Goal: Transaction & Acquisition: Book appointment/travel/reservation

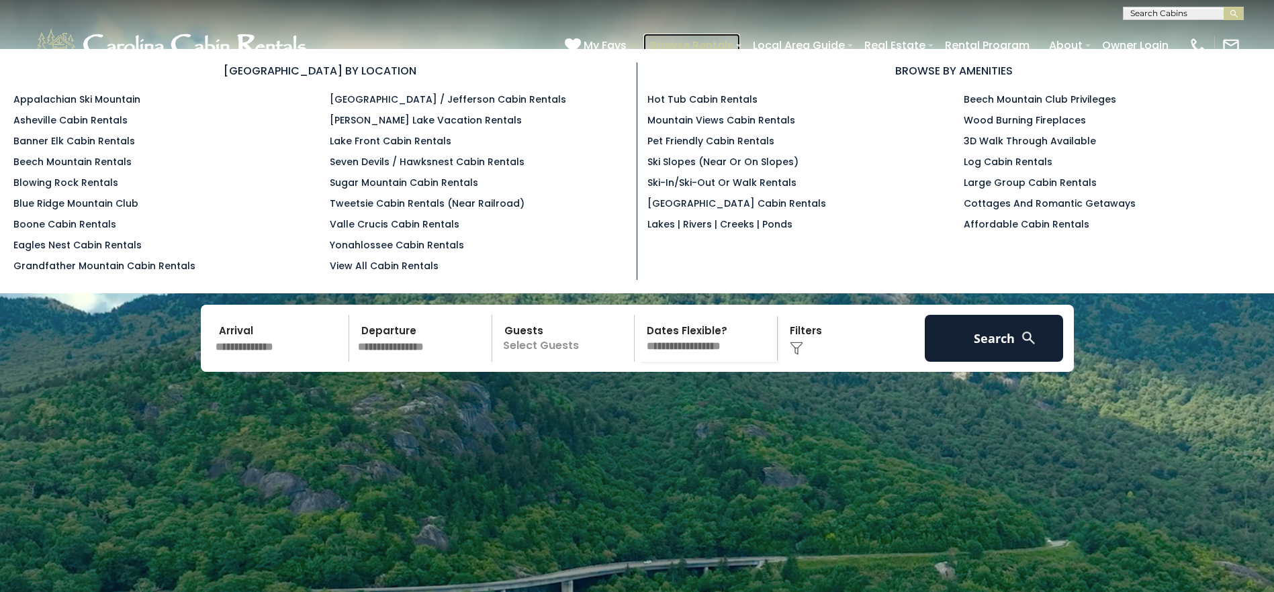
click at [709, 43] on link "Browse Rentals" at bounding box center [691, 45] width 97 height 23
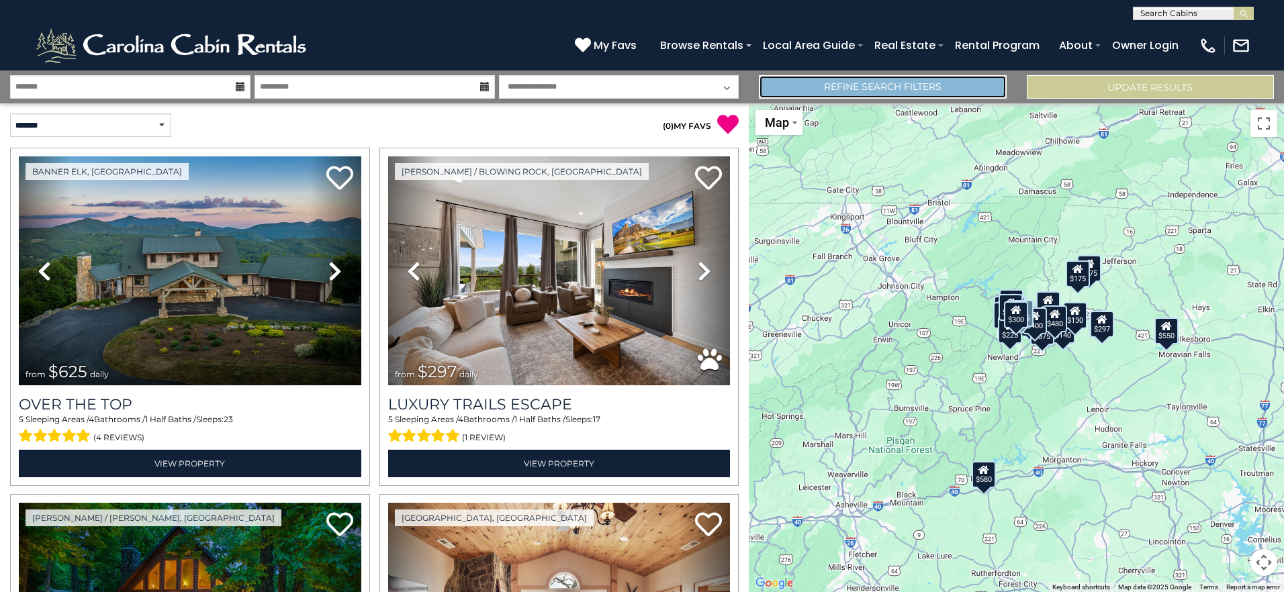
click at [928, 85] on link "Refine Search Filters" at bounding box center [882, 86] width 247 height 23
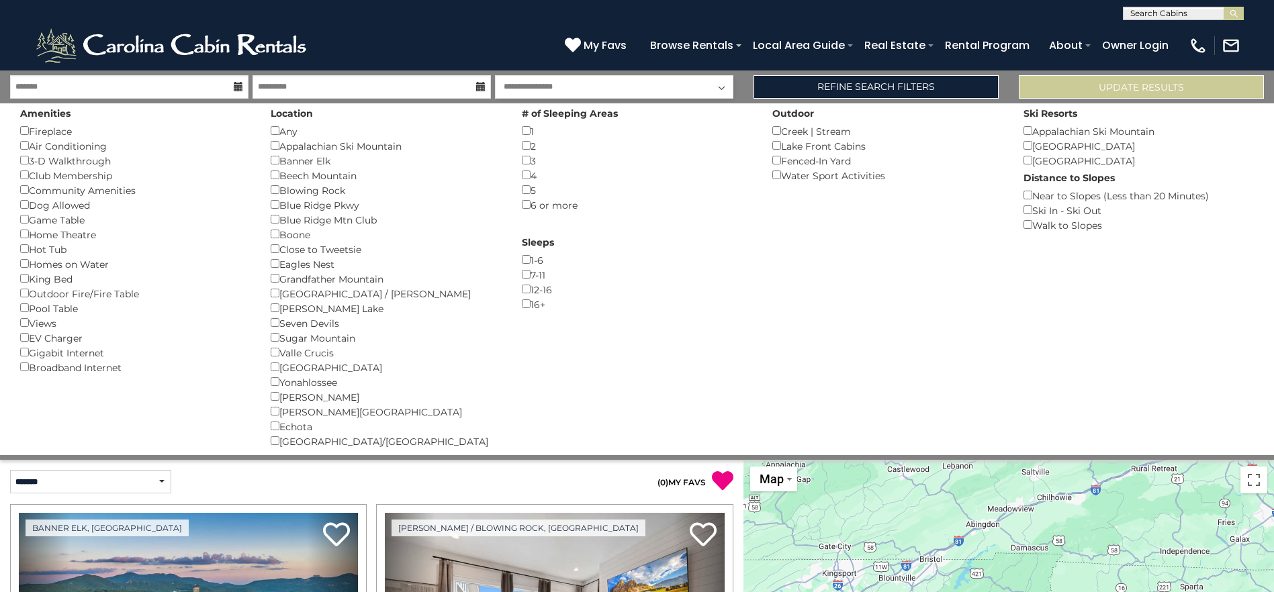
click at [523, 152] on div "2 ()" at bounding box center [637, 145] width 230 height 15
click at [775, 150] on div "Lake Front Cabins ()" at bounding box center [887, 145] width 230 height 15
click at [281, 189] on div "Blowing Rock ()" at bounding box center [386, 190] width 230 height 15
click at [279, 235] on div "Boone ()" at bounding box center [386, 234] width 230 height 15
click at [275, 150] on div "Appalachian Ski Mountain ()" at bounding box center [386, 145] width 230 height 15
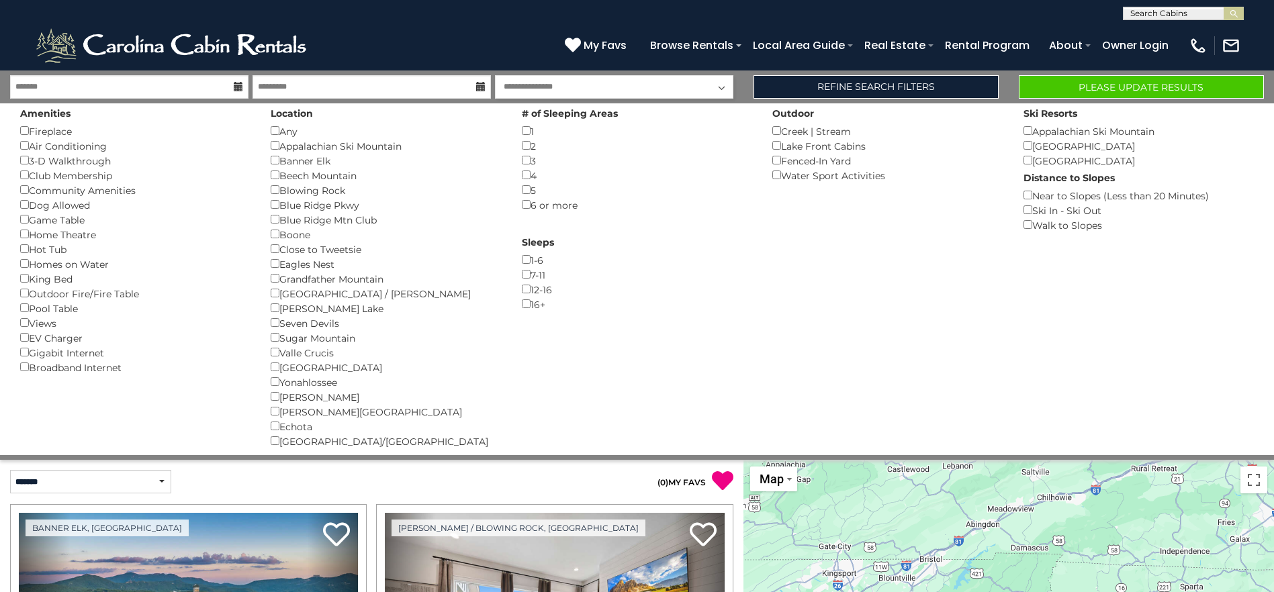
click at [277, 318] on div "Seven Devils ()" at bounding box center [386, 323] width 230 height 15
click at [1111, 87] on button "Please Update Results" at bounding box center [1140, 86] width 245 height 23
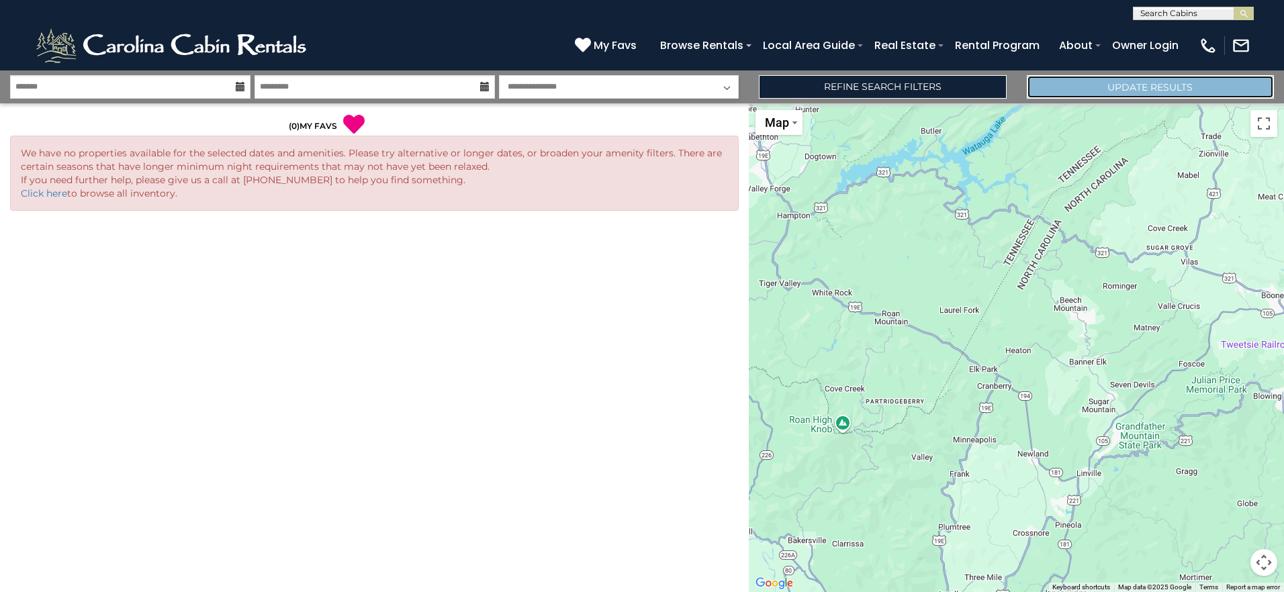
click at [1215, 86] on button "Update Results" at bounding box center [1150, 86] width 247 height 23
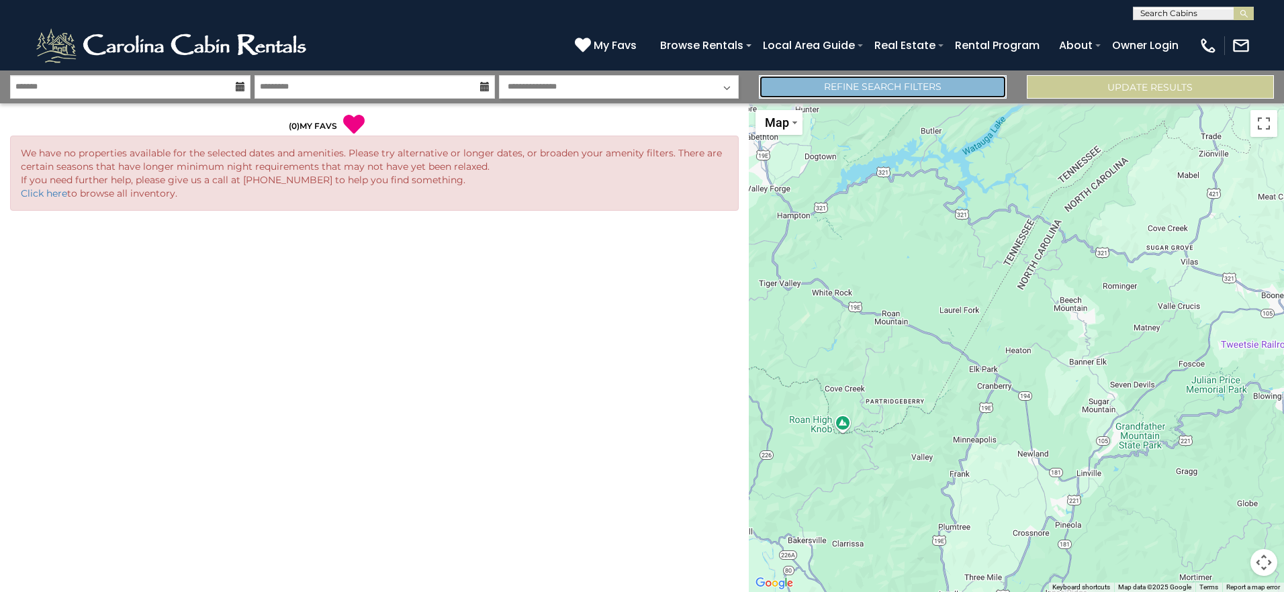
click at [913, 93] on link "Refine Search Filters" at bounding box center [882, 86] width 247 height 23
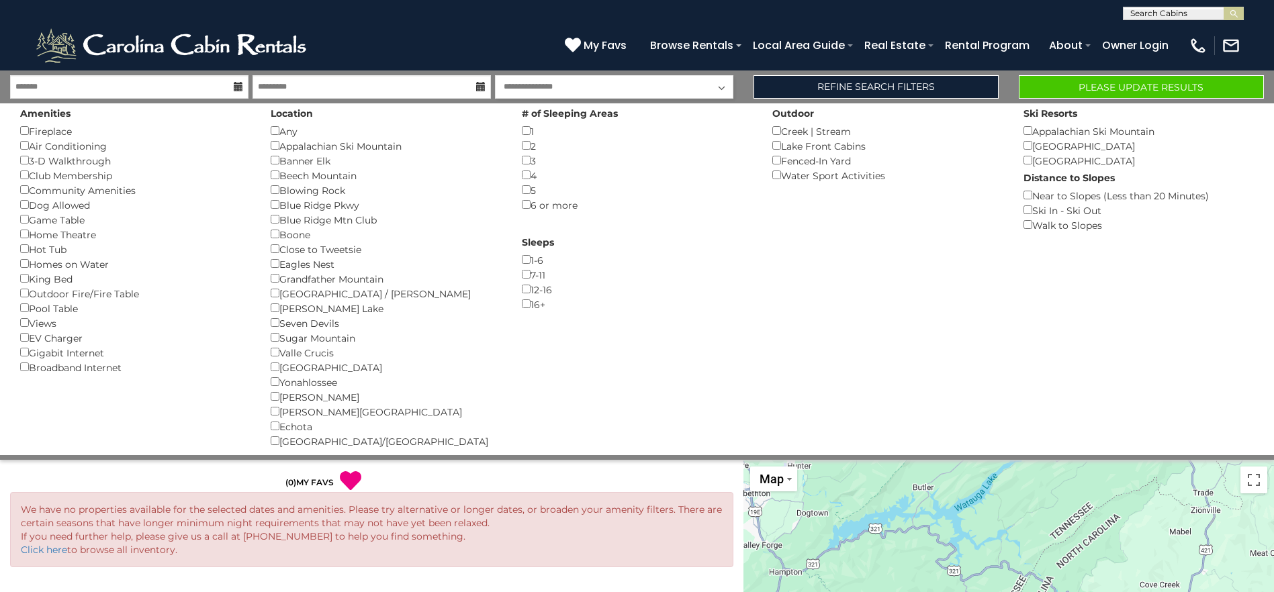
click at [270, 183] on div "Location Any () Appalachian Ski Mountain () Banner Elk () Beech Mountain () Blo…" at bounding box center [385, 275] width 250 height 345
click at [275, 211] on div "Blue Ridge Pkwy ()" at bounding box center [386, 204] width 230 height 15
click at [779, 164] on div "Fenced-In Yard ()" at bounding box center [887, 160] width 230 height 15
click at [1118, 83] on button "Please Update Results" at bounding box center [1140, 86] width 245 height 23
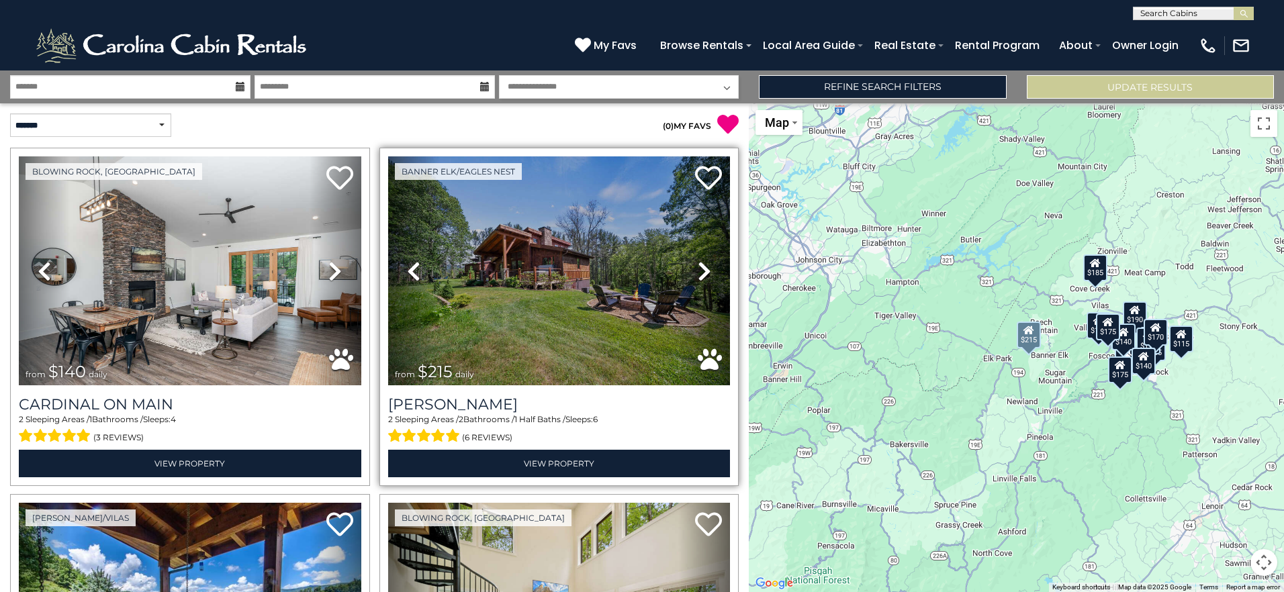
click at [701, 264] on icon at bounding box center [704, 270] width 13 height 21
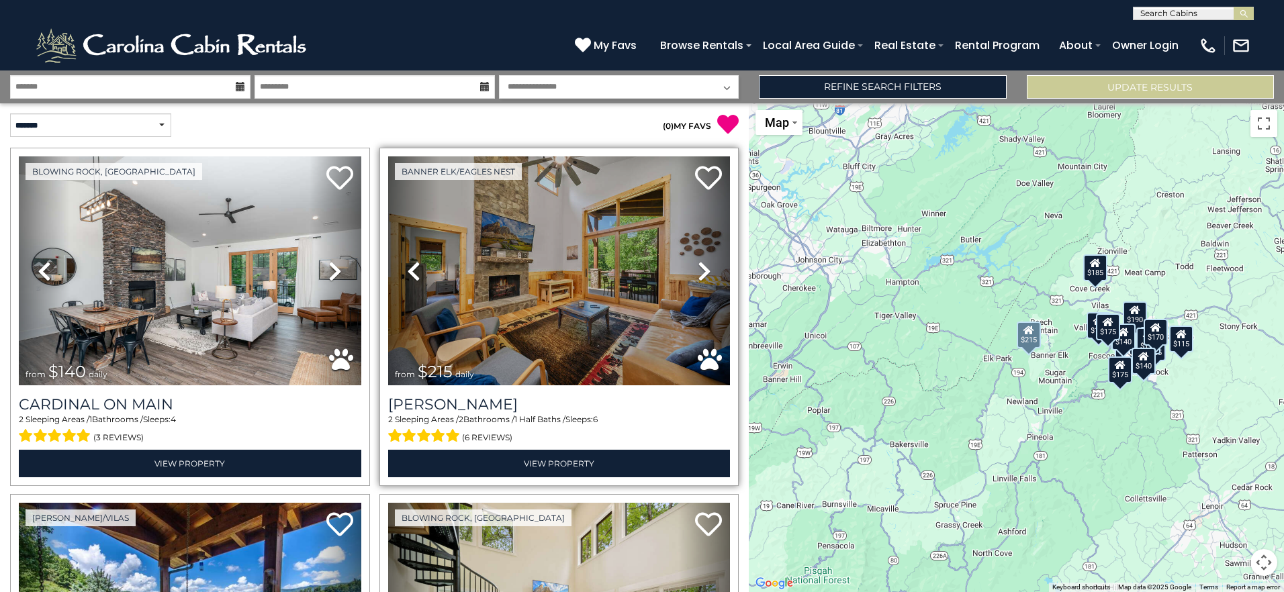
click at [701, 264] on icon at bounding box center [704, 270] width 13 height 21
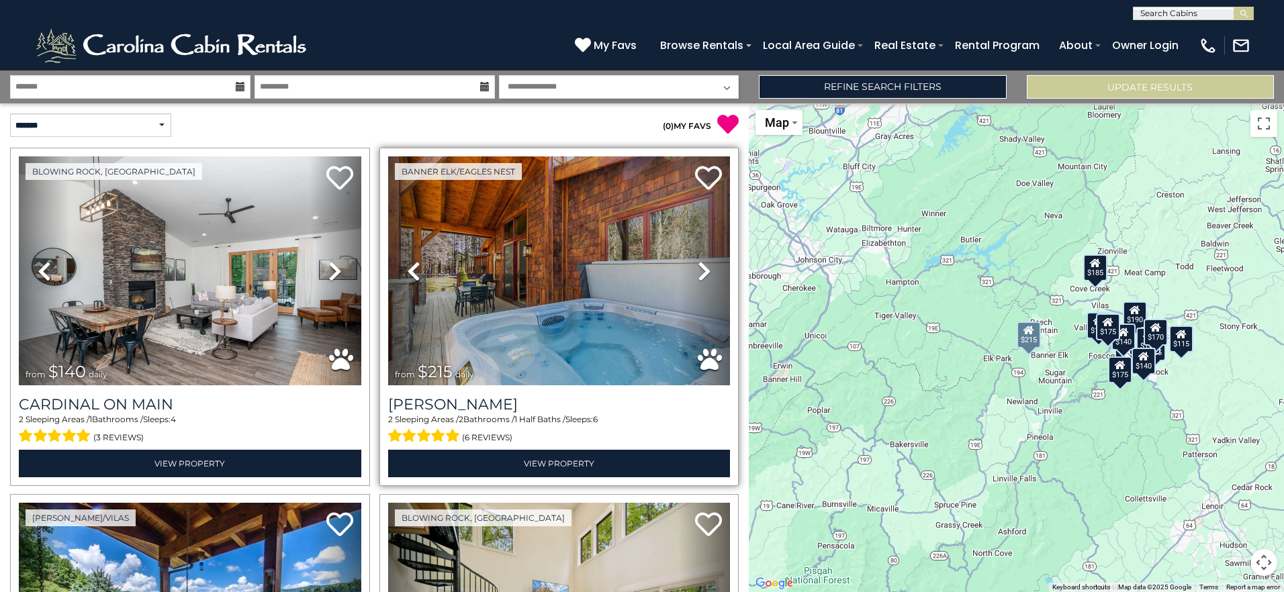
click at [701, 264] on icon at bounding box center [704, 270] width 13 height 21
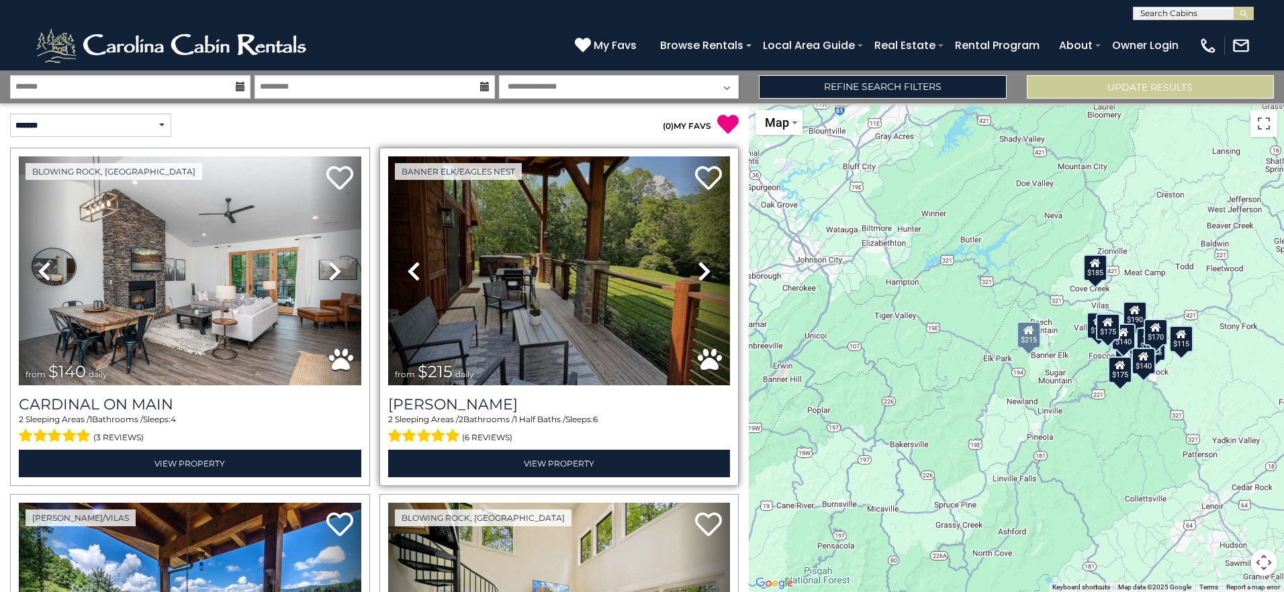
click at [701, 264] on icon at bounding box center [704, 270] width 13 height 21
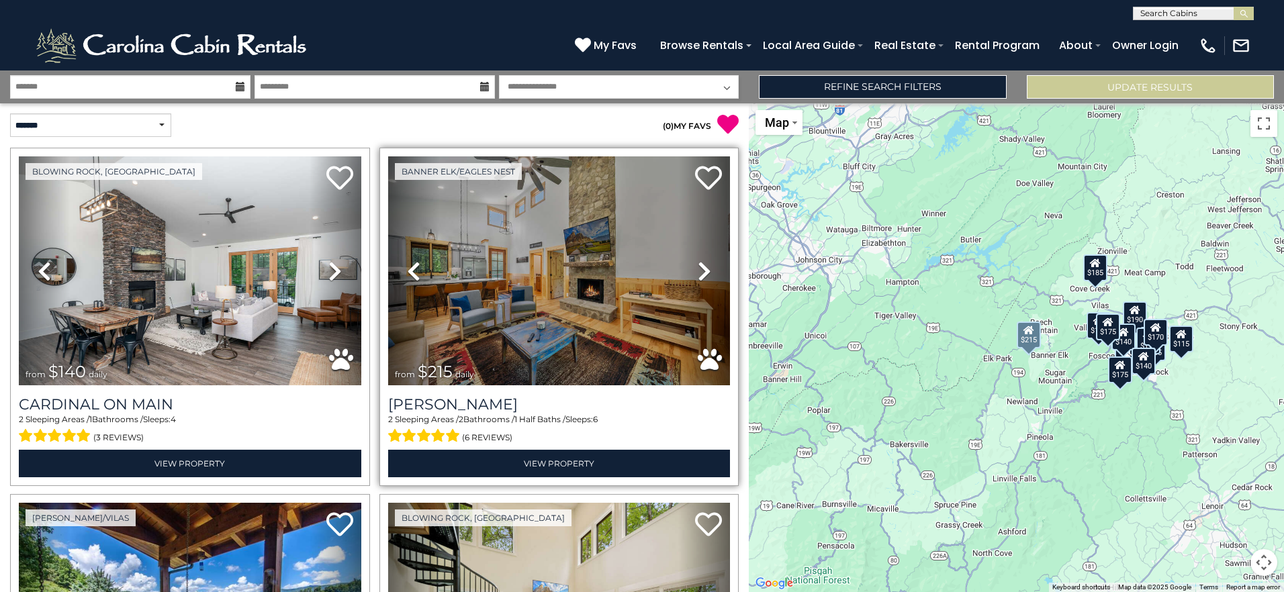
click at [701, 264] on icon at bounding box center [704, 270] width 13 height 21
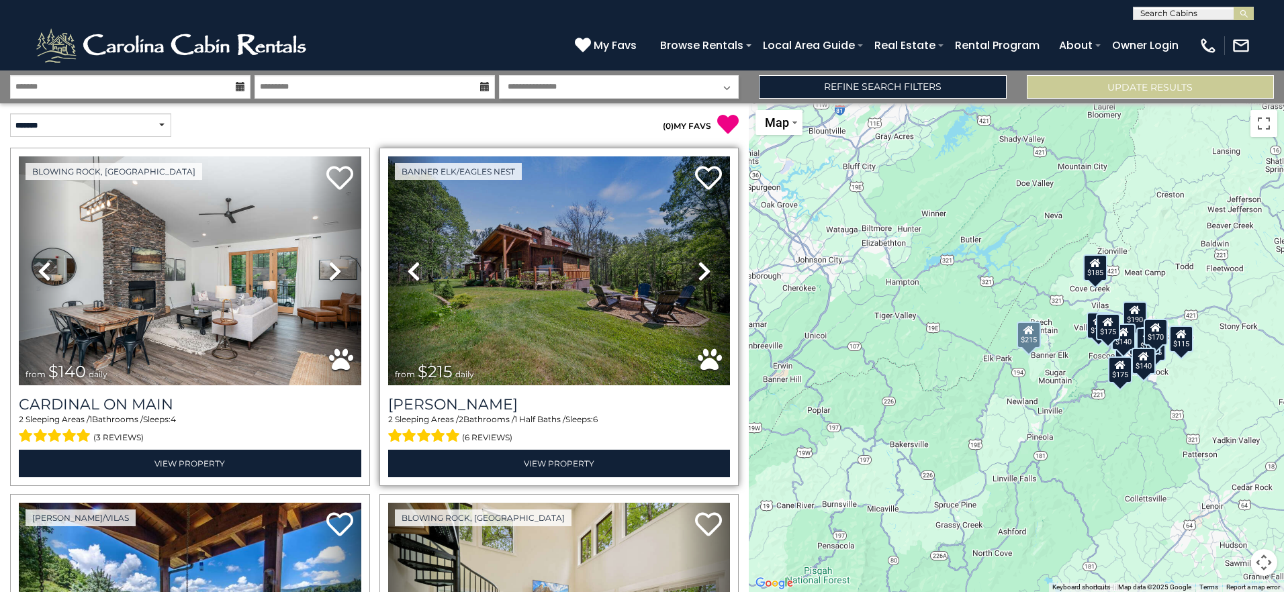
click at [701, 264] on icon at bounding box center [704, 270] width 13 height 21
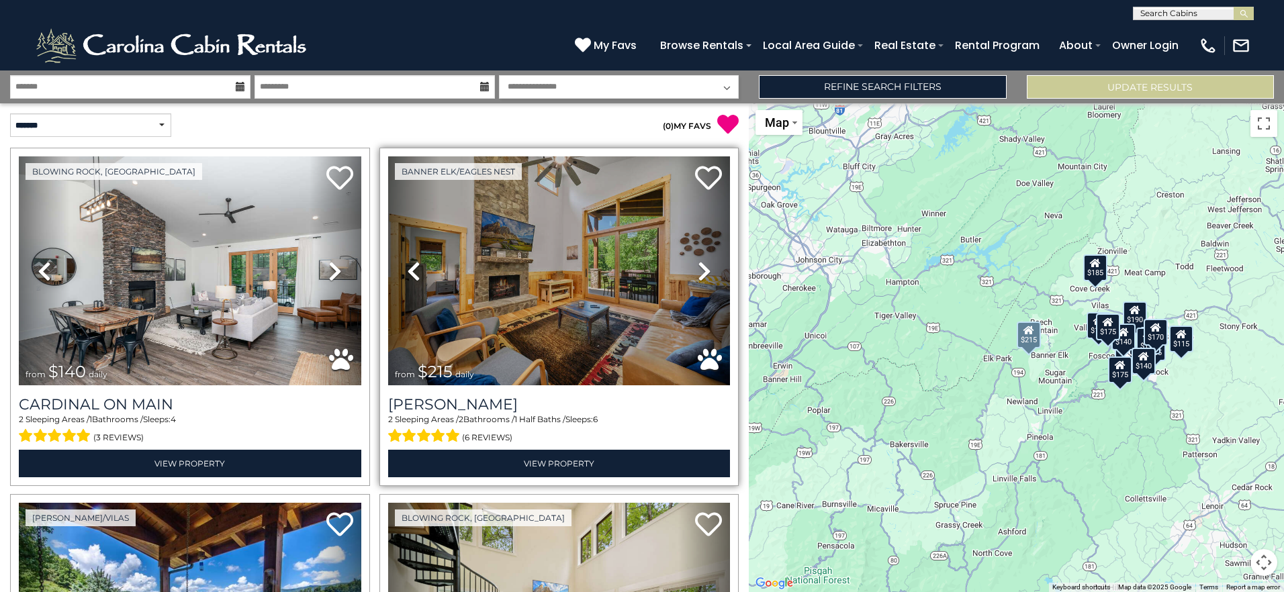
click at [701, 264] on icon at bounding box center [704, 270] width 13 height 21
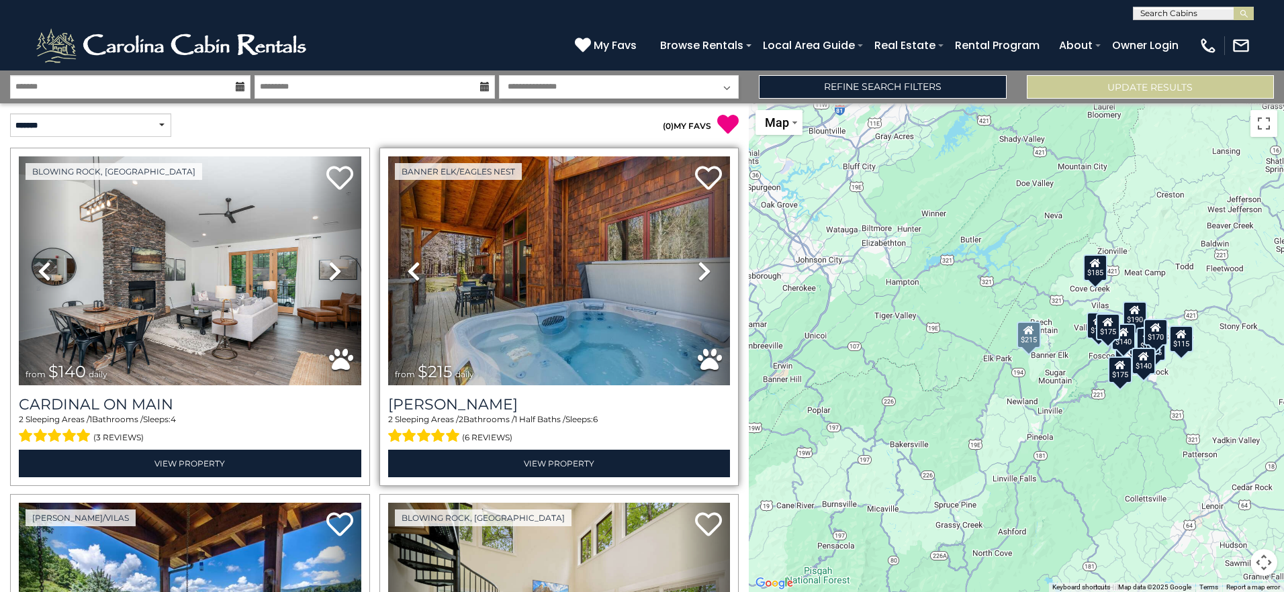
click at [701, 264] on icon at bounding box center [704, 270] width 13 height 21
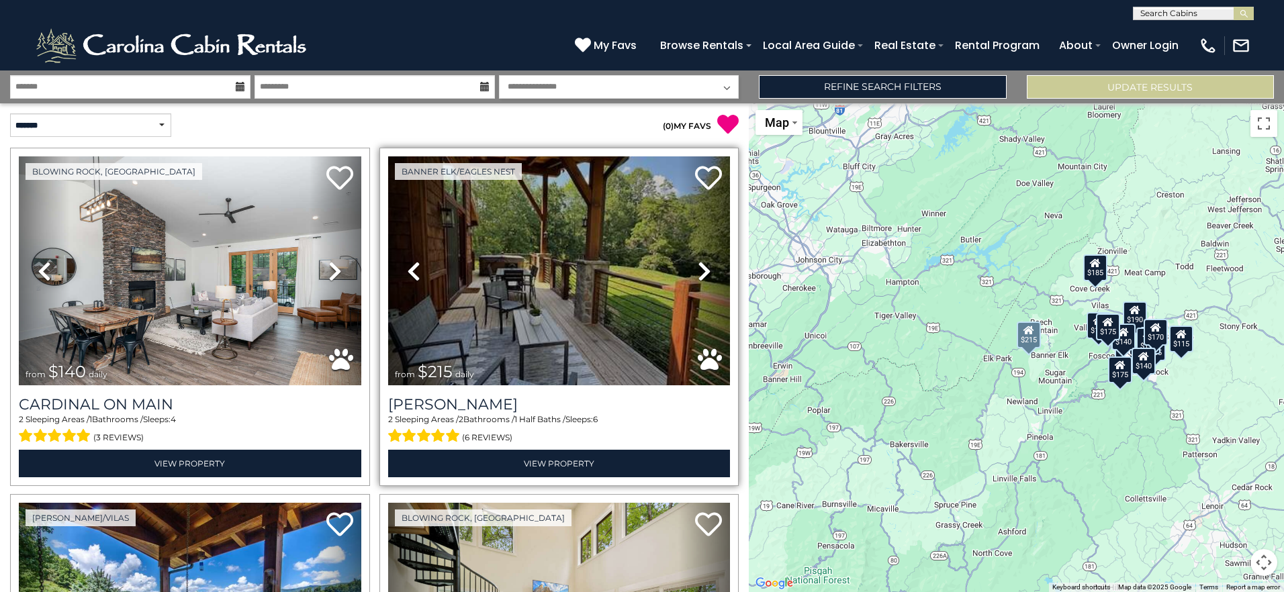
click at [701, 264] on icon at bounding box center [704, 270] width 13 height 21
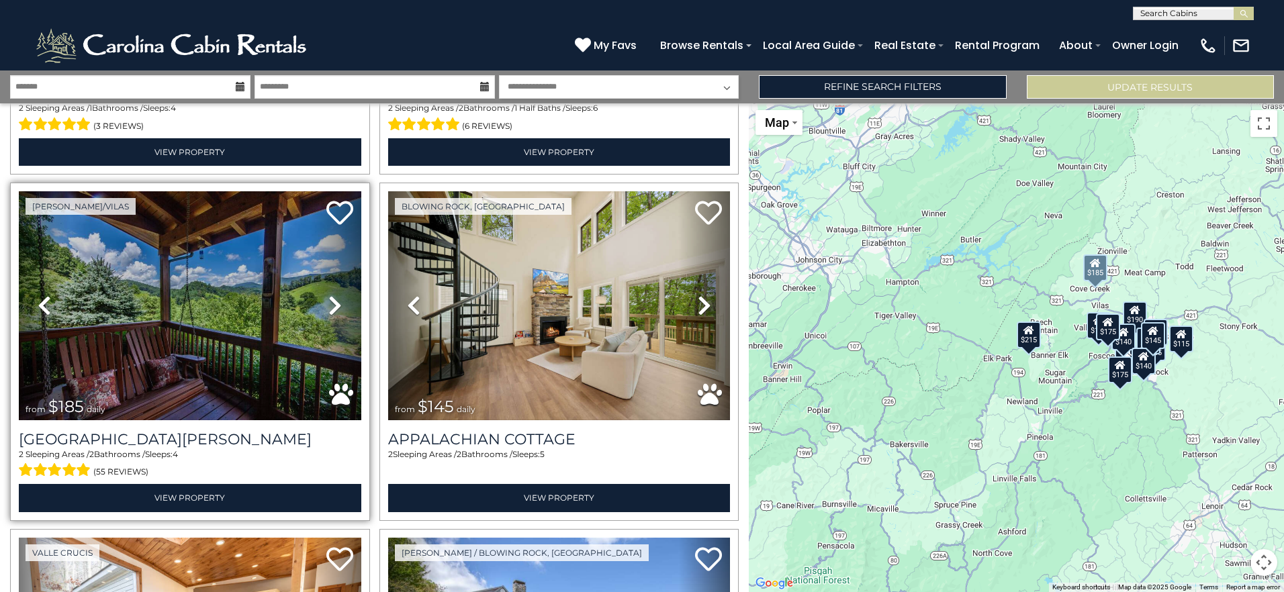
scroll to position [336, 0]
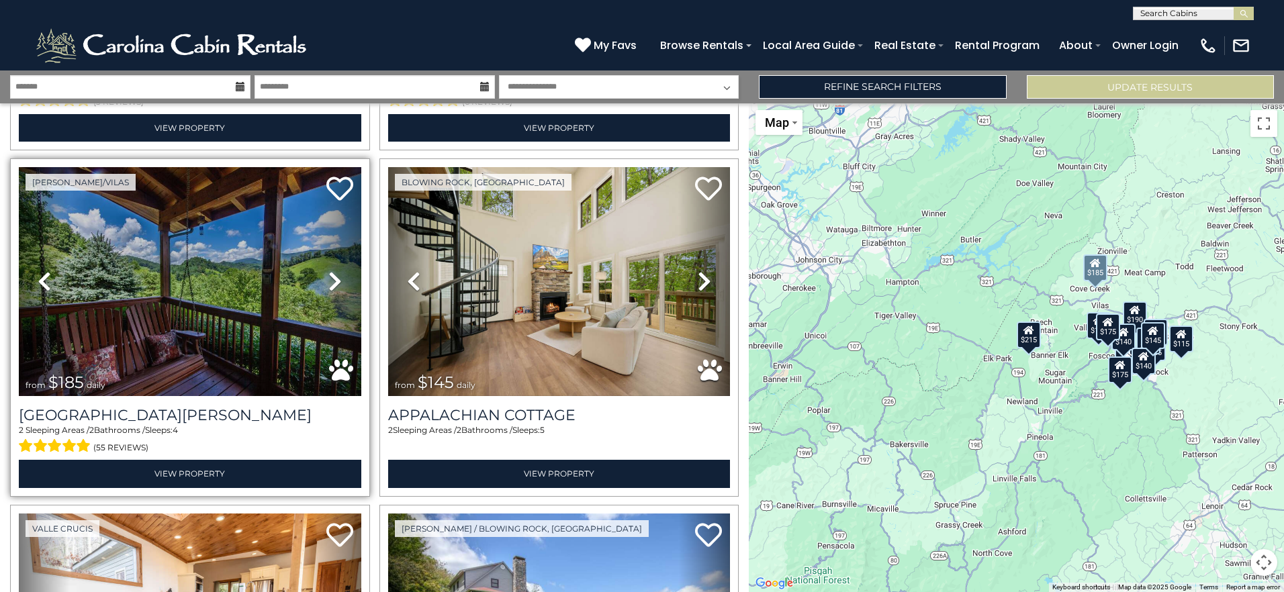
click at [328, 281] on icon at bounding box center [334, 281] width 13 height 21
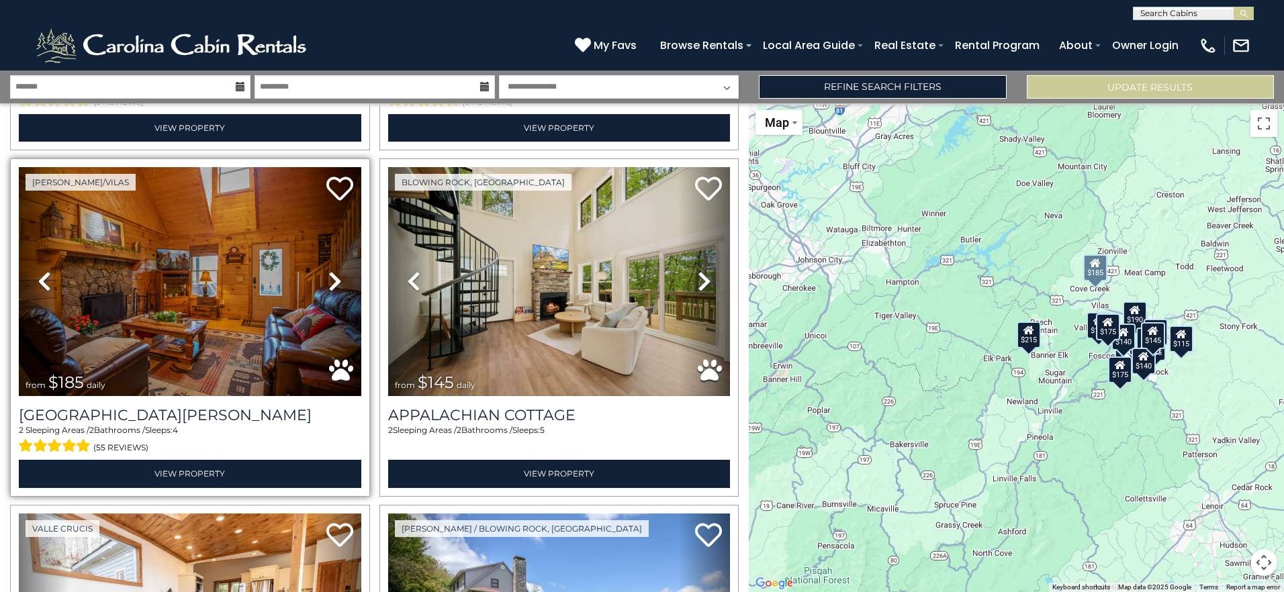
click at [328, 281] on icon at bounding box center [334, 281] width 13 height 21
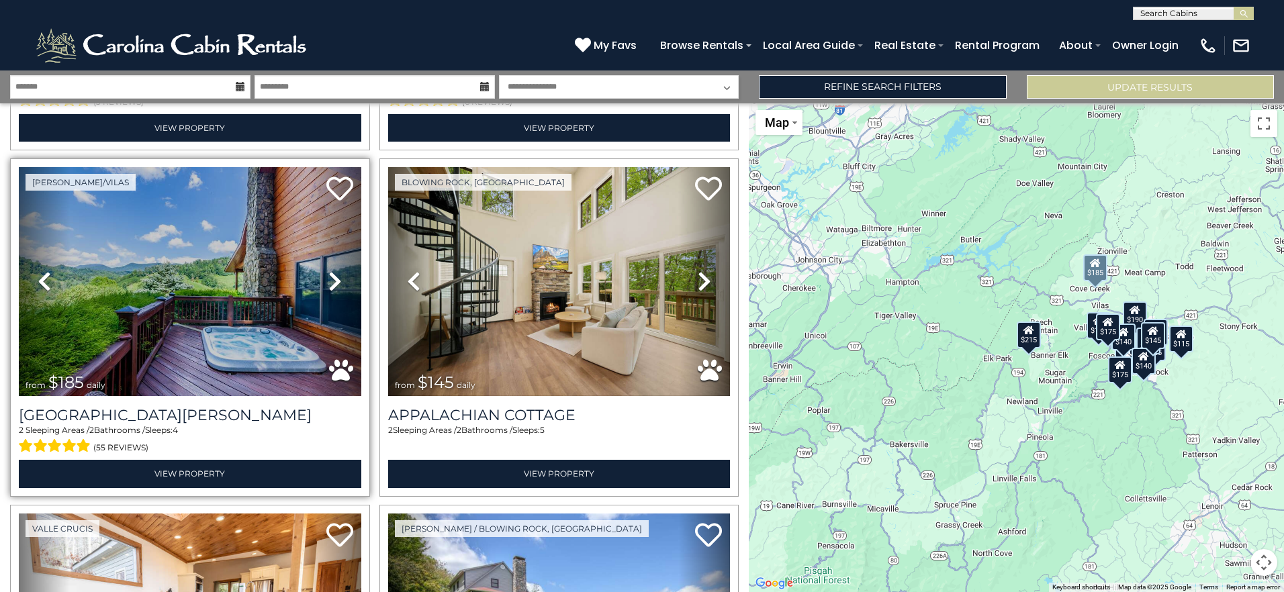
click at [328, 281] on icon at bounding box center [334, 281] width 13 height 21
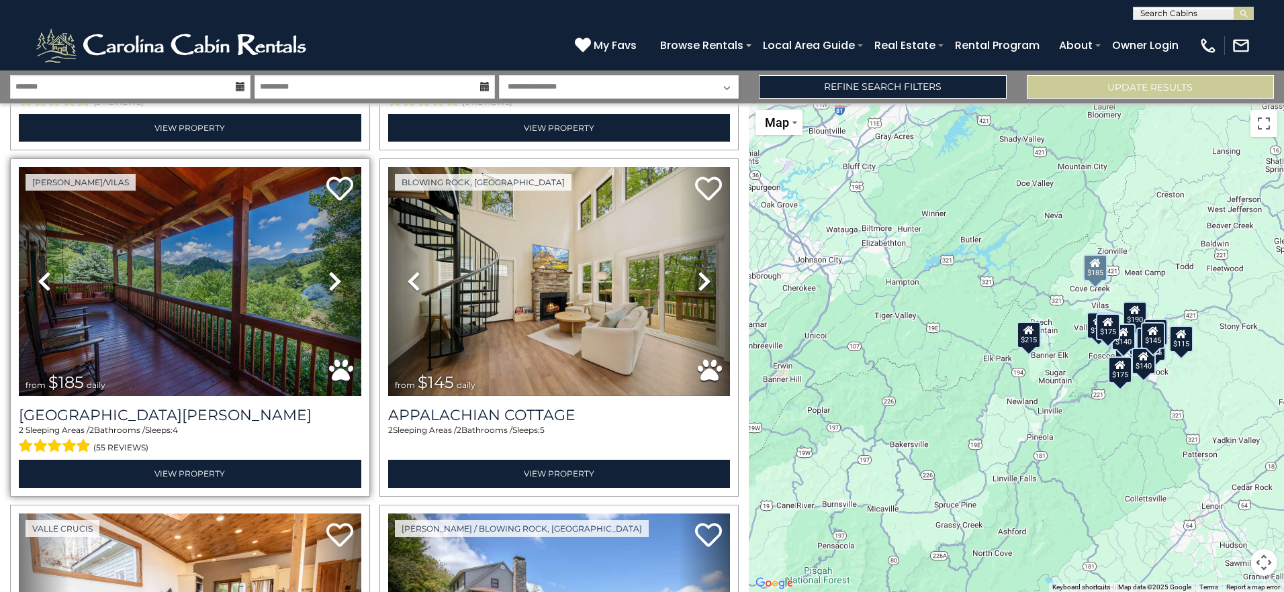
click at [328, 281] on icon at bounding box center [334, 281] width 13 height 21
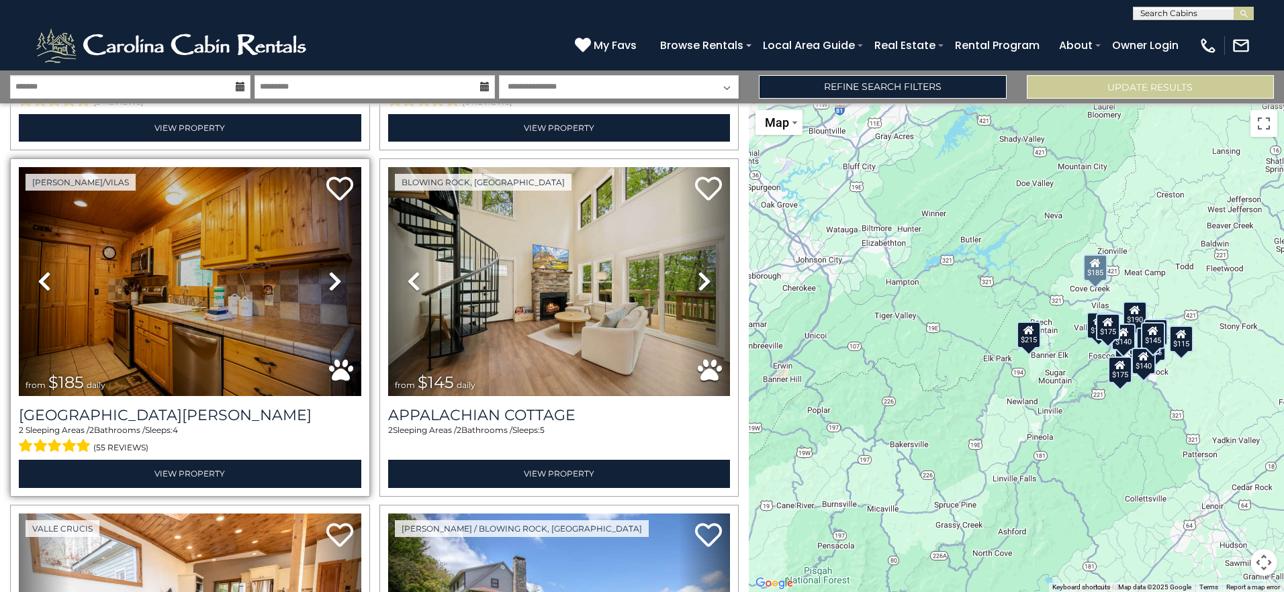
click at [328, 281] on icon at bounding box center [334, 281] width 13 height 21
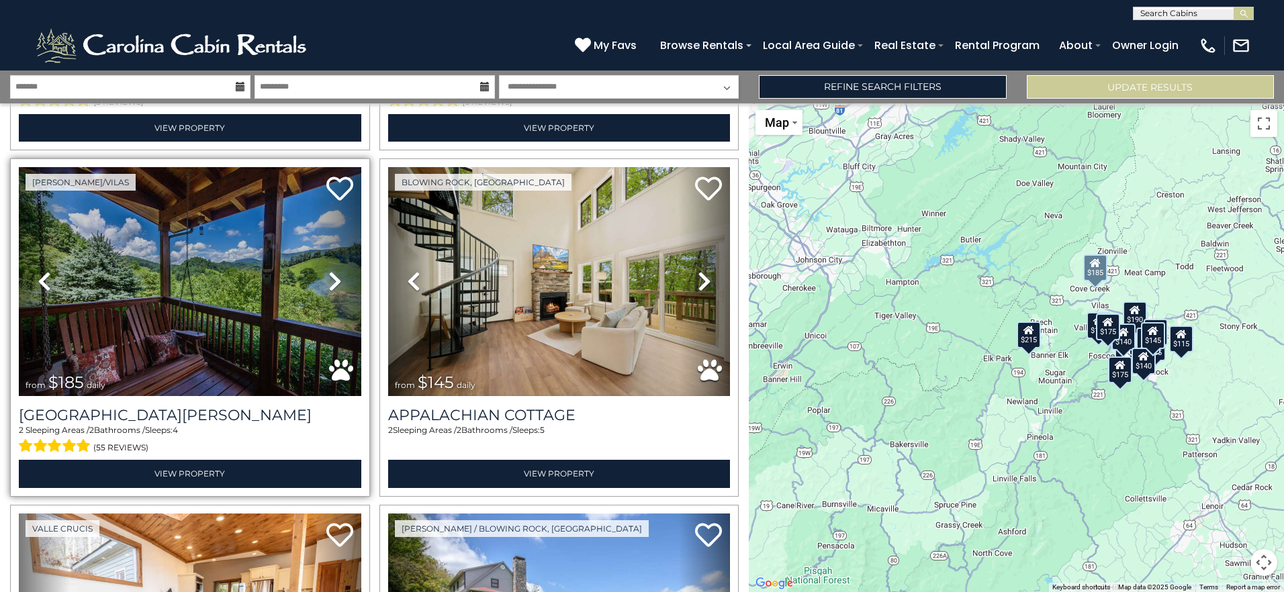
click at [328, 281] on icon at bounding box center [334, 281] width 13 height 21
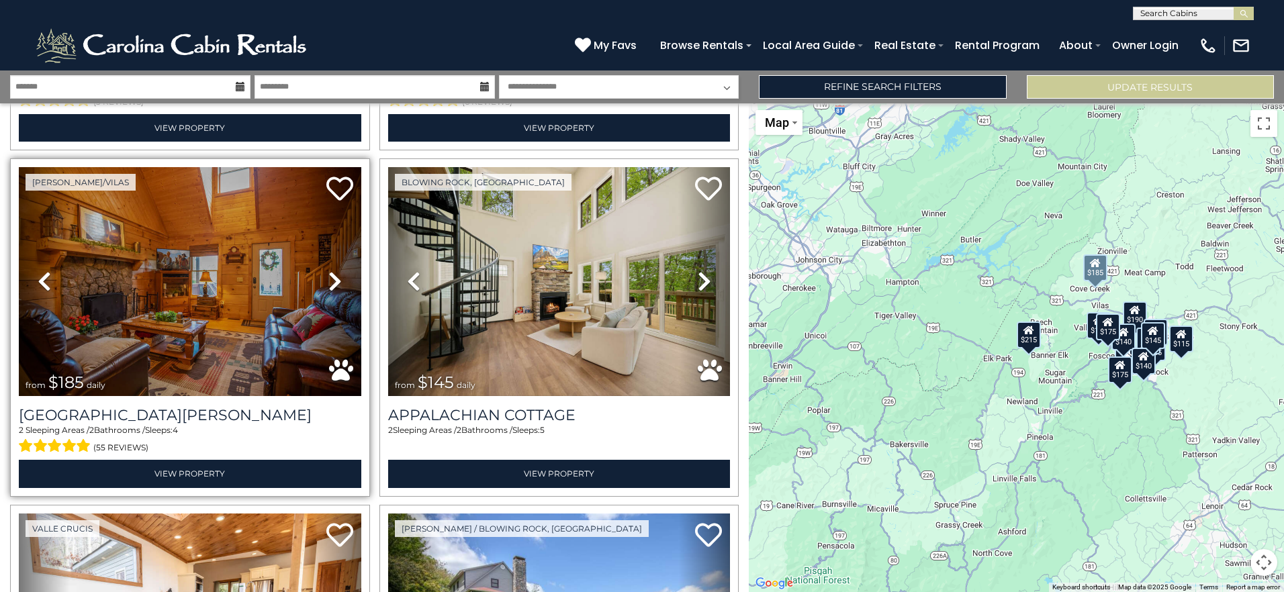
click at [328, 281] on icon at bounding box center [334, 281] width 13 height 21
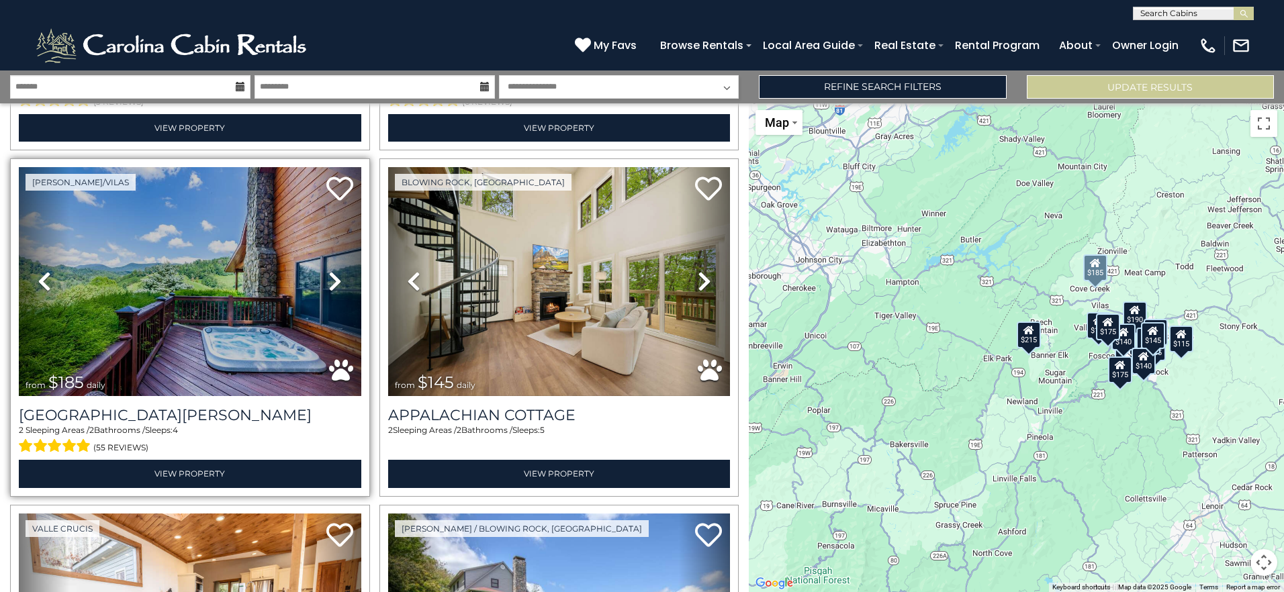
click at [328, 281] on icon at bounding box center [334, 281] width 13 height 21
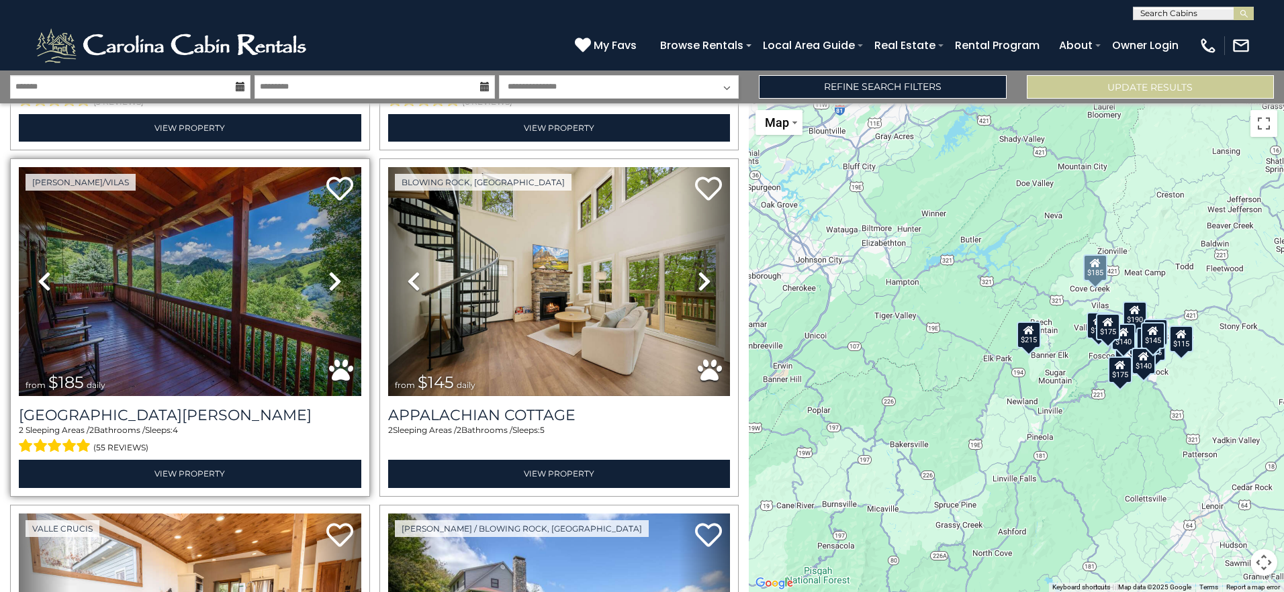
click at [328, 281] on icon at bounding box center [334, 281] width 13 height 21
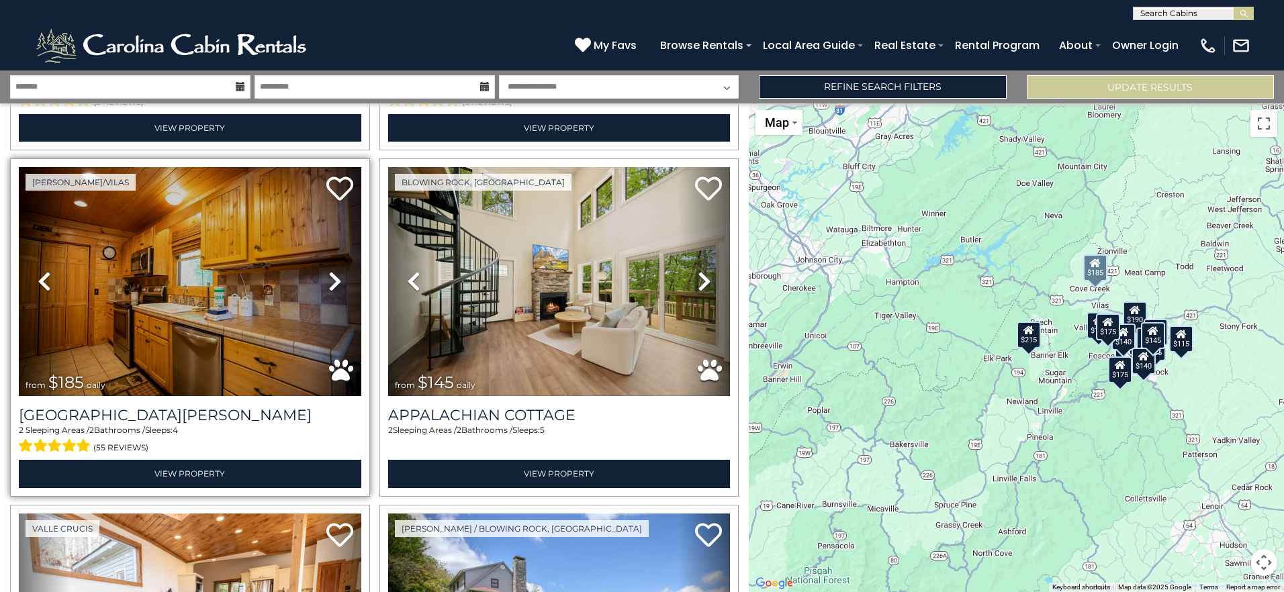
click at [328, 281] on icon at bounding box center [334, 281] width 13 height 21
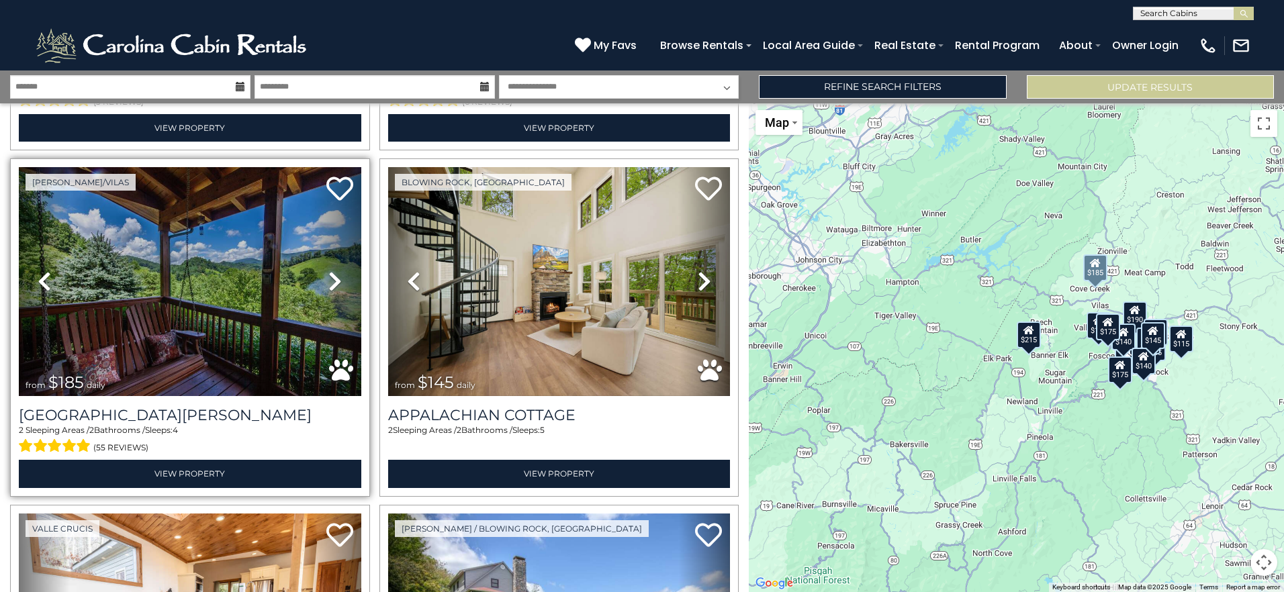
click at [328, 281] on icon at bounding box center [334, 281] width 13 height 21
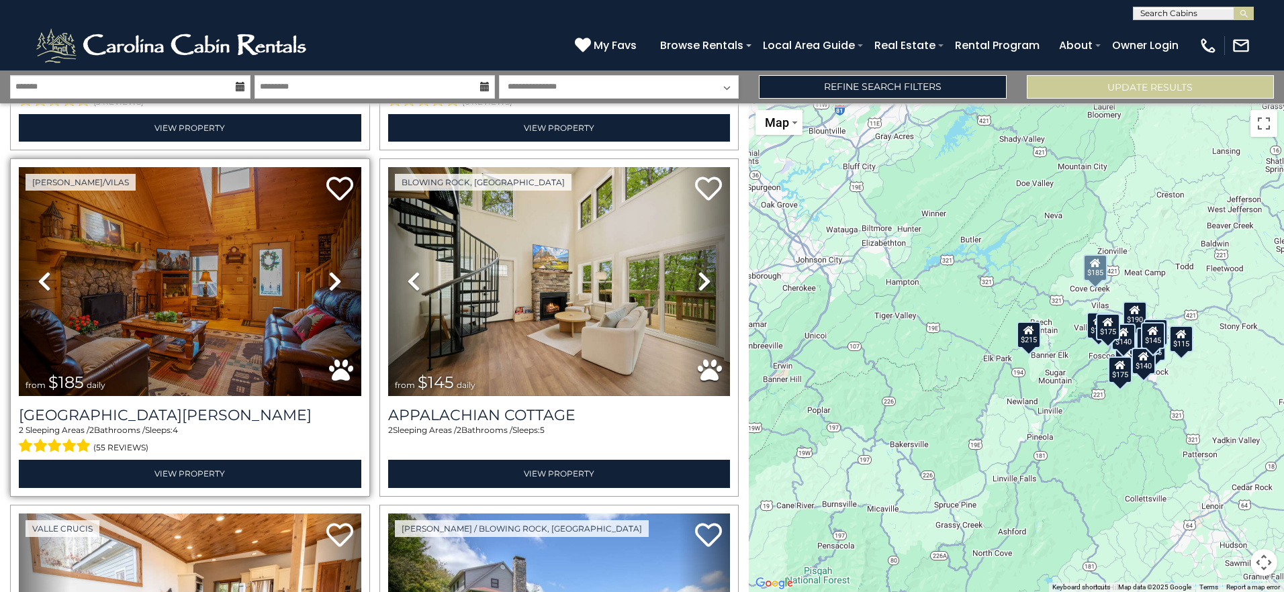
click at [328, 281] on icon at bounding box center [334, 281] width 13 height 21
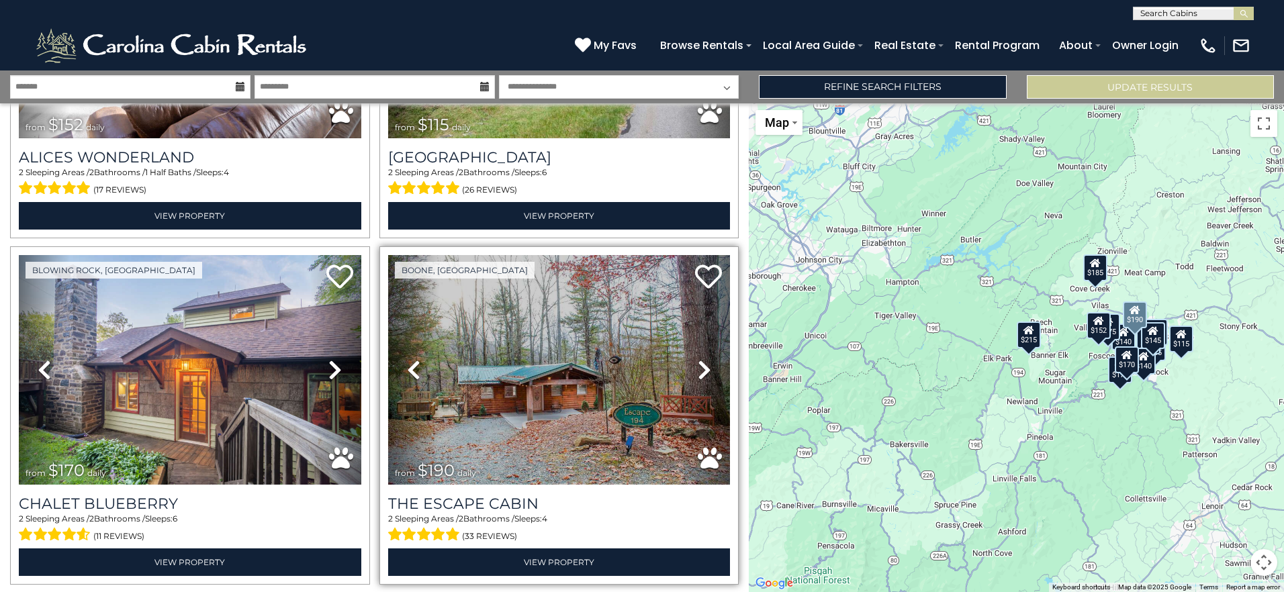
scroll to position [1007, 0]
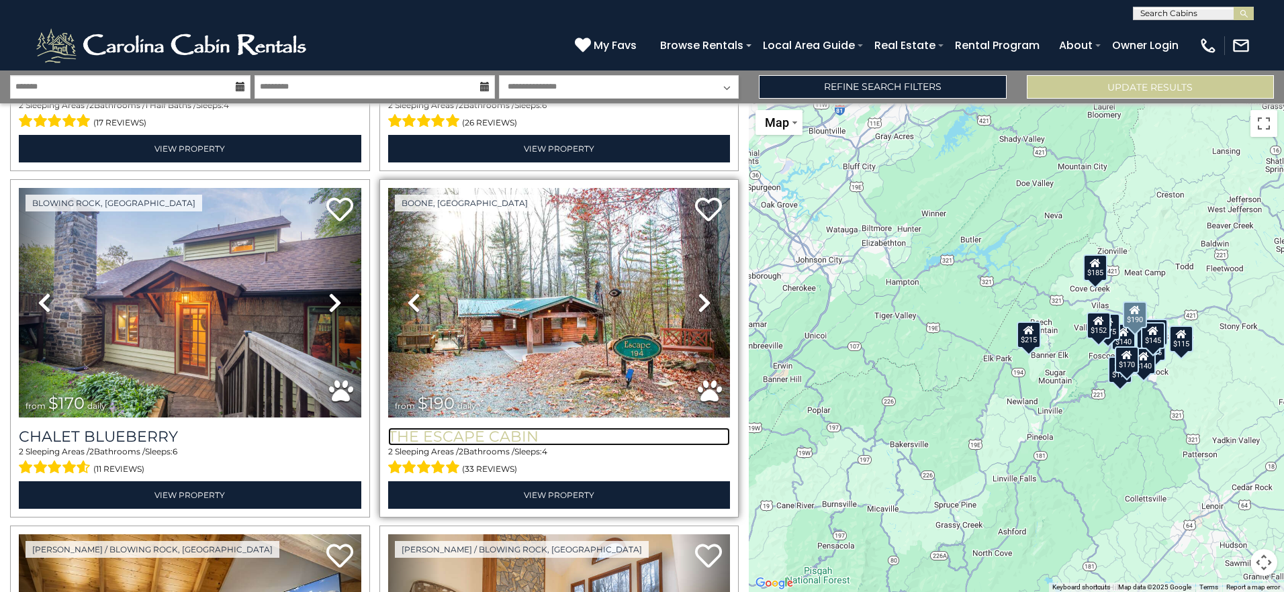
click at [506, 428] on h3 "The Escape Cabin" at bounding box center [559, 437] width 342 height 18
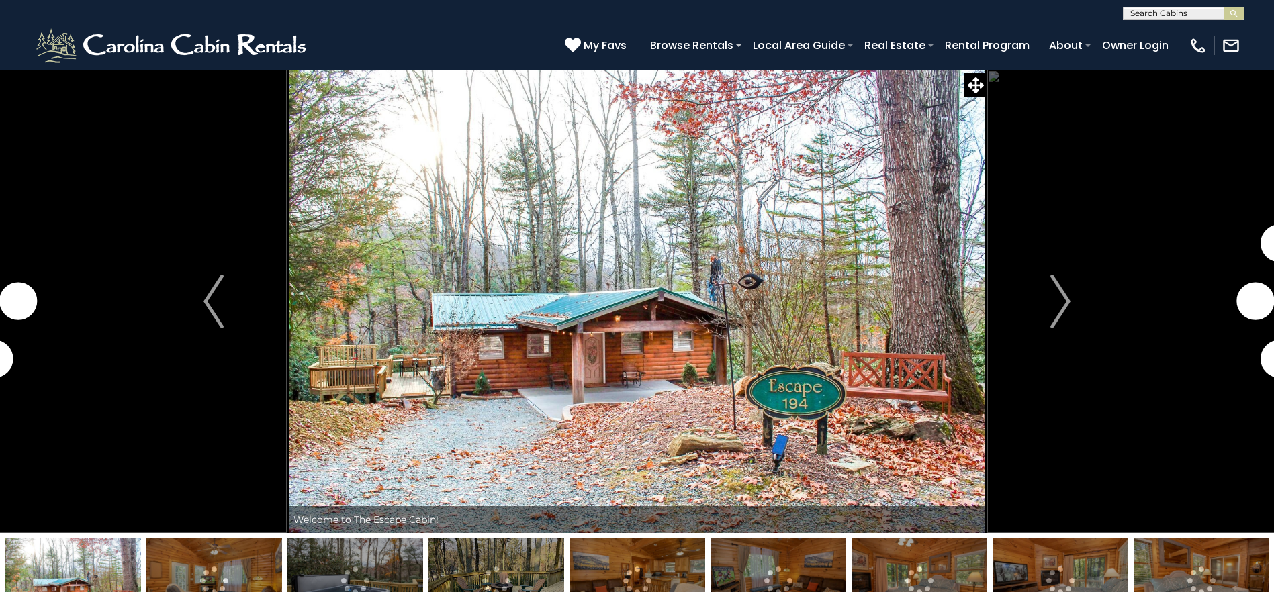
click at [667, 363] on img at bounding box center [637, 301] width 700 height 463
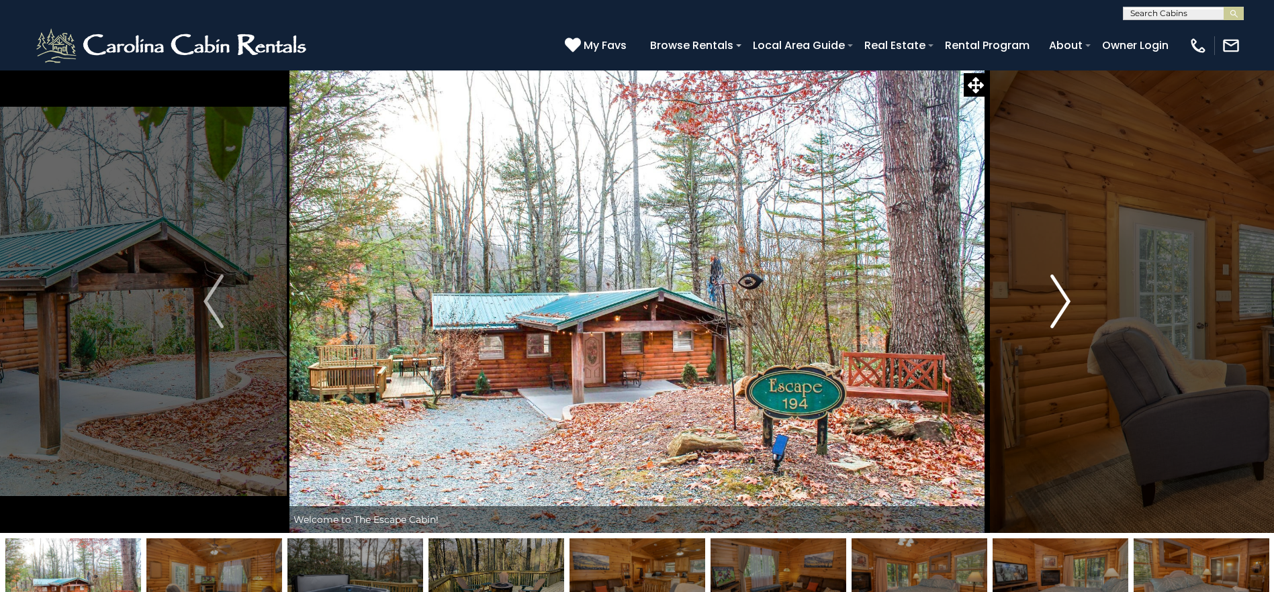
click at [1063, 307] on img "Next" at bounding box center [1060, 302] width 20 height 54
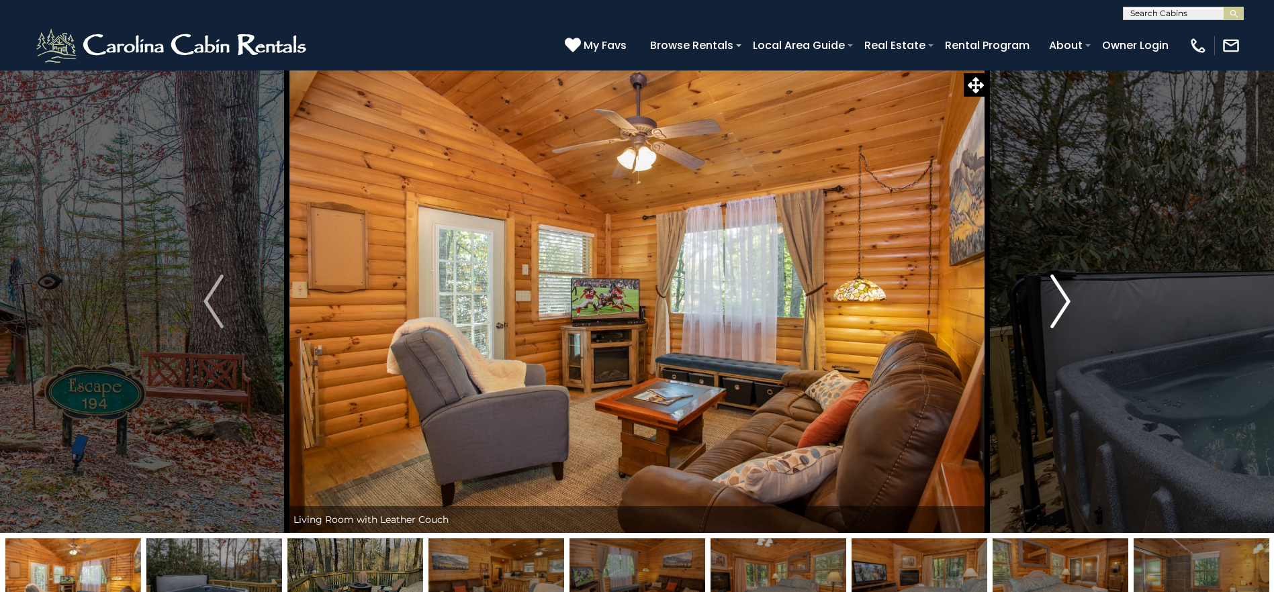
click at [1063, 307] on img "Next" at bounding box center [1060, 302] width 20 height 54
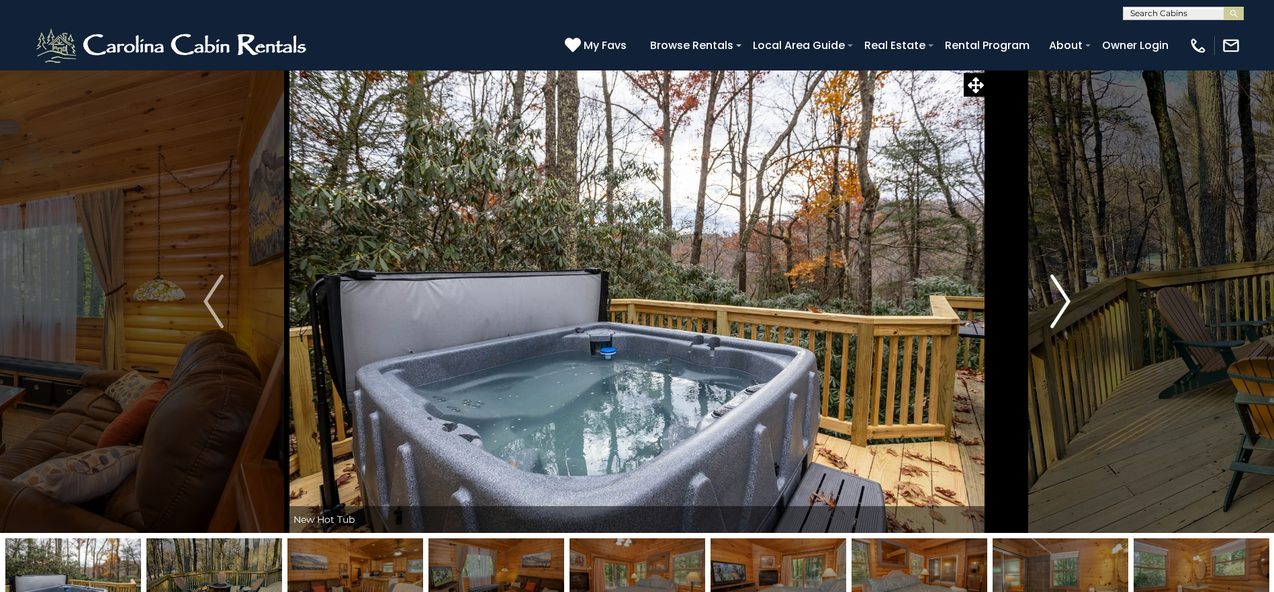
click at [1063, 307] on img "Next" at bounding box center [1060, 302] width 20 height 54
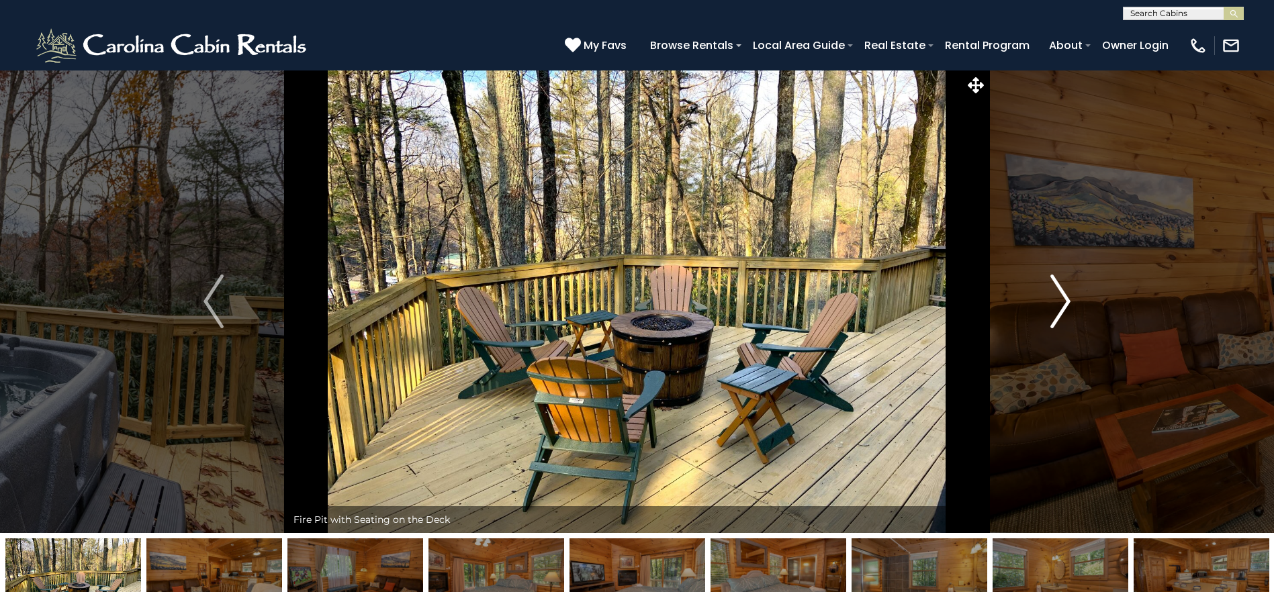
click at [1064, 307] on img "Next" at bounding box center [1060, 302] width 20 height 54
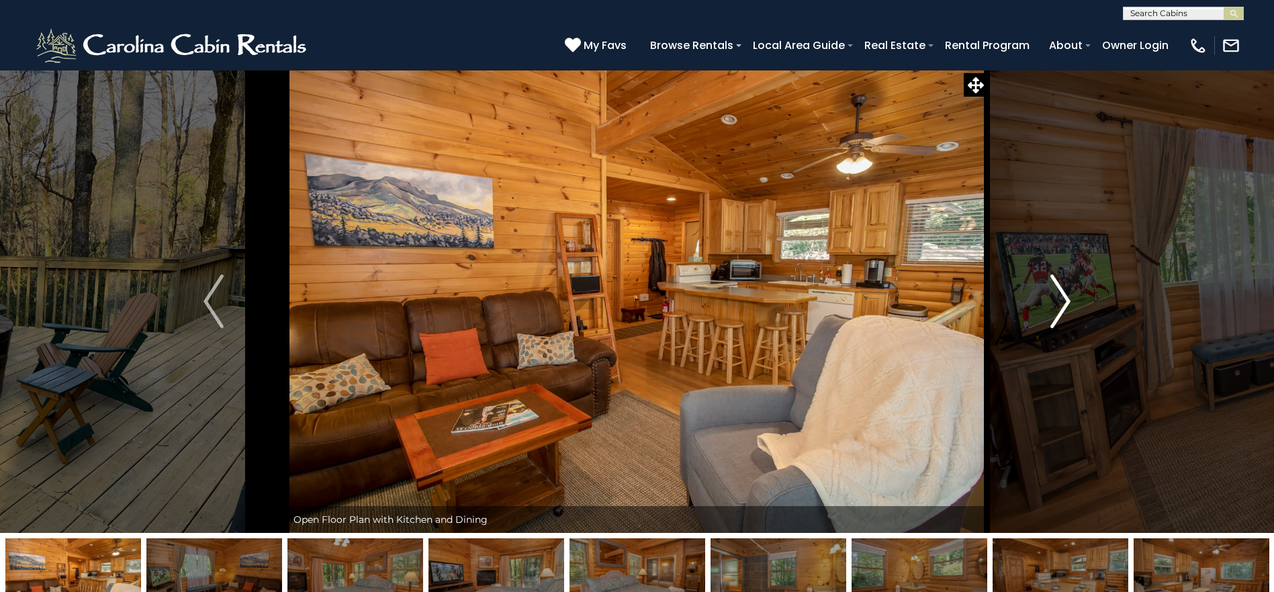
click at [1064, 307] on img "Next" at bounding box center [1060, 302] width 20 height 54
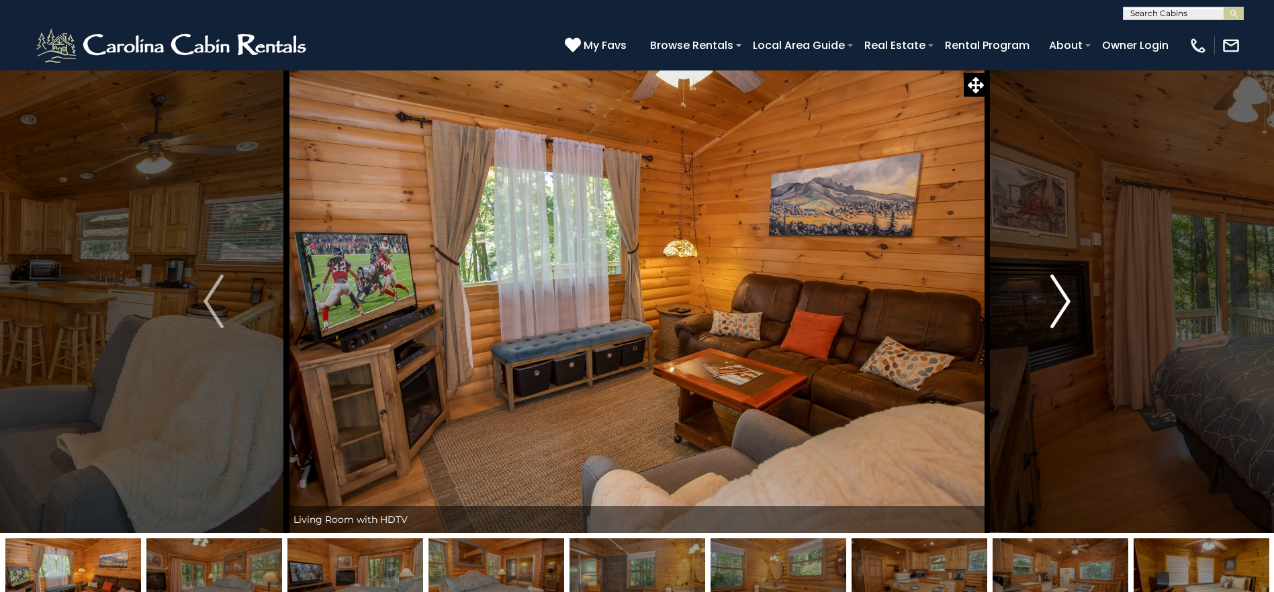
click at [1064, 307] on img "Next" at bounding box center [1060, 302] width 20 height 54
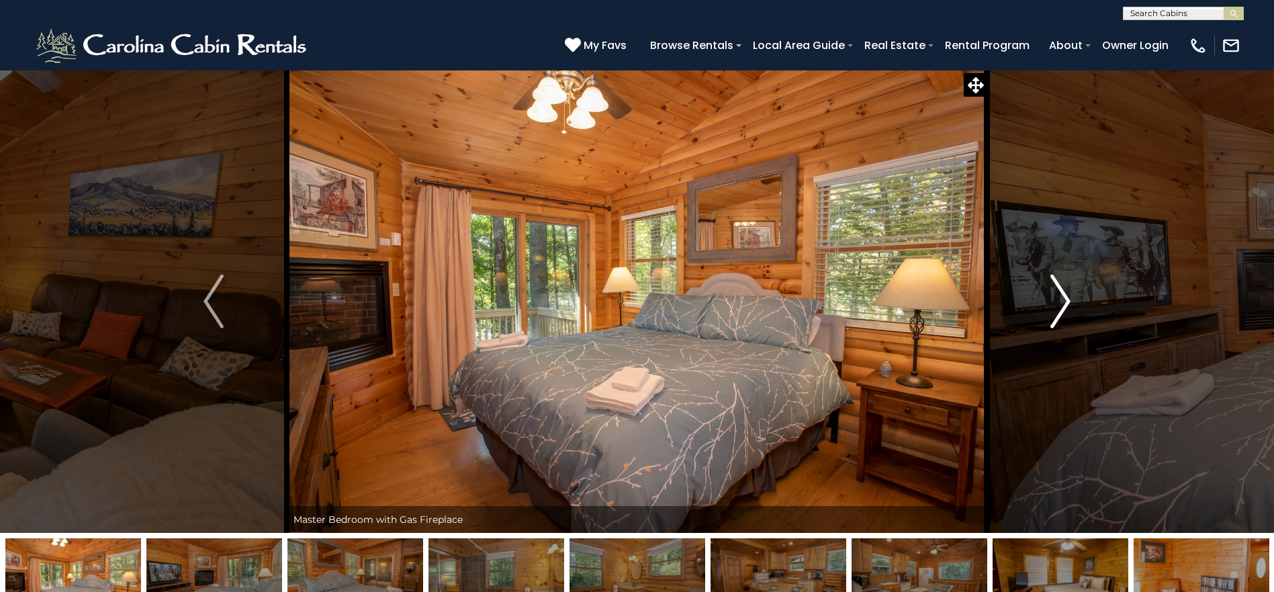
click at [1064, 307] on img "Next" at bounding box center [1060, 302] width 20 height 54
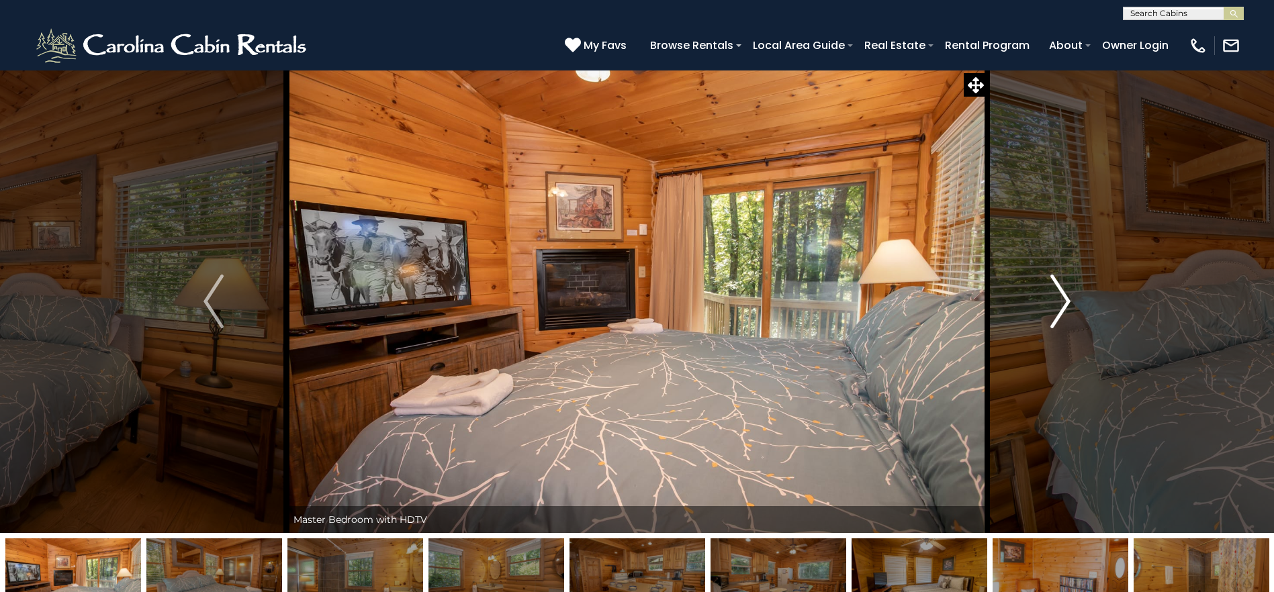
click at [1065, 307] on img "Next" at bounding box center [1060, 302] width 20 height 54
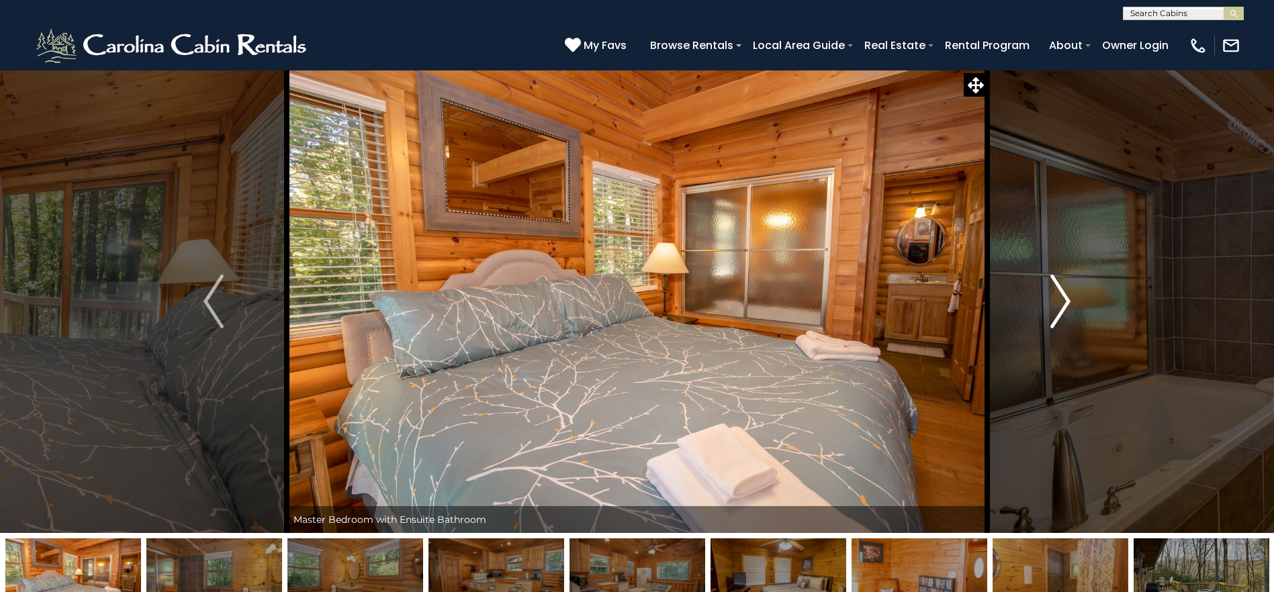
click at [1065, 307] on img "Next" at bounding box center [1060, 302] width 20 height 54
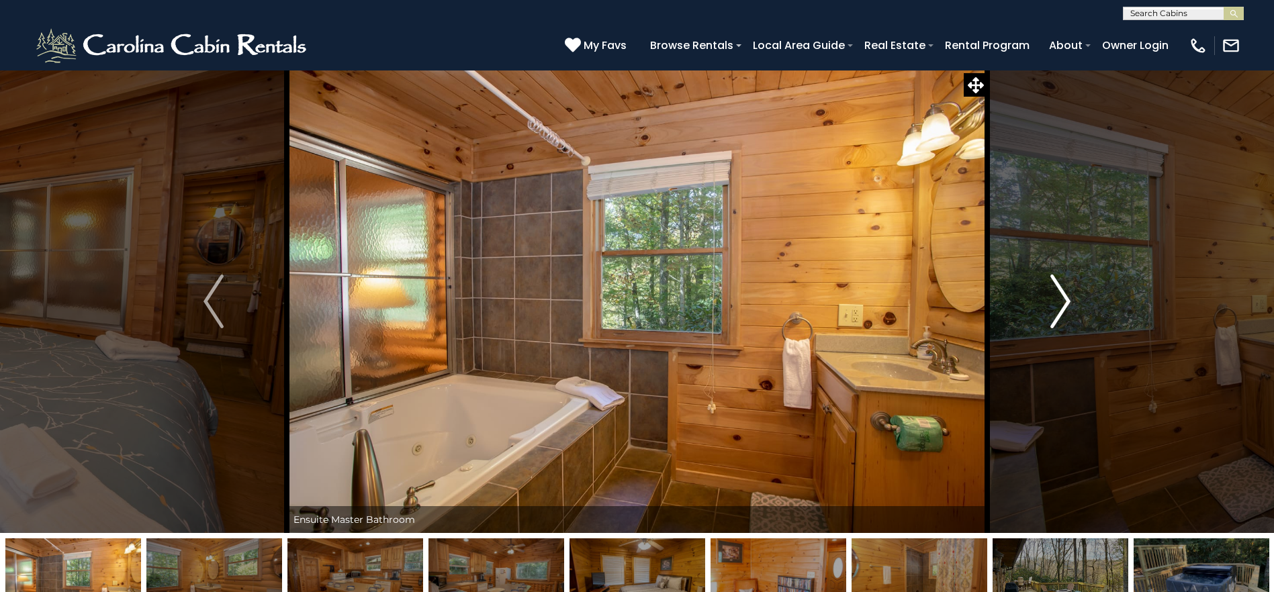
click at [1065, 307] on img "Next" at bounding box center [1060, 302] width 20 height 54
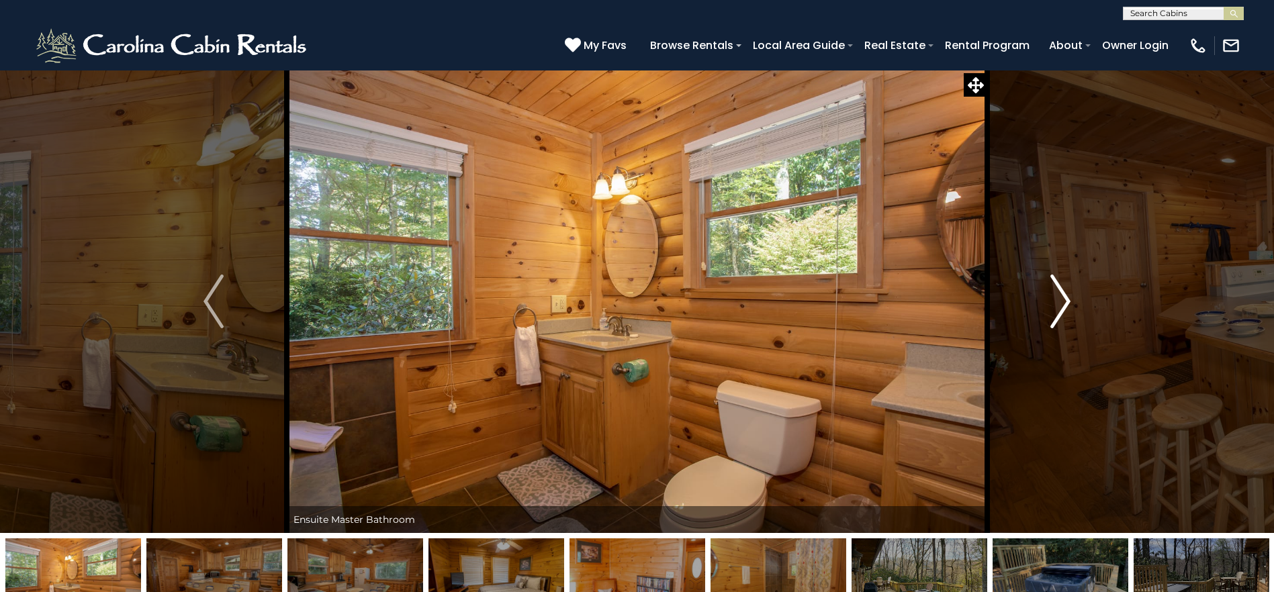
click at [1066, 307] on img "Next" at bounding box center [1060, 302] width 20 height 54
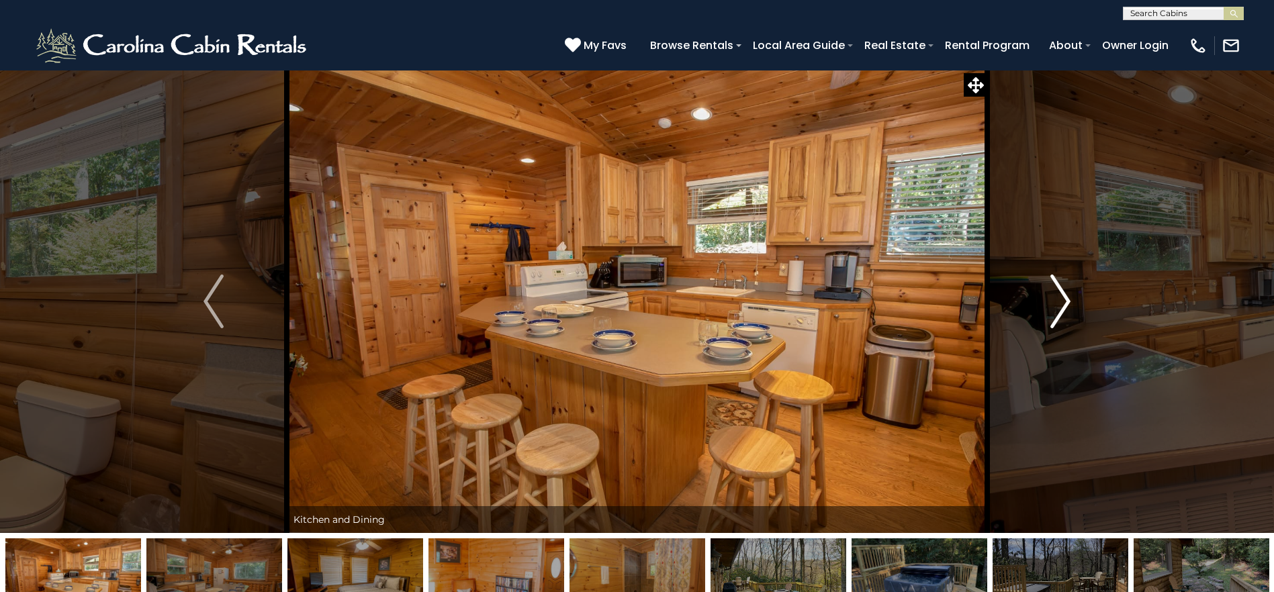
click at [1066, 307] on img "Next" at bounding box center [1060, 302] width 20 height 54
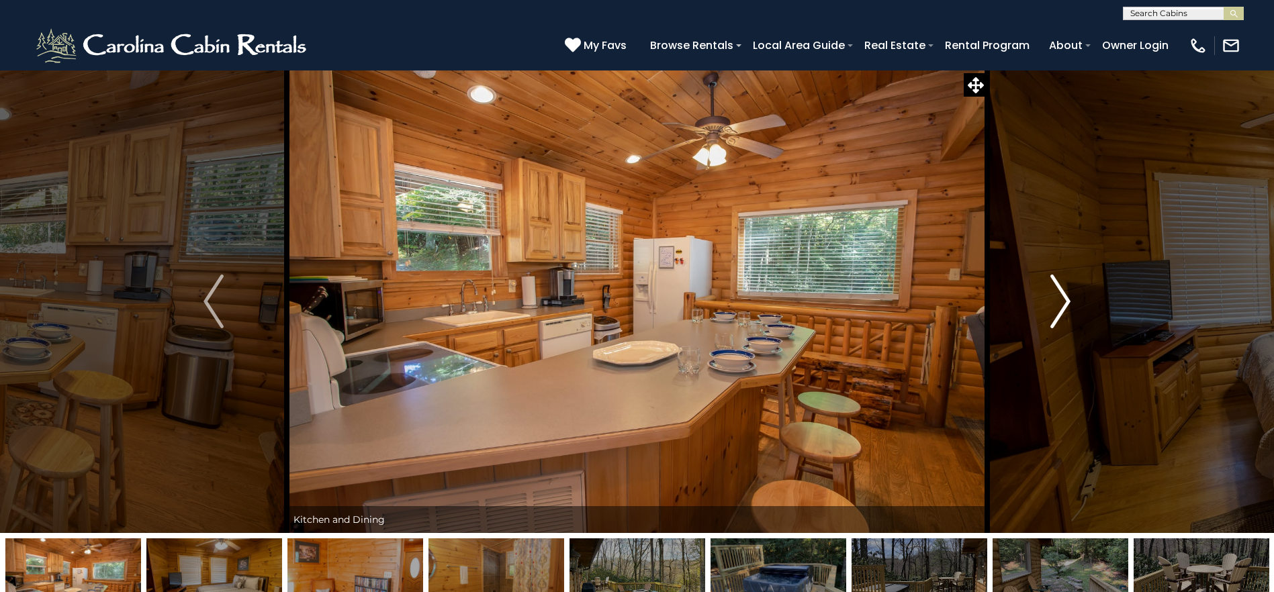
click at [1066, 307] on img "Next" at bounding box center [1060, 302] width 20 height 54
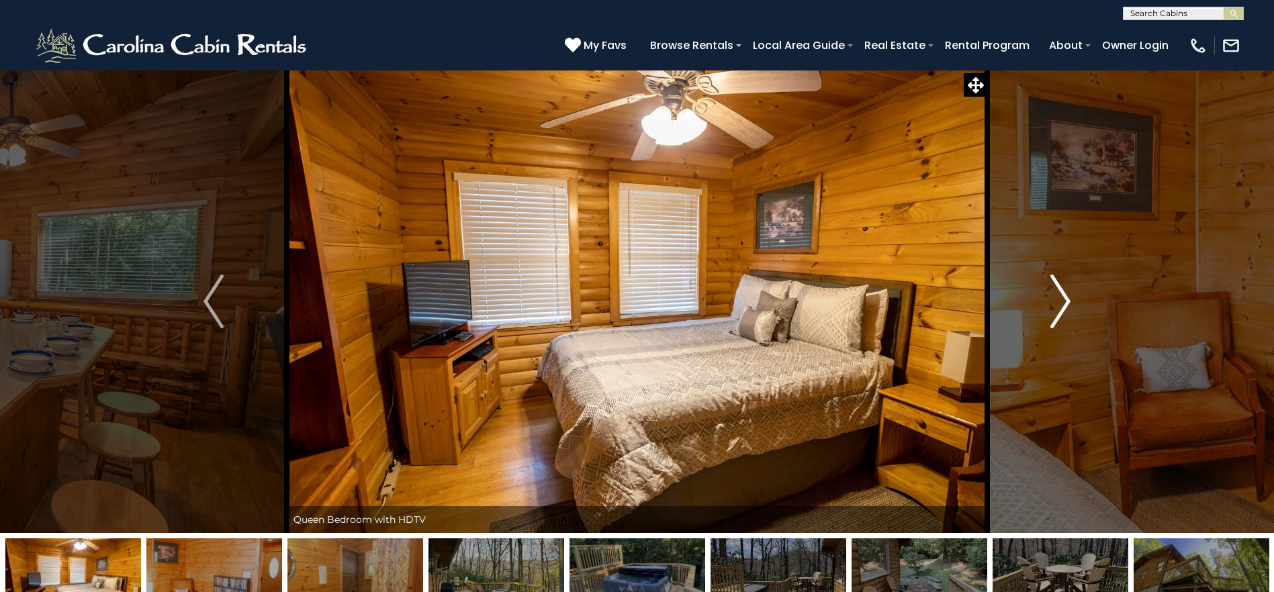
click at [1066, 307] on img "Next" at bounding box center [1060, 302] width 20 height 54
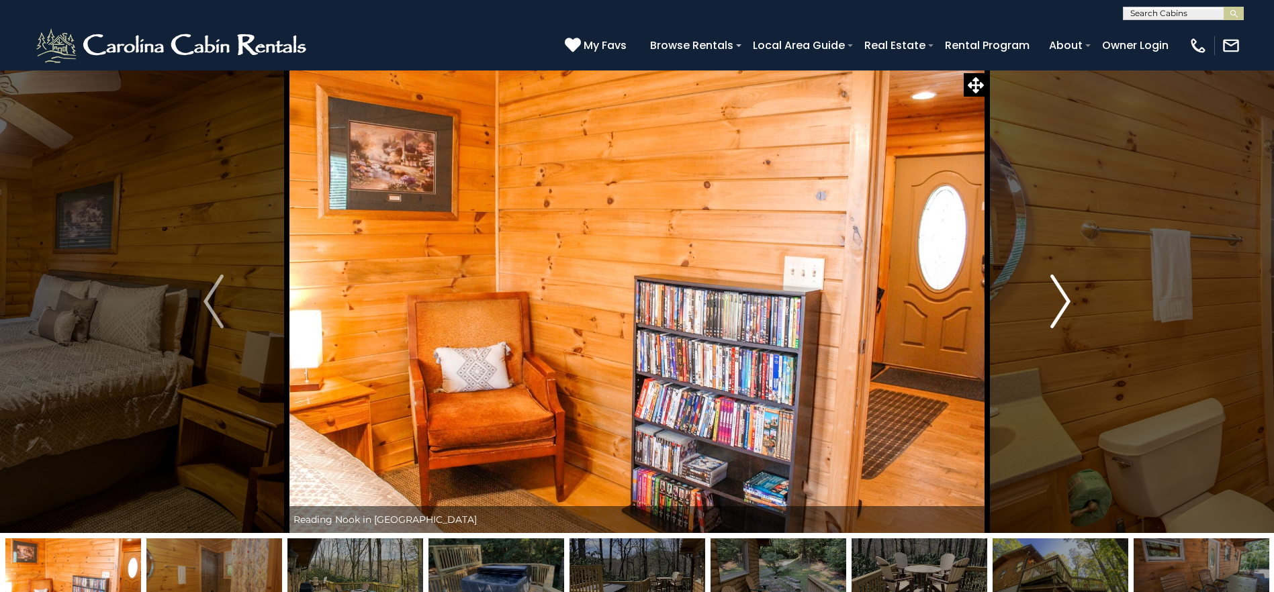
click at [1066, 307] on img "Next" at bounding box center [1060, 302] width 20 height 54
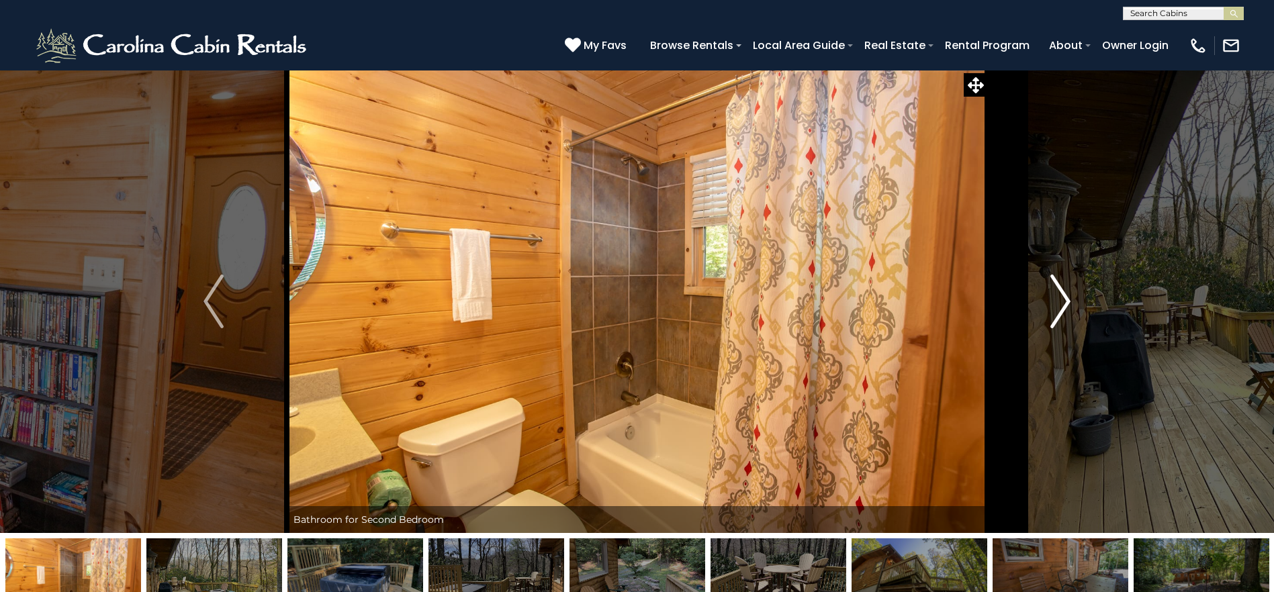
click at [1066, 307] on img "Next" at bounding box center [1060, 302] width 20 height 54
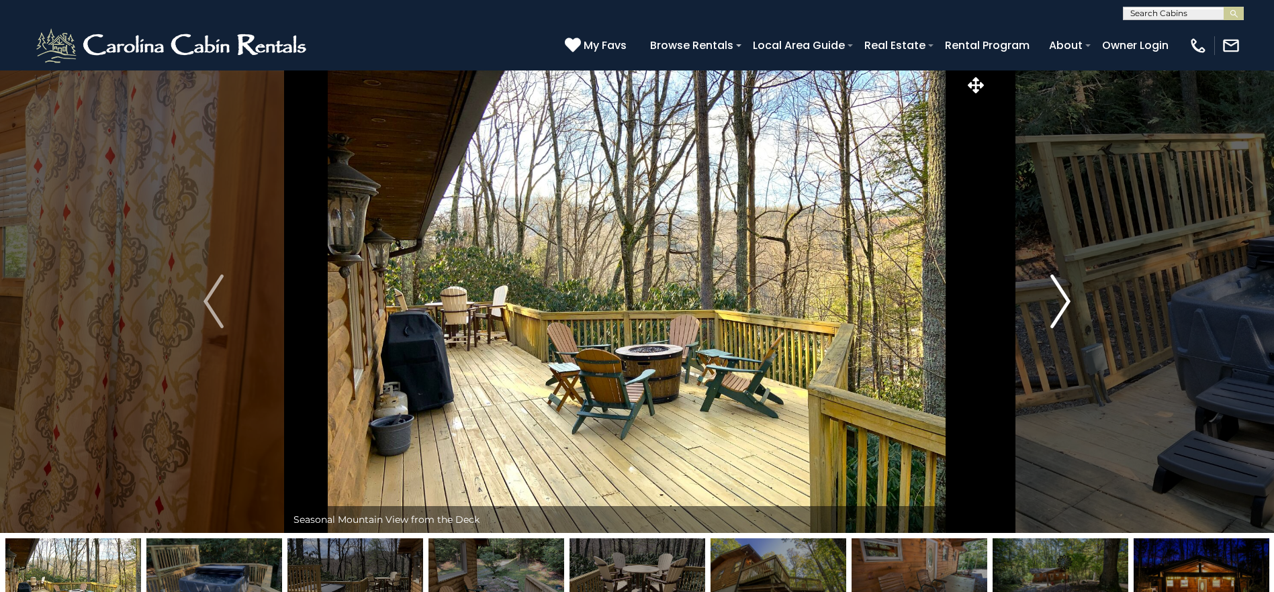
click at [1066, 307] on img "Next" at bounding box center [1060, 302] width 20 height 54
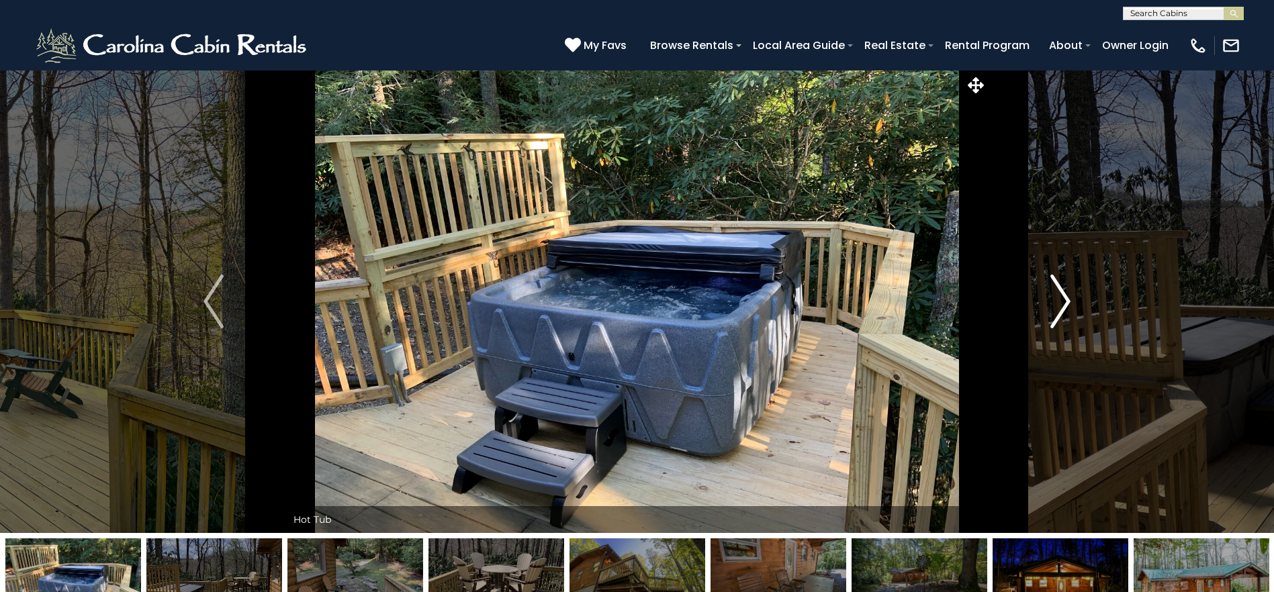
click at [1066, 307] on img "Next" at bounding box center [1060, 302] width 20 height 54
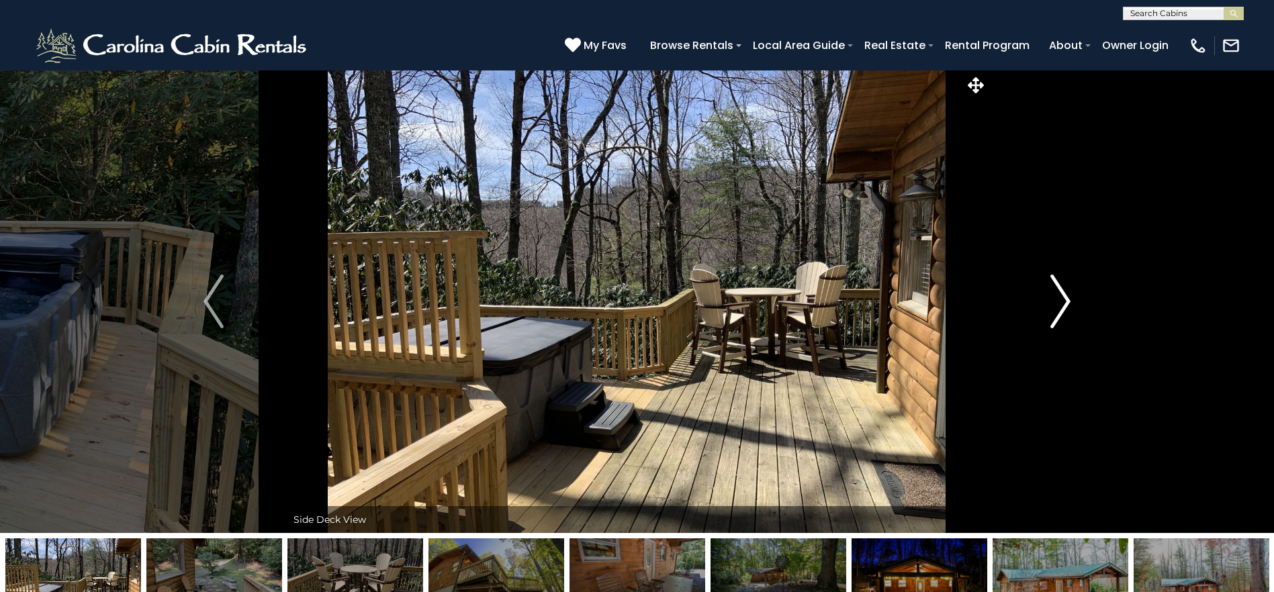
click at [1066, 307] on img "Next" at bounding box center [1060, 302] width 20 height 54
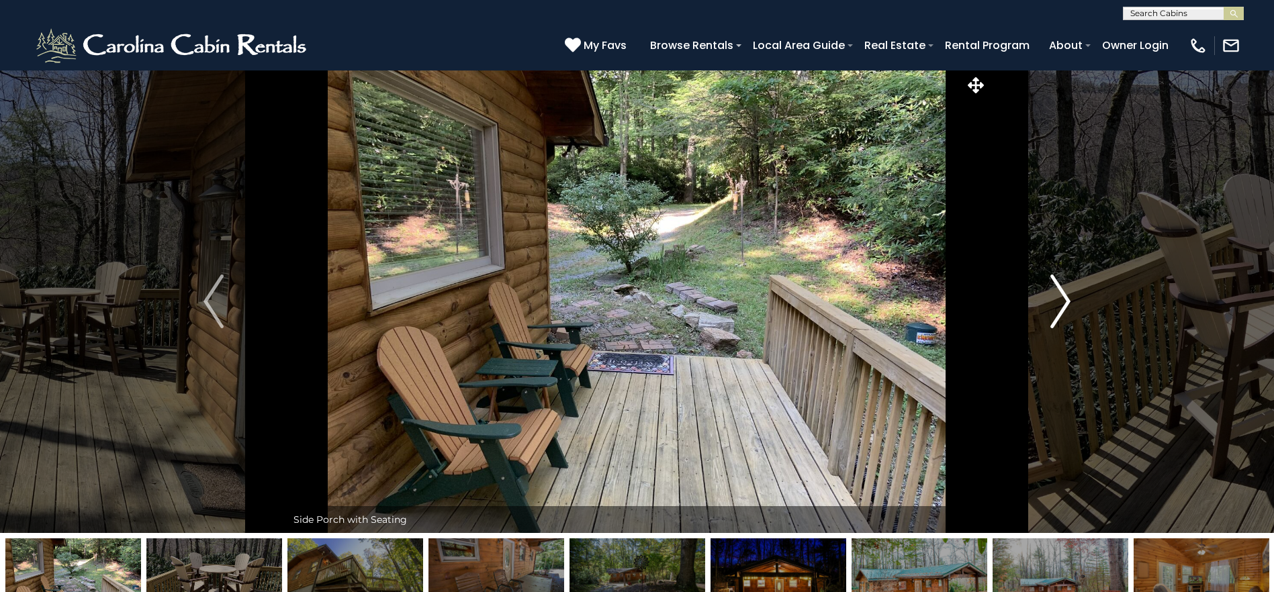
click at [1066, 307] on img "Next" at bounding box center [1060, 302] width 20 height 54
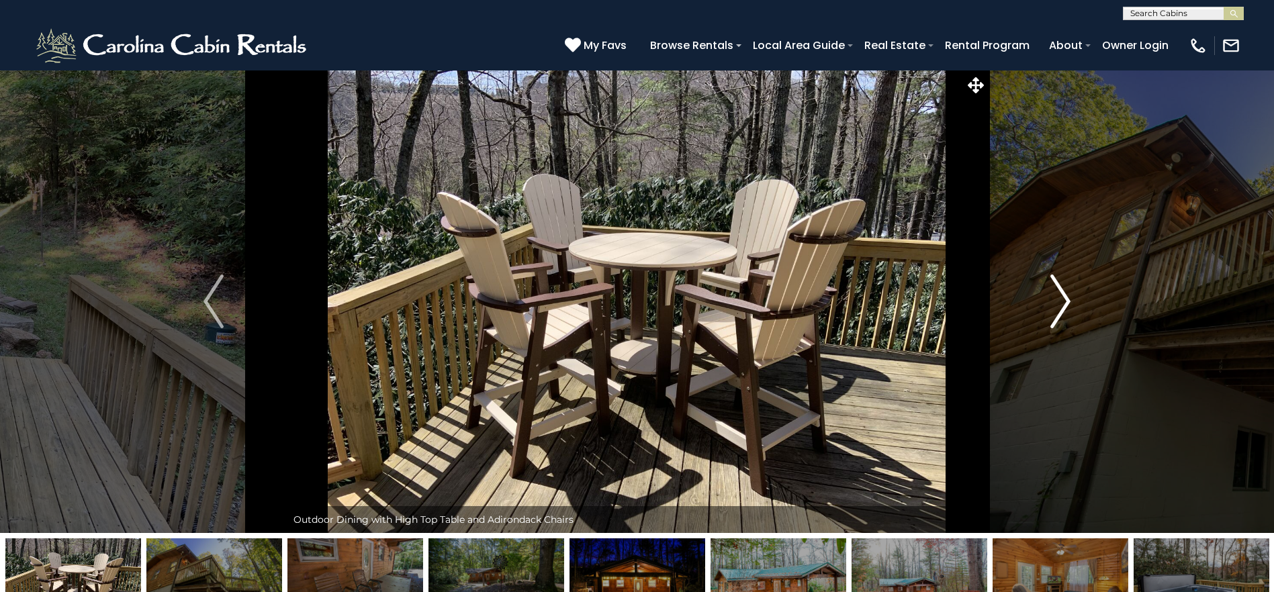
click at [1066, 307] on img "Next" at bounding box center [1060, 302] width 20 height 54
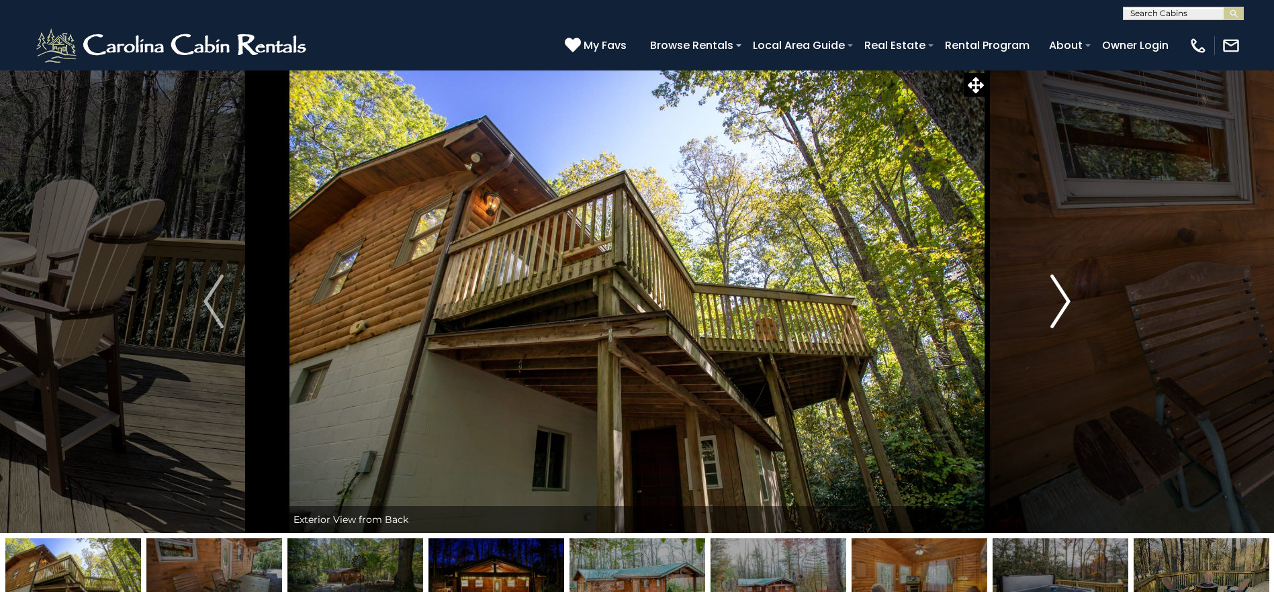
click at [1066, 307] on img "Next" at bounding box center [1060, 302] width 20 height 54
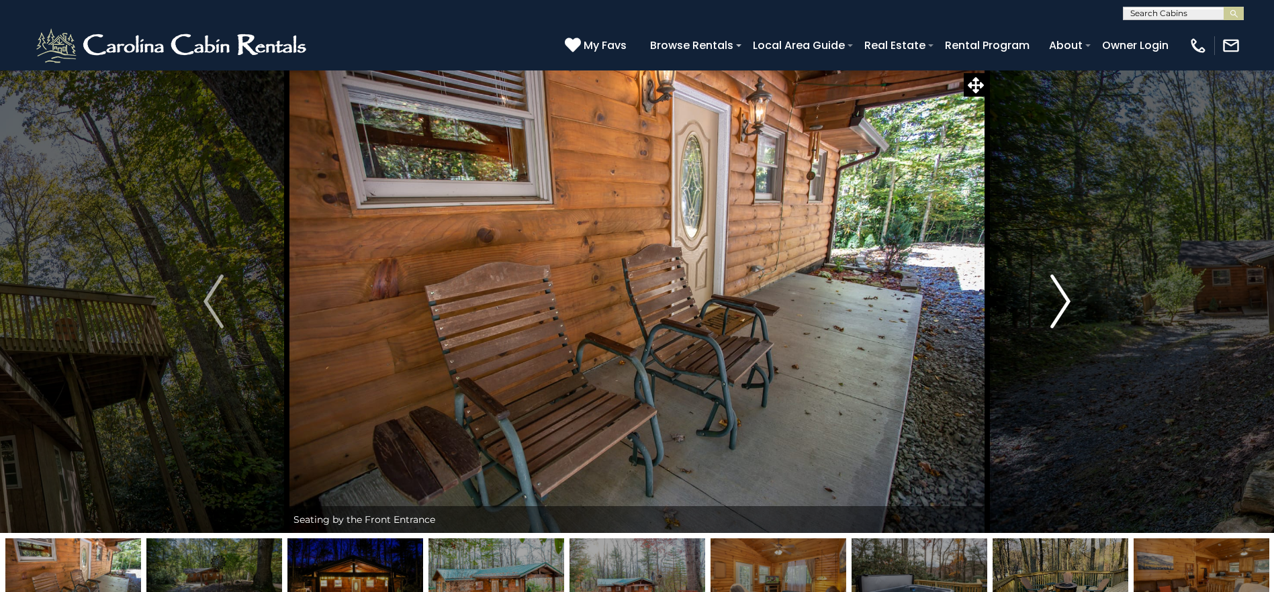
click at [1066, 307] on img "Next" at bounding box center [1060, 302] width 20 height 54
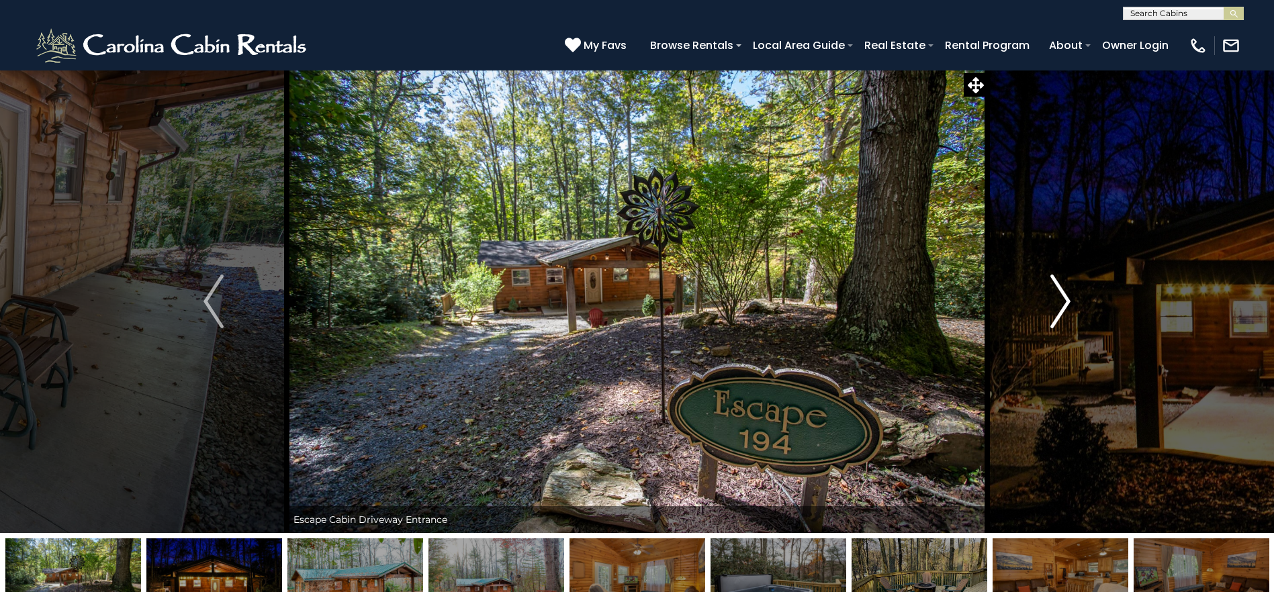
click at [1066, 307] on img "Next" at bounding box center [1060, 302] width 20 height 54
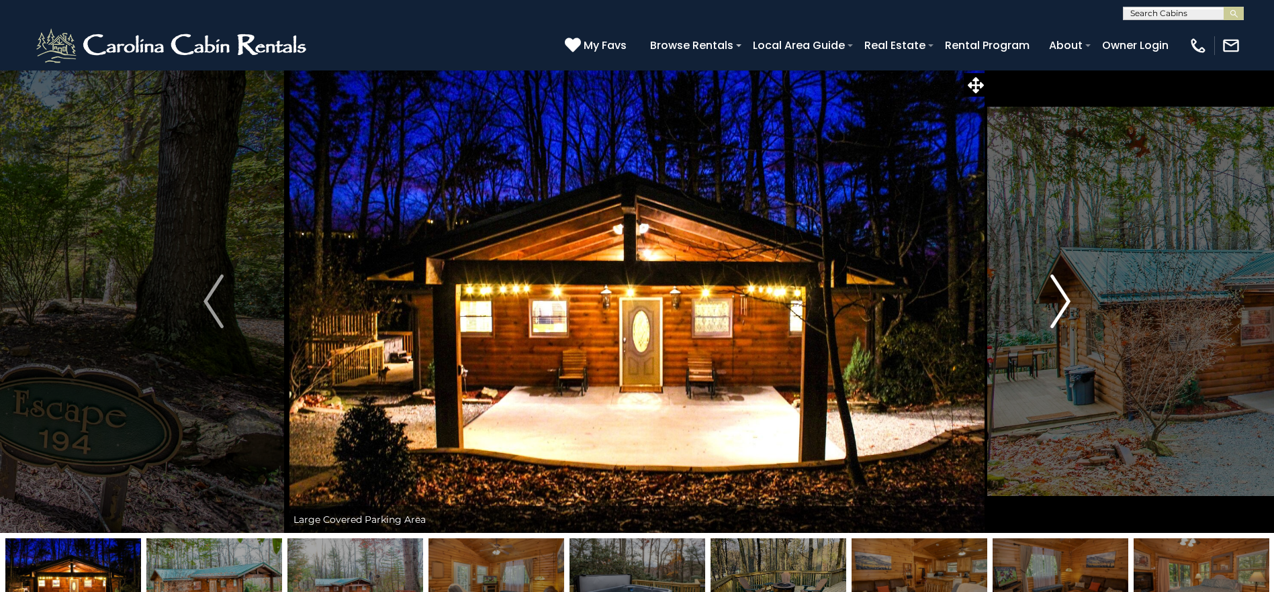
click at [1066, 307] on img "Next" at bounding box center [1060, 302] width 20 height 54
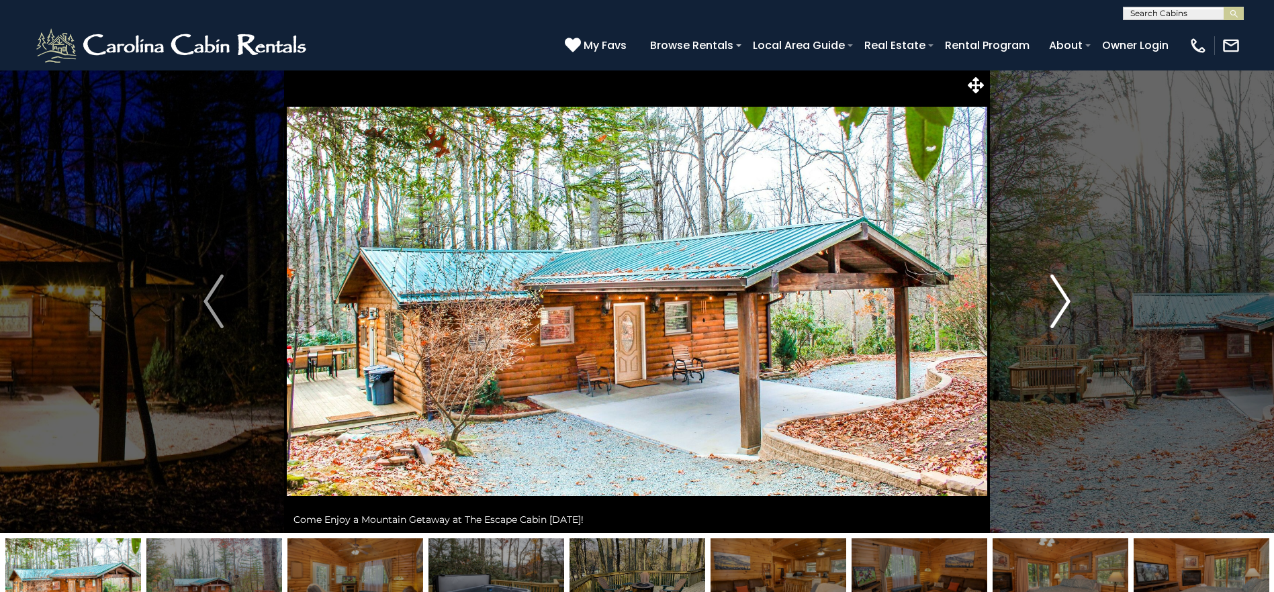
click at [1068, 306] on img "Next" at bounding box center [1060, 302] width 20 height 54
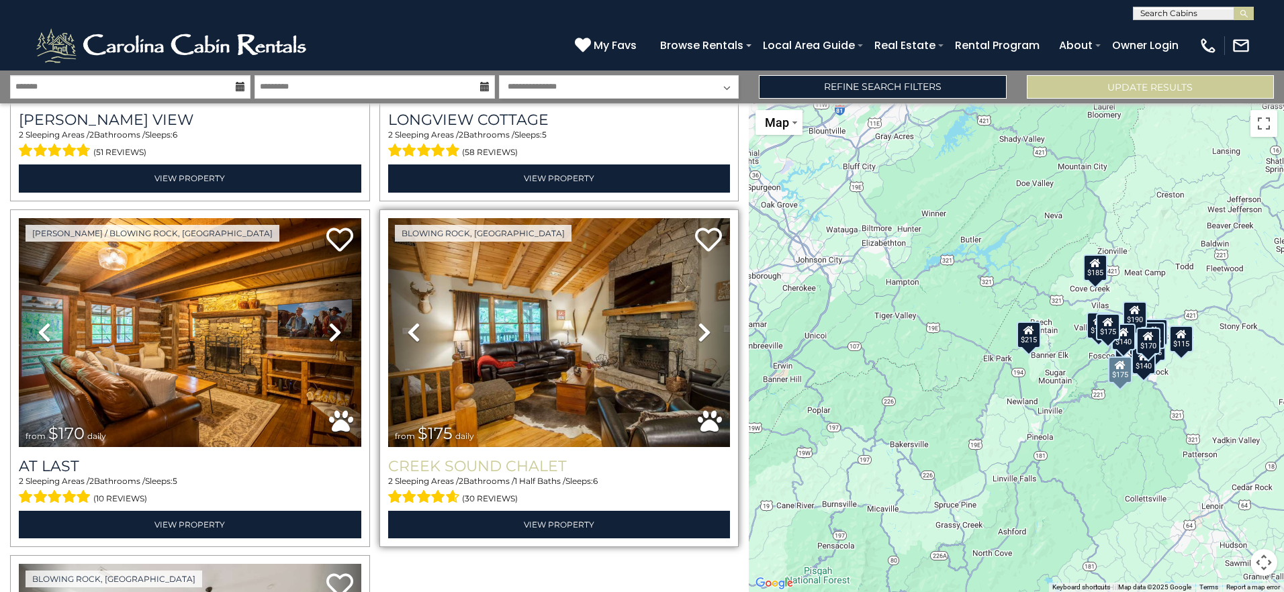
scroll to position [2014, 0]
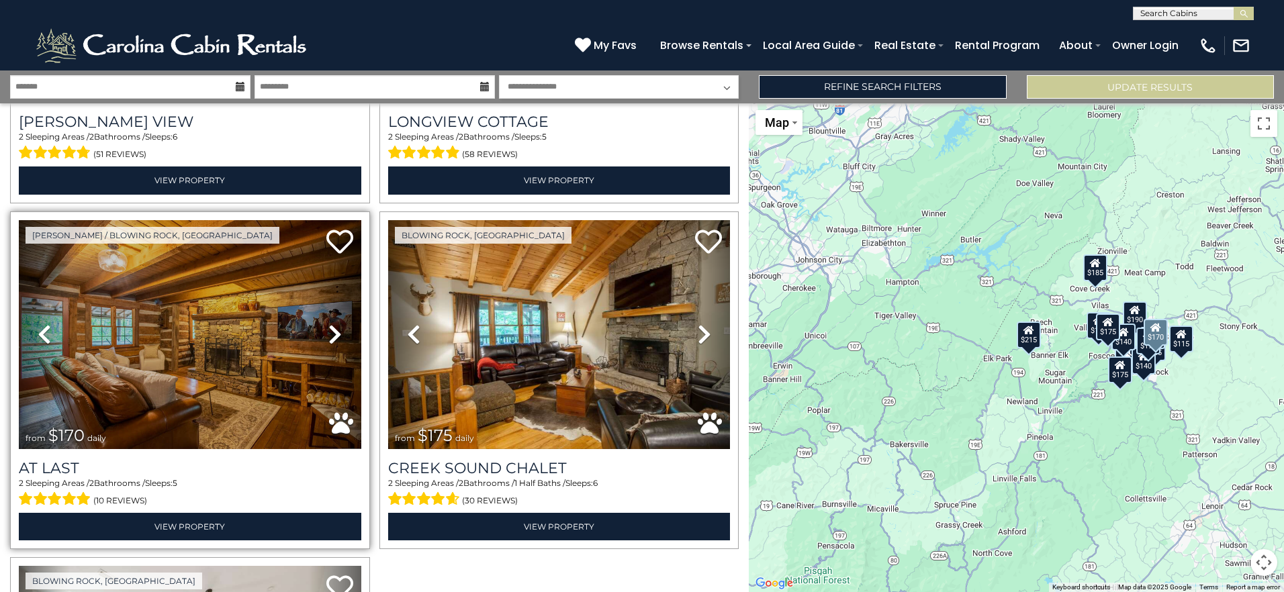
click at [336, 324] on icon at bounding box center [334, 334] width 13 height 21
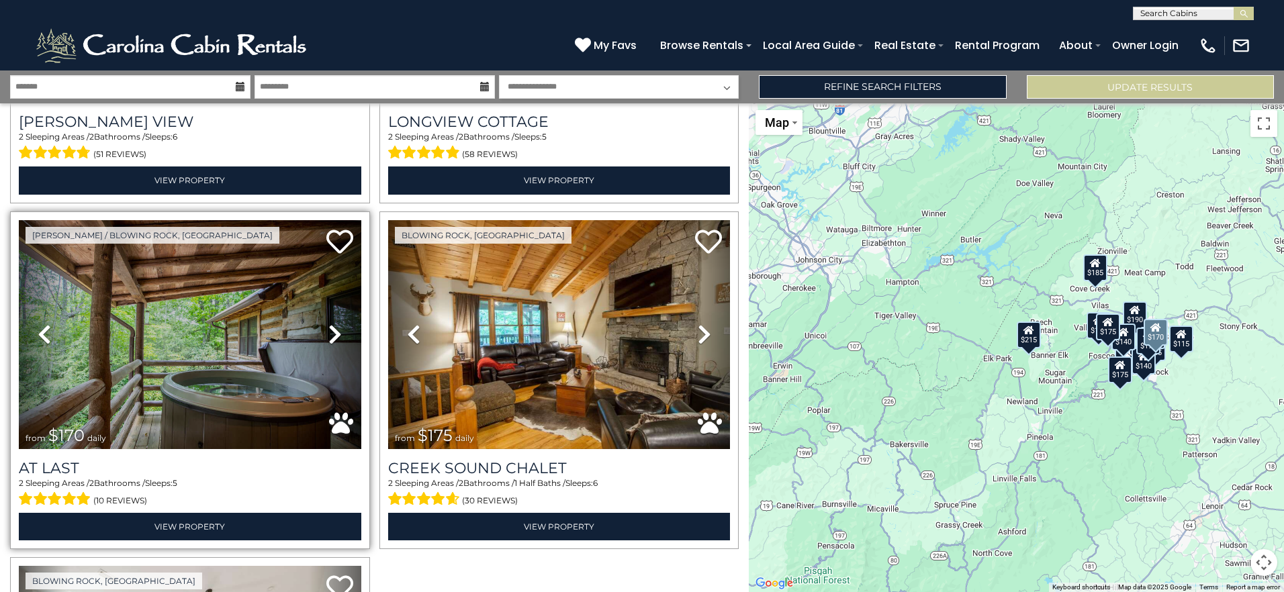
click at [336, 324] on icon at bounding box center [334, 334] width 13 height 21
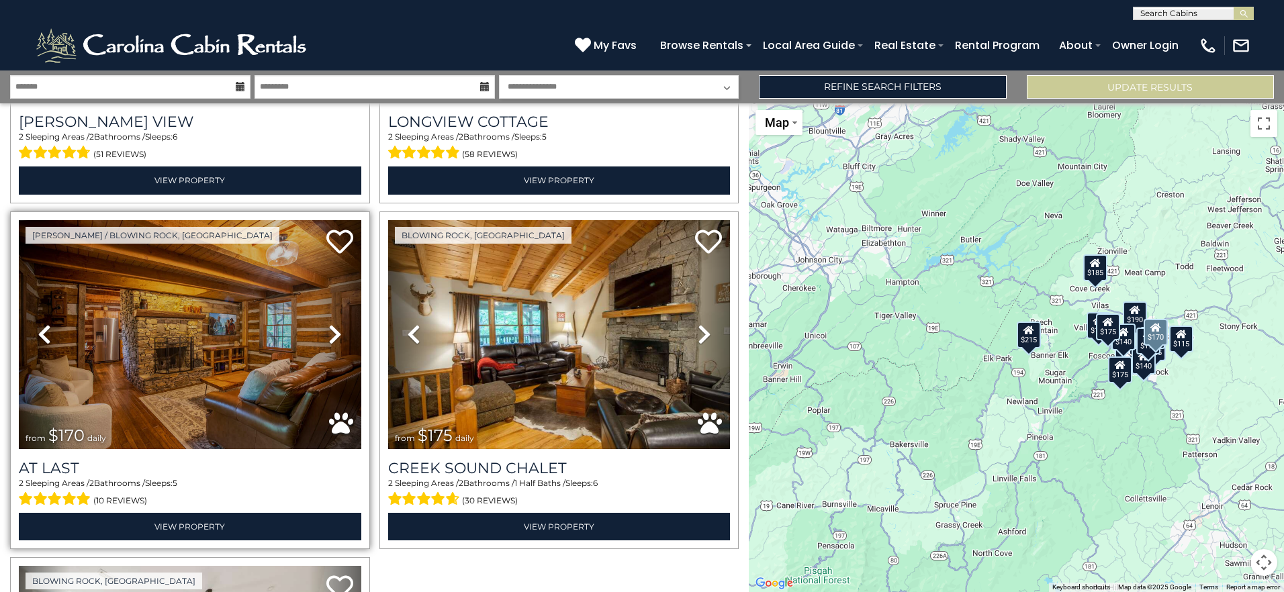
click at [336, 324] on icon at bounding box center [334, 334] width 13 height 21
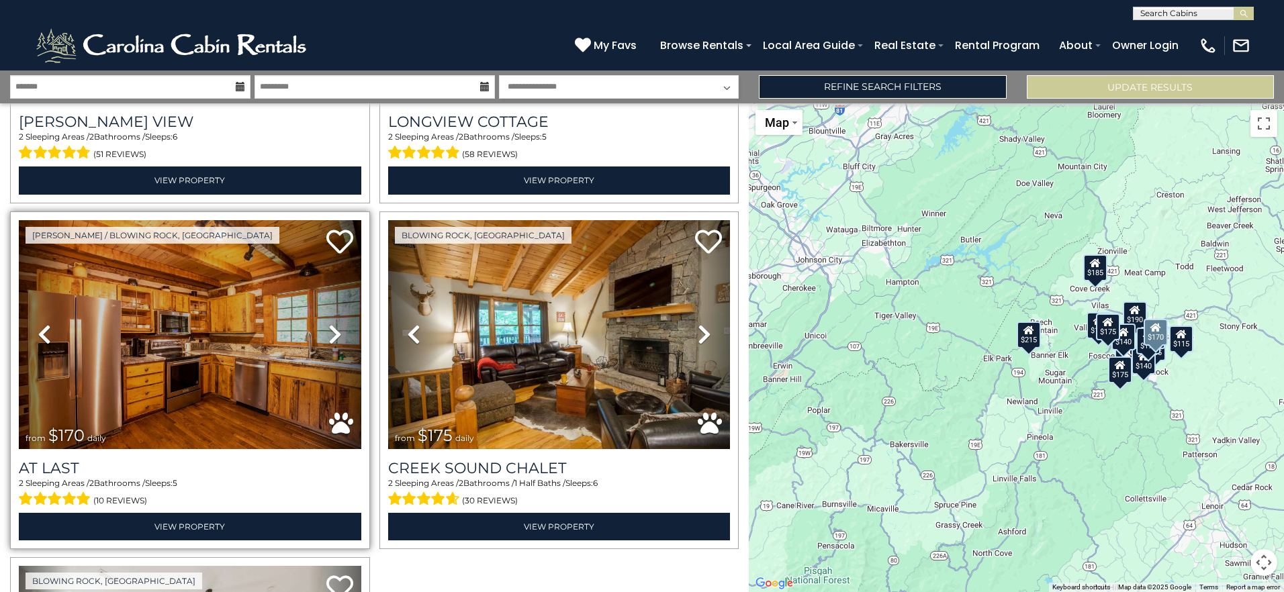
click at [336, 324] on icon at bounding box center [334, 334] width 13 height 21
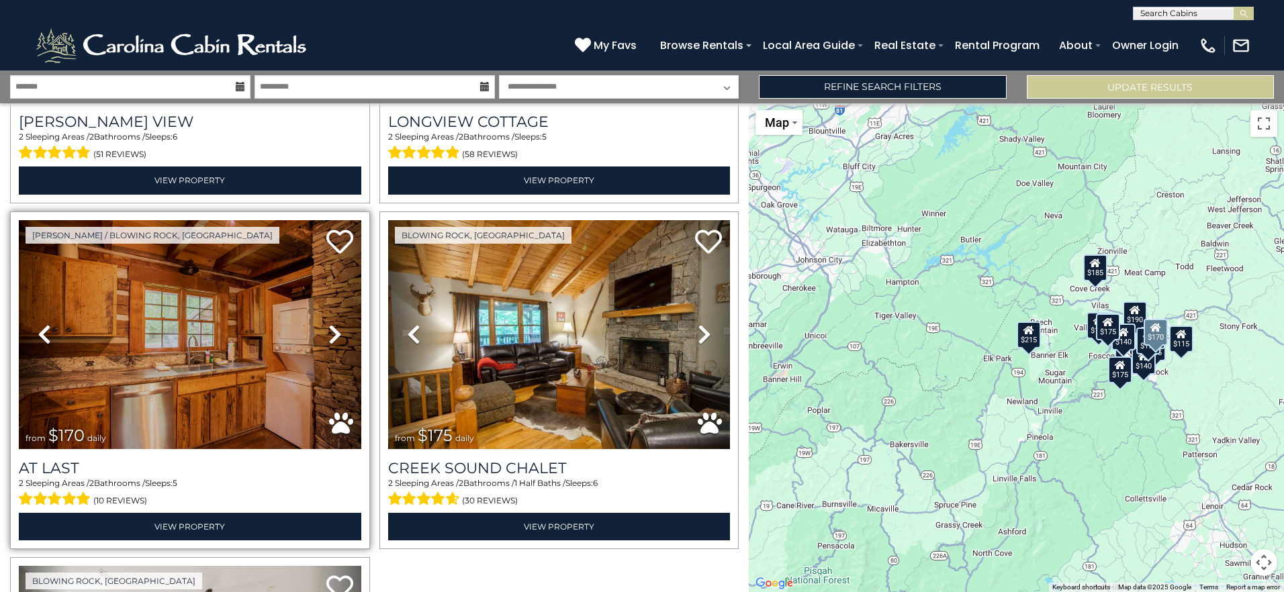
click at [336, 324] on icon at bounding box center [334, 334] width 13 height 21
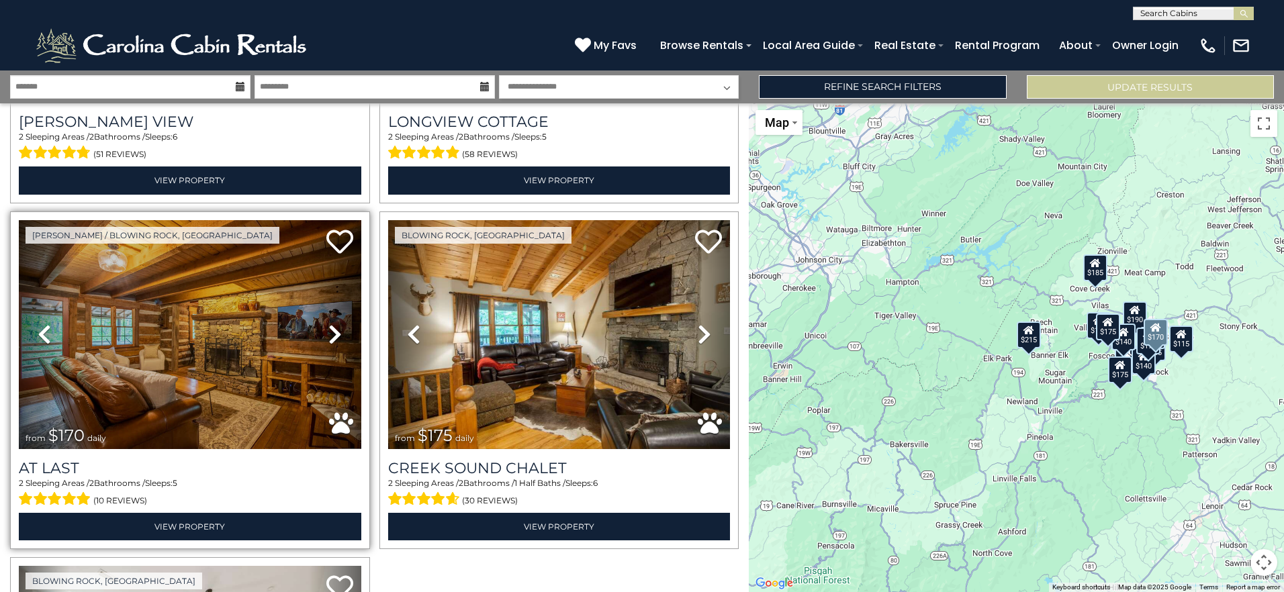
click at [336, 324] on icon at bounding box center [334, 334] width 13 height 21
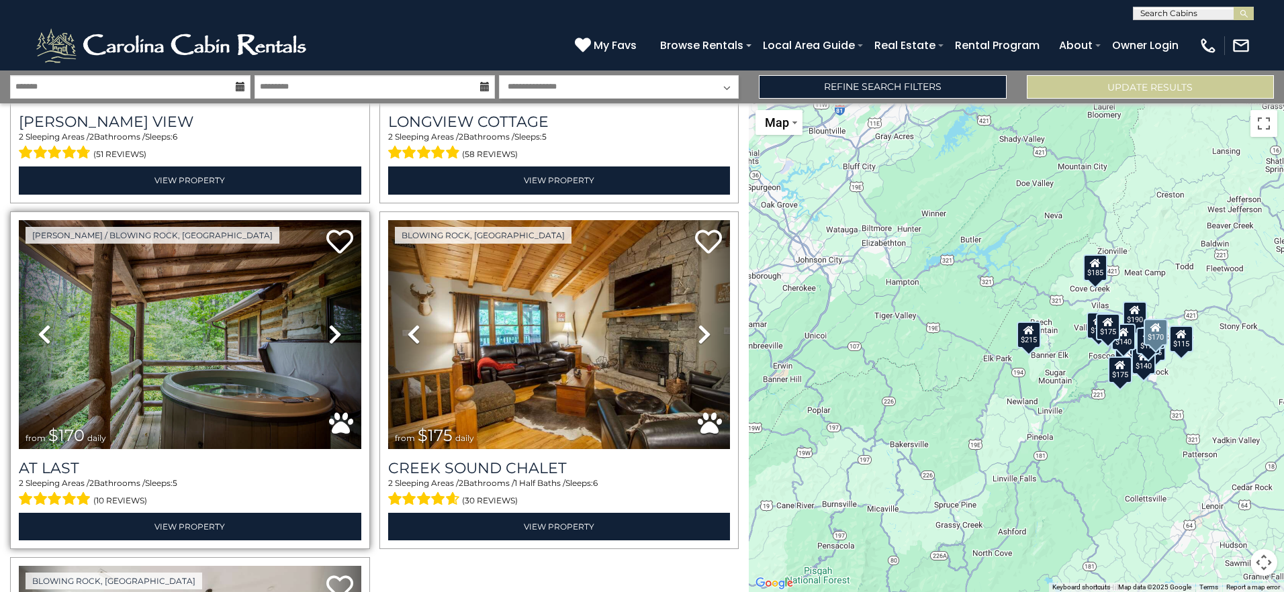
click at [336, 324] on icon at bounding box center [334, 334] width 13 height 21
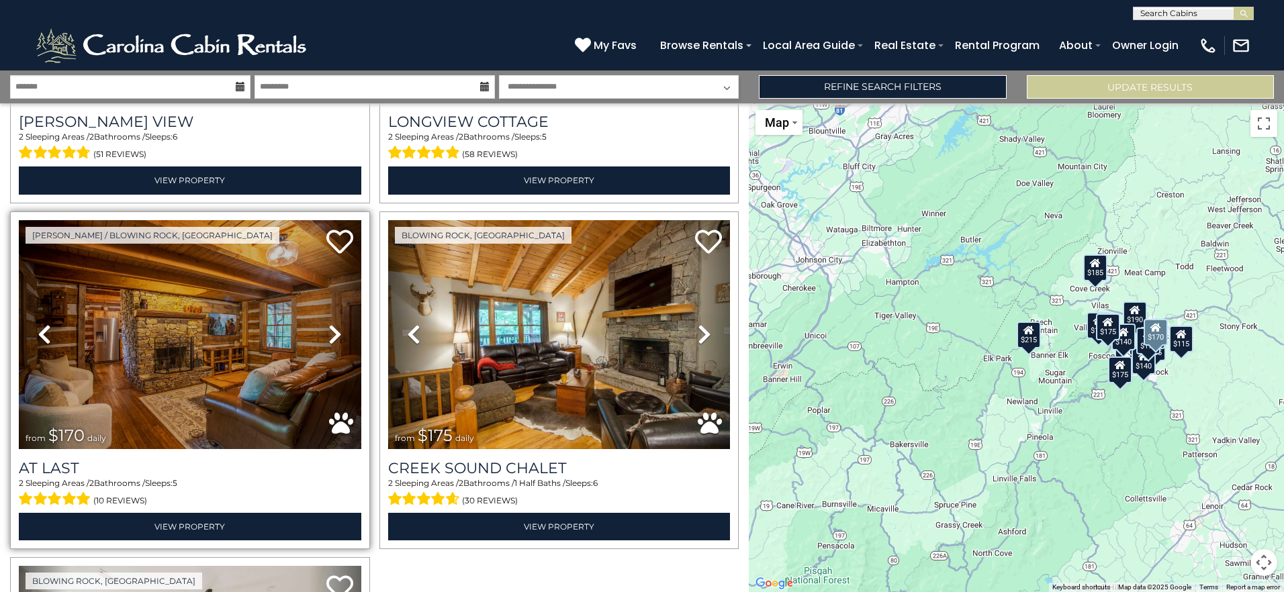
click at [336, 324] on icon at bounding box center [334, 334] width 13 height 21
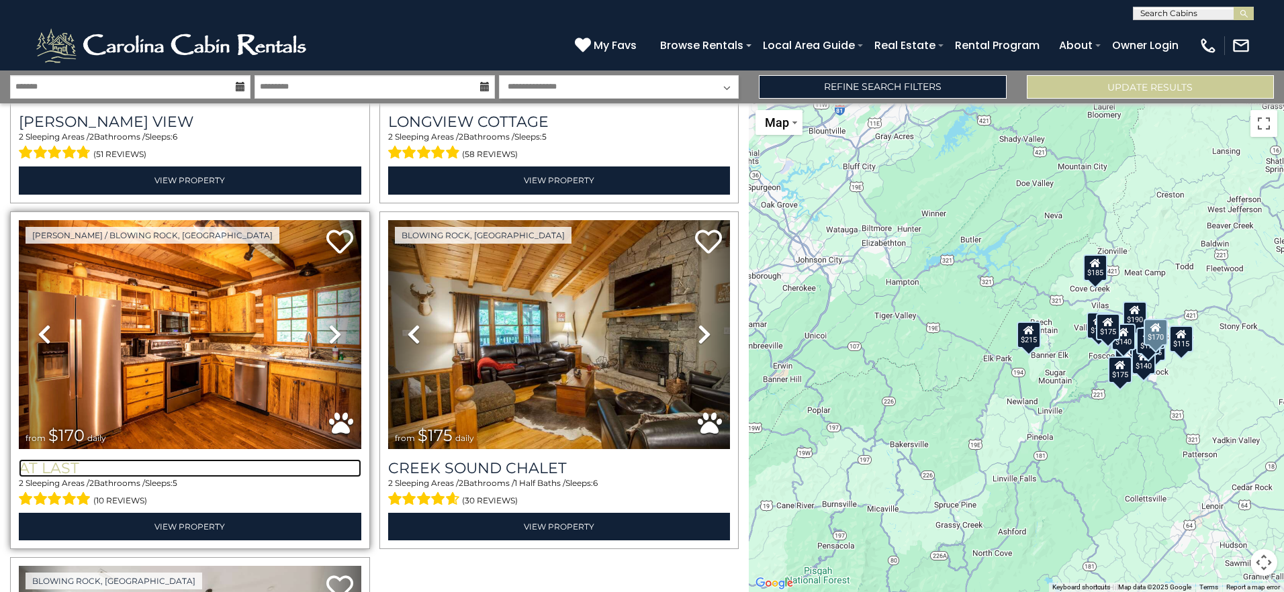
click at [55, 459] on h3 "At Last" at bounding box center [190, 468] width 342 height 18
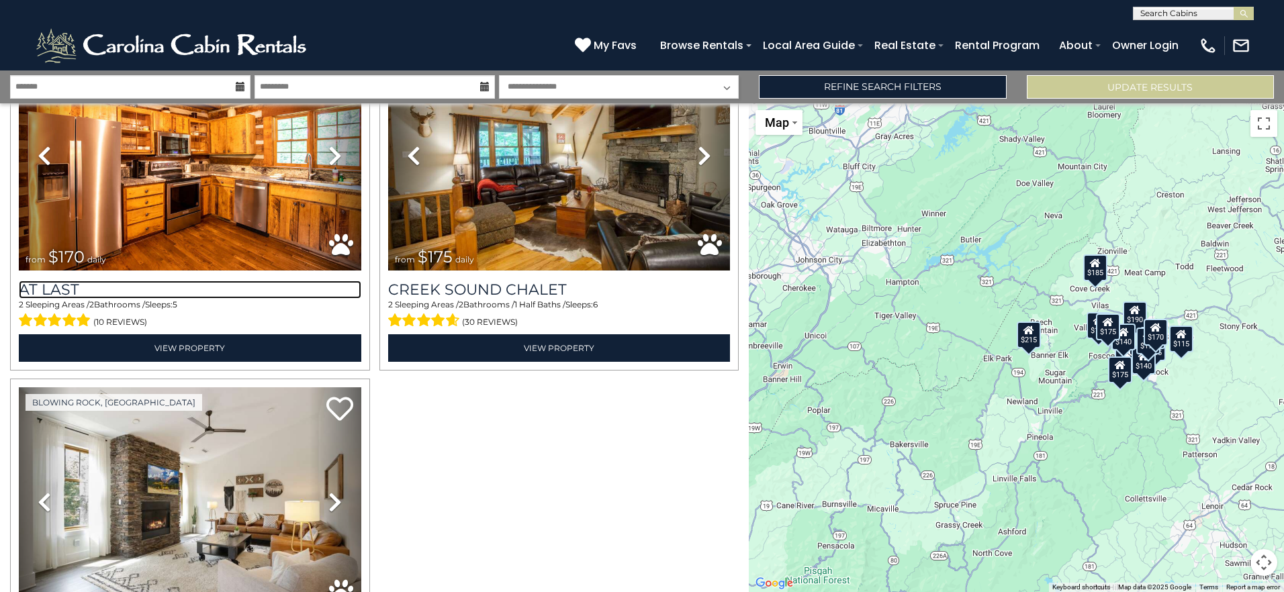
scroll to position [2216, 0]
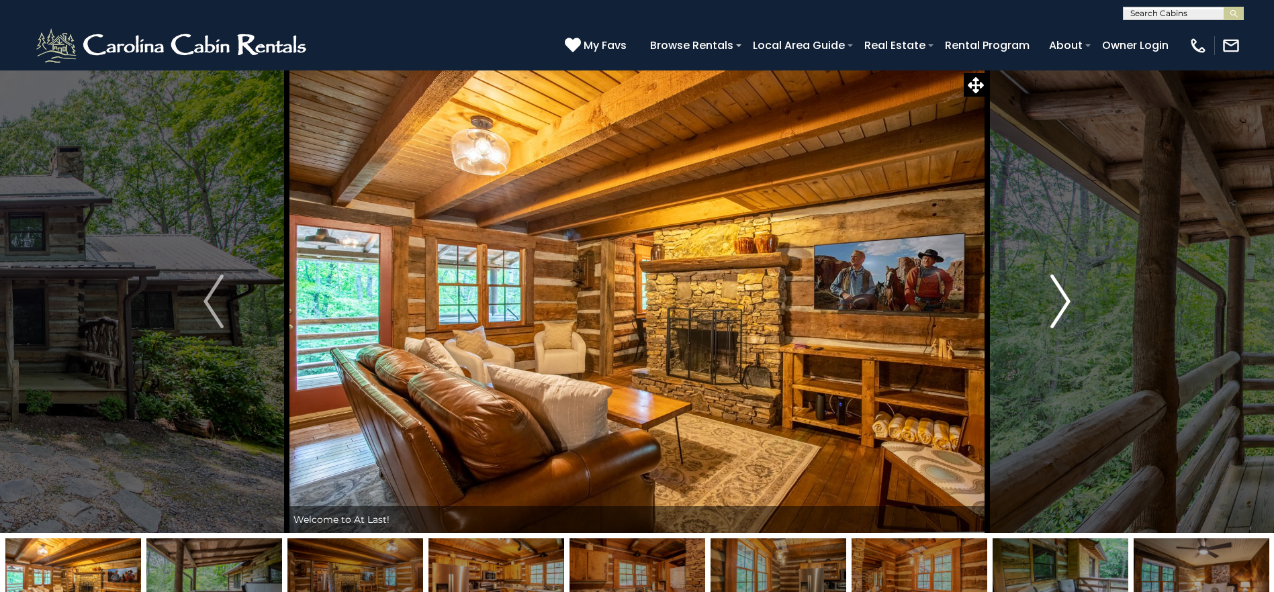
click at [1062, 305] on img "Next" at bounding box center [1060, 302] width 20 height 54
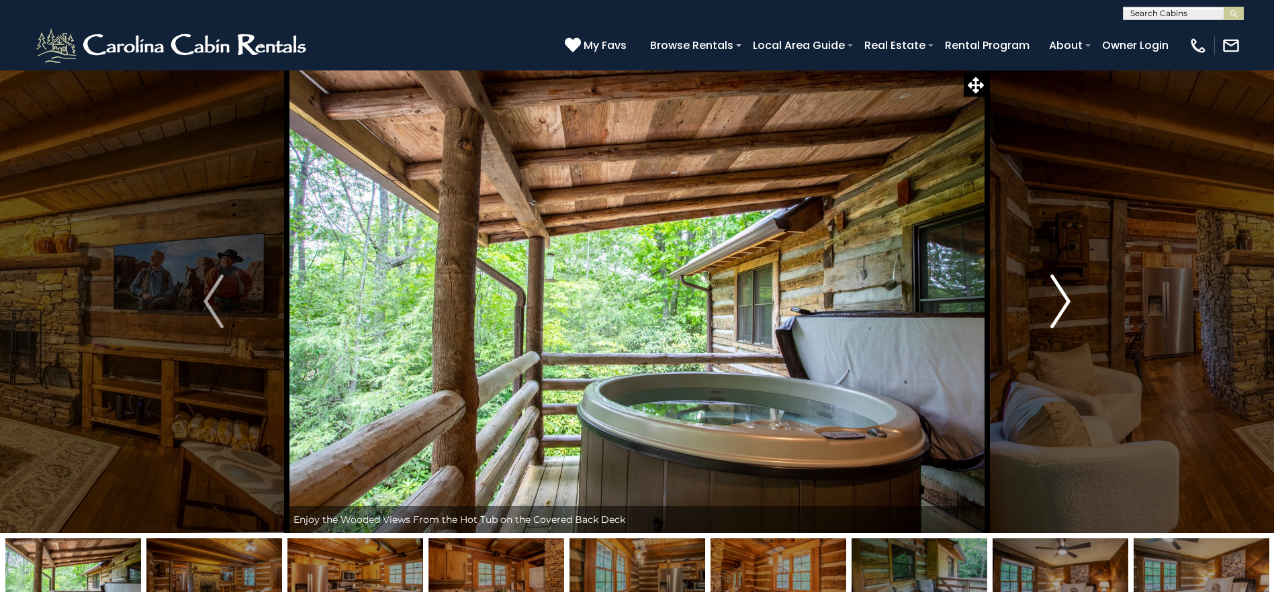
click at [1062, 305] on img "Next" at bounding box center [1060, 302] width 20 height 54
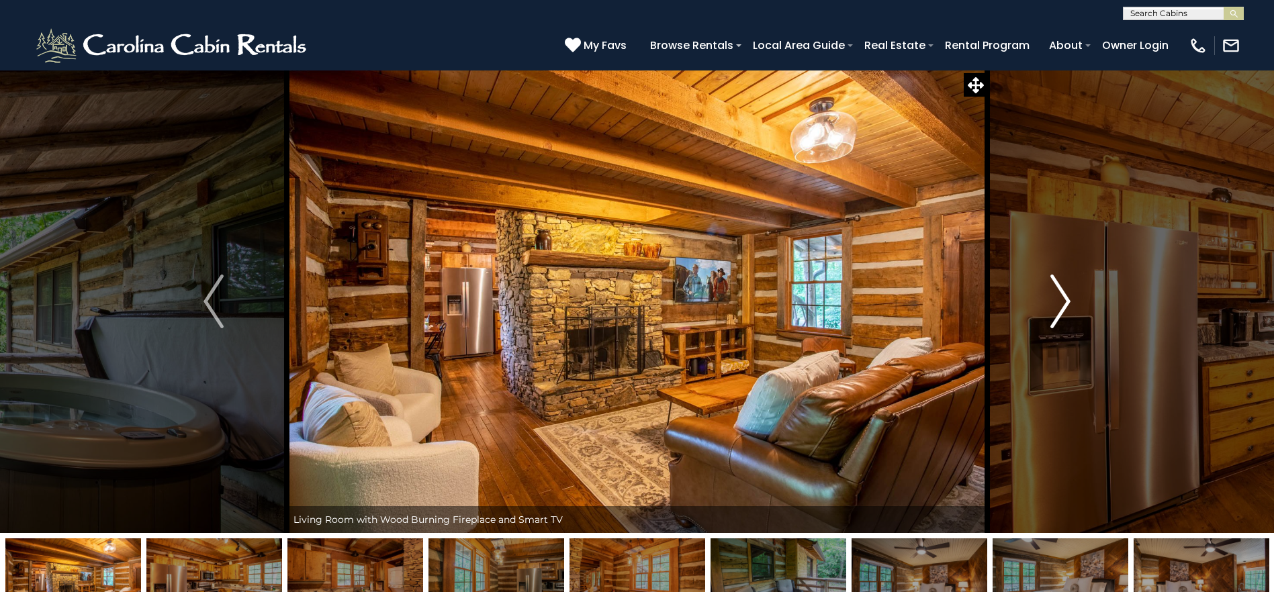
click at [1063, 304] on img "Next" at bounding box center [1060, 302] width 20 height 54
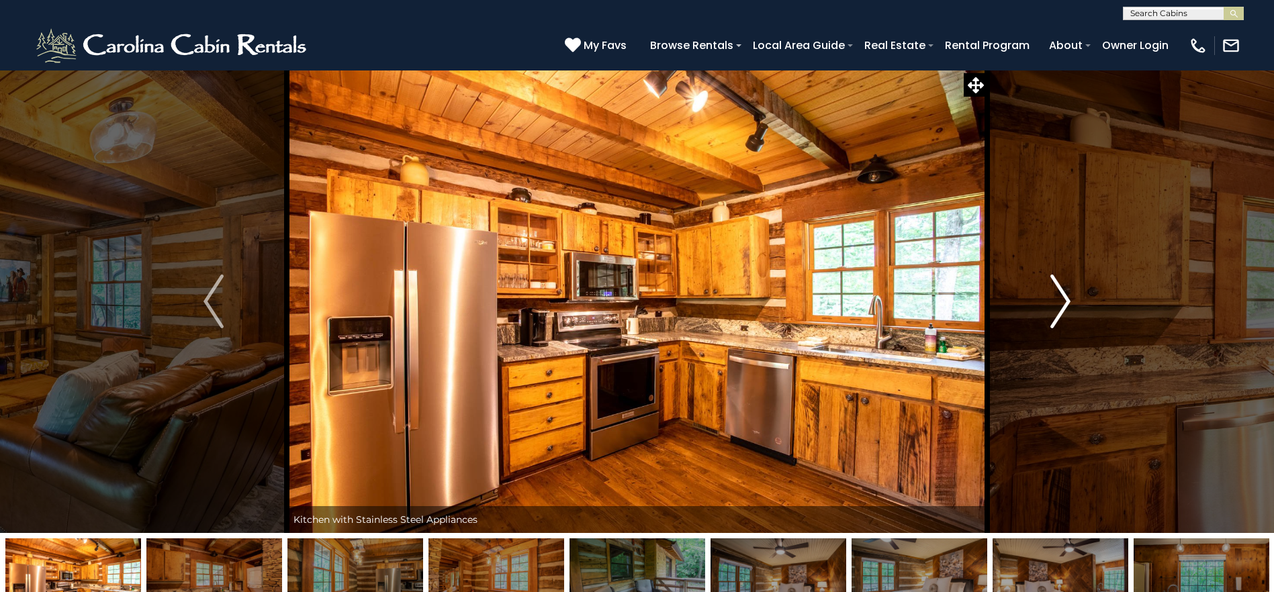
click at [1063, 304] on img "Next" at bounding box center [1060, 302] width 20 height 54
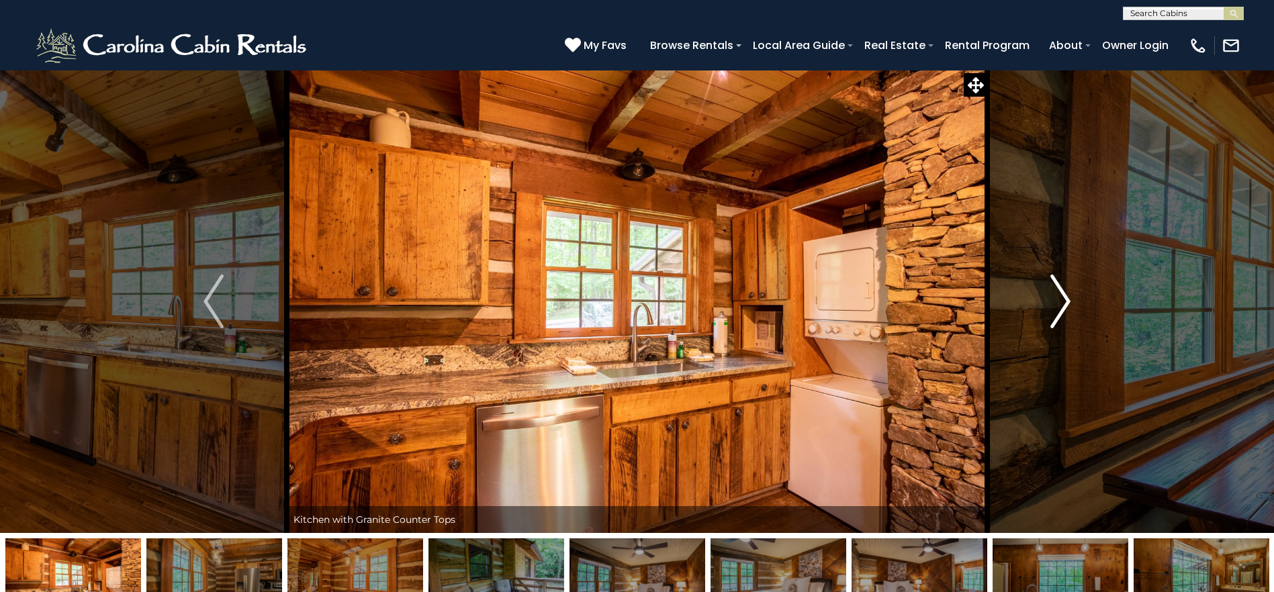
click at [1063, 304] on img "Next" at bounding box center [1060, 302] width 20 height 54
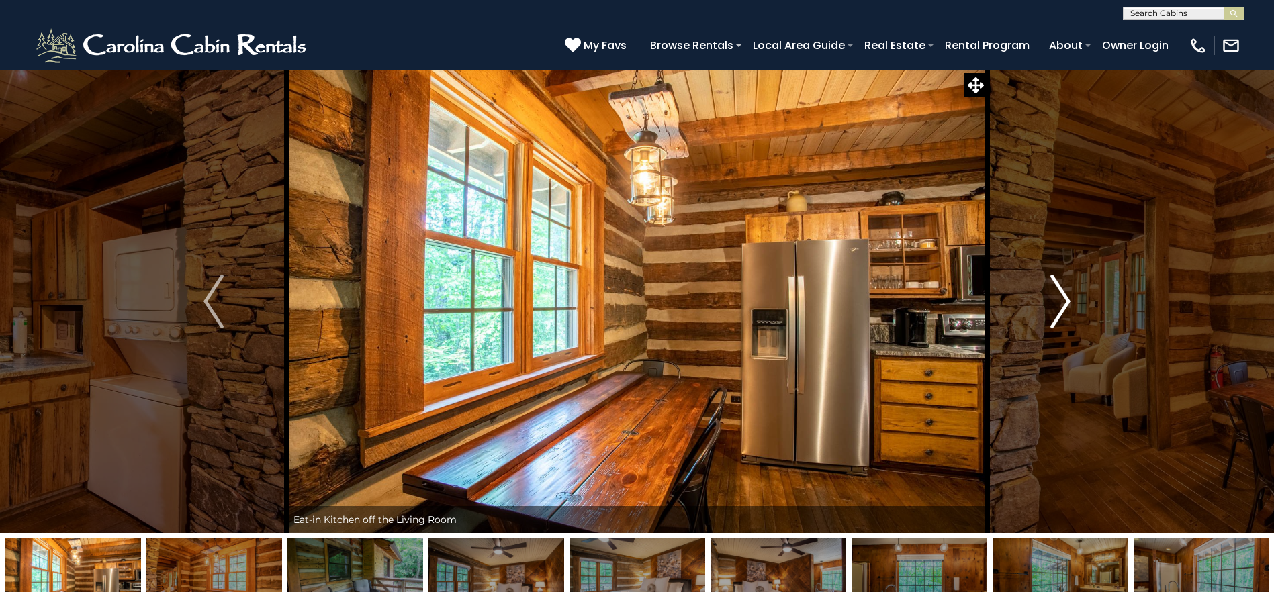
click at [1063, 304] on img "Next" at bounding box center [1060, 302] width 20 height 54
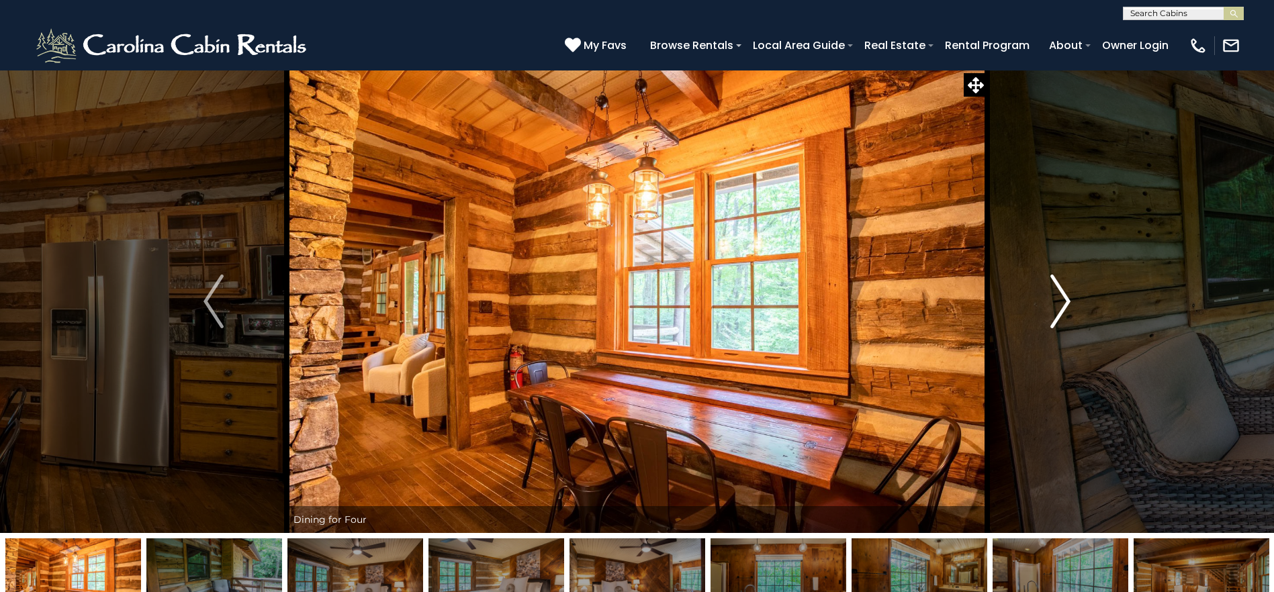
click at [1063, 304] on img "Next" at bounding box center [1060, 302] width 20 height 54
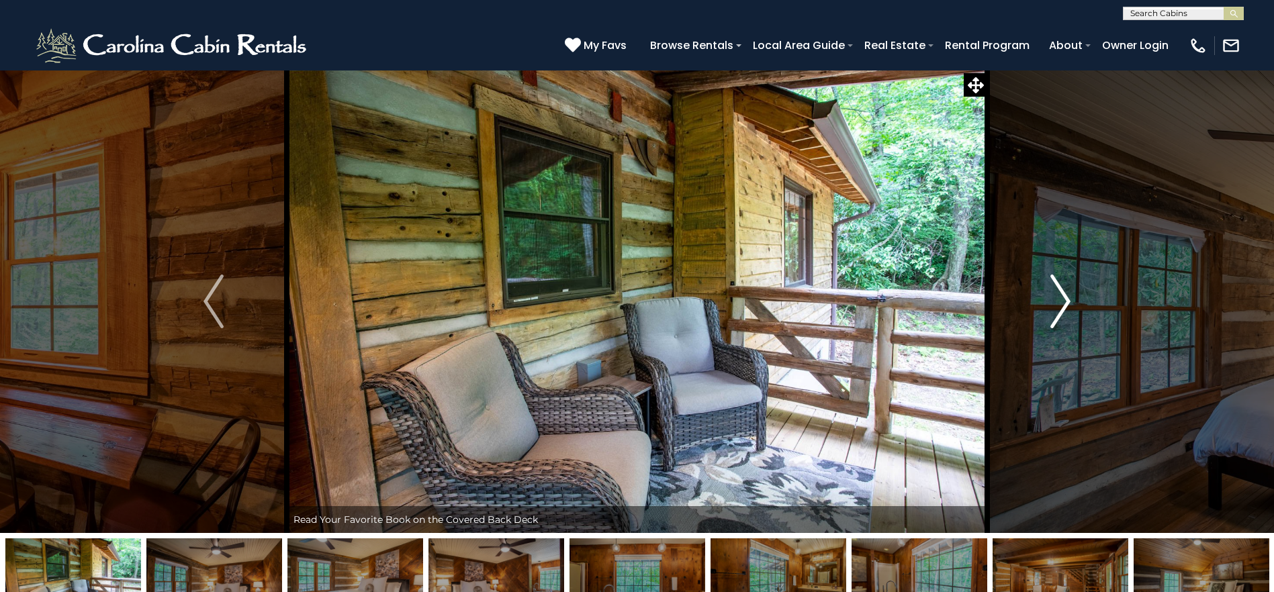
click at [1063, 304] on img "Next" at bounding box center [1060, 302] width 20 height 54
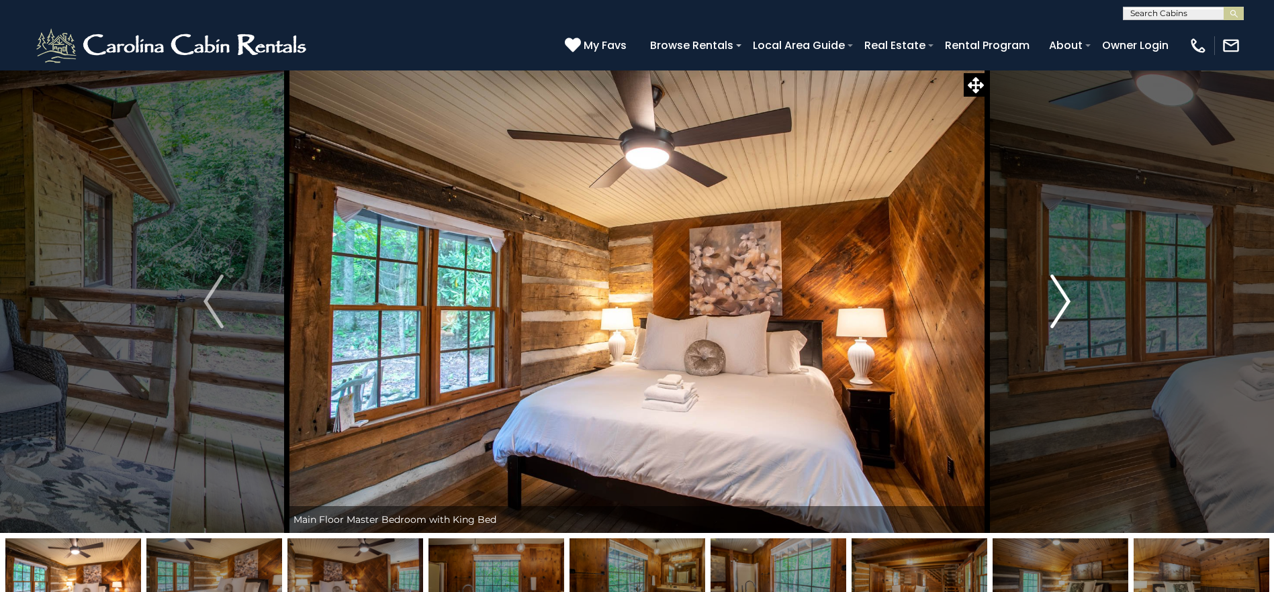
click at [1063, 304] on img "Next" at bounding box center [1060, 302] width 20 height 54
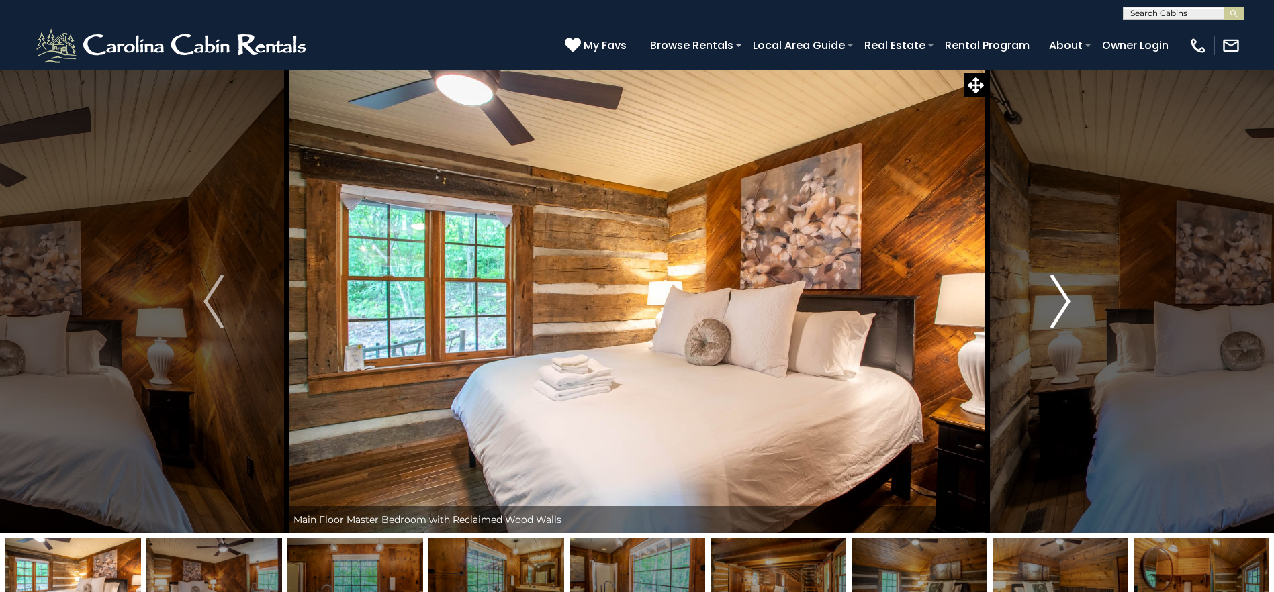
click at [1063, 304] on img "Next" at bounding box center [1060, 302] width 20 height 54
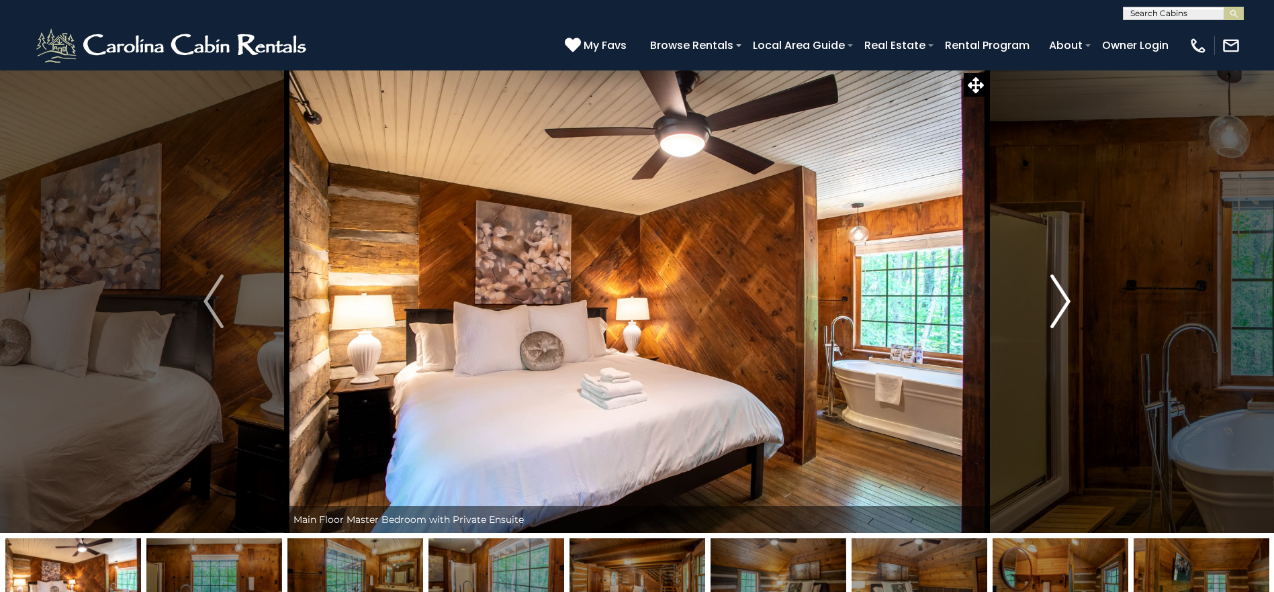
click at [1063, 304] on img "Next" at bounding box center [1060, 302] width 20 height 54
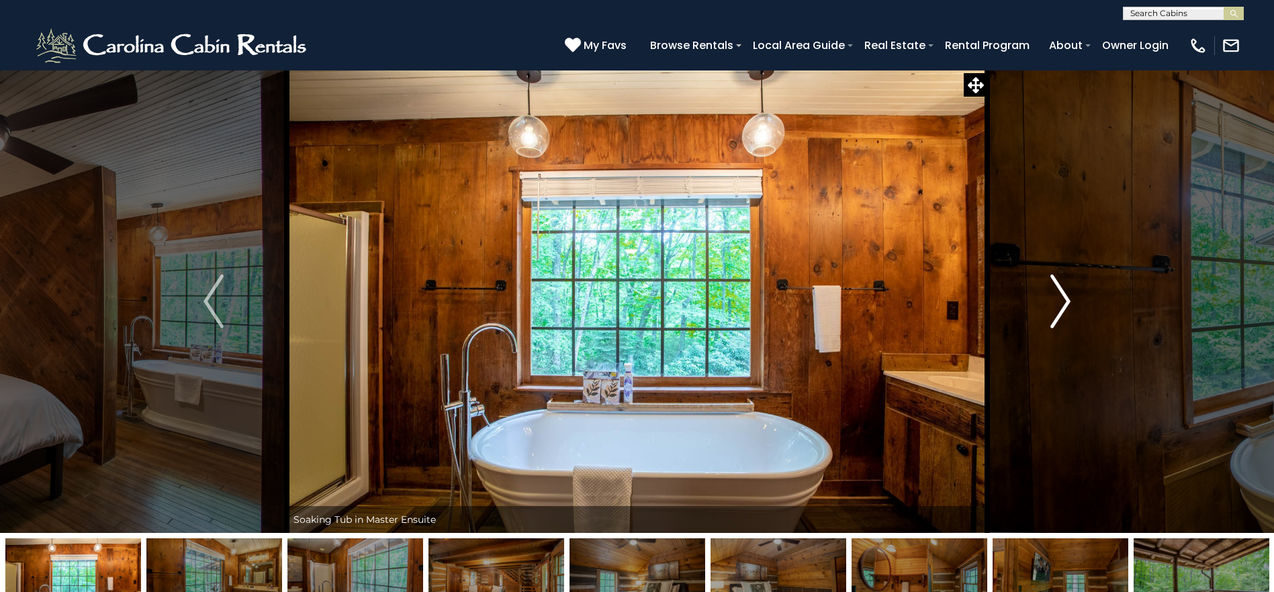
click at [1063, 304] on img "Next" at bounding box center [1060, 302] width 20 height 54
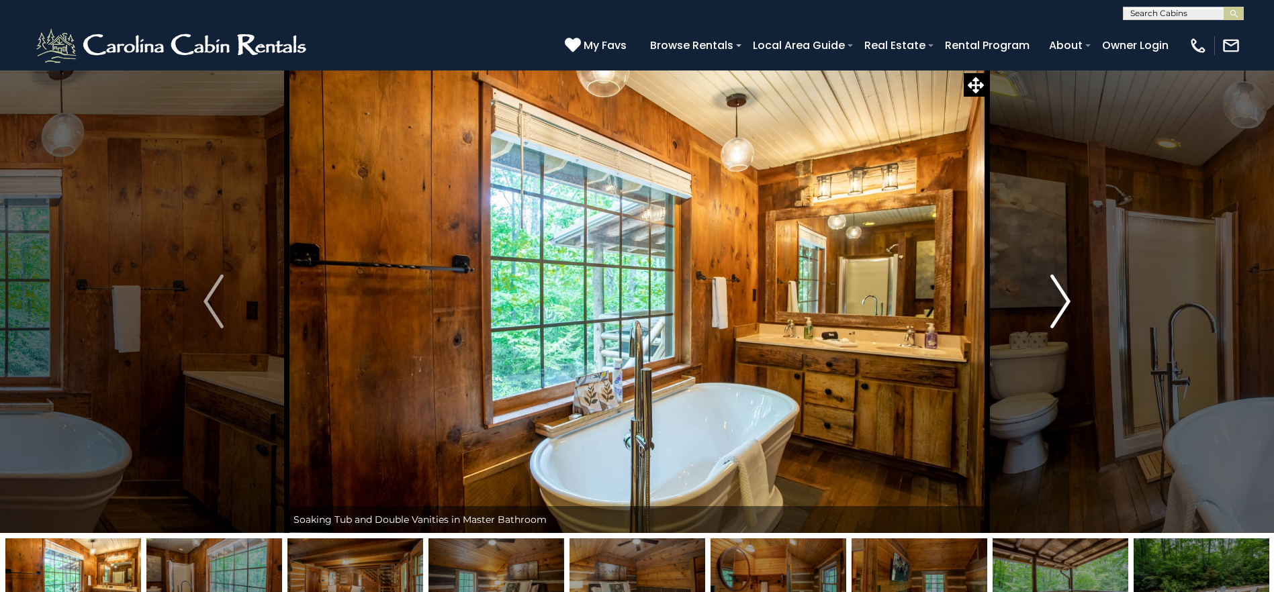
click at [1063, 304] on img "Next" at bounding box center [1060, 302] width 20 height 54
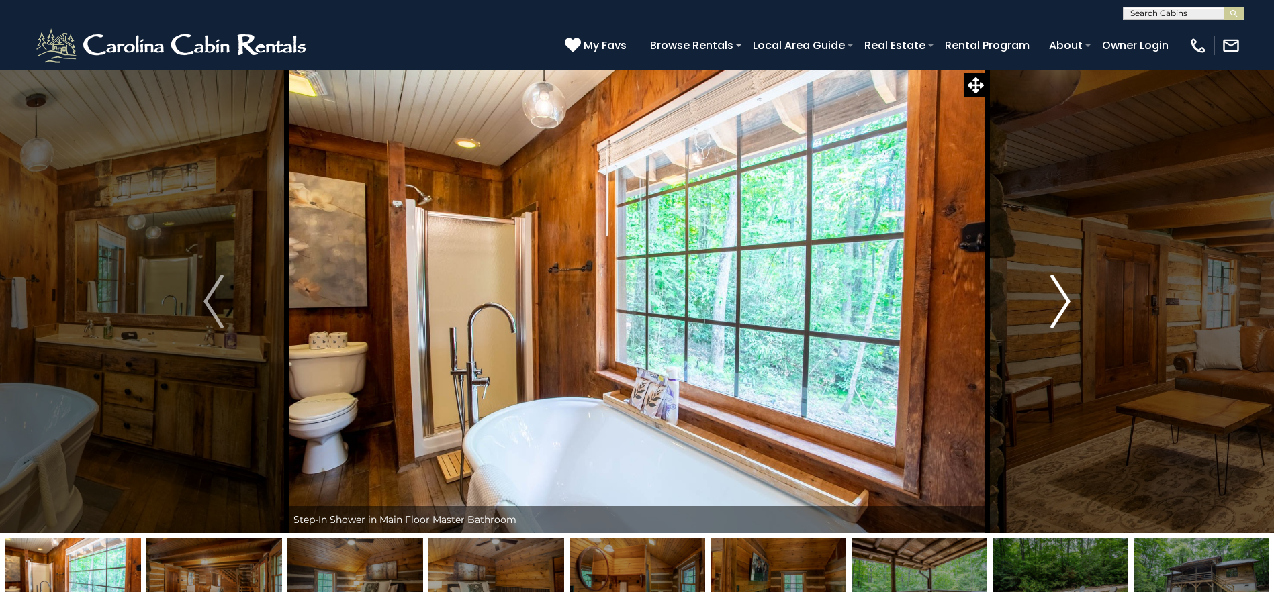
click at [1063, 304] on img "Next" at bounding box center [1060, 302] width 20 height 54
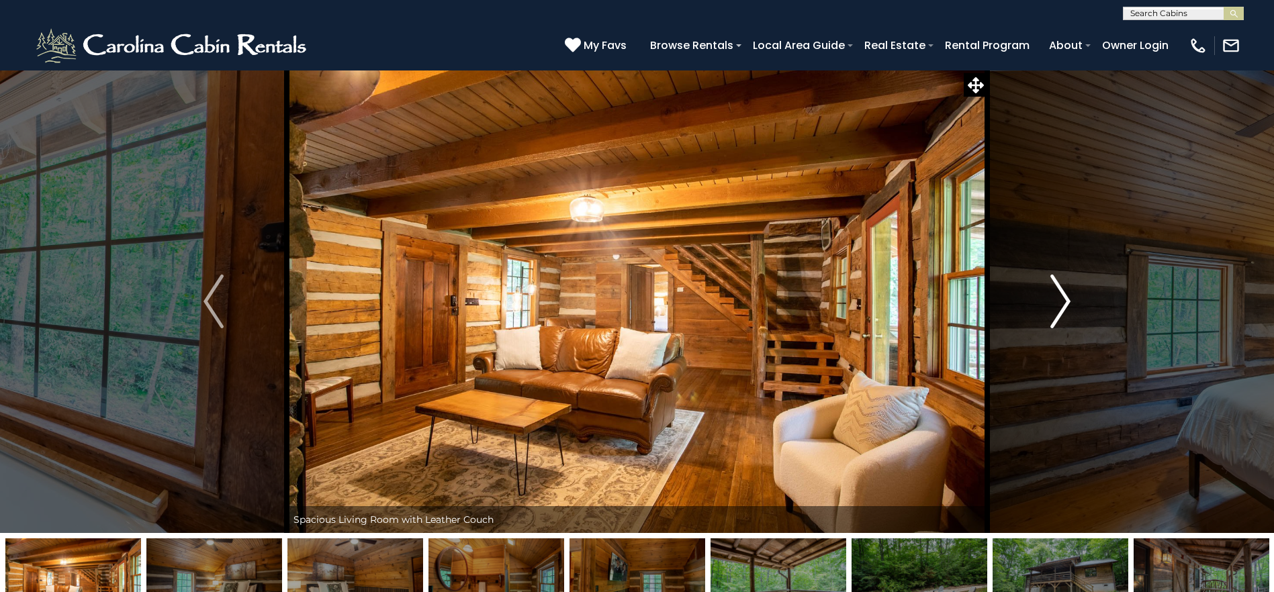
click at [1063, 304] on img "Next" at bounding box center [1060, 302] width 20 height 54
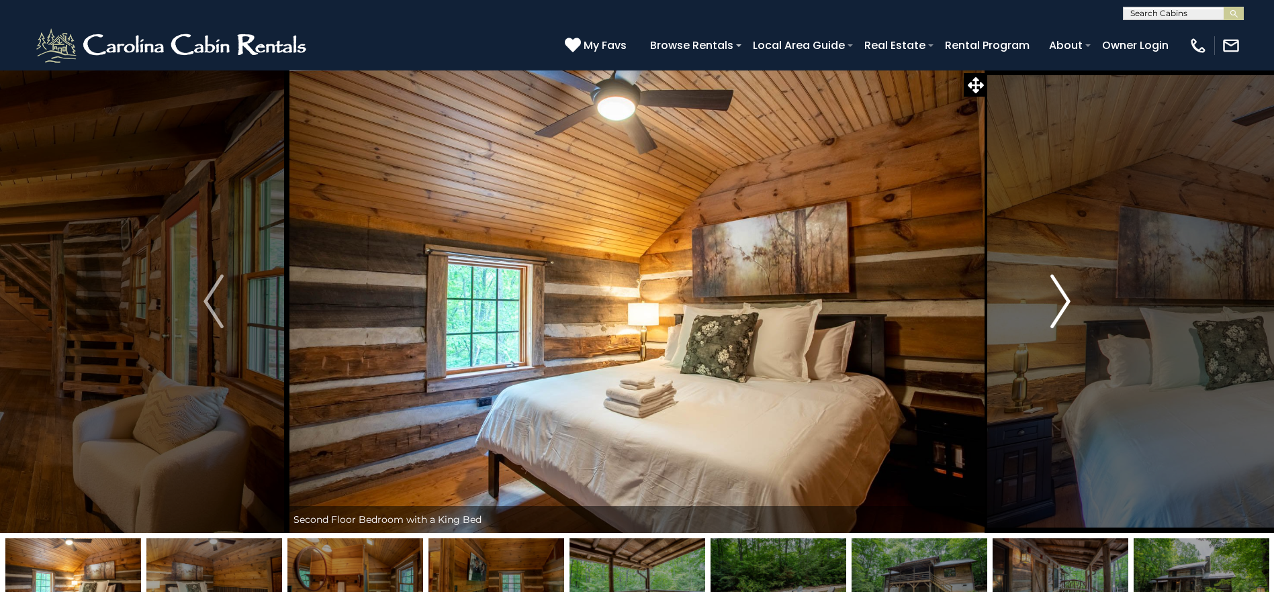
click at [1063, 304] on img "Next" at bounding box center [1060, 302] width 20 height 54
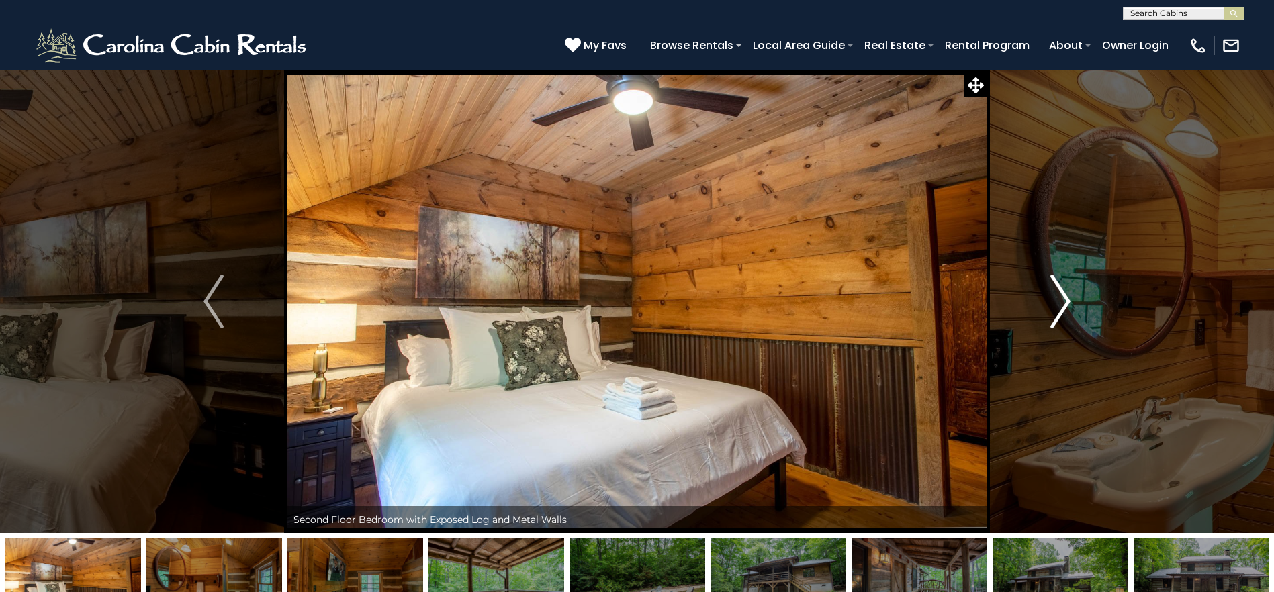
click at [1063, 304] on img "Next" at bounding box center [1060, 302] width 20 height 54
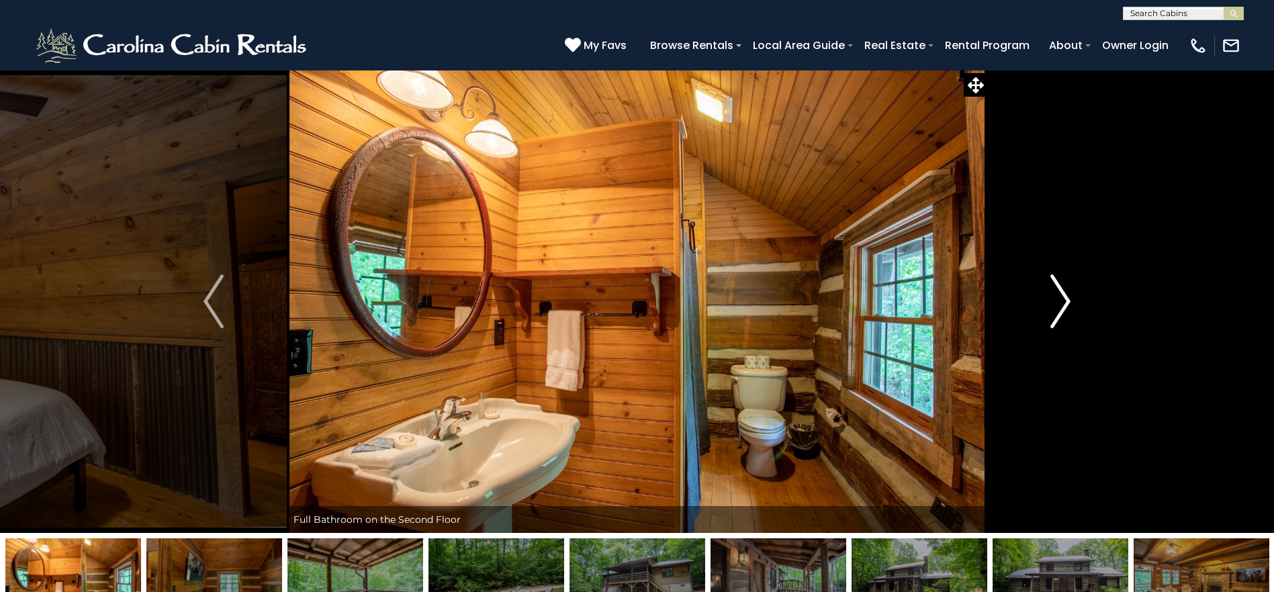
click at [1063, 304] on img "Next" at bounding box center [1060, 302] width 20 height 54
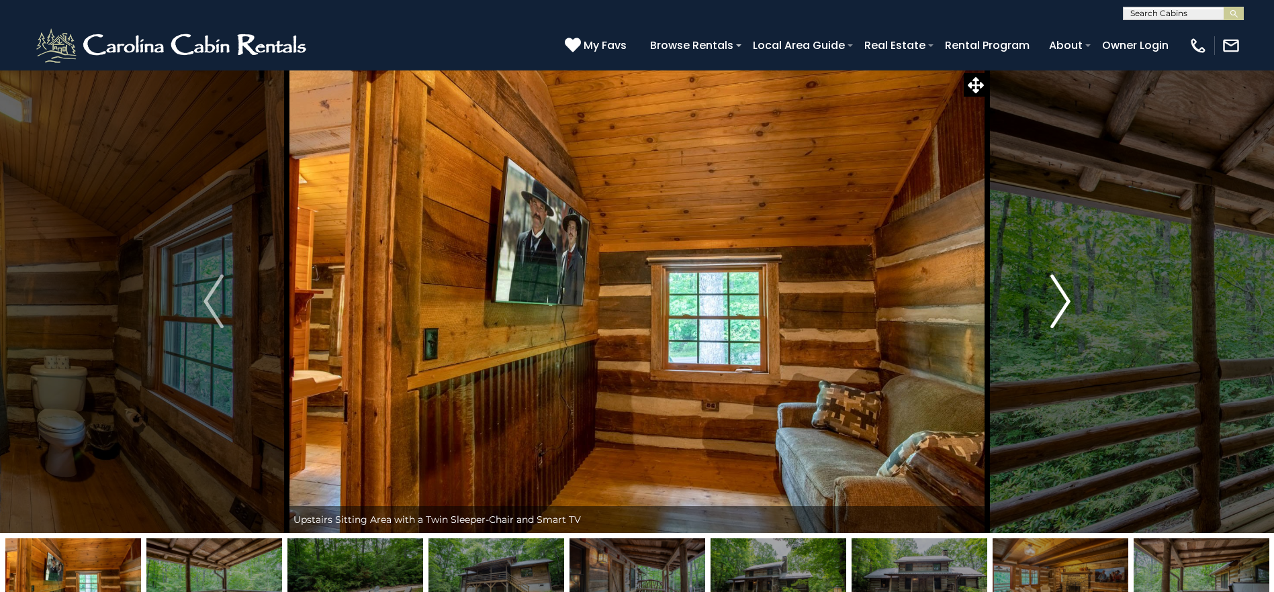
click at [1063, 304] on img "Next" at bounding box center [1060, 302] width 20 height 54
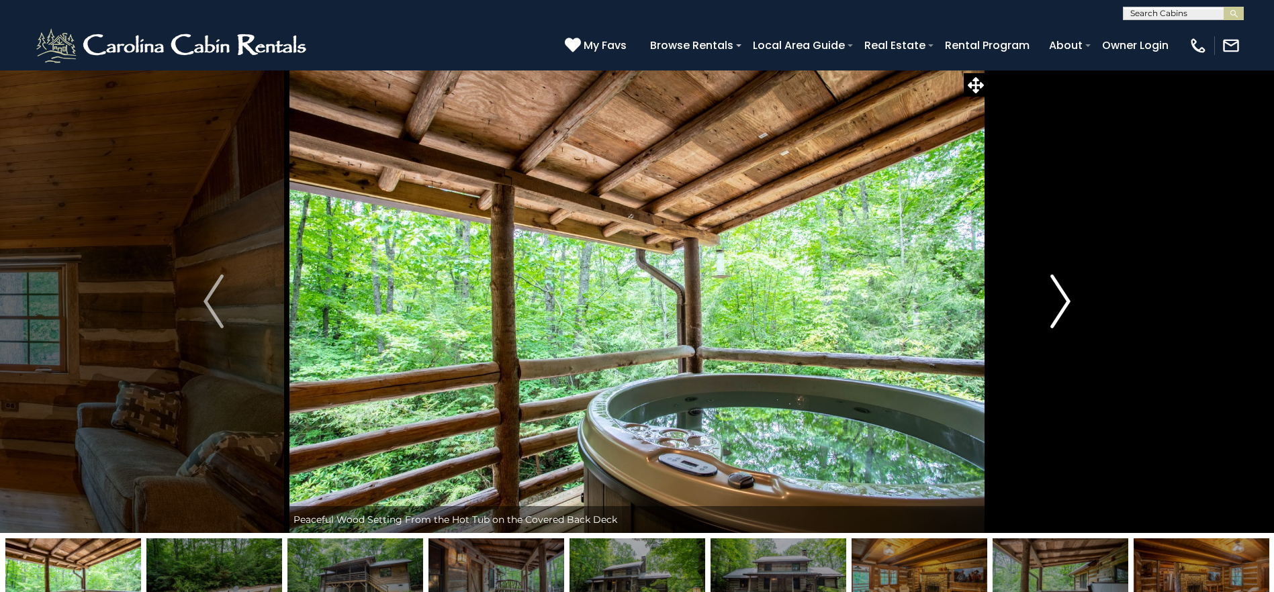
click at [1063, 304] on img "Next" at bounding box center [1060, 302] width 20 height 54
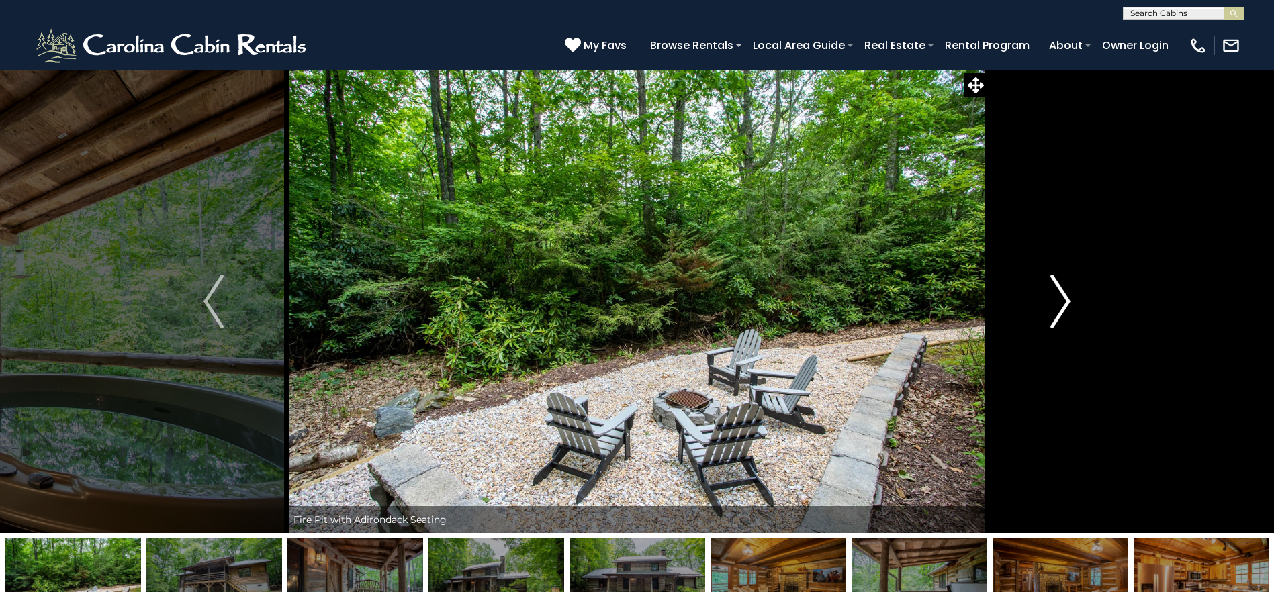
click at [1063, 304] on img "Next" at bounding box center [1060, 302] width 20 height 54
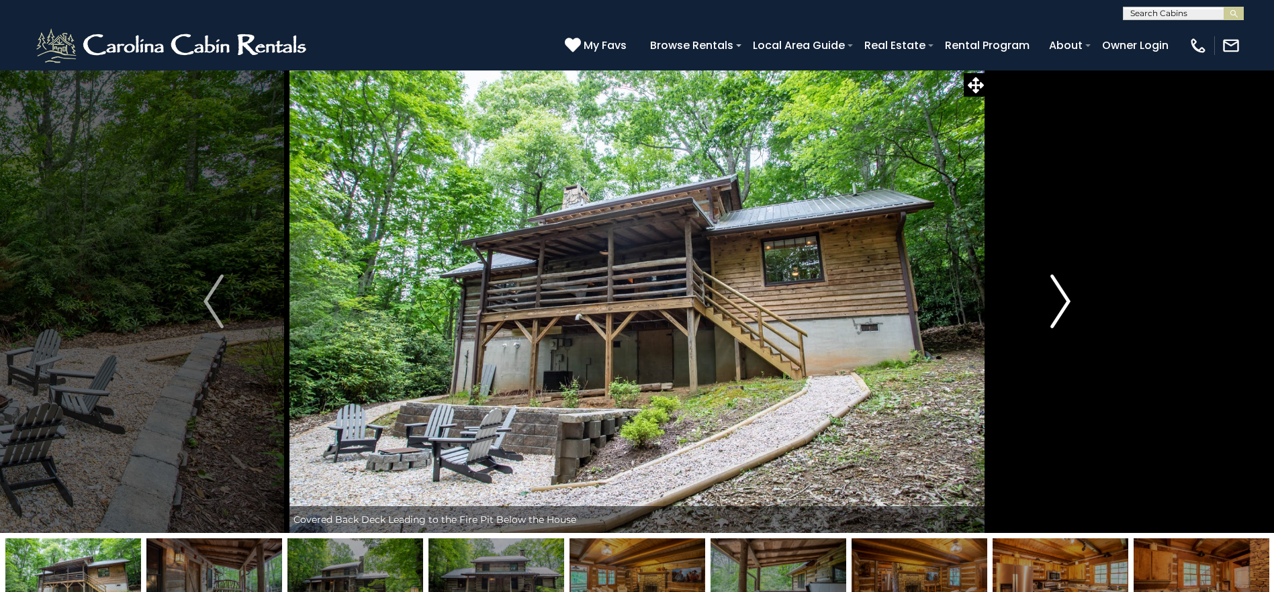
click at [1063, 304] on img "Next" at bounding box center [1060, 302] width 20 height 54
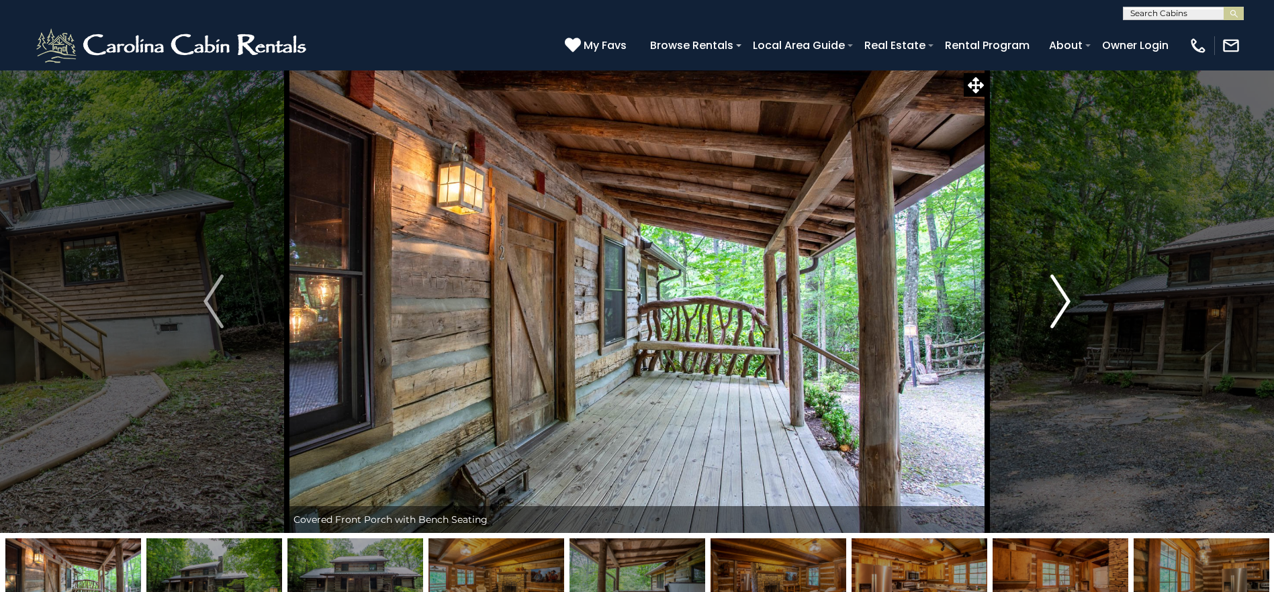
click at [1063, 304] on img "Next" at bounding box center [1060, 302] width 20 height 54
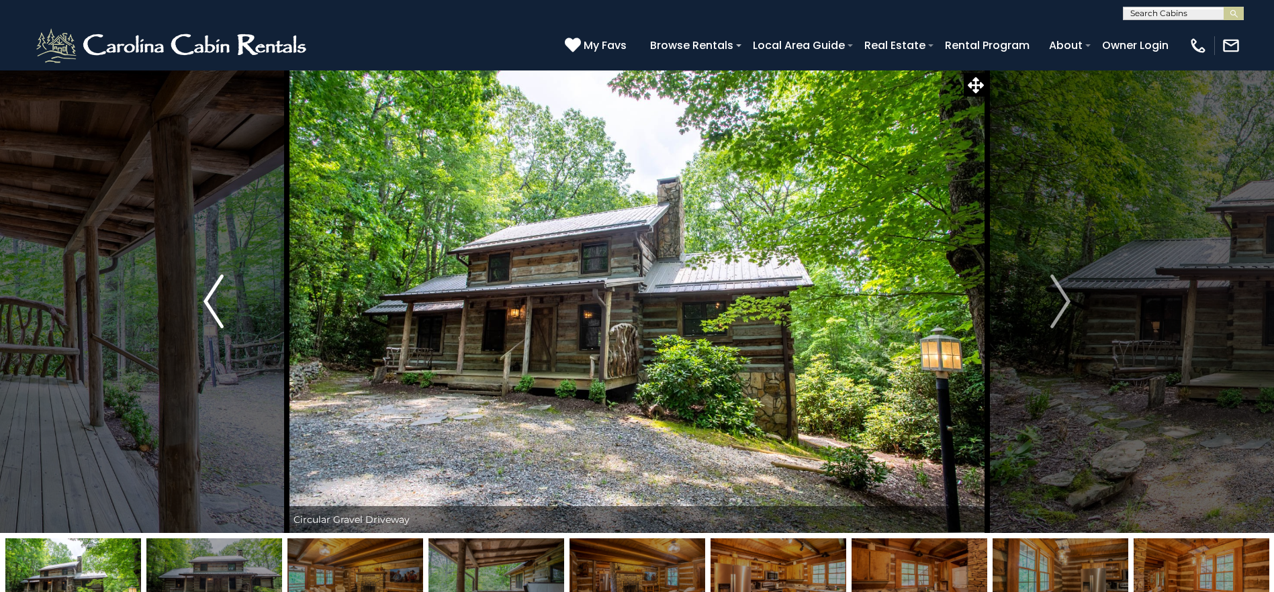
click at [224, 318] on button "Previous" at bounding box center [213, 301] width 146 height 463
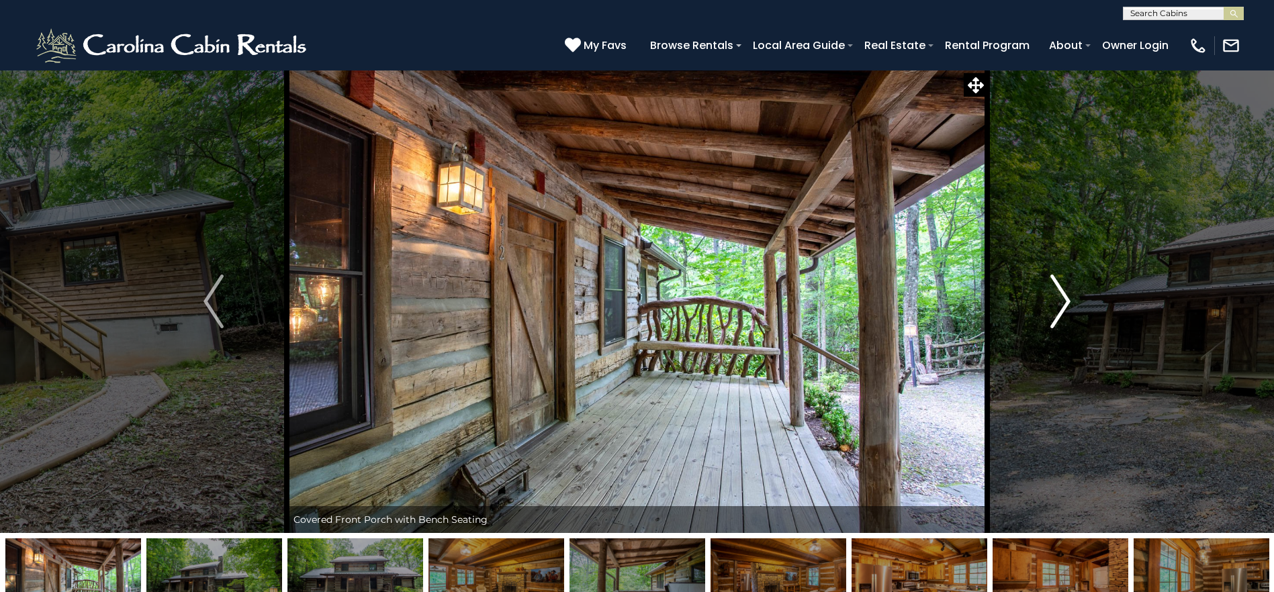
click at [1068, 310] on img "Next" at bounding box center [1060, 302] width 20 height 54
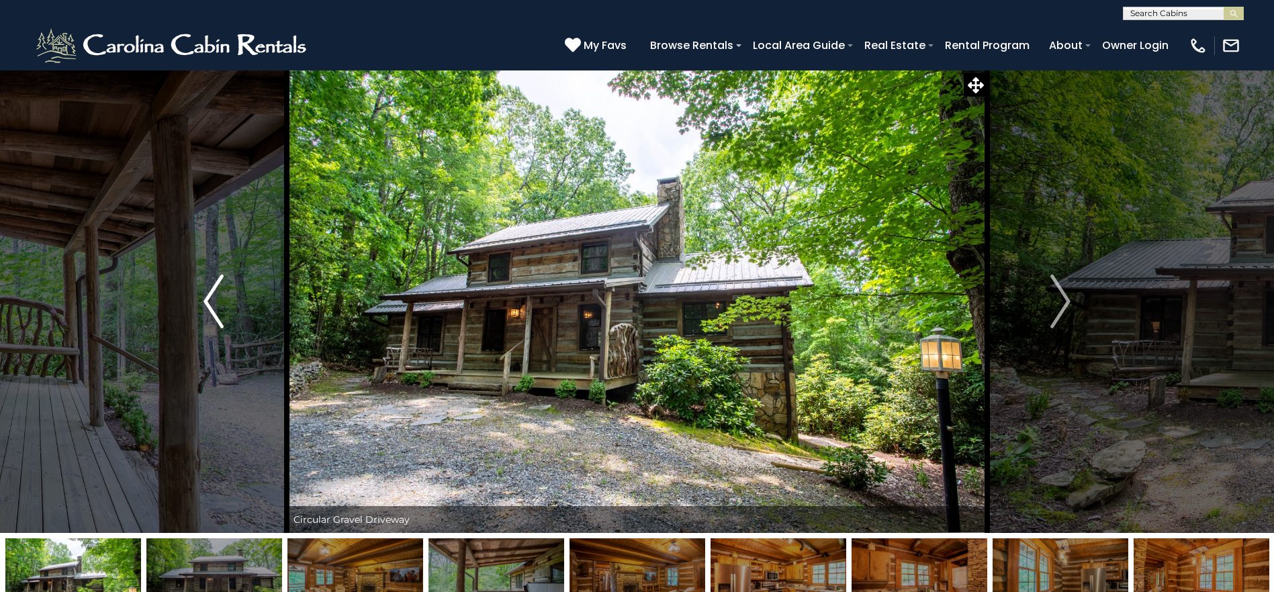
click at [216, 307] on img "Previous" at bounding box center [213, 302] width 20 height 54
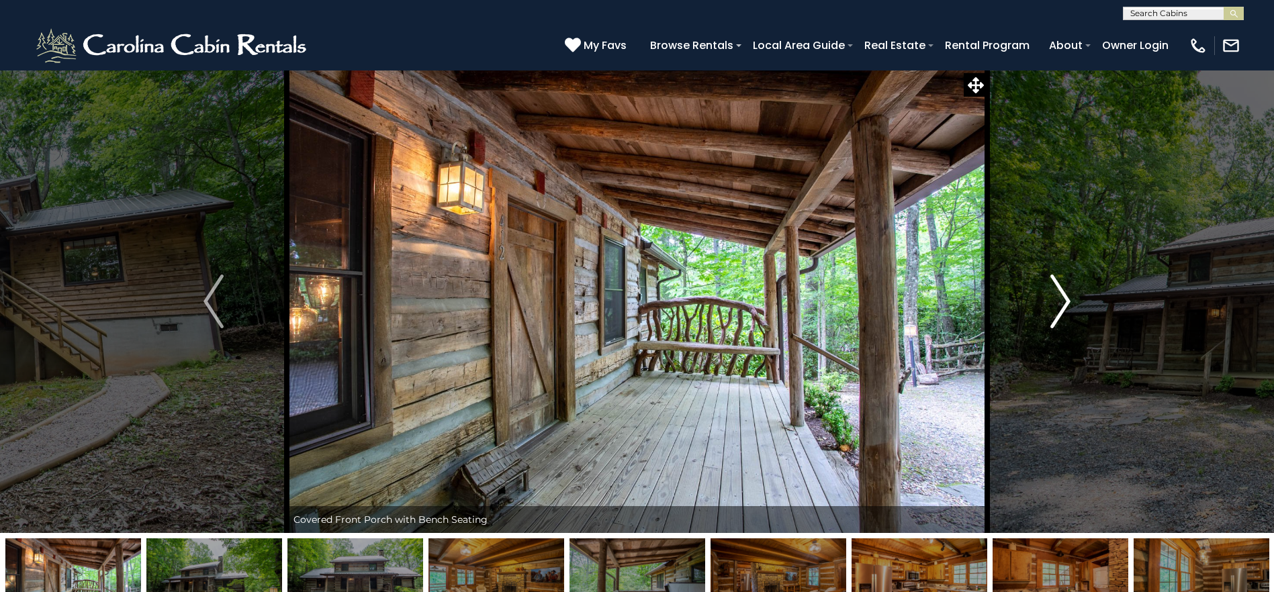
click at [1065, 293] on img "Next" at bounding box center [1060, 302] width 20 height 54
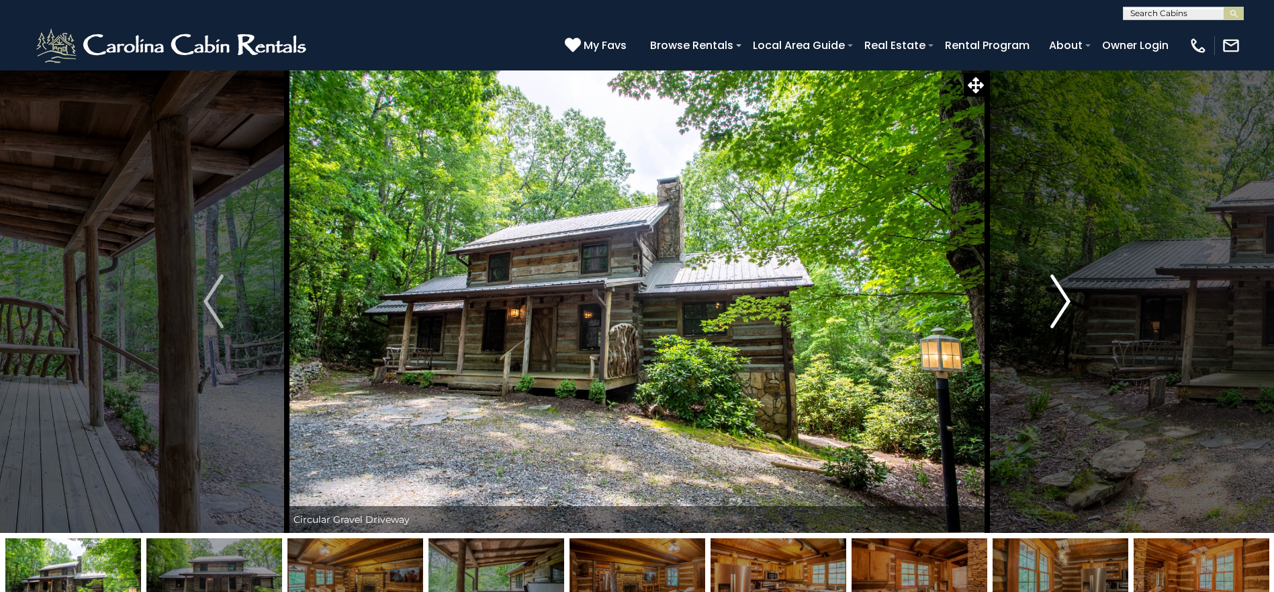
click at [1065, 293] on img "Next" at bounding box center [1060, 302] width 20 height 54
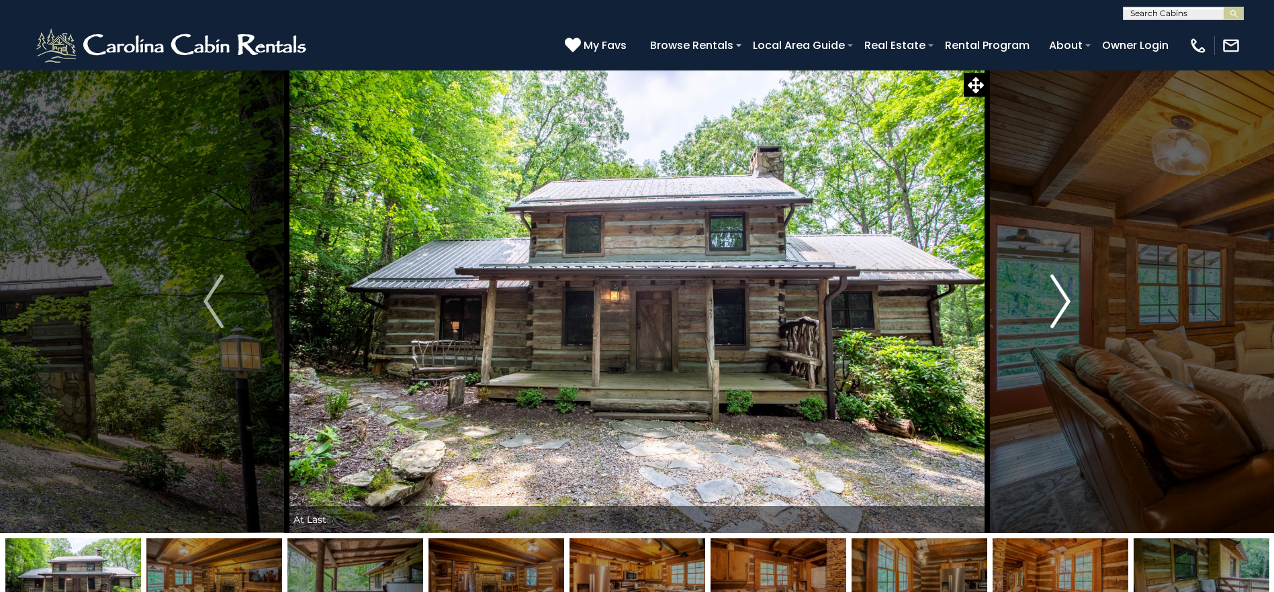
click at [1065, 293] on img "Next" at bounding box center [1060, 302] width 20 height 54
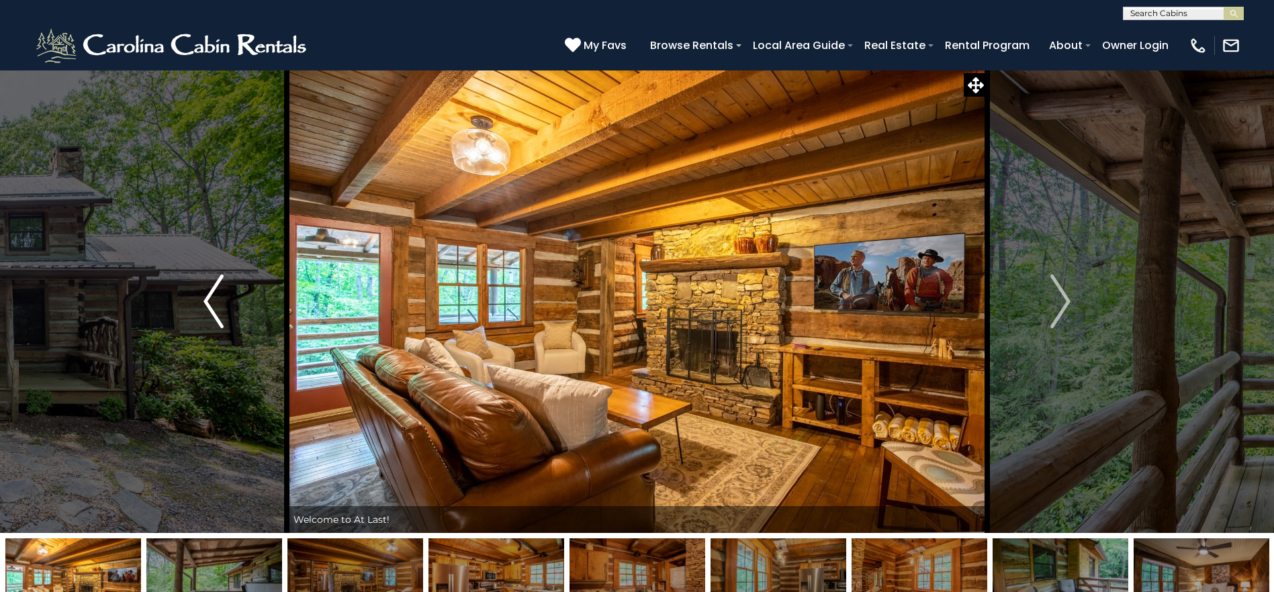
click at [210, 318] on img "Previous" at bounding box center [213, 302] width 20 height 54
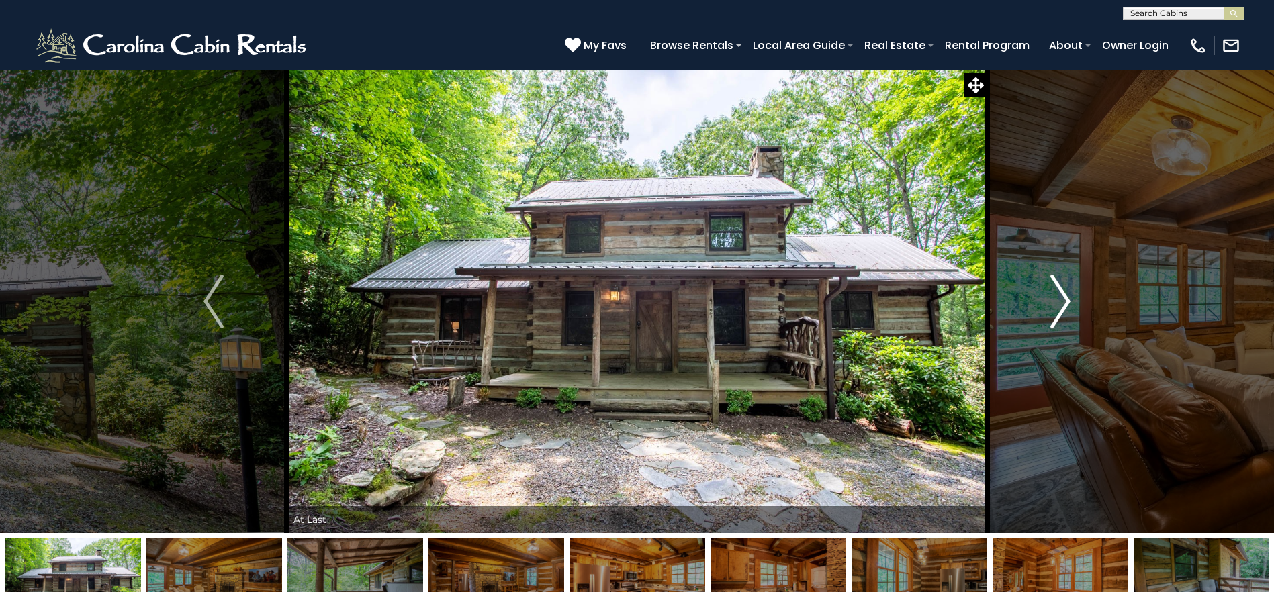
click at [1072, 302] on button "Next" at bounding box center [1060, 301] width 146 height 463
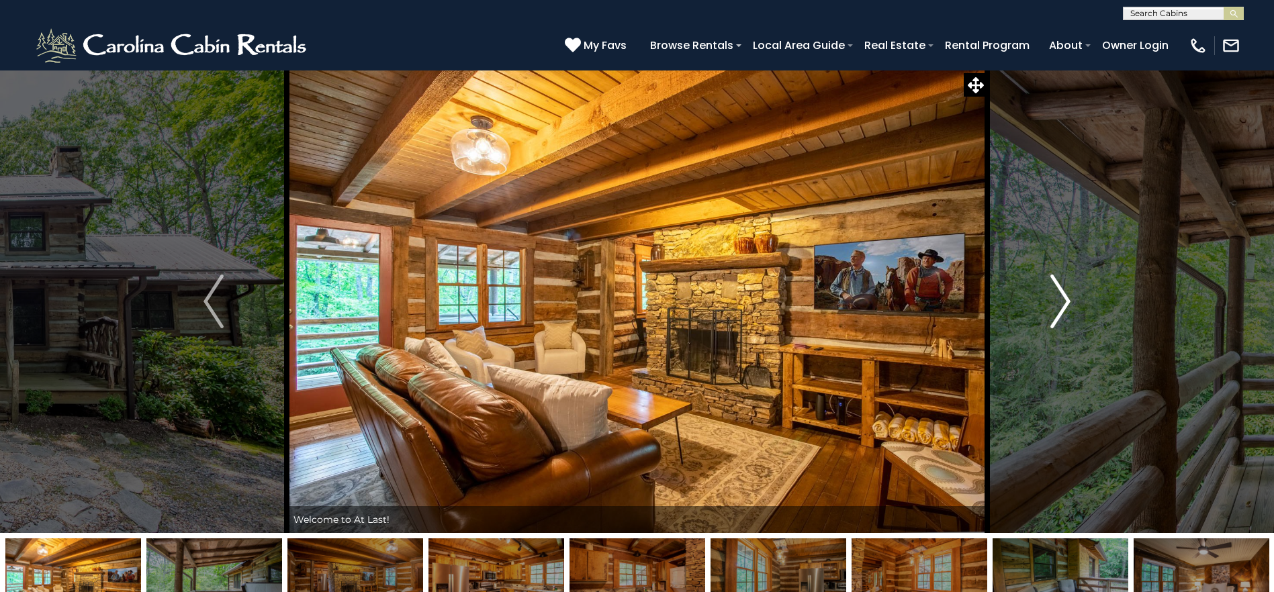
click at [1072, 302] on button "Next" at bounding box center [1060, 301] width 146 height 463
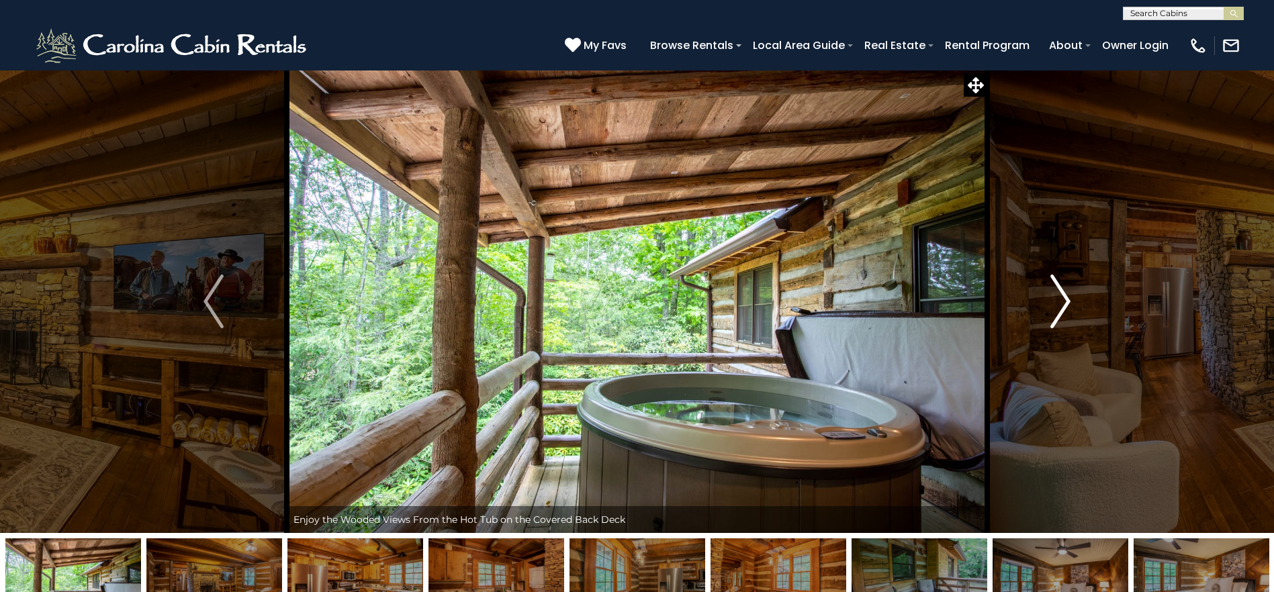
click at [1070, 303] on img "Next" at bounding box center [1060, 302] width 20 height 54
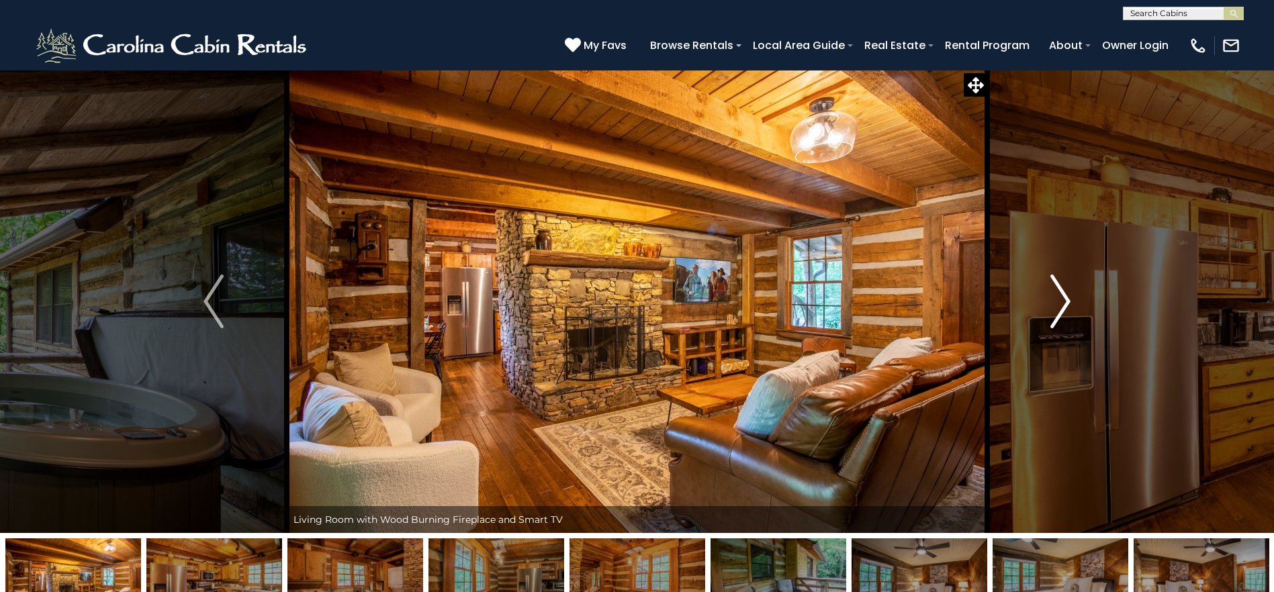
click at [1070, 303] on img "Next" at bounding box center [1060, 302] width 20 height 54
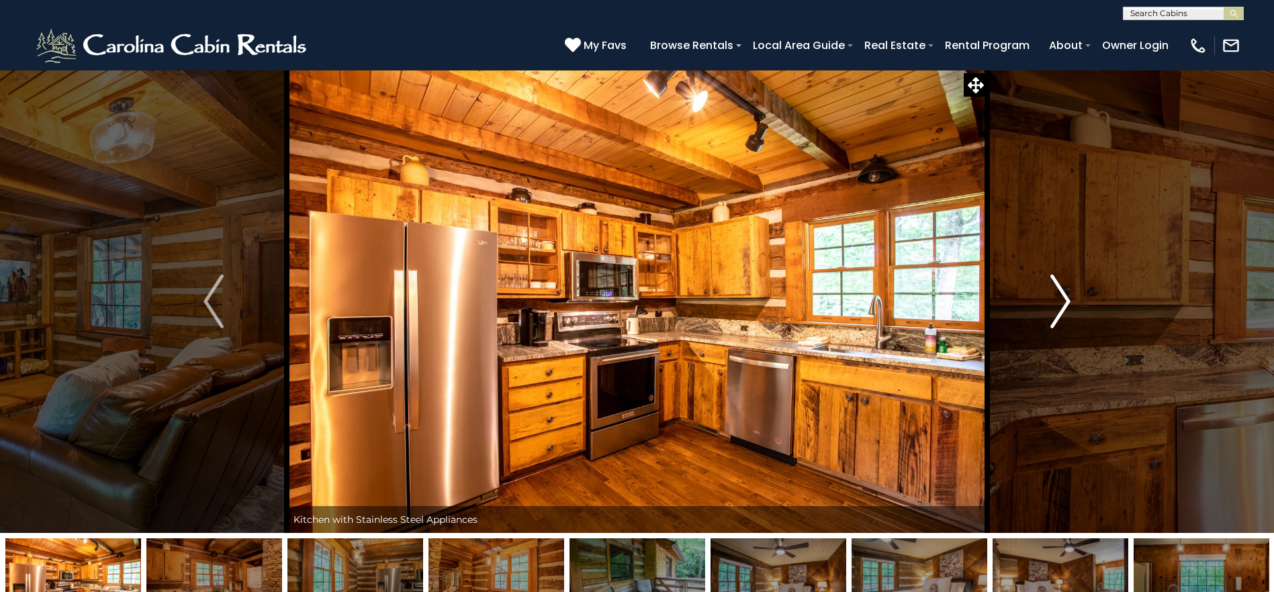
click at [1070, 303] on img "Next" at bounding box center [1060, 302] width 20 height 54
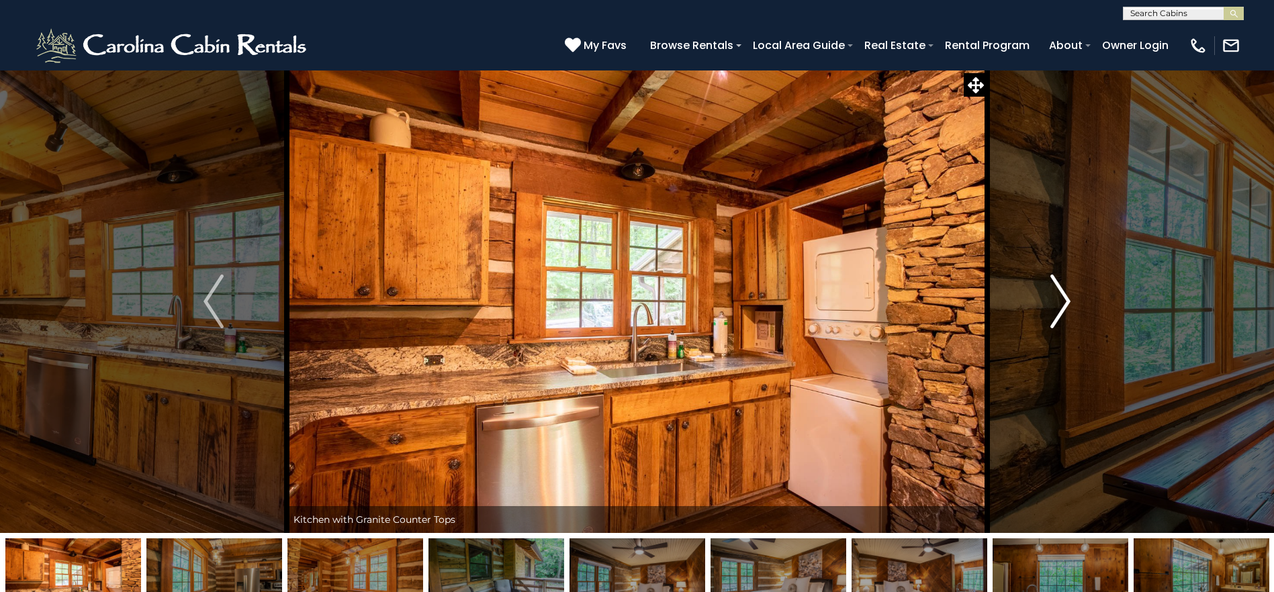
click at [1066, 304] on img "Next" at bounding box center [1060, 302] width 20 height 54
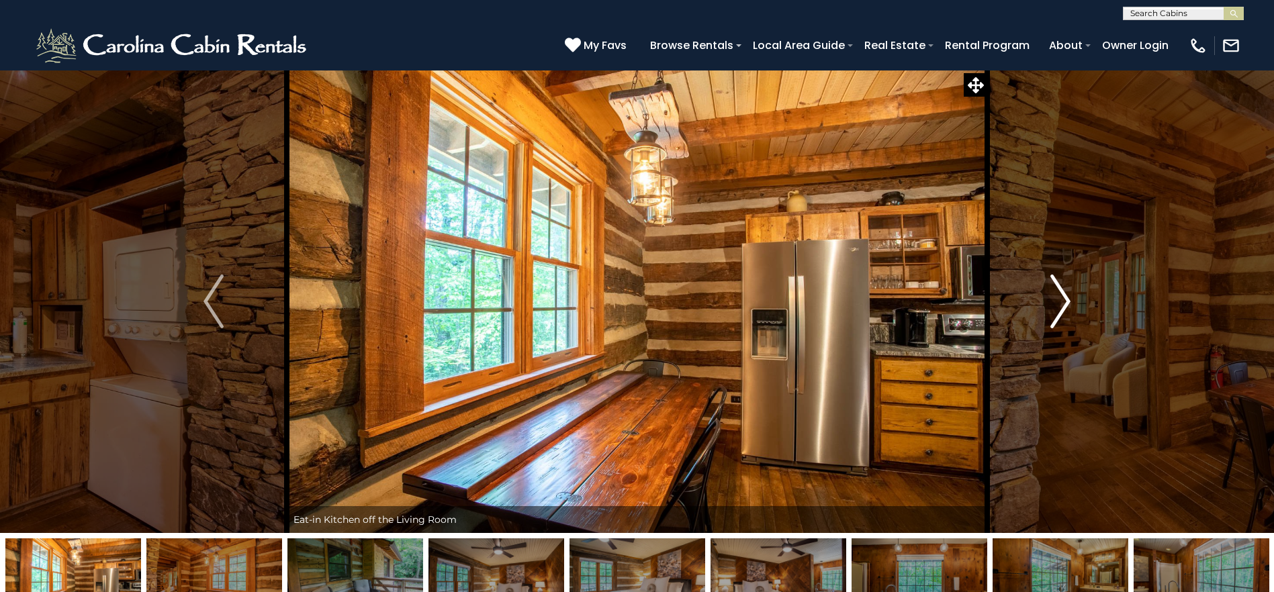
click at [1066, 304] on img "Next" at bounding box center [1060, 302] width 20 height 54
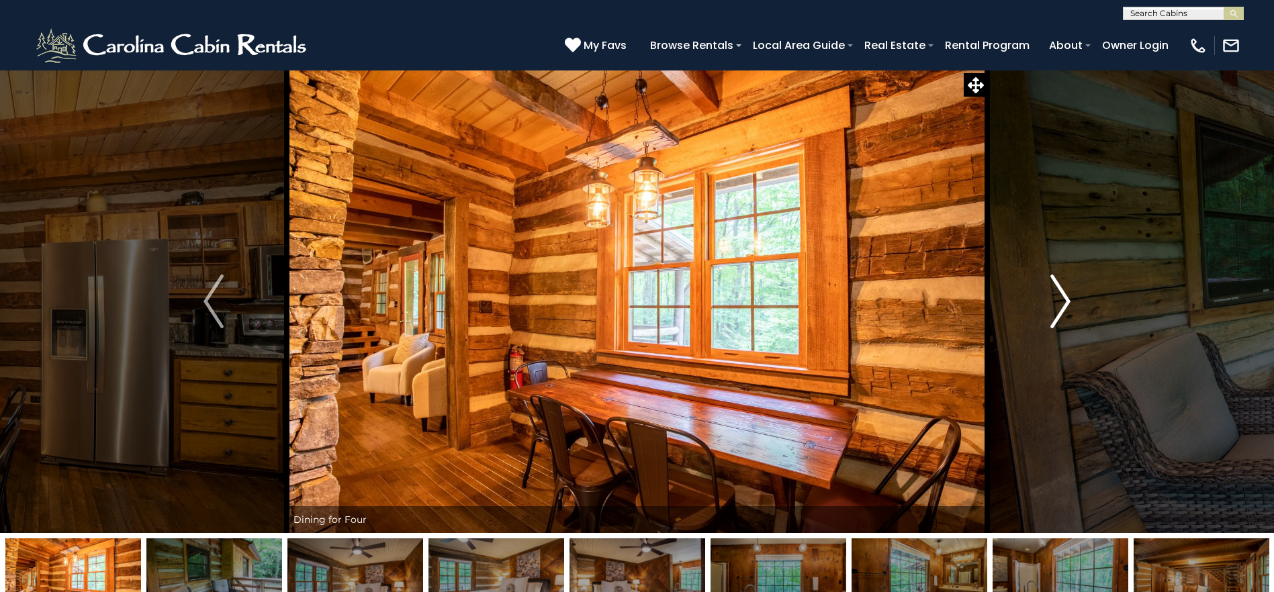
click at [1066, 304] on img "Next" at bounding box center [1060, 302] width 20 height 54
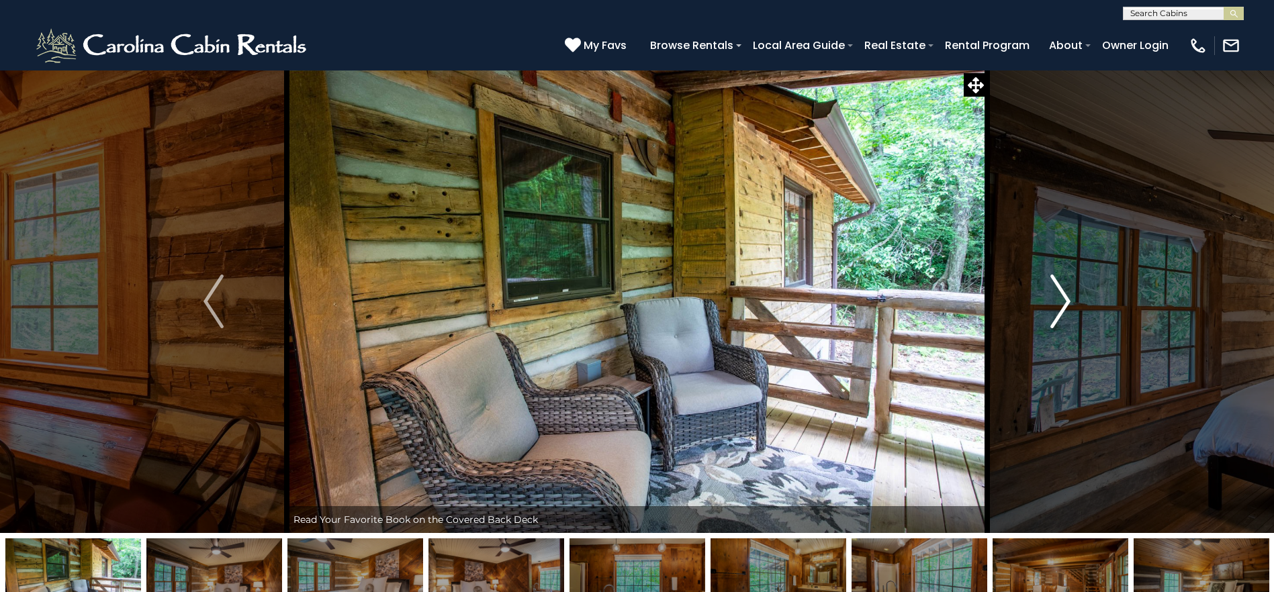
click at [1066, 304] on img "Next" at bounding box center [1060, 302] width 20 height 54
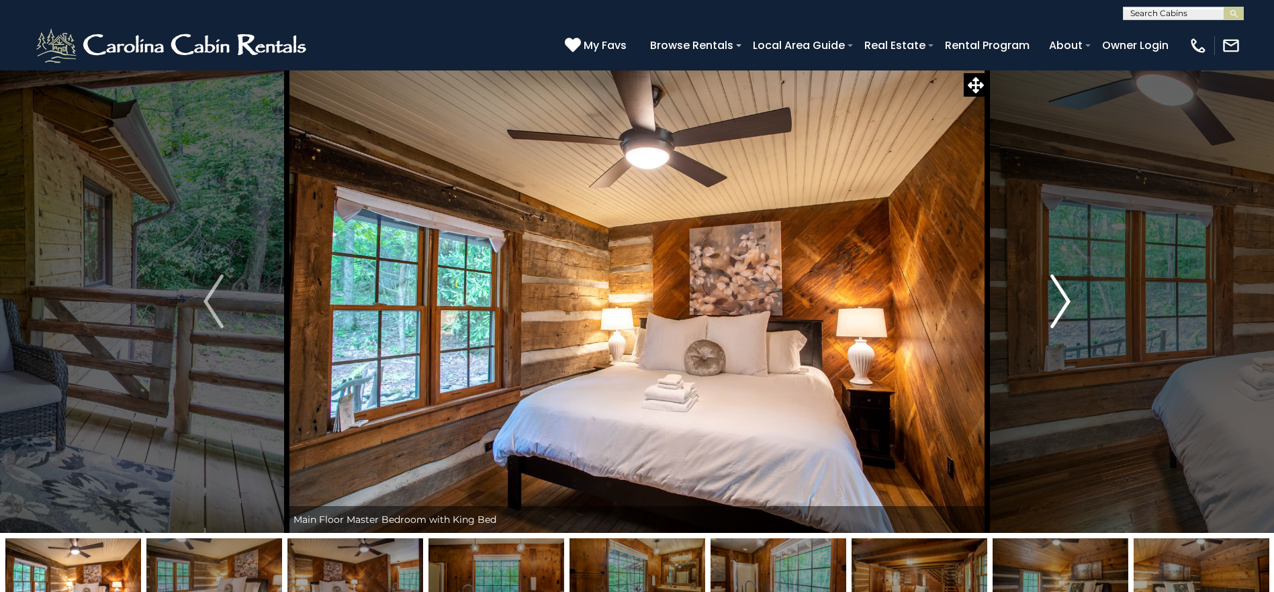
click at [1066, 304] on img "Next" at bounding box center [1060, 302] width 20 height 54
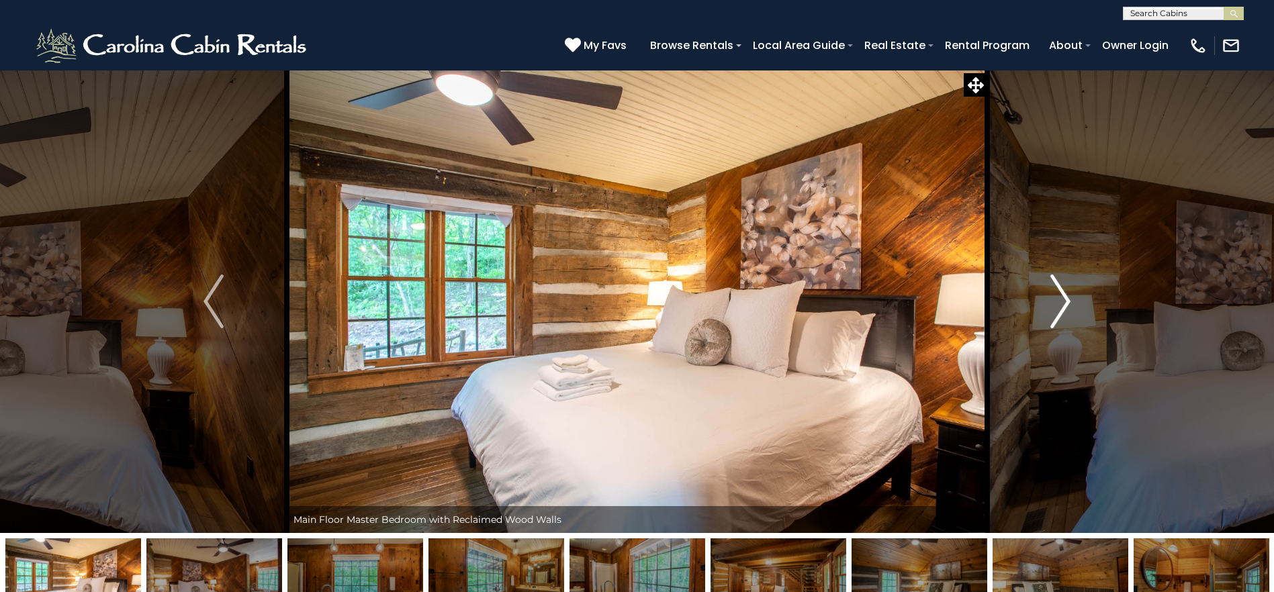
click at [1057, 299] on img "Next" at bounding box center [1060, 302] width 20 height 54
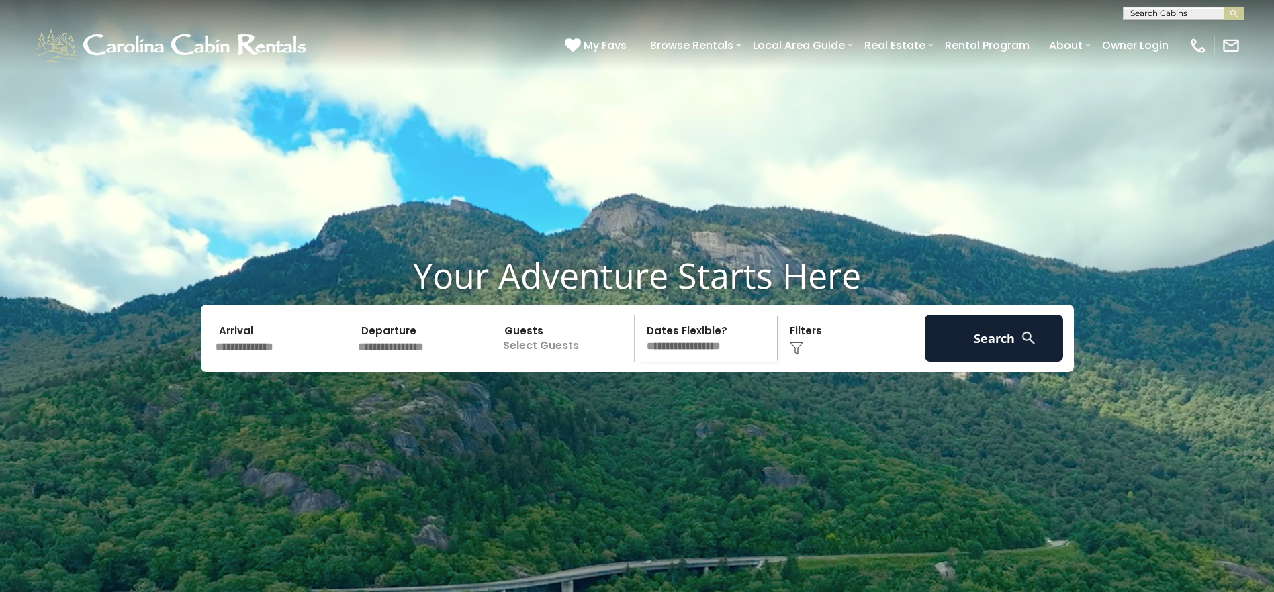
click at [797, 355] on img at bounding box center [796, 348] width 13 height 13
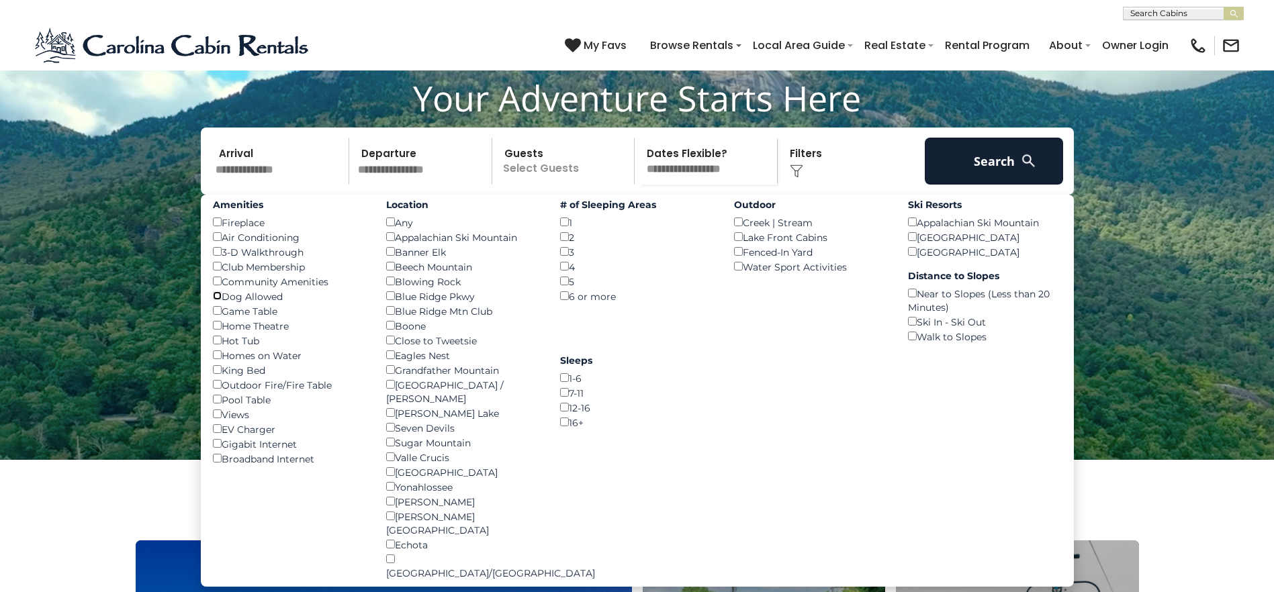
scroll to position [201, 0]
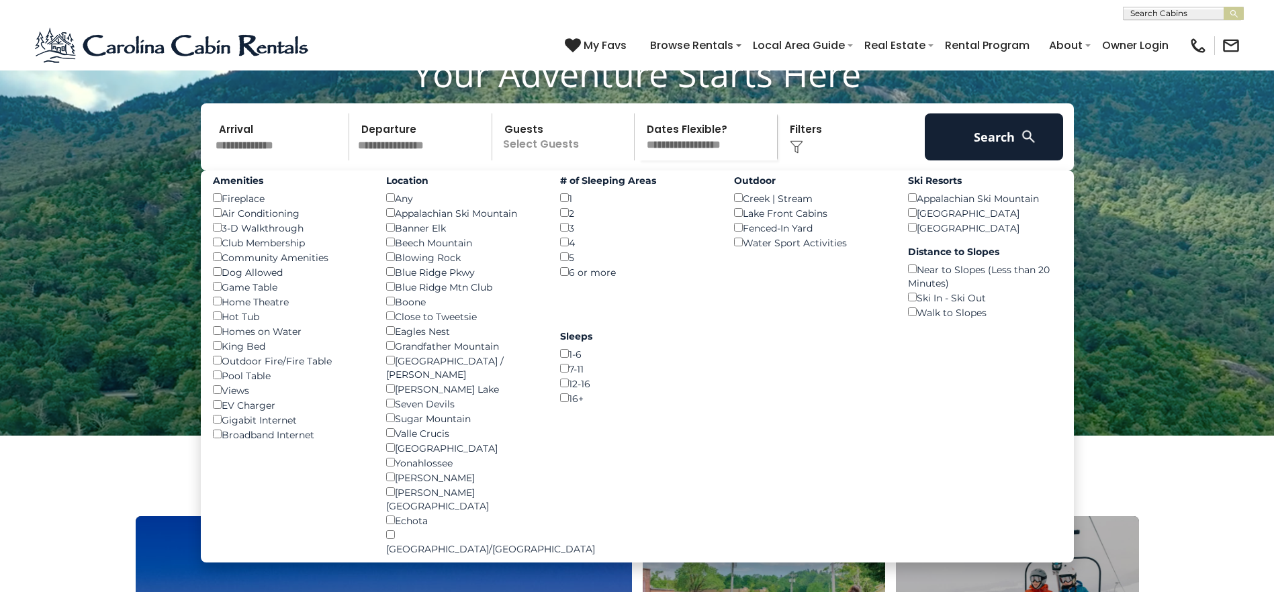
click at [218, 397] on div "Views ()" at bounding box center [290, 390] width 154 height 15
click at [226, 397] on div "Views ()" at bounding box center [290, 390] width 154 height 15
click at [1000, 160] on button "Search" at bounding box center [993, 136] width 139 height 47
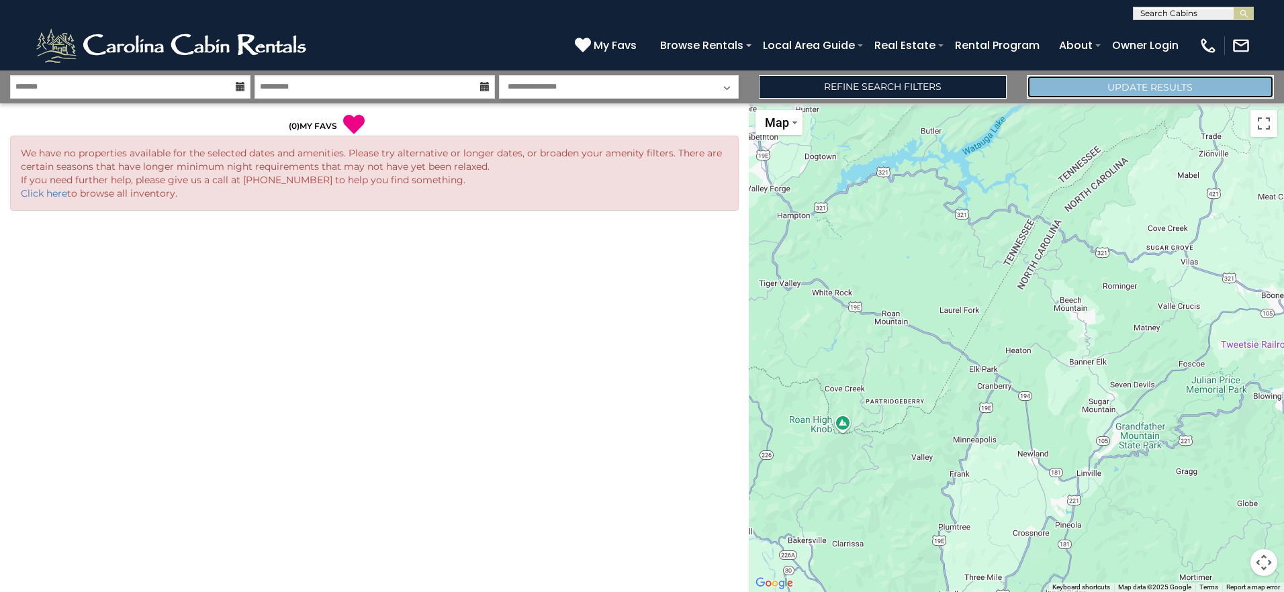
click at [1125, 87] on button "Update Results" at bounding box center [1150, 86] width 247 height 23
click at [1150, 92] on button "Update Results" at bounding box center [1150, 86] width 247 height 23
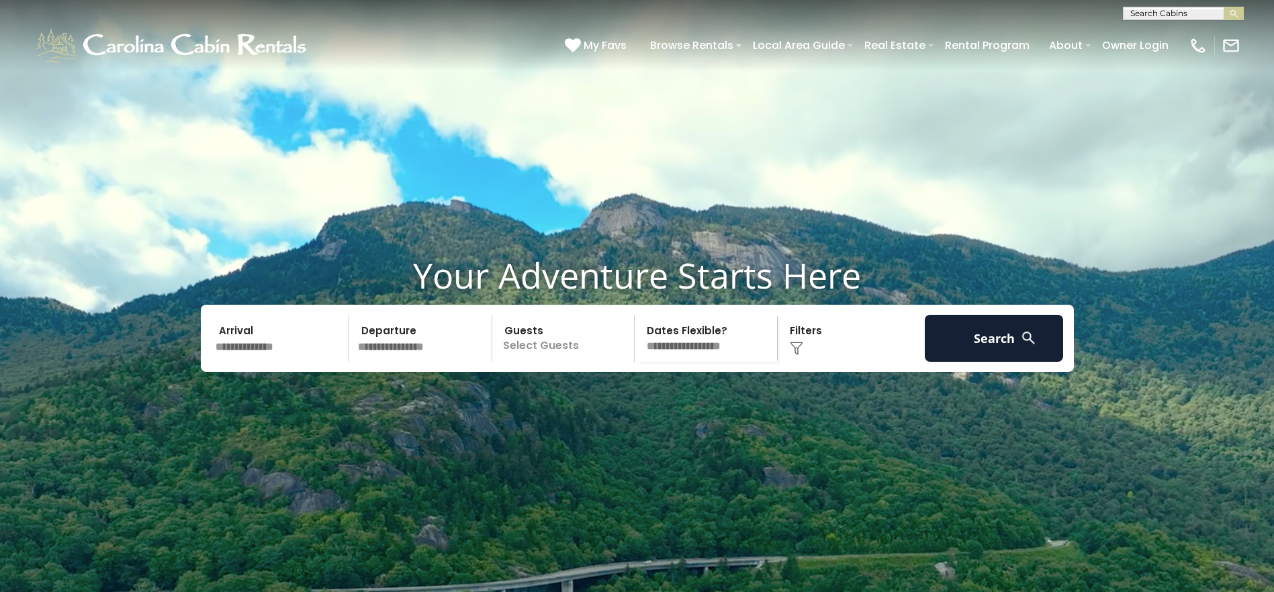
click at [800, 355] on img at bounding box center [796, 348] width 13 height 13
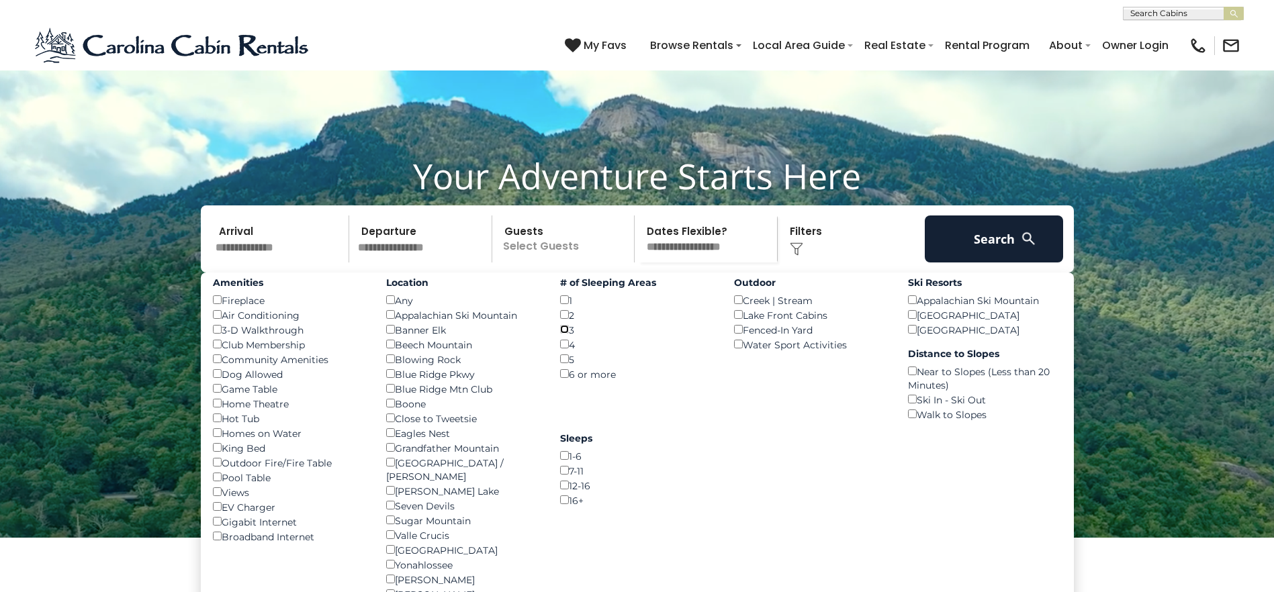
scroll to position [134, 0]
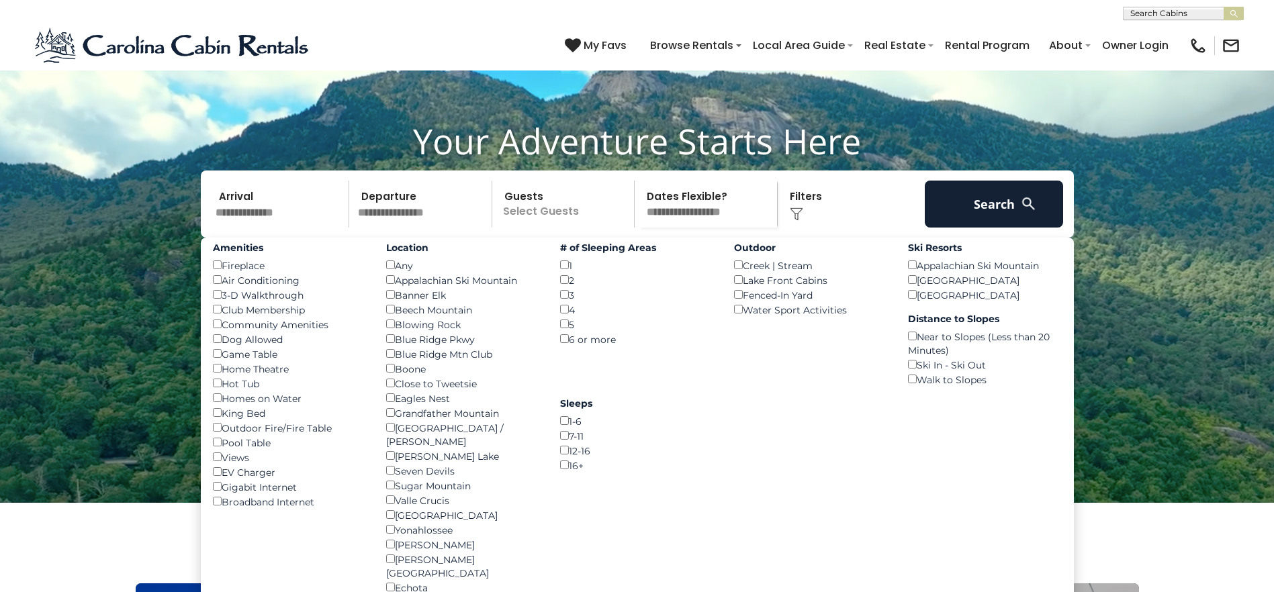
click at [567, 428] on div "1-6 ()" at bounding box center [637, 421] width 154 height 15
click at [984, 228] on button "Search" at bounding box center [993, 204] width 139 height 47
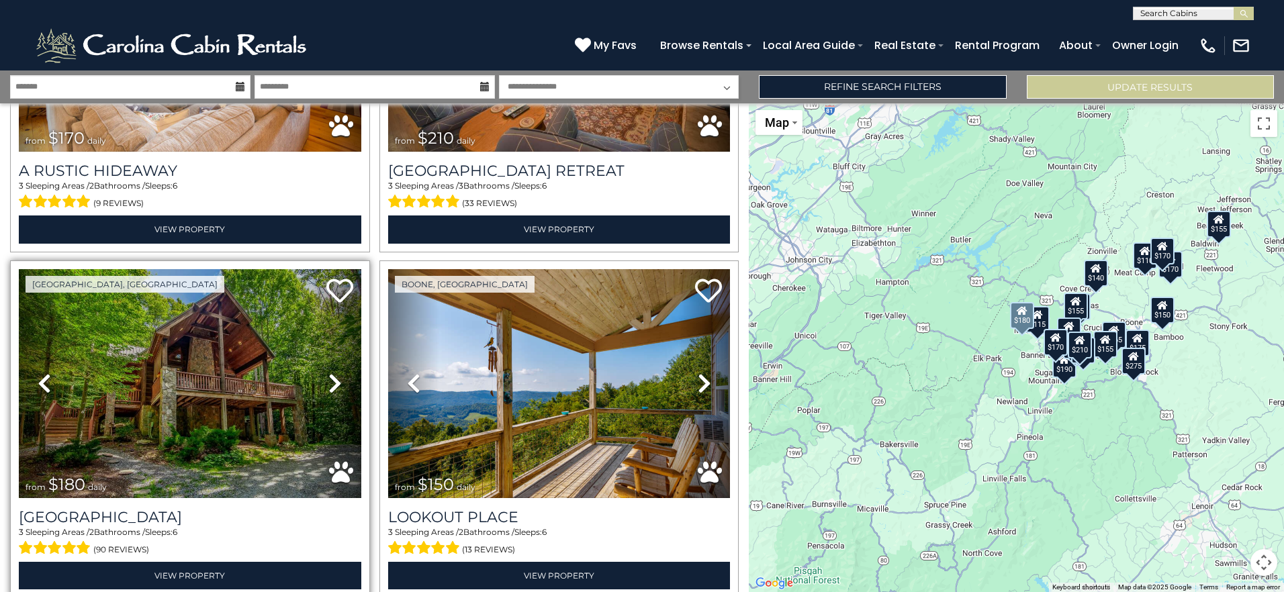
scroll to position [604, 0]
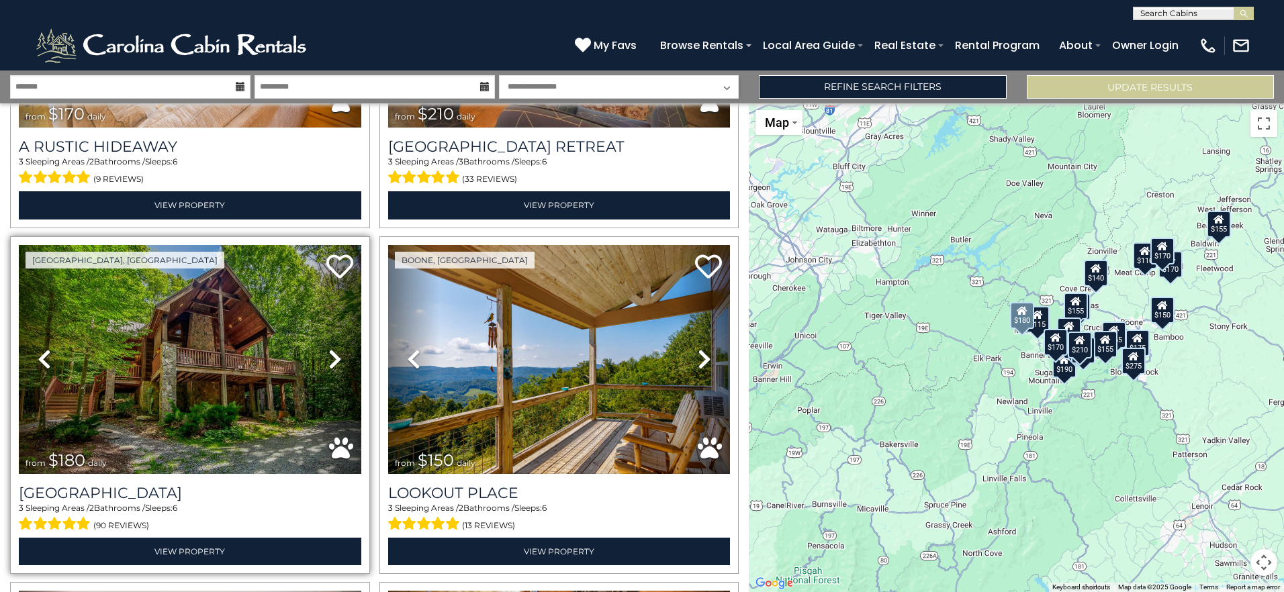
click at [330, 359] on icon at bounding box center [334, 358] width 13 height 21
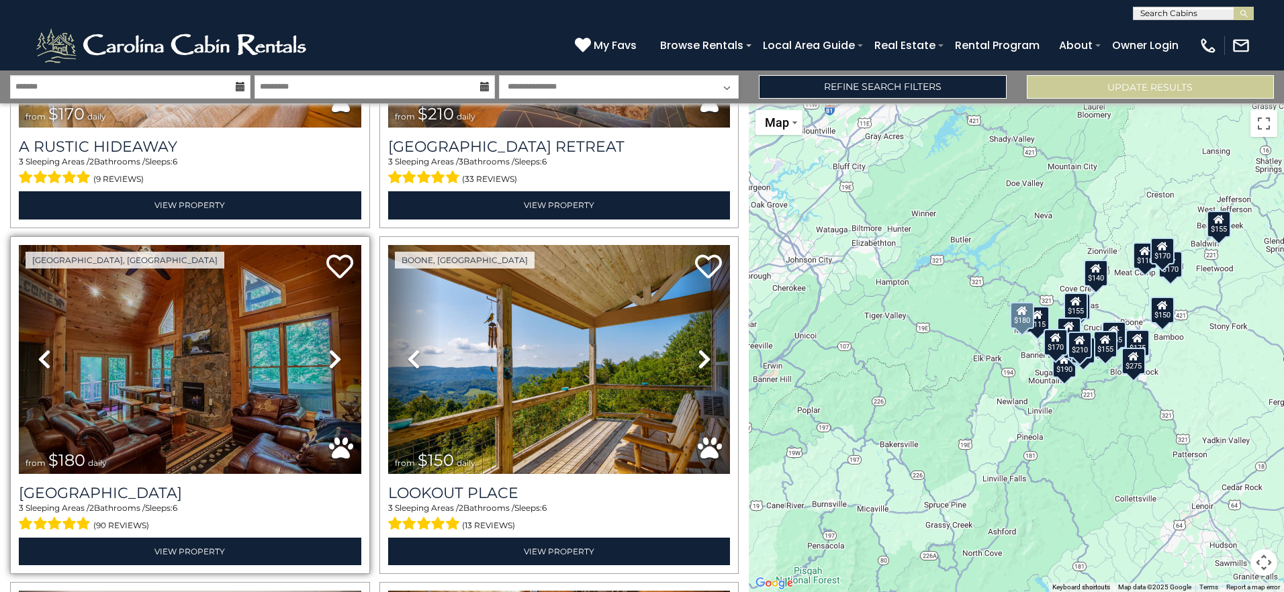
click at [330, 359] on icon at bounding box center [334, 358] width 13 height 21
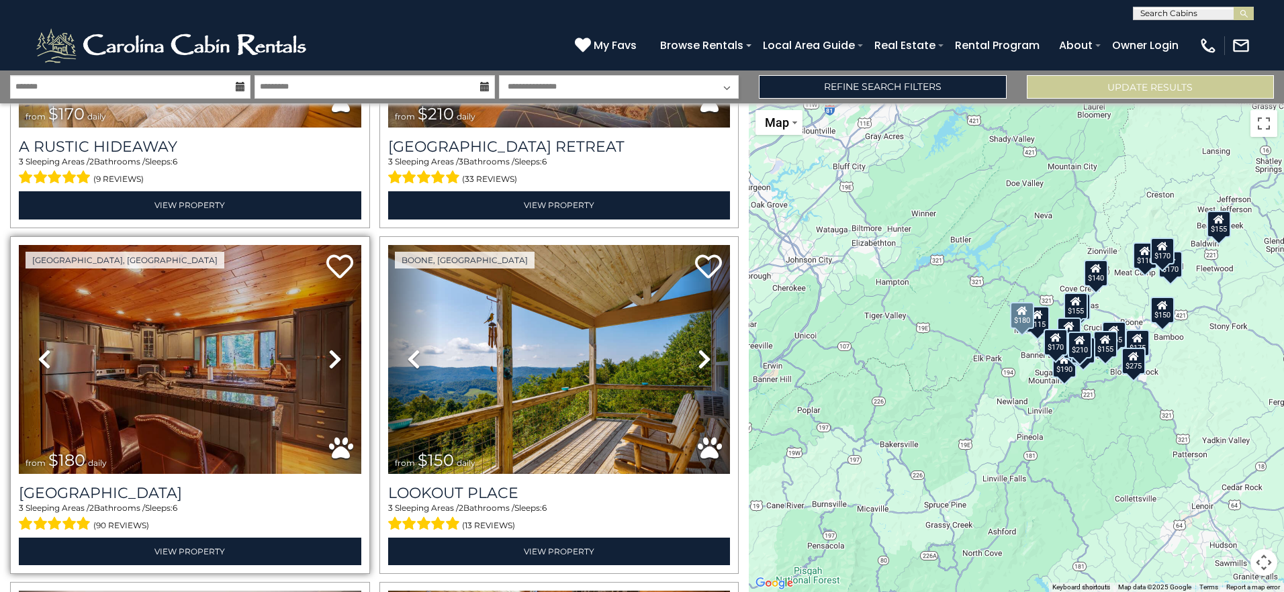
click at [330, 359] on icon at bounding box center [334, 358] width 13 height 21
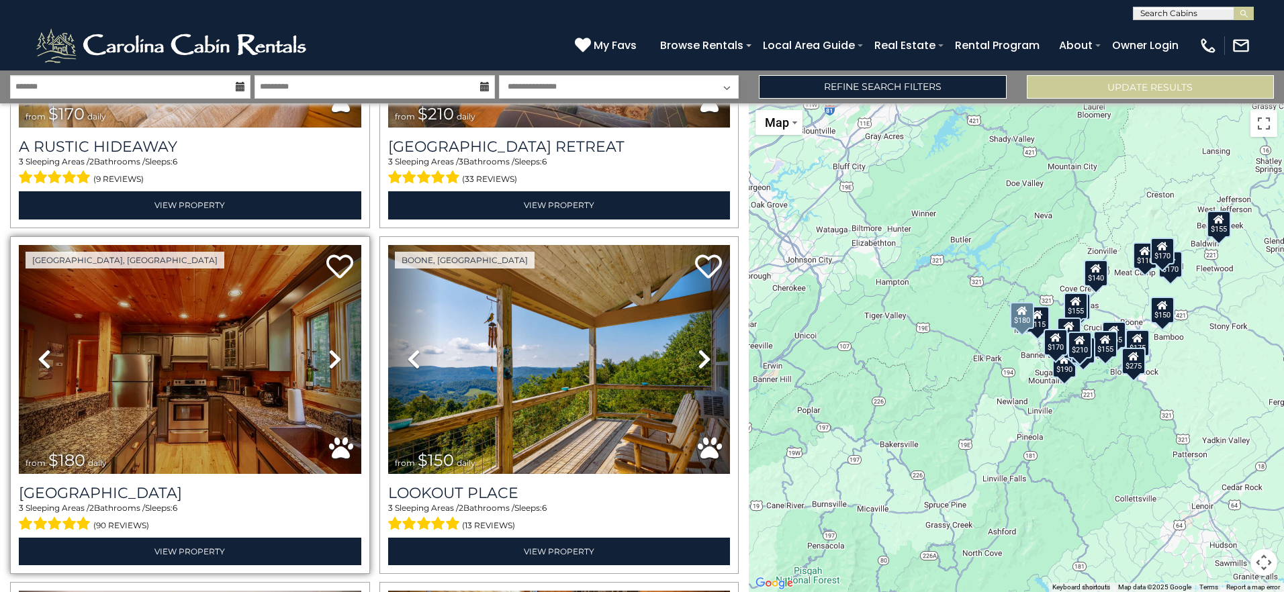
click at [330, 359] on icon at bounding box center [334, 358] width 13 height 21
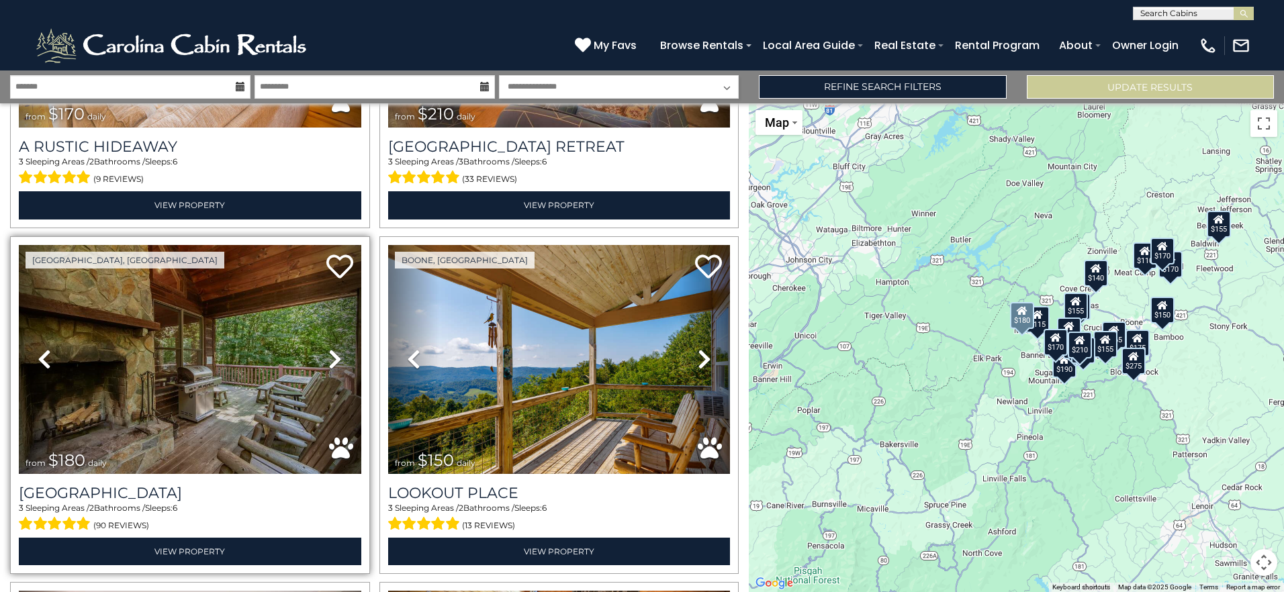
click at [330, 359] on icon at bounding box center [334, 358] width 13 height 21
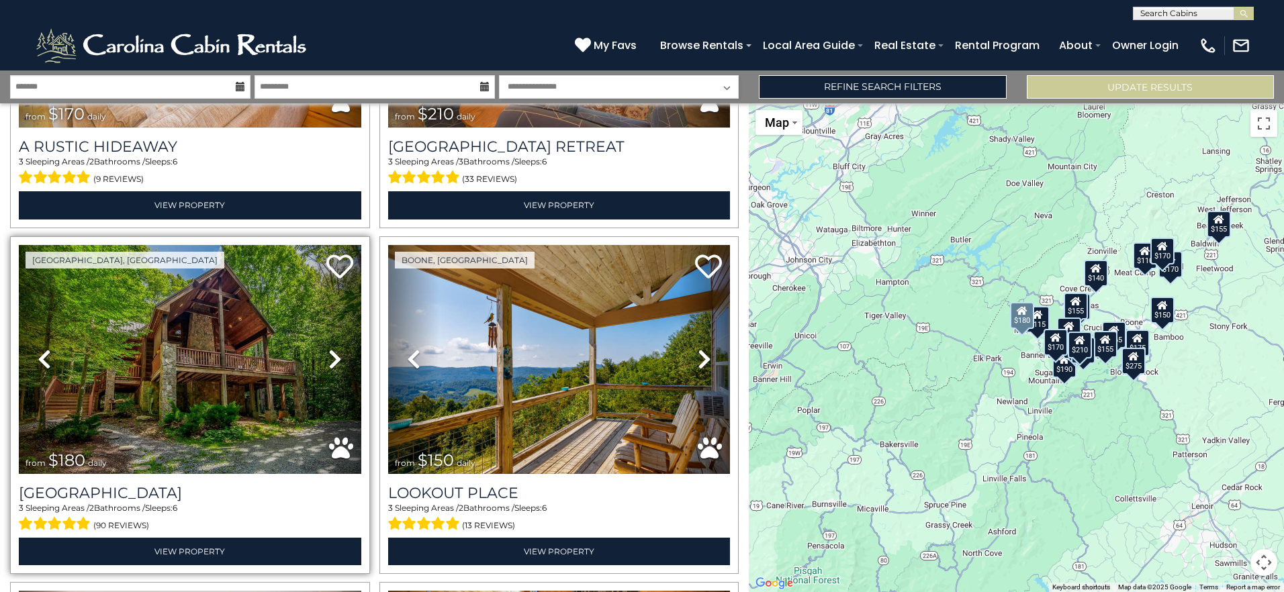
click at [330, 359] on icon at bounding box center [334, 358] width 13 height 21
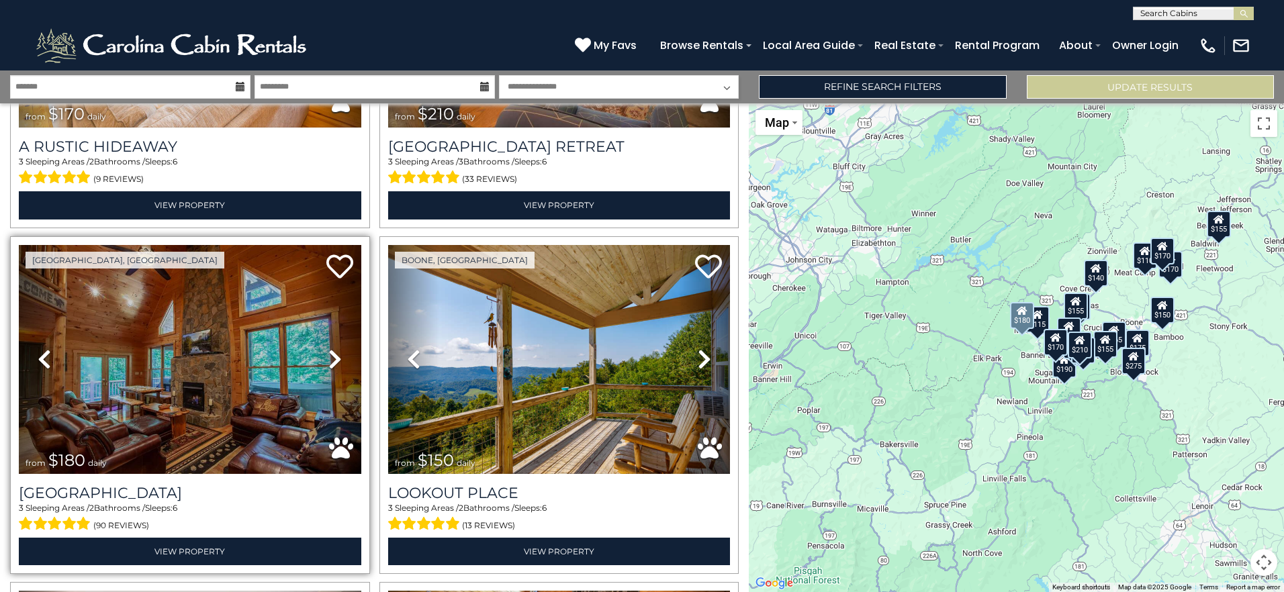
click at [330, 359] on icon at bounding box center [334, 358] width 13 height 21
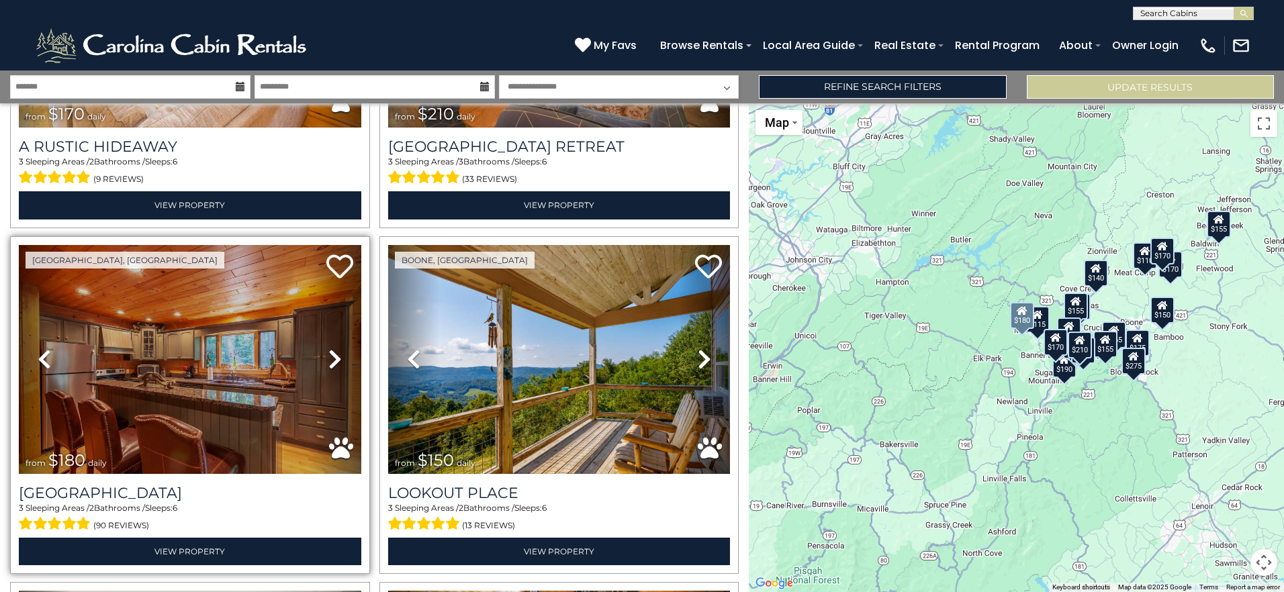
click at [330, 359] on icon at bounding box center [334, 358] width 13 height 21
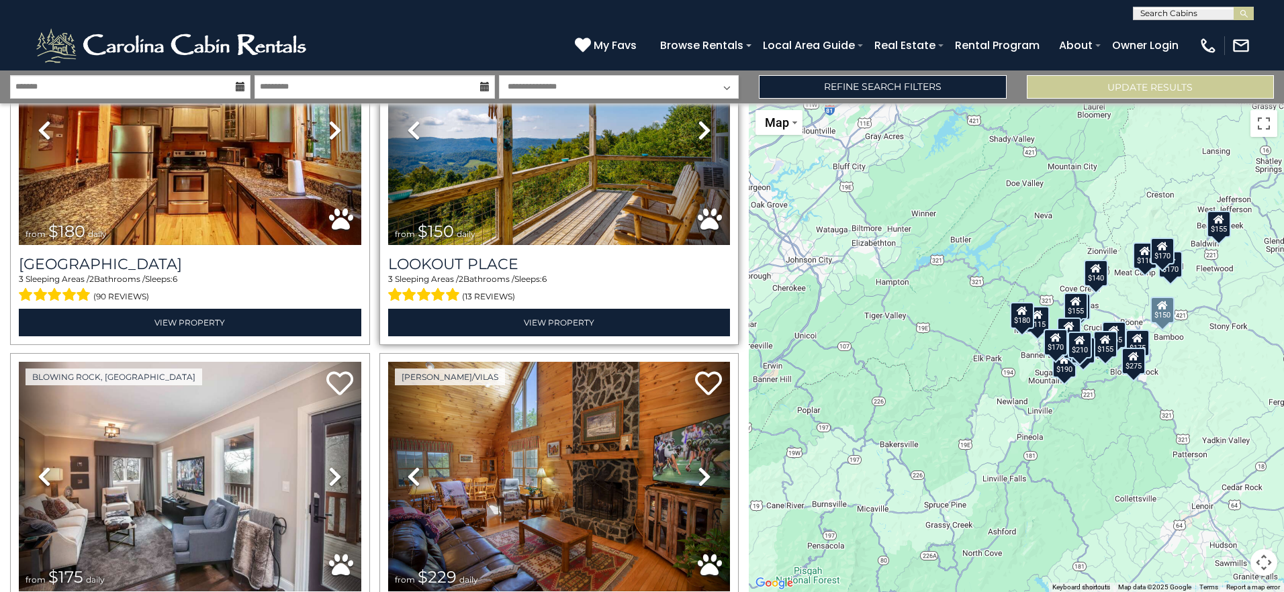
scroll to position [873, 0]
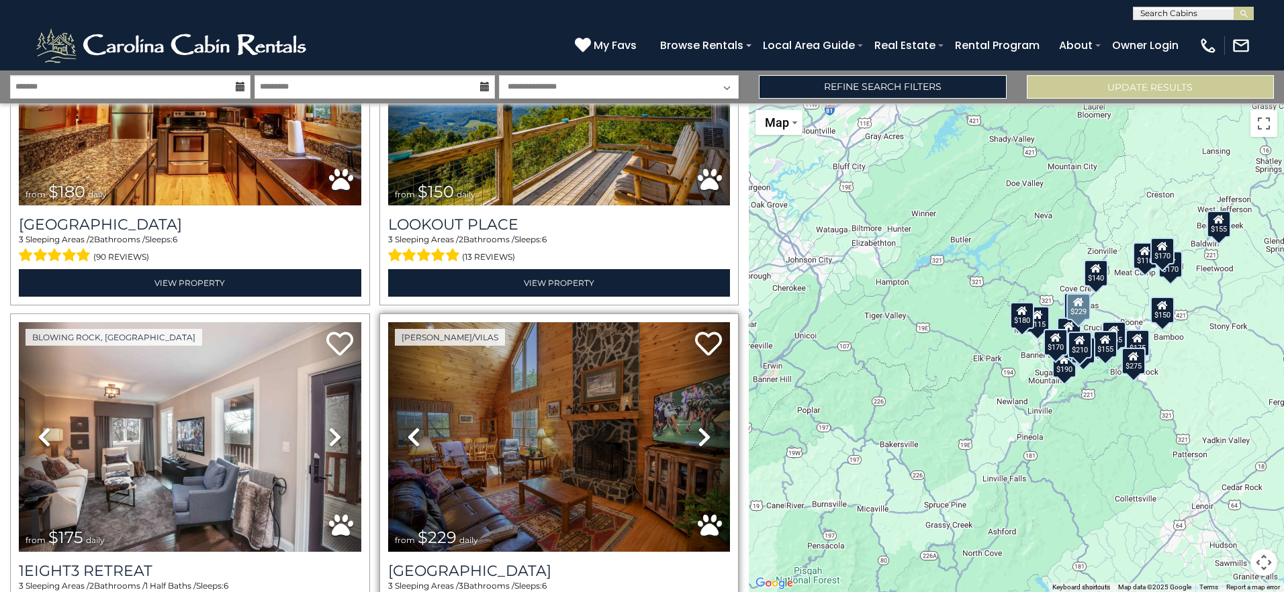
click at [688, 428] on link "Next" at bounding box center [704, 436] width 51 height 229
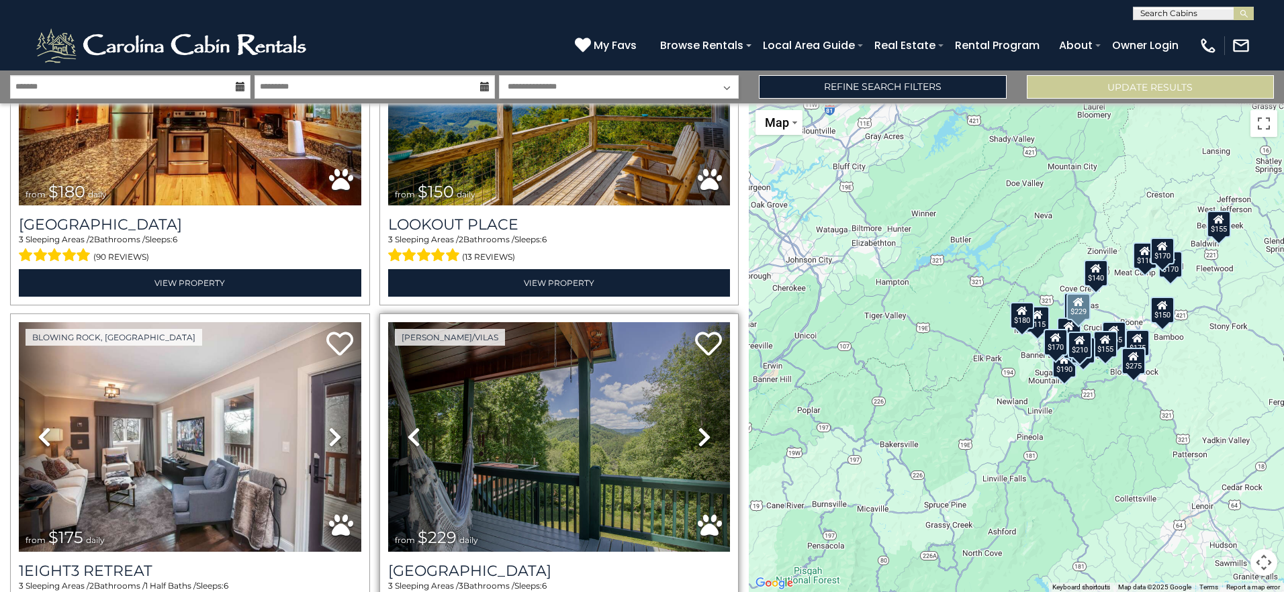
click at [690, 428] on link "Next" at bounding box center [704, 436] width 51 height 229
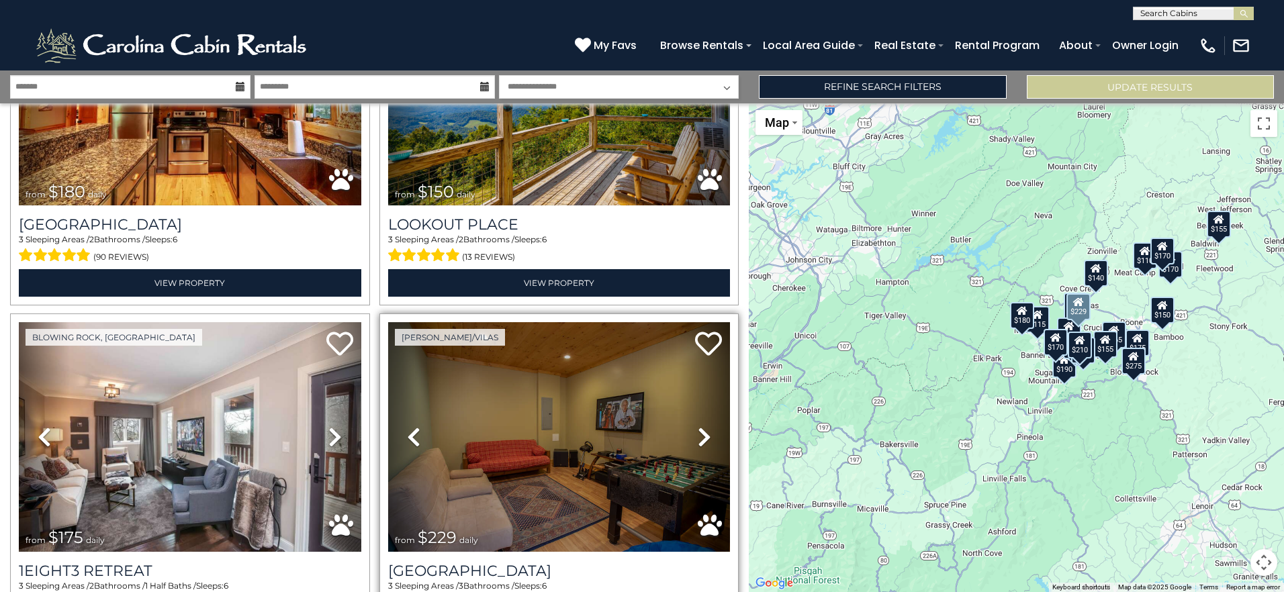
click at [414, 429] on icon at bounding box center [413, 436] width 13 height 21
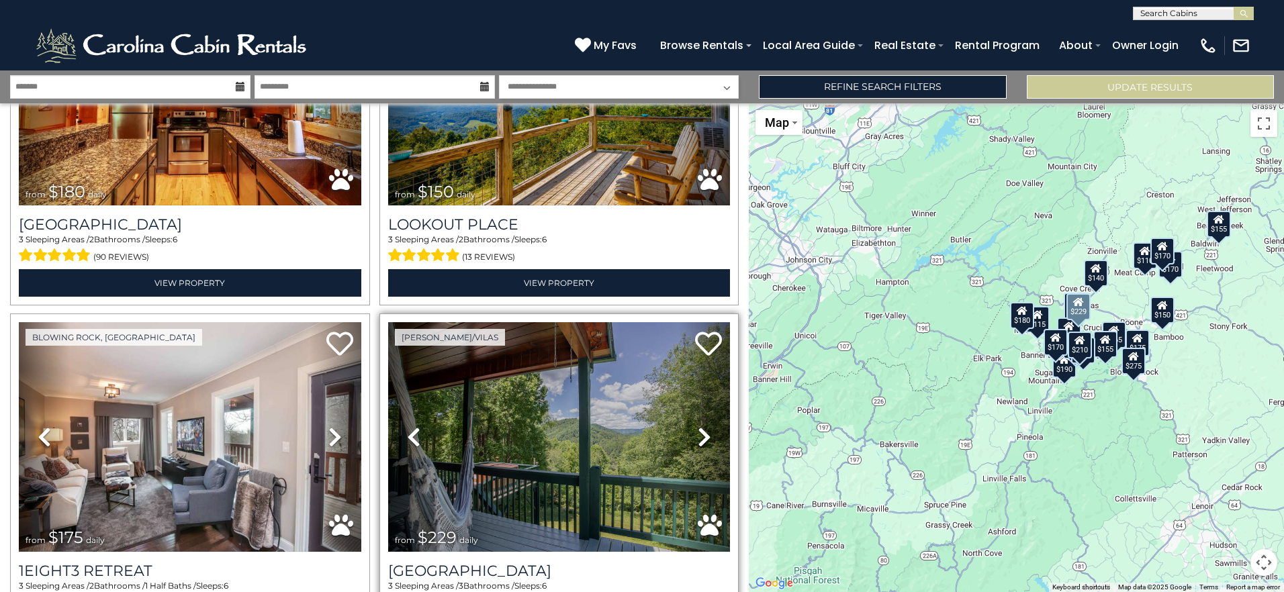
click at [685, 426] on link "Next" at bounding box center [704, 436] width 51 height 229
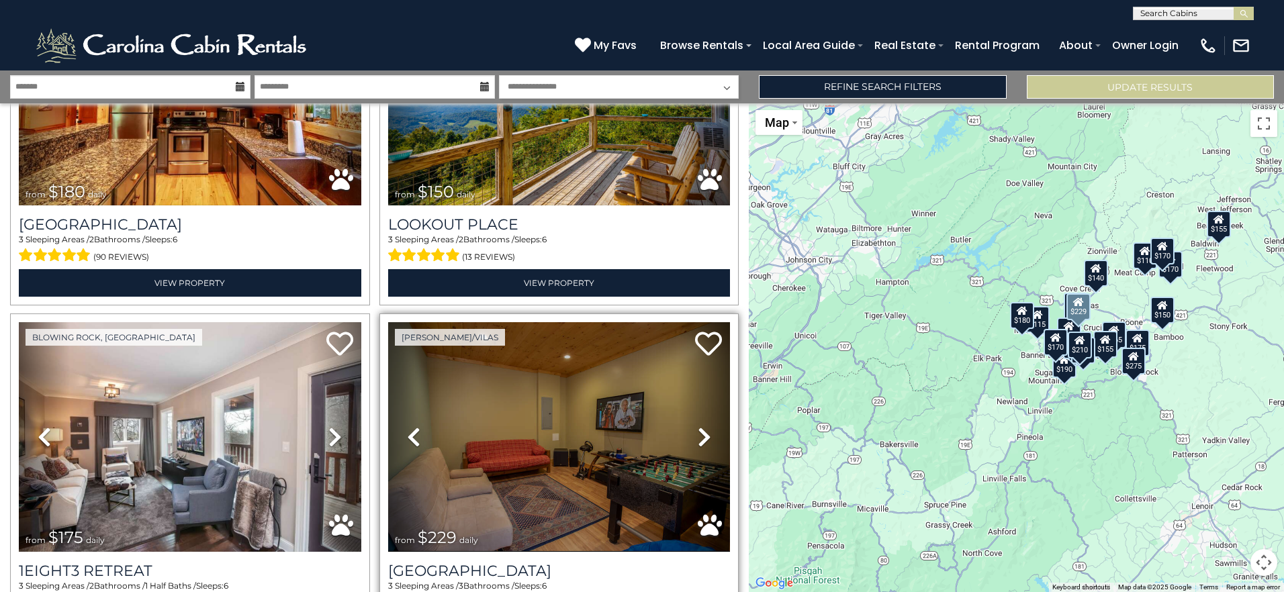
click at [685, 426] on link "Next" at bounding box center [704, 436] width 51 height 229
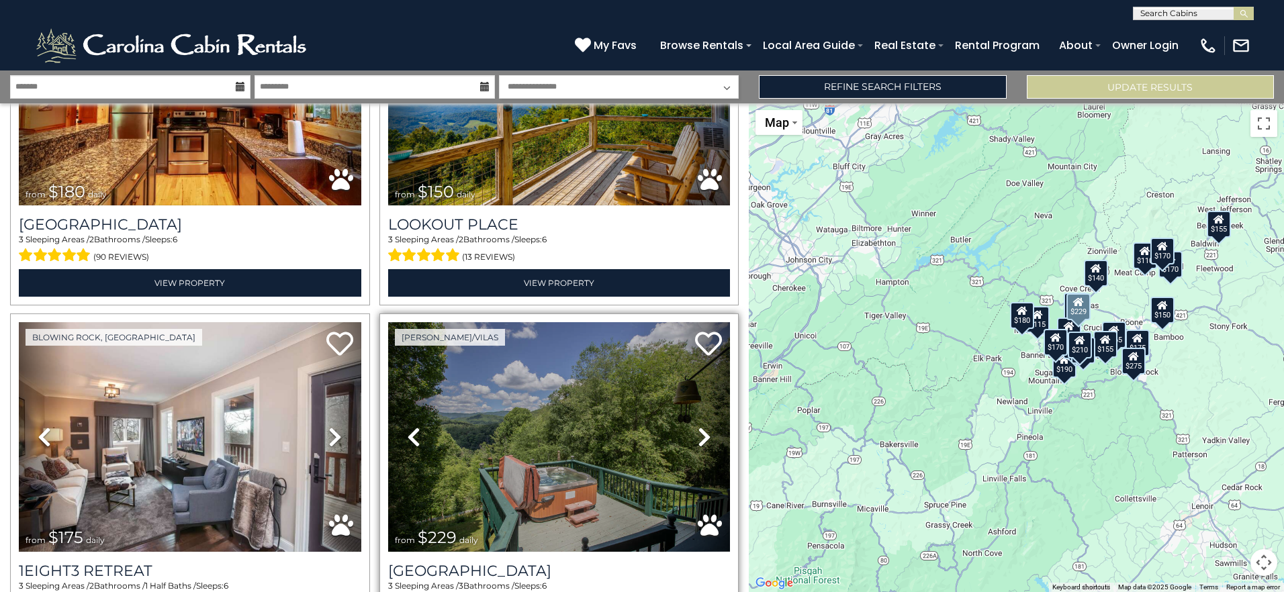
click at [685, 426] on link "Next" at bounding box center [704, 436] width 51 height 229
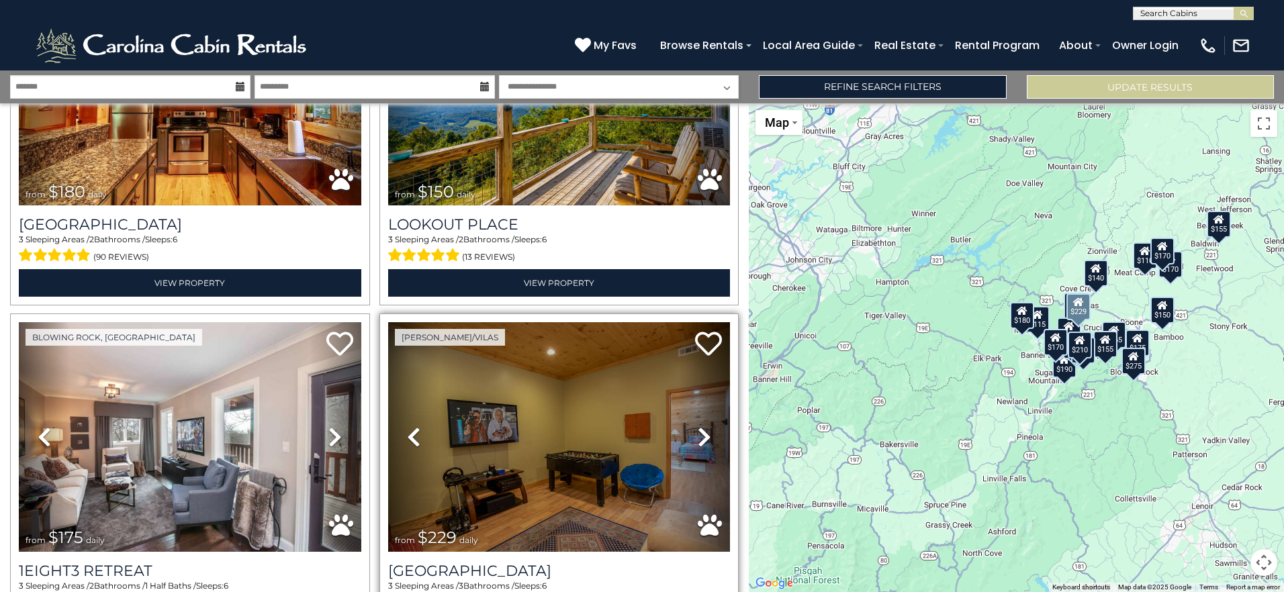
click at [685, 426] on link "Next" at bounding box center [704, 436] width 51 height 229
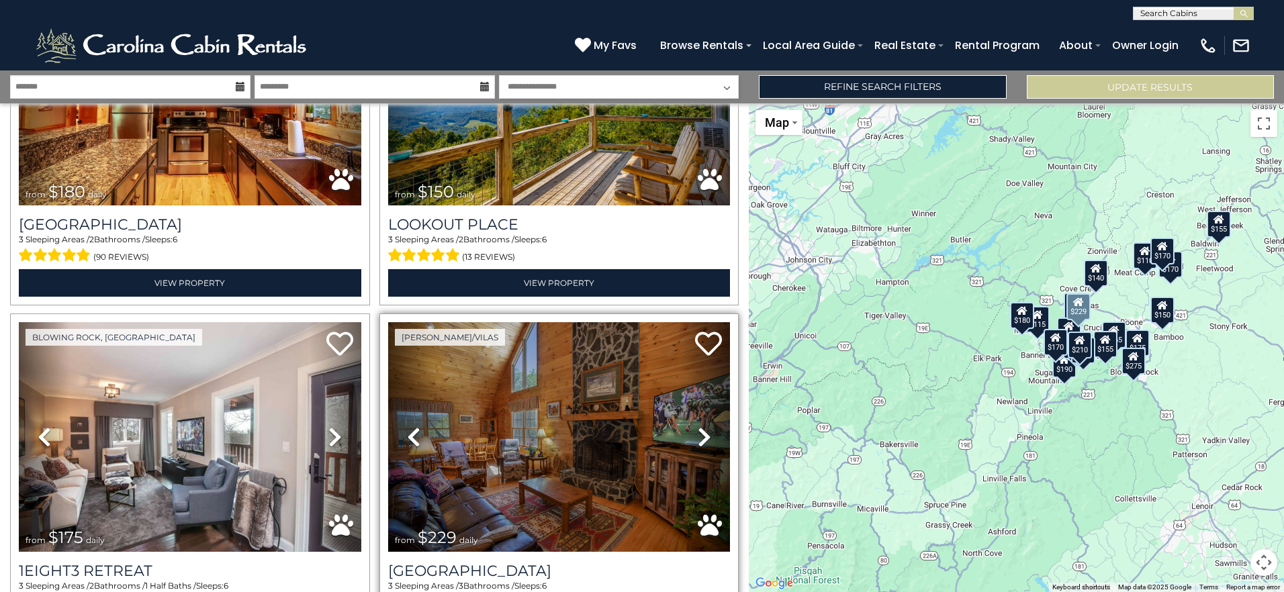
click at [685, 426] on link "Next" at bounding box center [704, 436] width 51 height 229
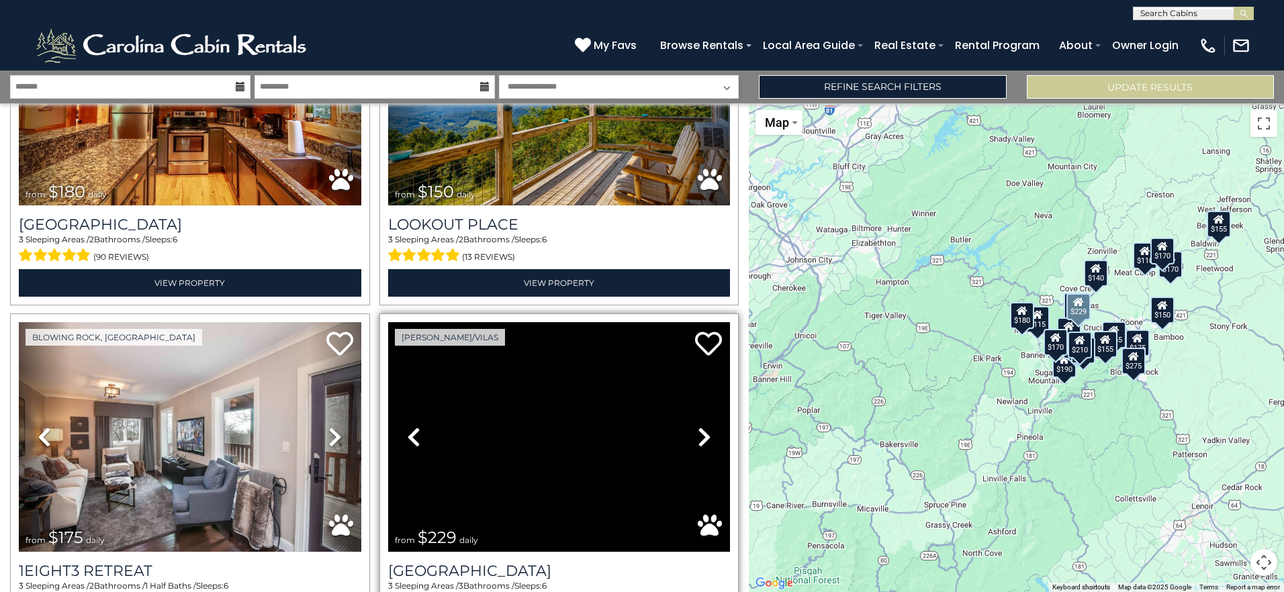
click at [685, 426] on link "Next" at bounding box center [704, 436] width 51 height 229
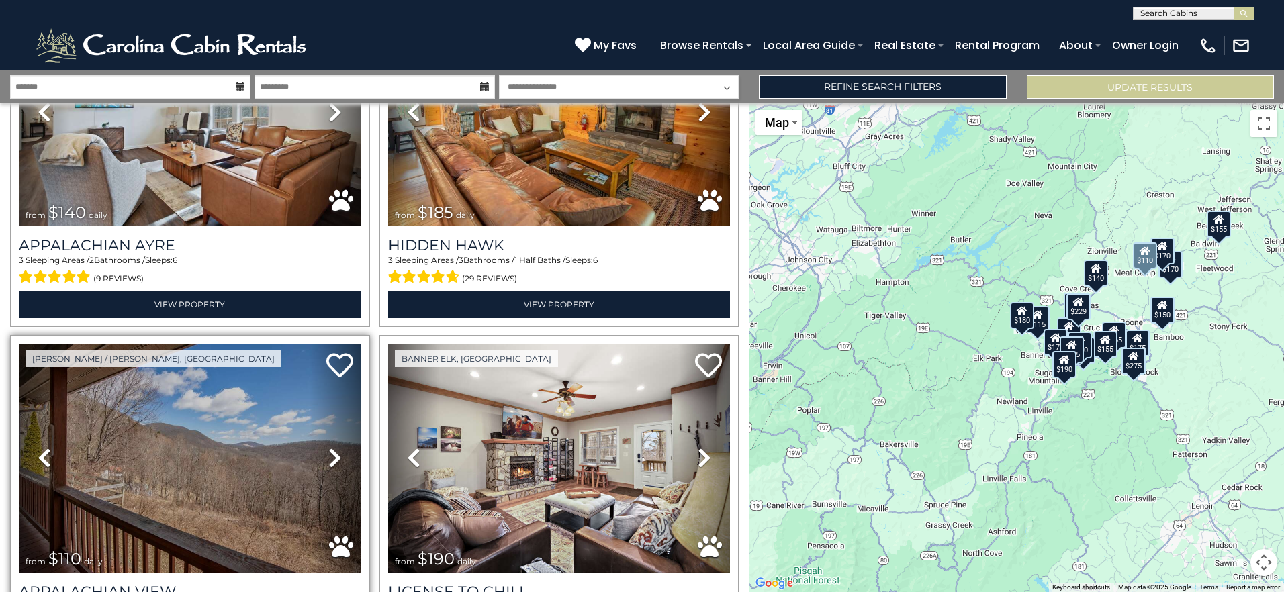
scroll to position [1611, 0]
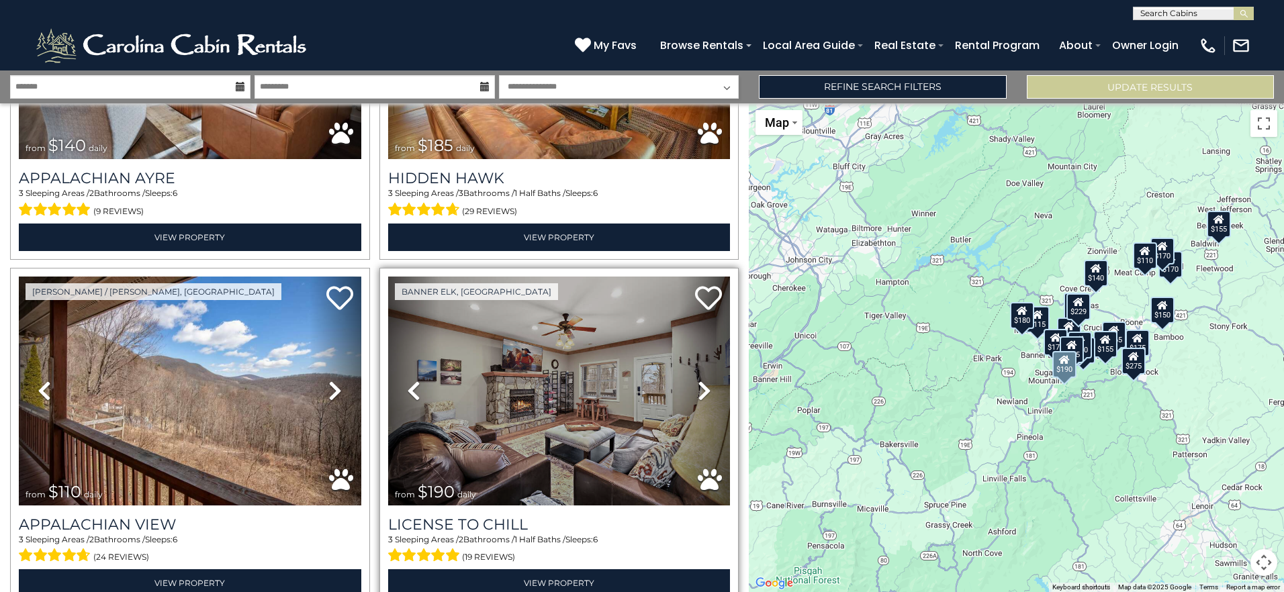
click at [698, 380] on icon at bounding box center [704, 390] width 13 height 21
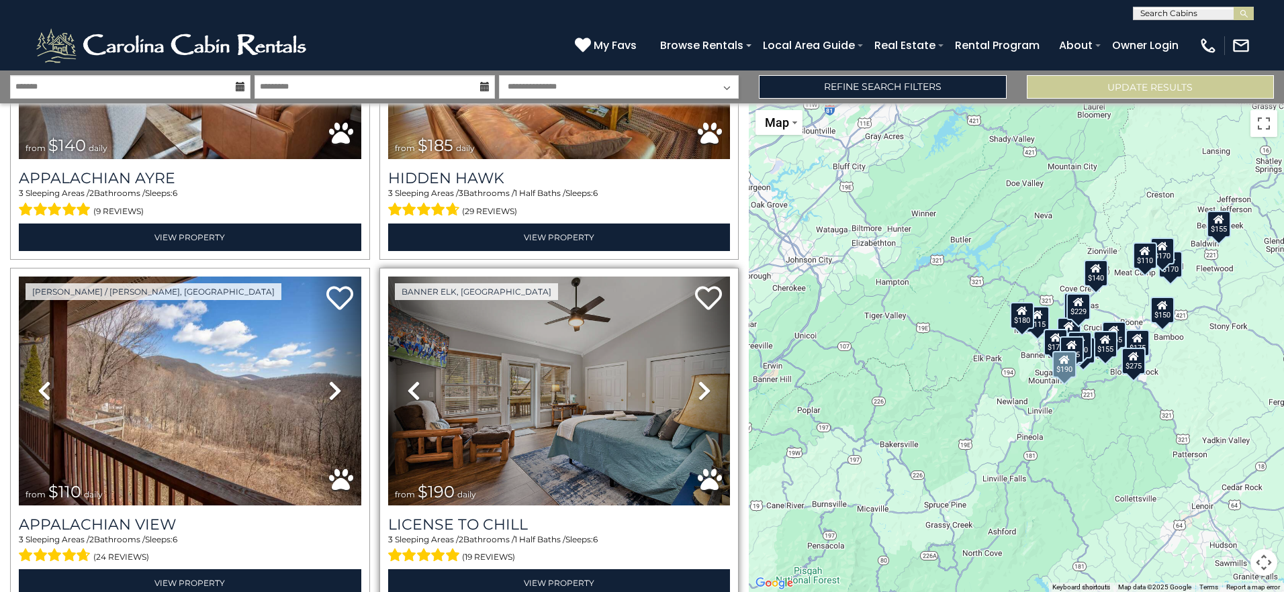
click at [698, 380] on icon at bounding box center [704, 390] width 13 height 21
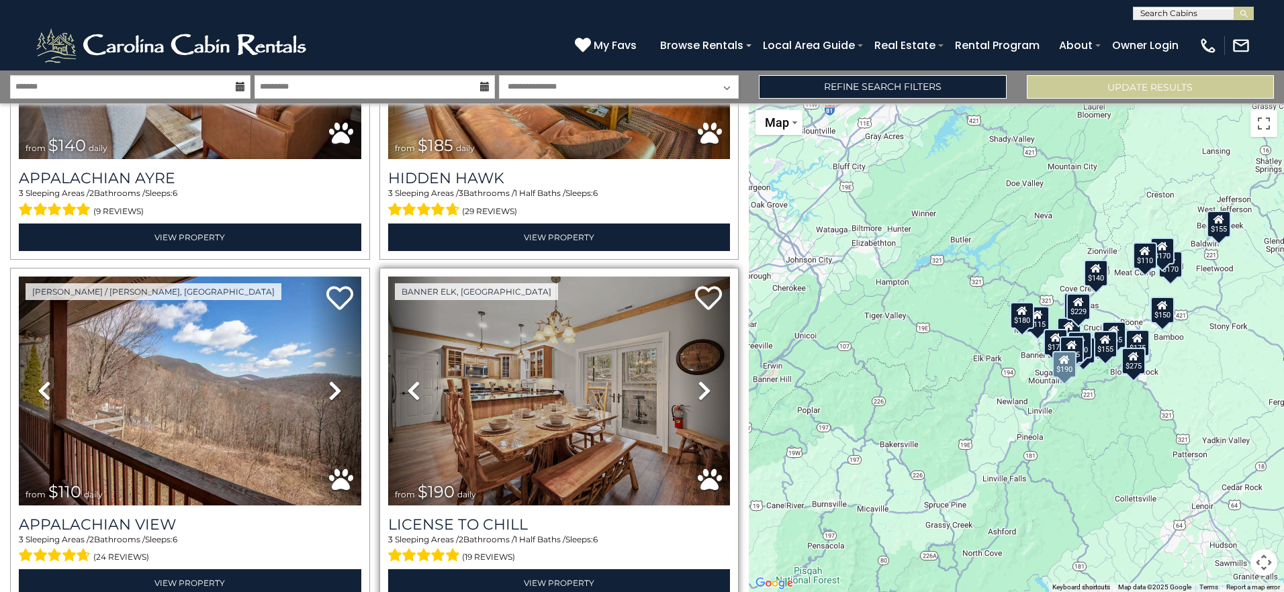
click at [698, 380] on icon at bounding box center [704, 390] width 13 height 21
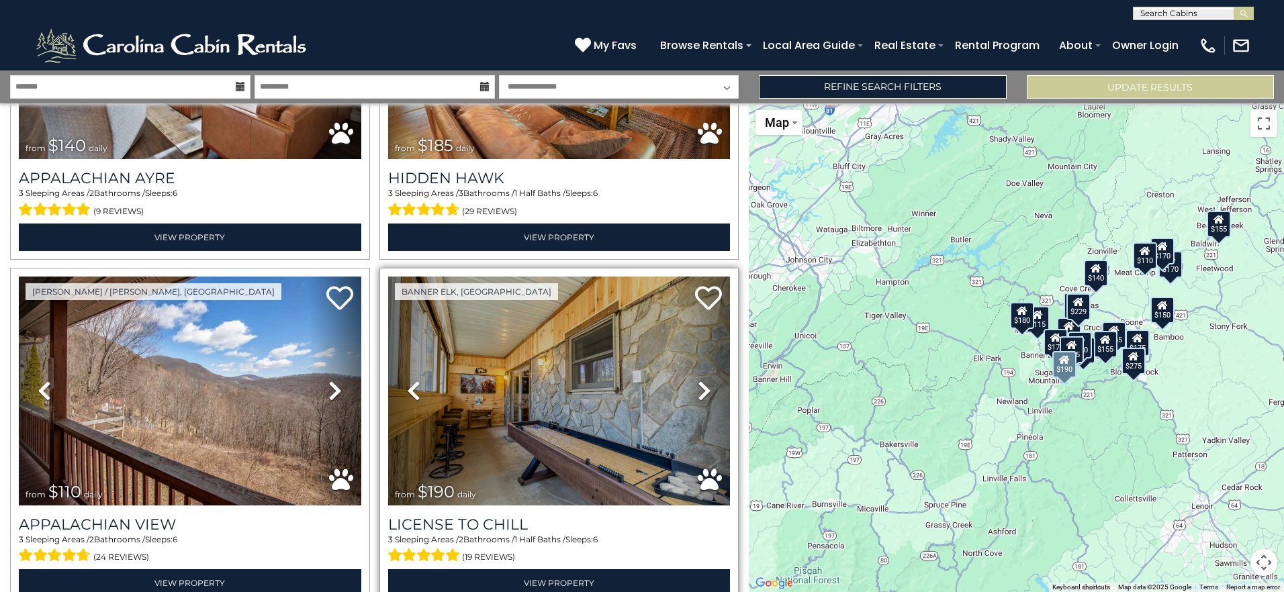
click at [698, 380] on icon at bounding box center [704, 390] width 13 height 21
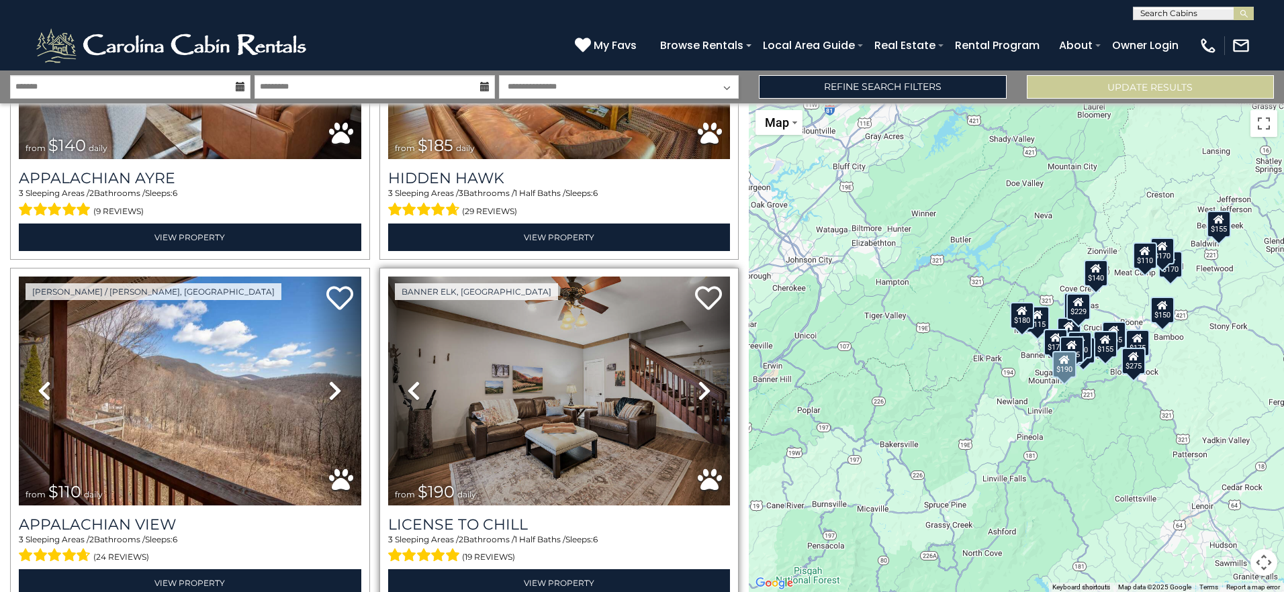
click at [416, 382] on icon at bounding box center [413, 390] width 13 height 21
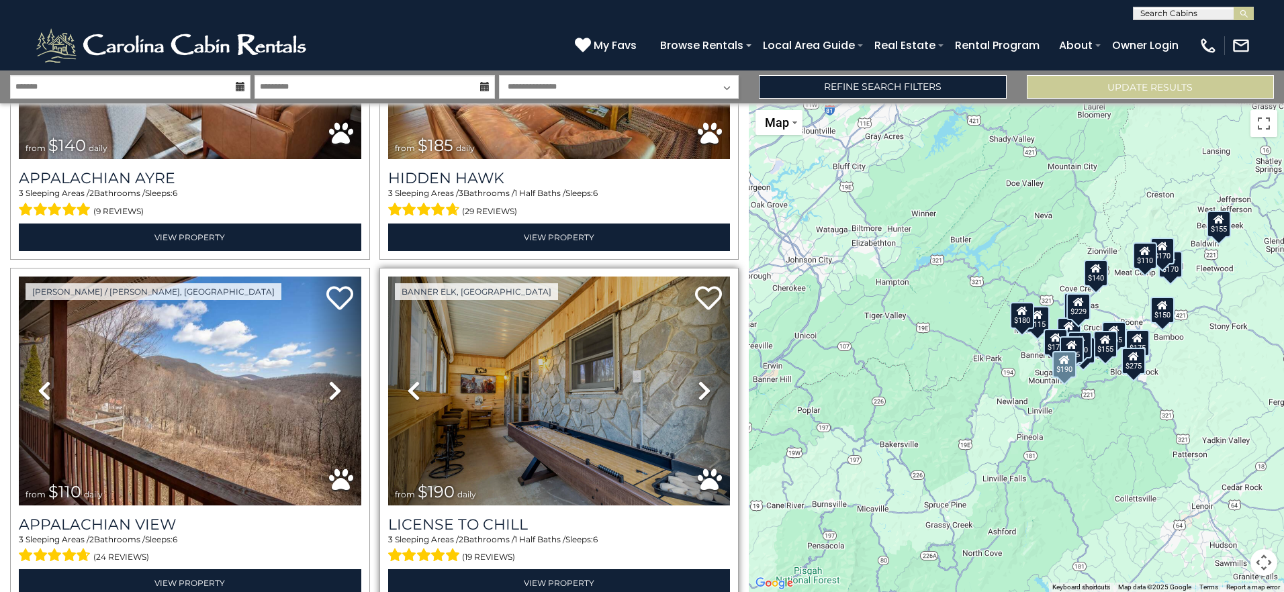
click at [686, 375] on link "Next" at bounding box center [704, 391] width 51 height 229
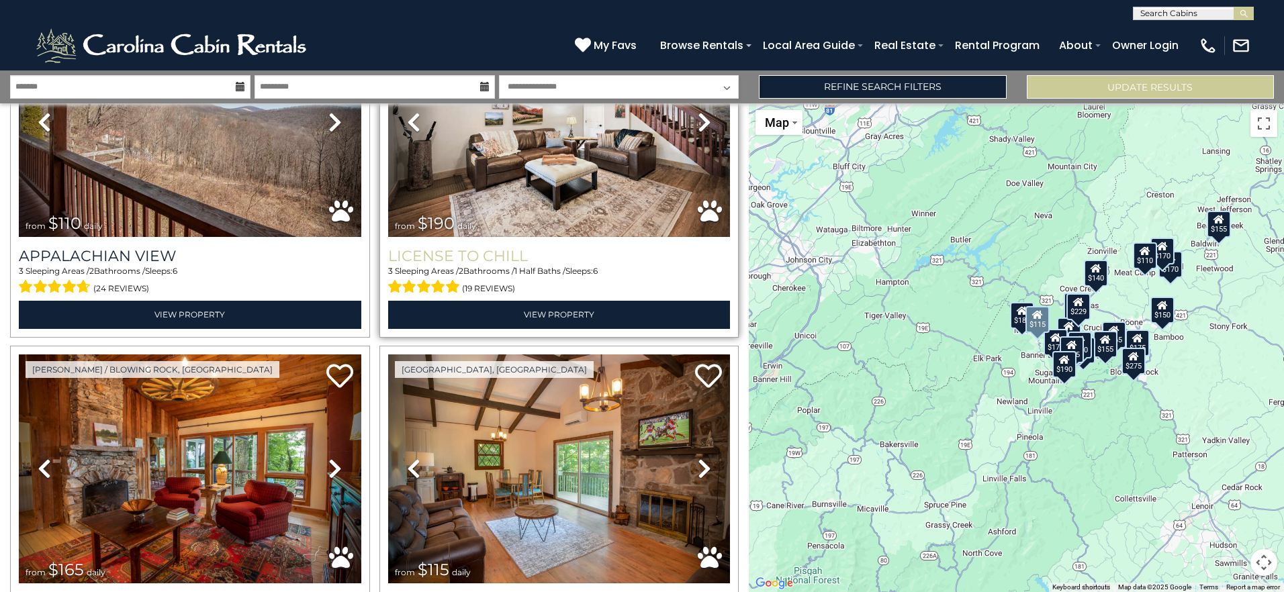
scroll to position [1947, 0]
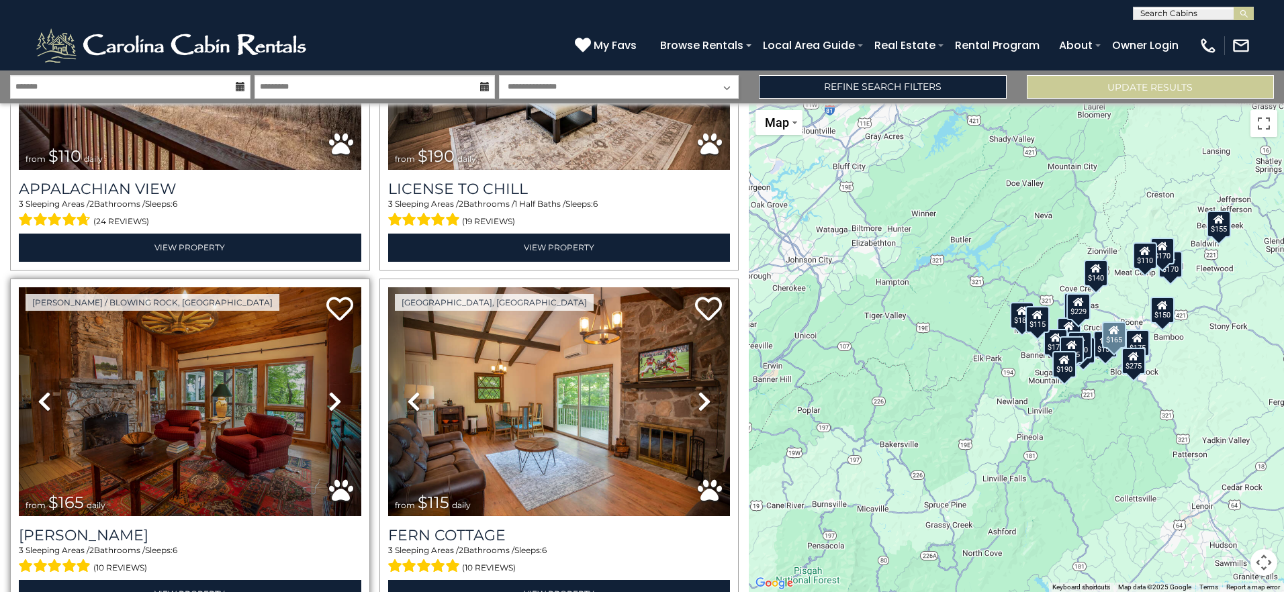
click at [328, 391] on icon at bounding box center [334, 401] width 13 height 21
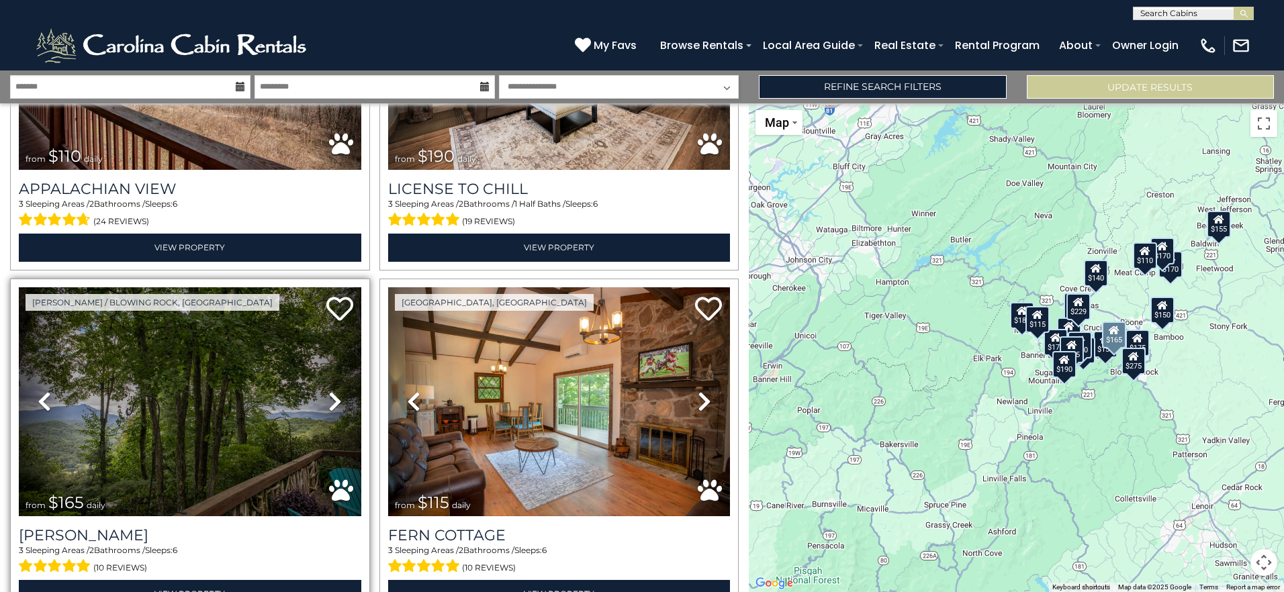
click at [328, 391] on icon at bounding box center [334, 401] width 13 height 21
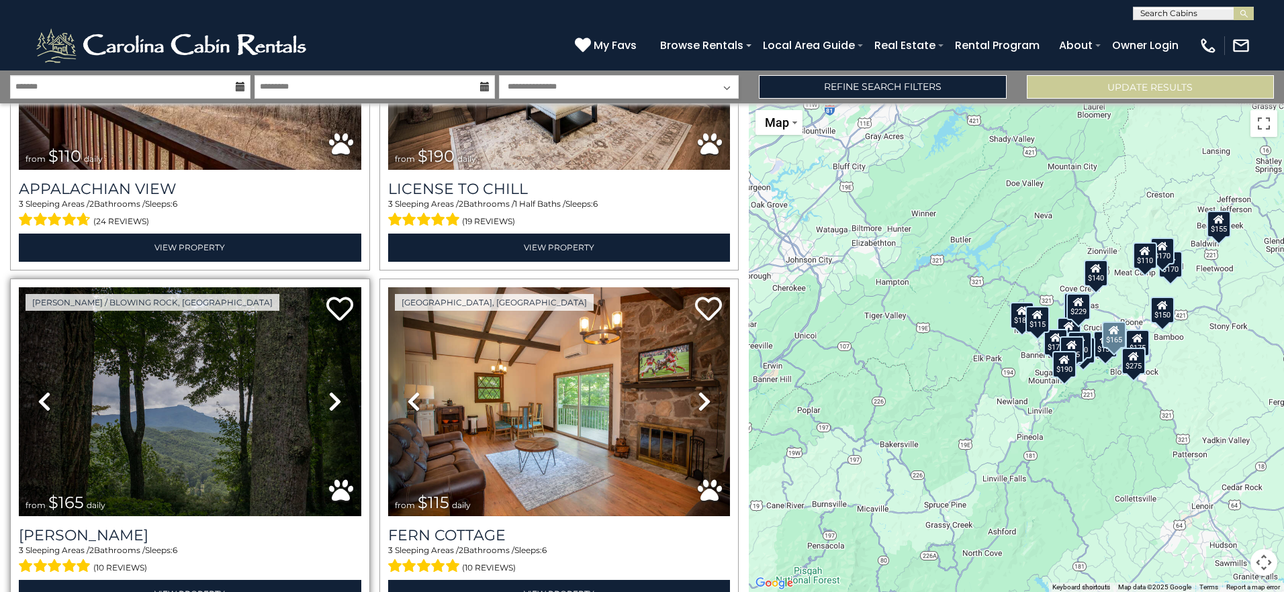
click at [328, 391] on icon at bounding box center [334, 401] width 13 height 21
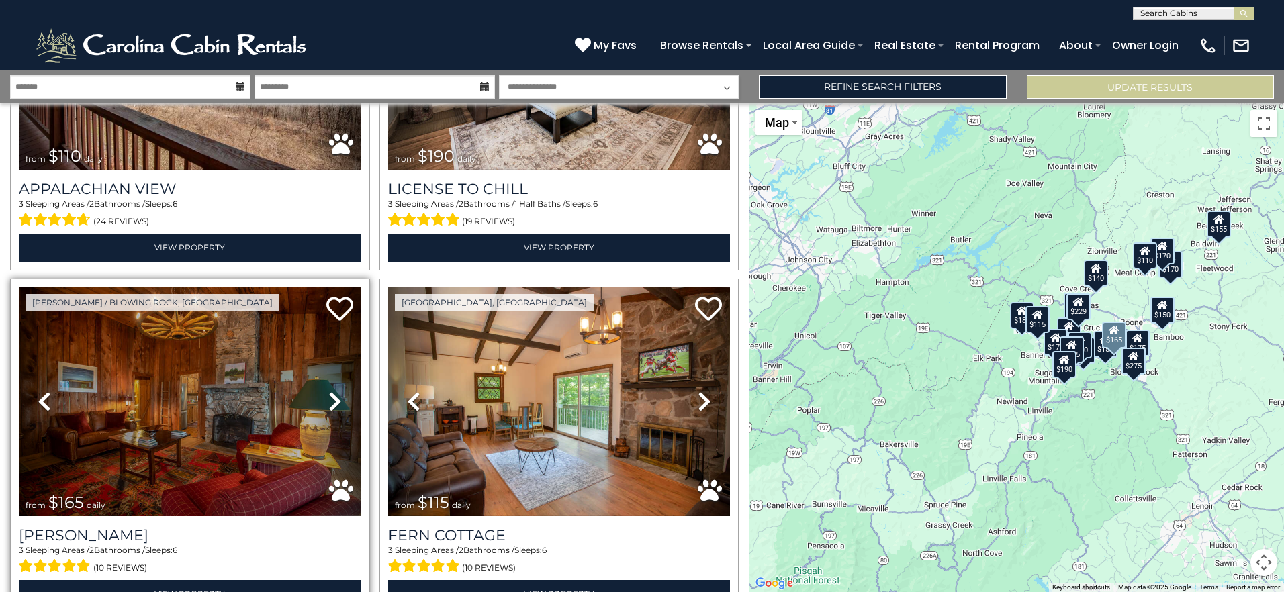
click at [328, 391] on icon at bounding box center [334, 401] width 13 height 21
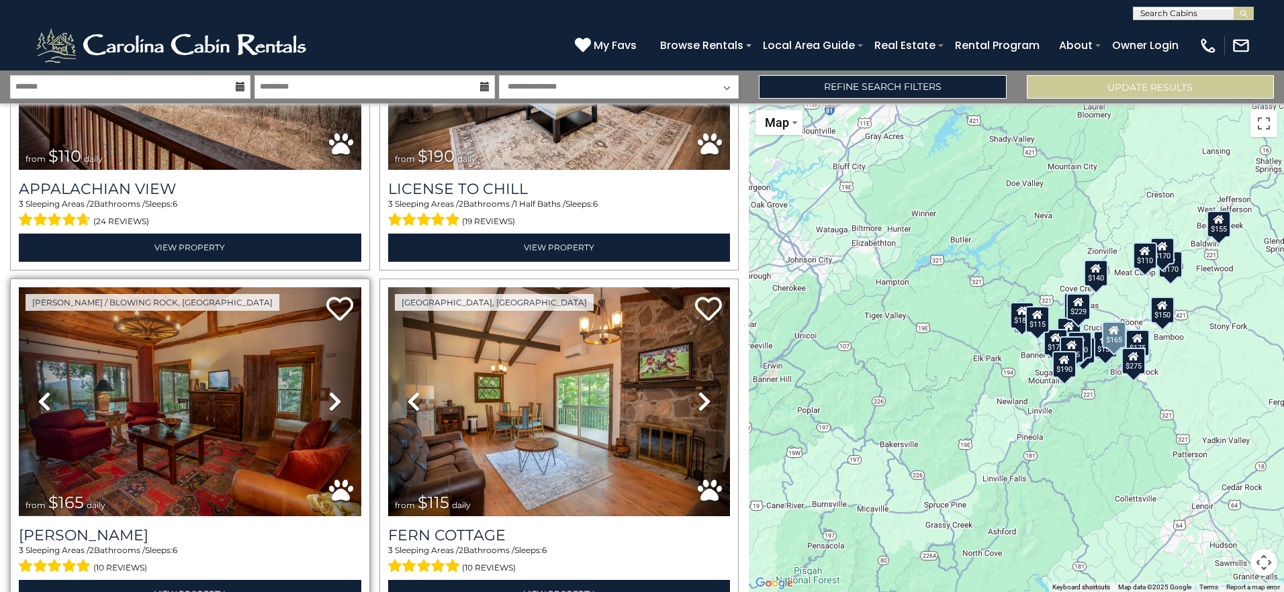
click at [328, 391] on icon at bounding box center [334, 401] width 13 height 21
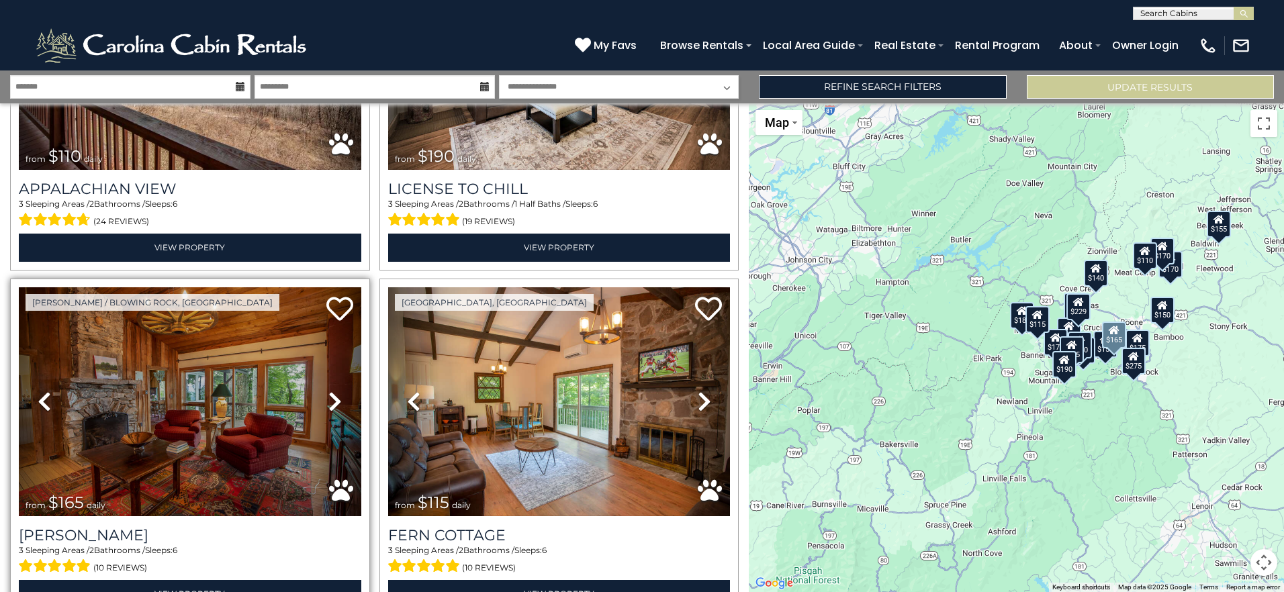
click at [328, 391] on icon at bounding box center [334, 401] width 13 height 21
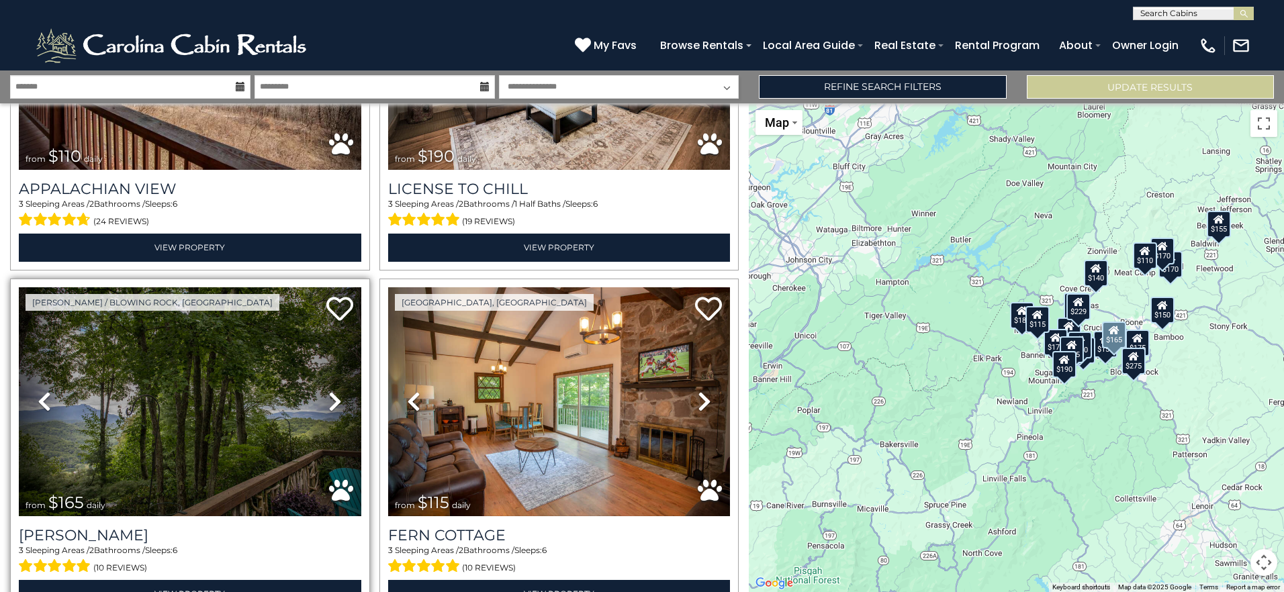
click at [328, 391] on icon at bounding box center [334, 401] width 13 height 21
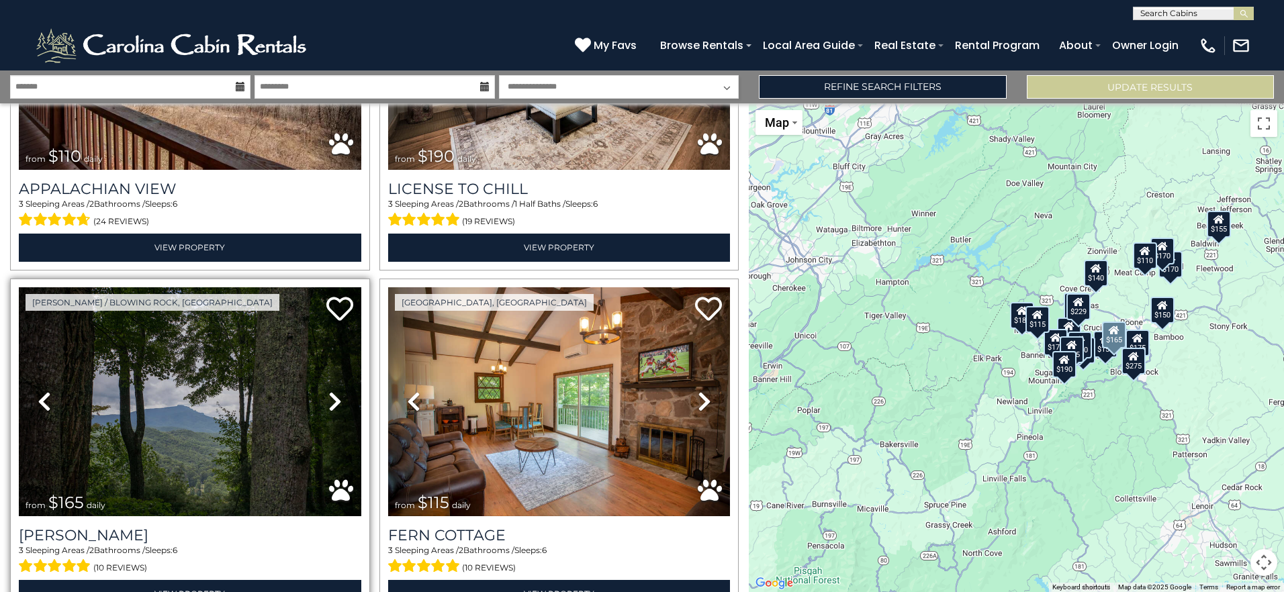
click at [328, 391] on icon at bounding box center [334, 401] width 13 height 21
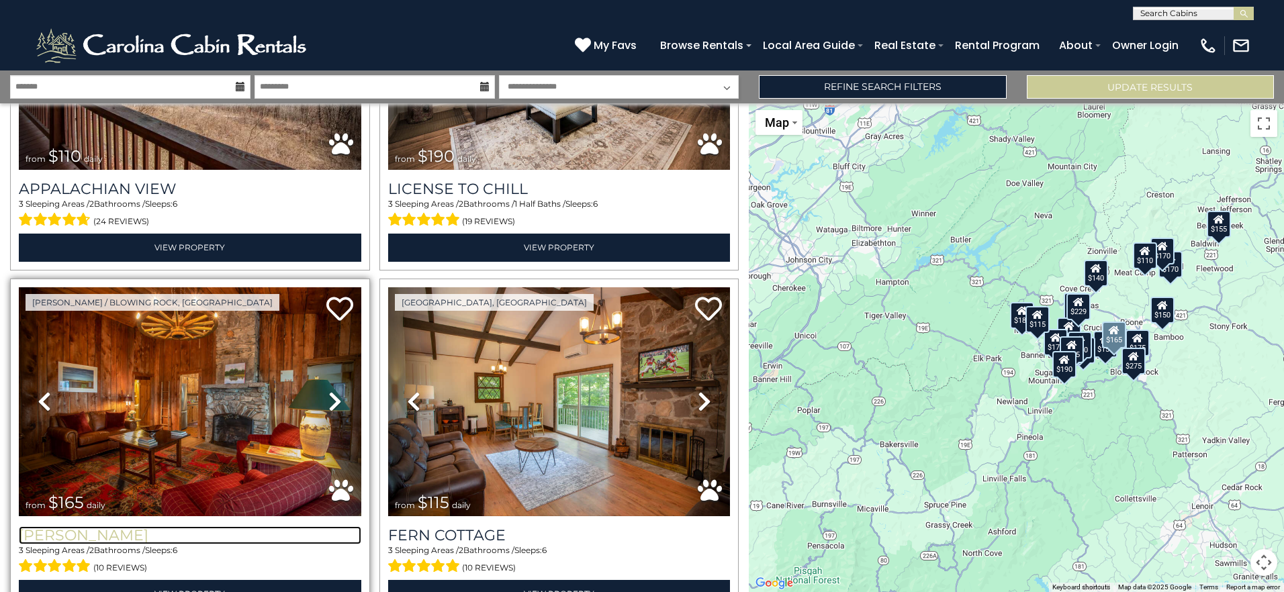
click at [103, 526] on h3 "[PERSON_NAME]" at bounding box center [190, 535] width 342 height 18
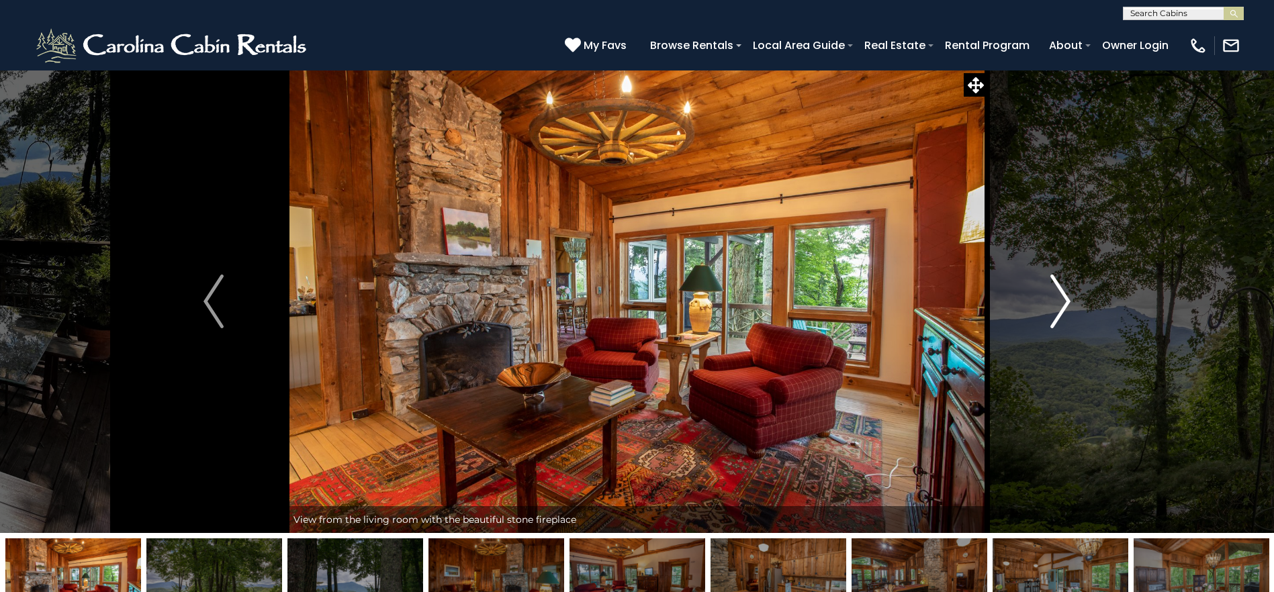
click at [1061, 312] on img "Next" at bounding box center [1060, 302] width 20 height 54
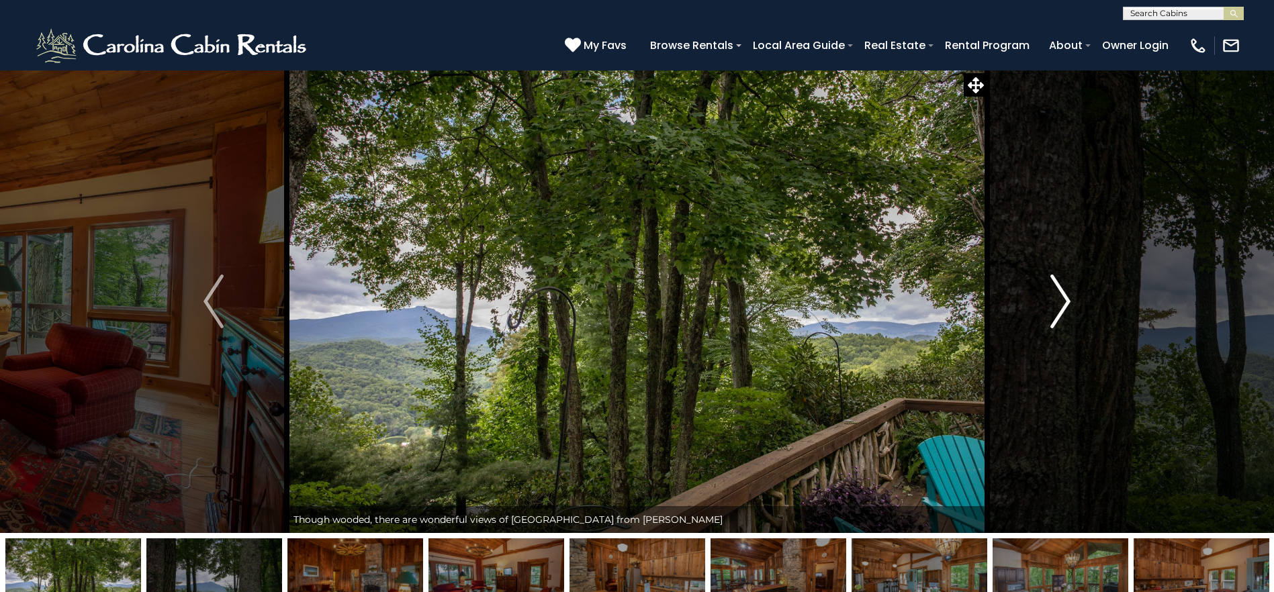
click at [1061, 312] on img "Next" at bounding box center [1060, 302] width 20 height 54
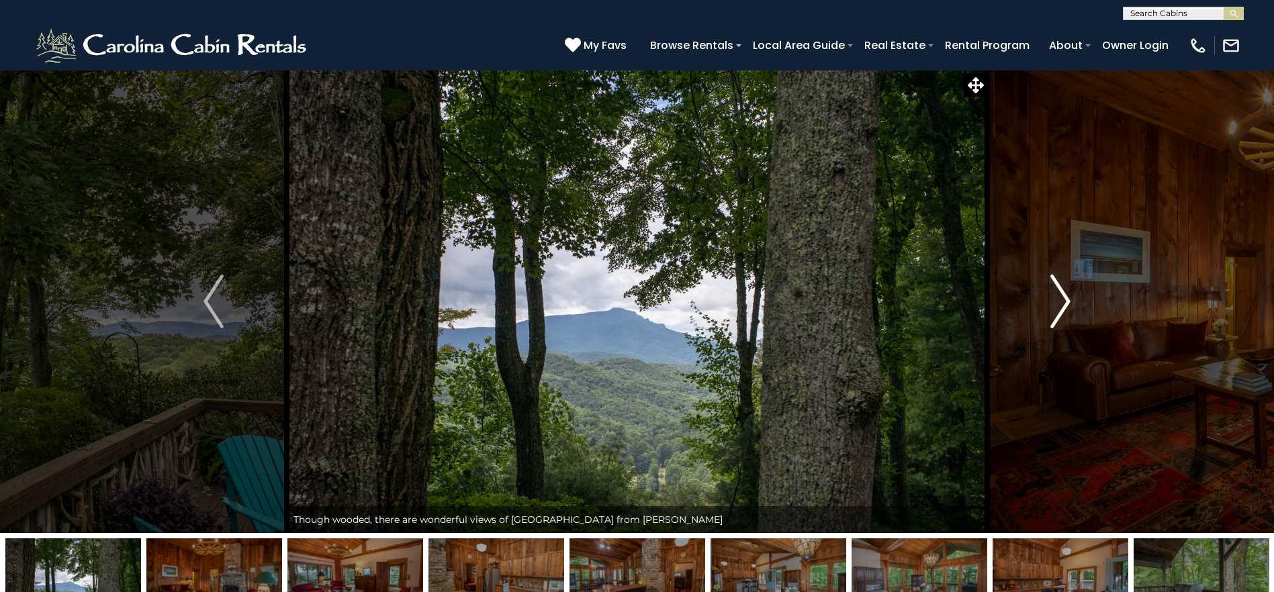
click at [1061, 312] on img "Next" at bounding box center [1060, 302] width 20 height 54
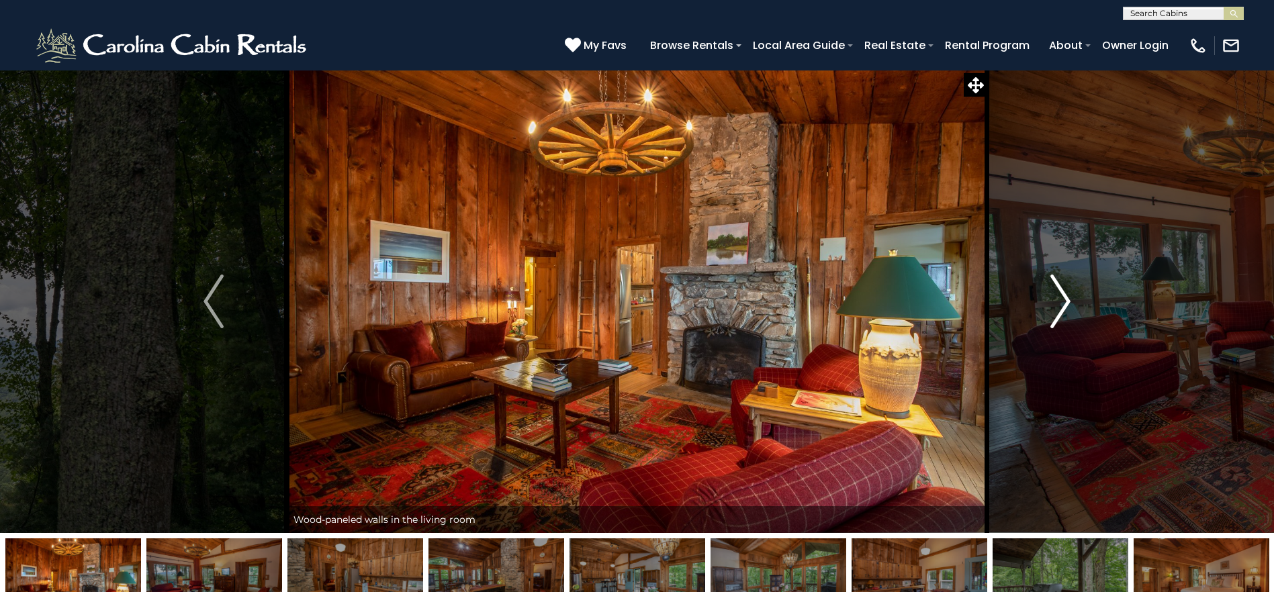
click at [1061, 312] on img "Next" at bounding box center [1060, 302] width 20 height 54
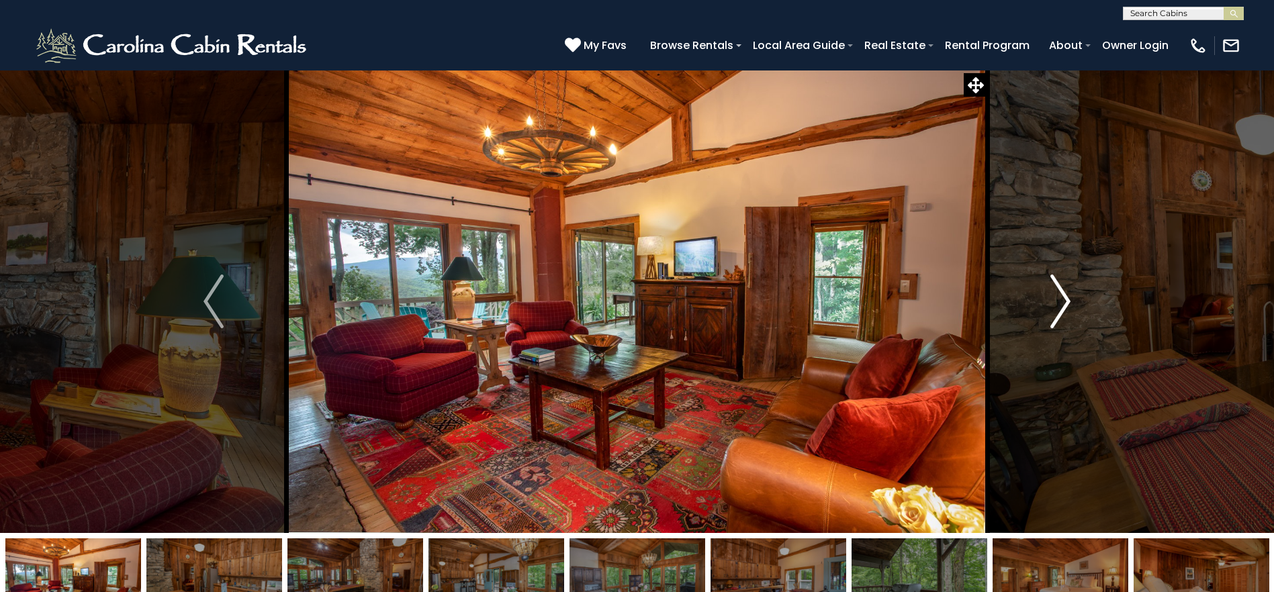
click at [1061, 312] on img "Next" at bounding box center [1060, 302] width 20 height 54
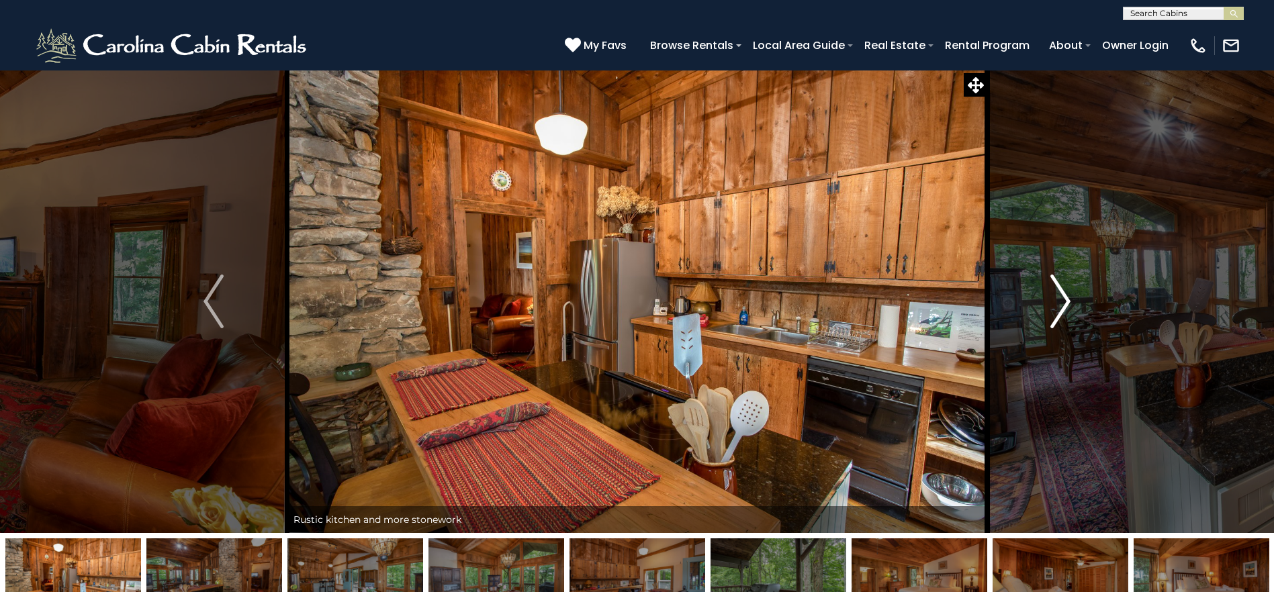
click at [1061, 312] on img "Next" at bounding box center [1060, 302] width 20 height 54
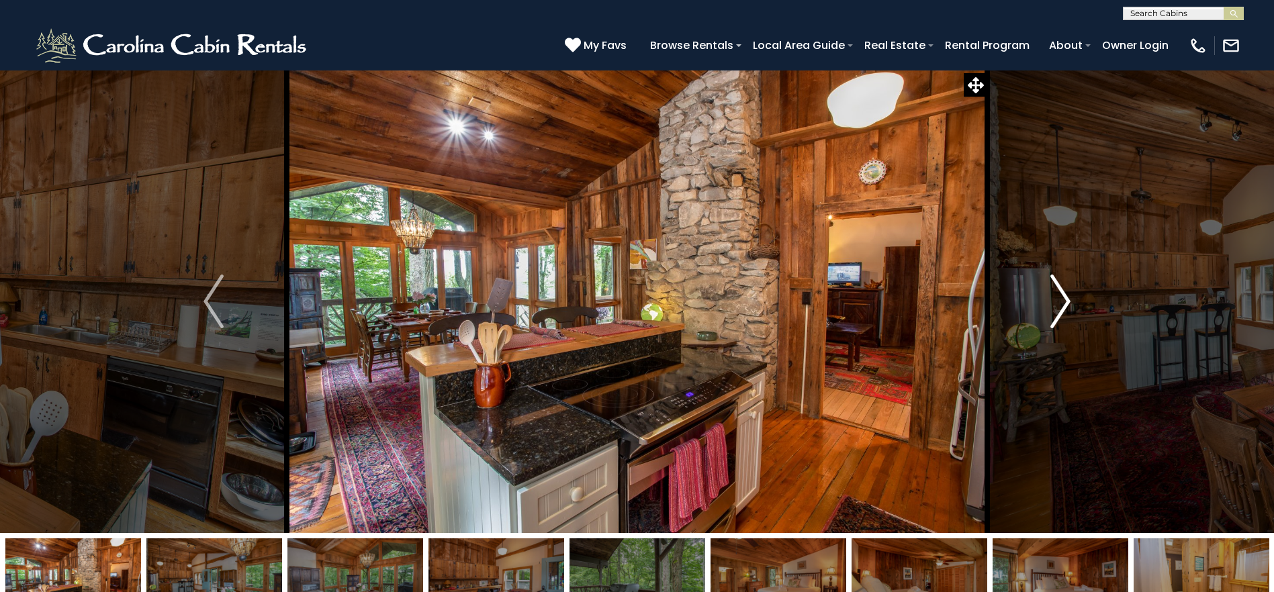
click at [1061, 312] on img "Next" at bounding box center [1060, 302] width 20 height 54
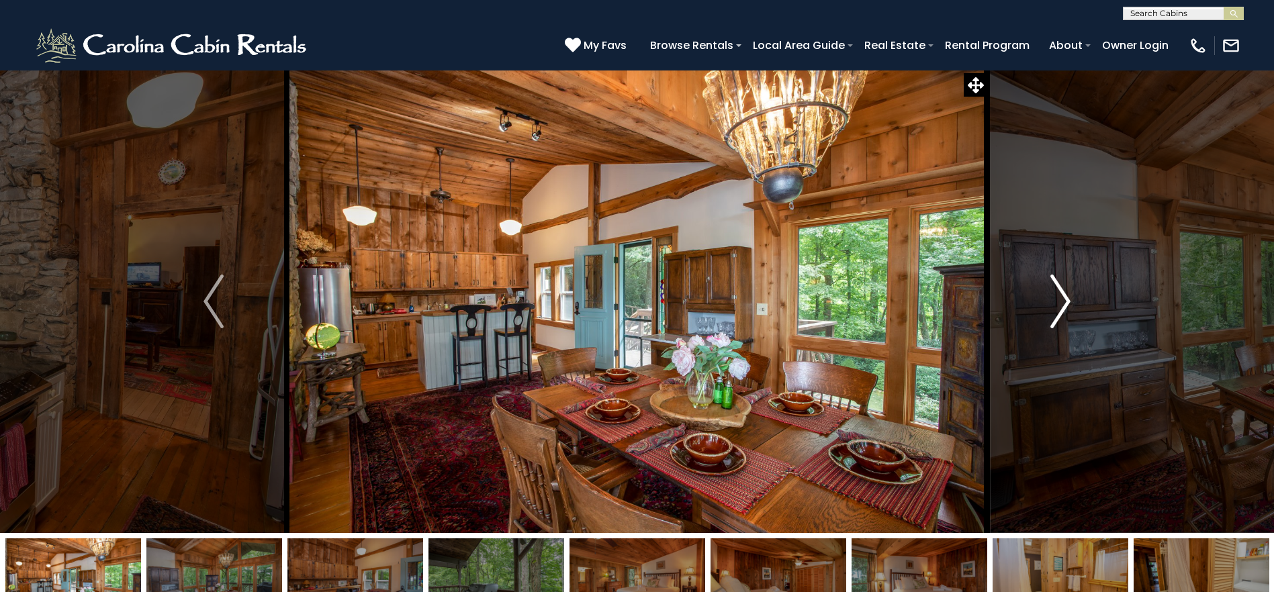
click at [1061, 312] on img "Next" at bounding box center [1060, 302] width 20 height 54
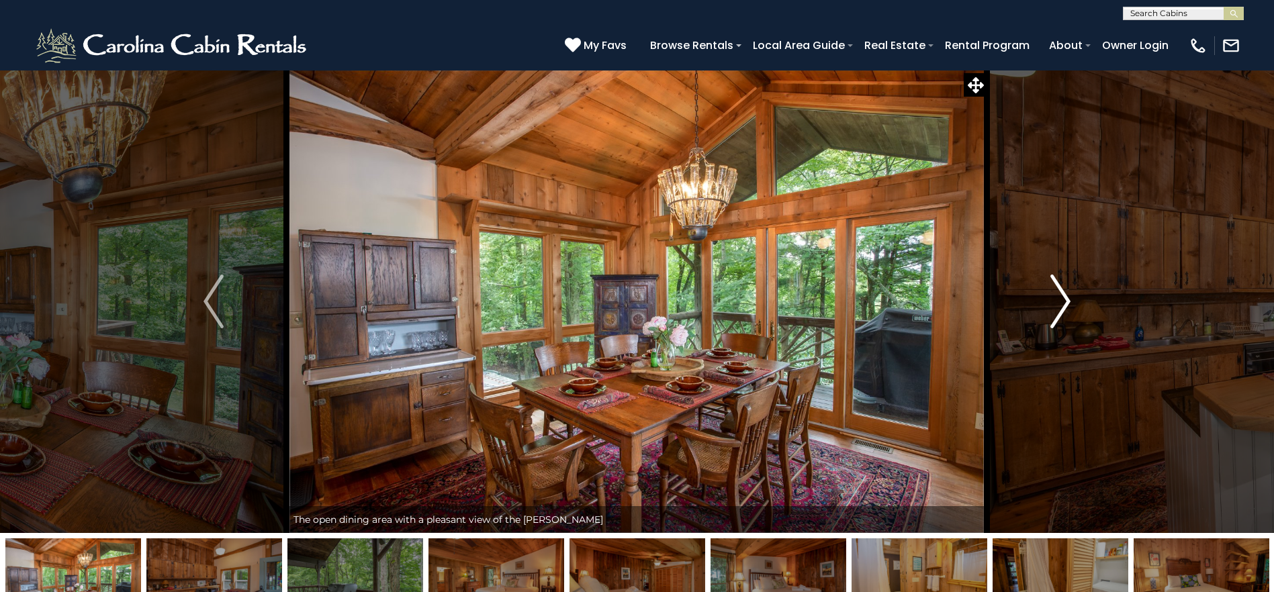
click at [1061, 313] on img "Next" at bounding box center [1060, 302] width 20 height 54
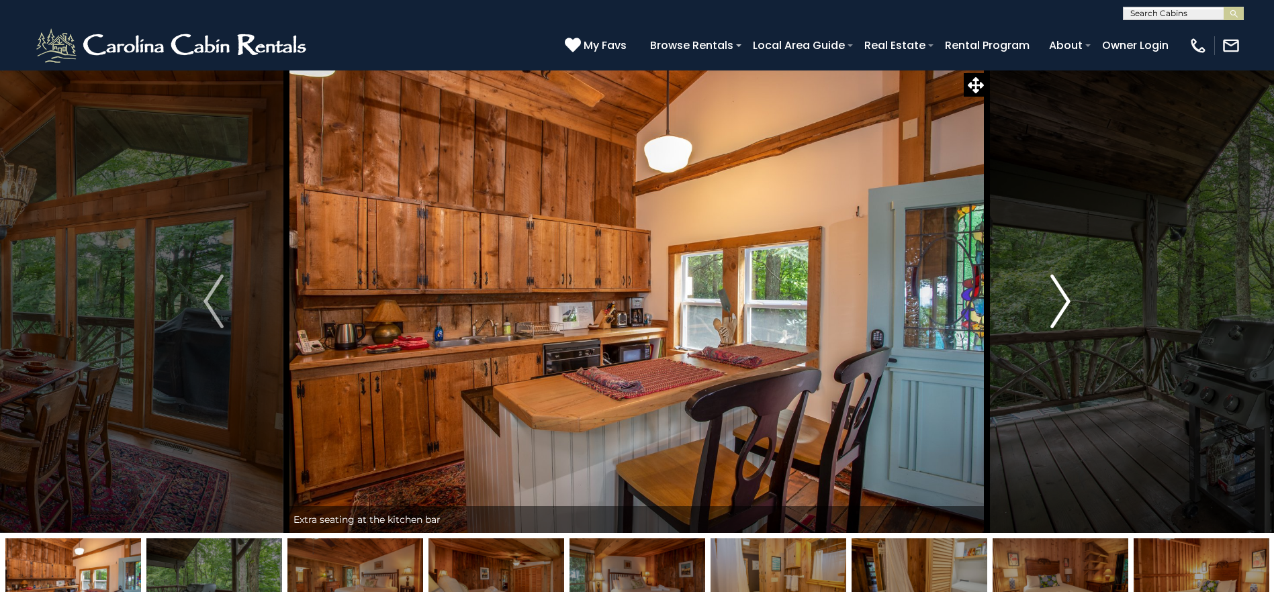
click at [1061, 314] on img "Next" at bounding box center [1060, 302] width 20 height 54
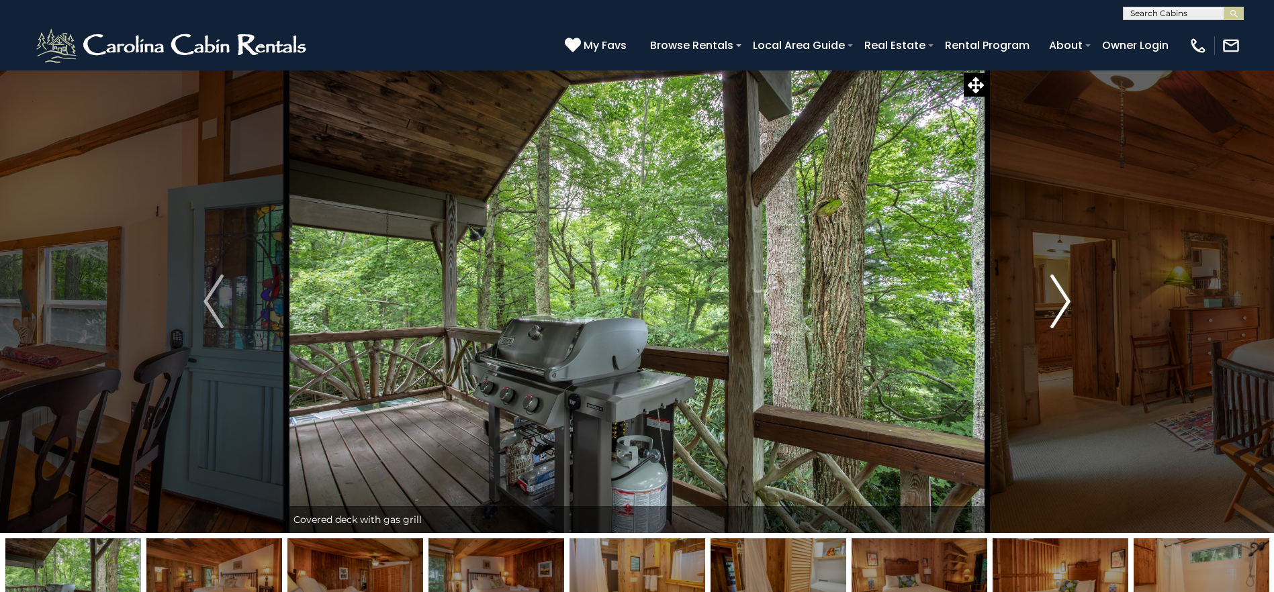
click at [1059, 314] on img "Next" at bounding box center [1060, 302] width 20 height 54
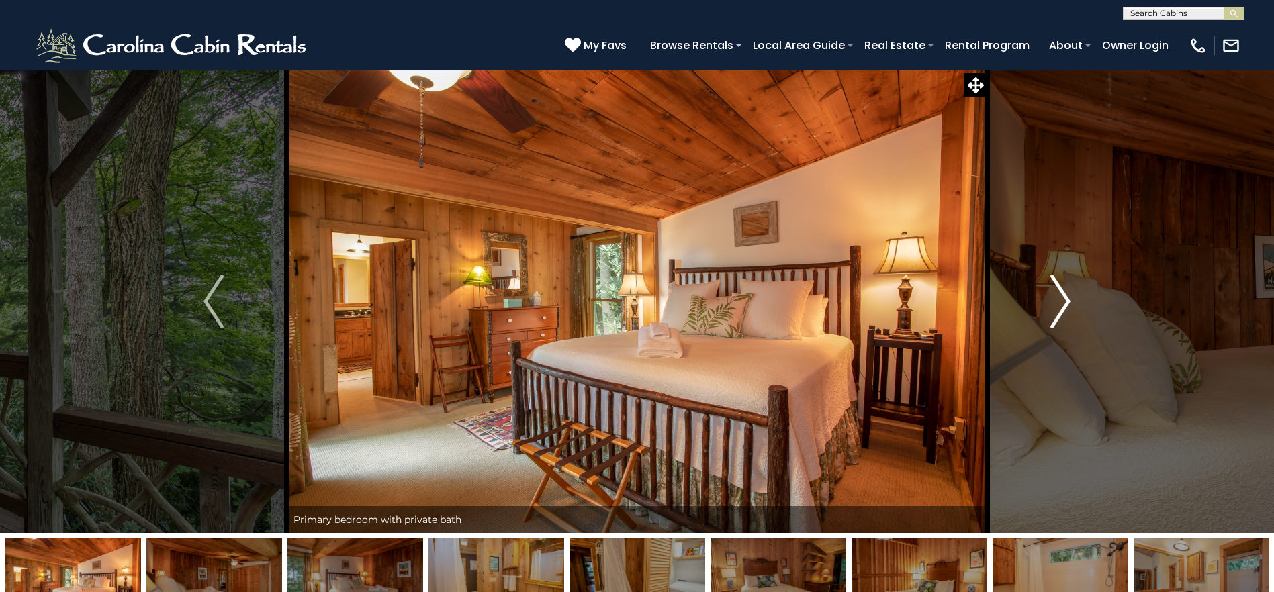
click at [1057, 316] on img "Next" at bounding box center [1060, 302] width 20 height 54
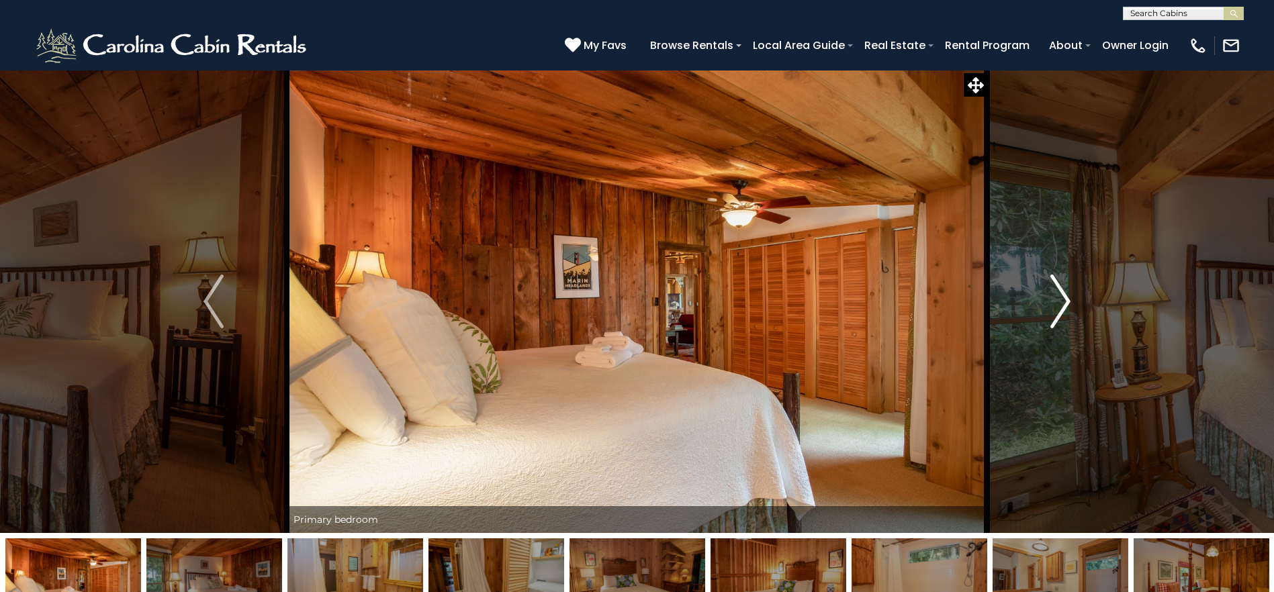
click at [1057, 316] on img "Next" at bounding box center [1060, 302] width 20 height 54
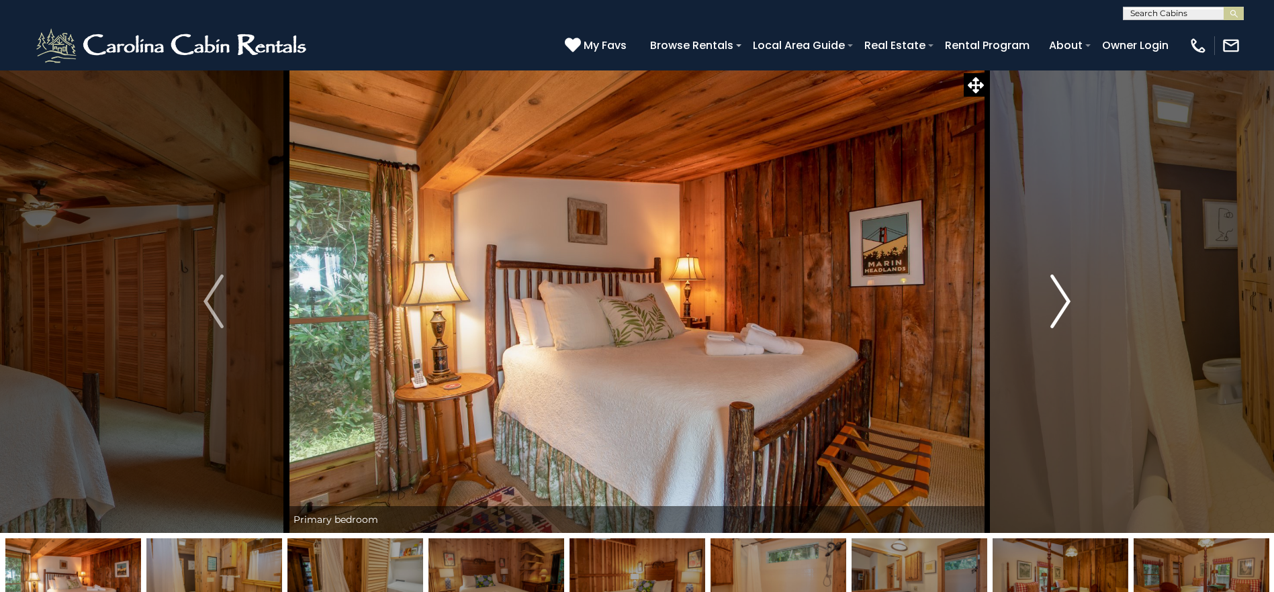
click at [1053, 316] on img "Next" at bounding box center [1060, 302] width 20 height 54
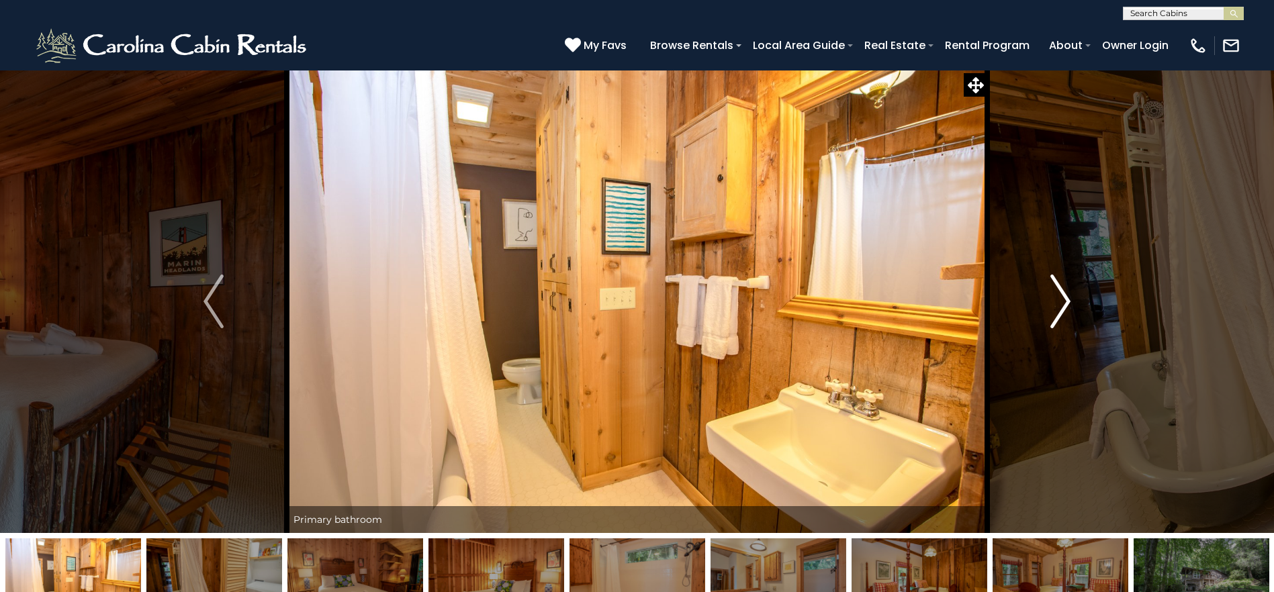
click at [1053, 316] on img "Next" at bounding box center [1060, 302] width 20 height 54
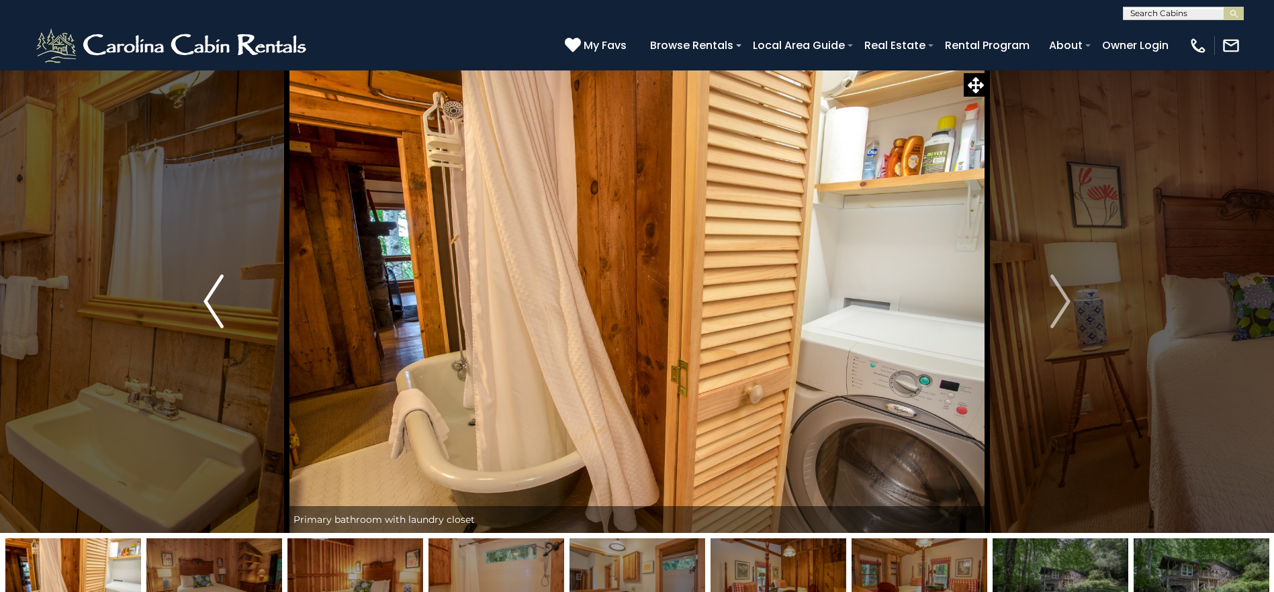
click at [213, 305] on img "Previous" at bounding box center [213, 302] width 20 height 54
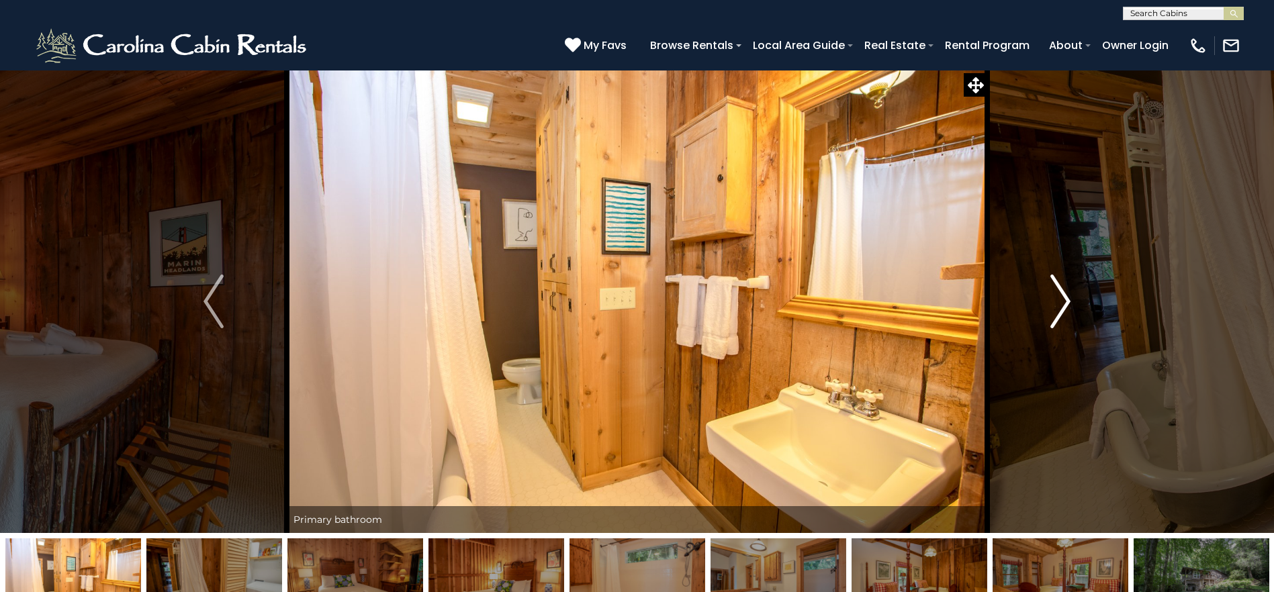
click at [1071, 311] on button "Next" at bounding box center [1060, 301] width 146 height 463
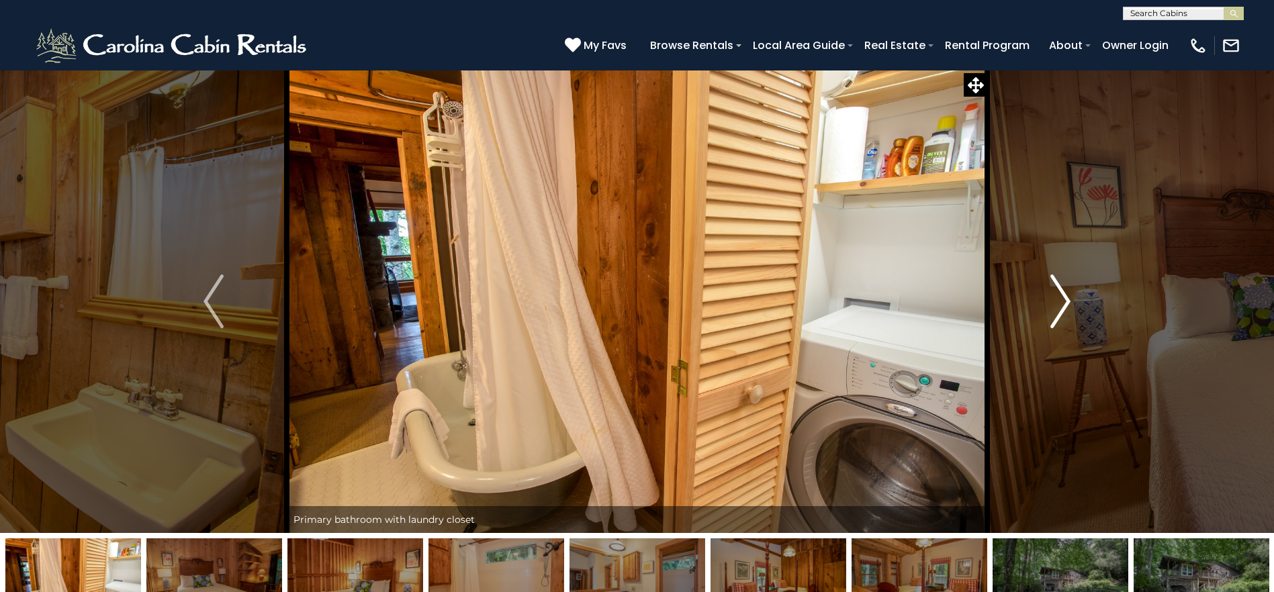
click at [1071, 311] on button "Next" at bounding box center [1060, 301] width 146 height 463
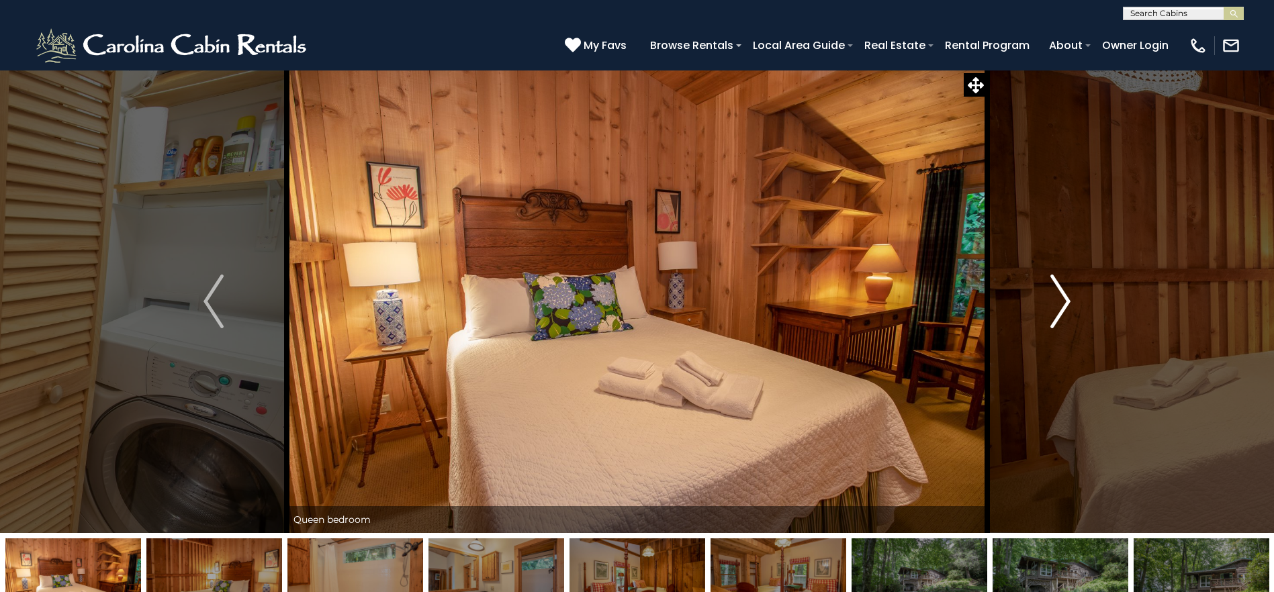
click at [1071, 311] on button "Next" at bounding box center [1060, 301] width 146 height 463
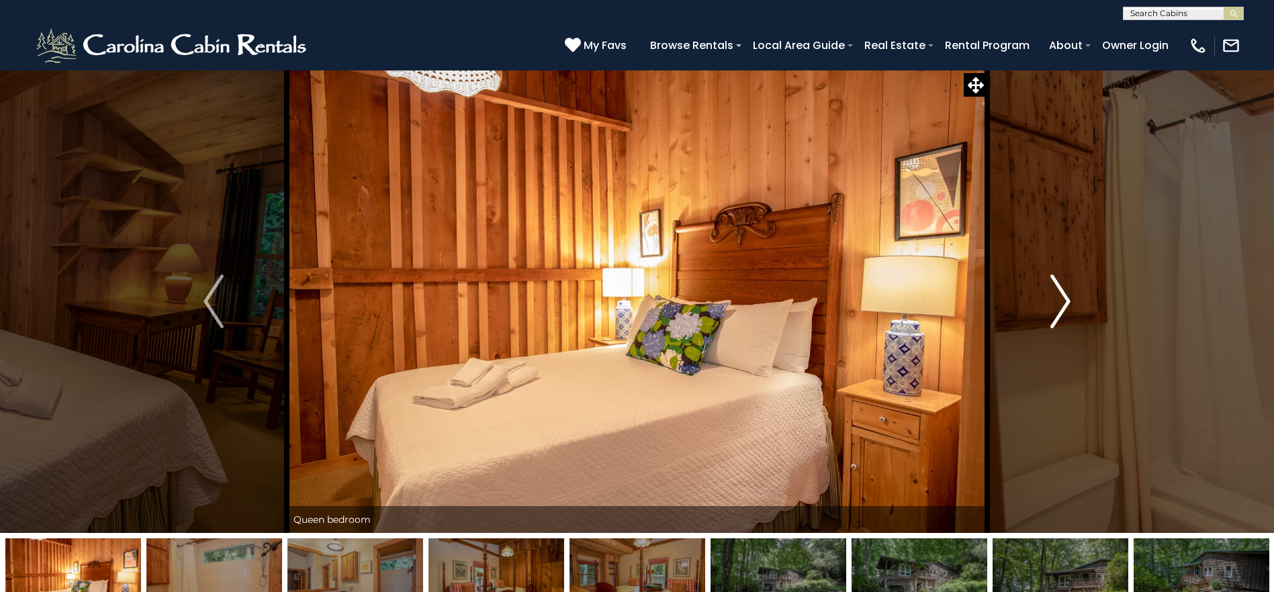
click at [1071, 311] on button "Next" at bounding box center [1060, 301] width 146 height 463
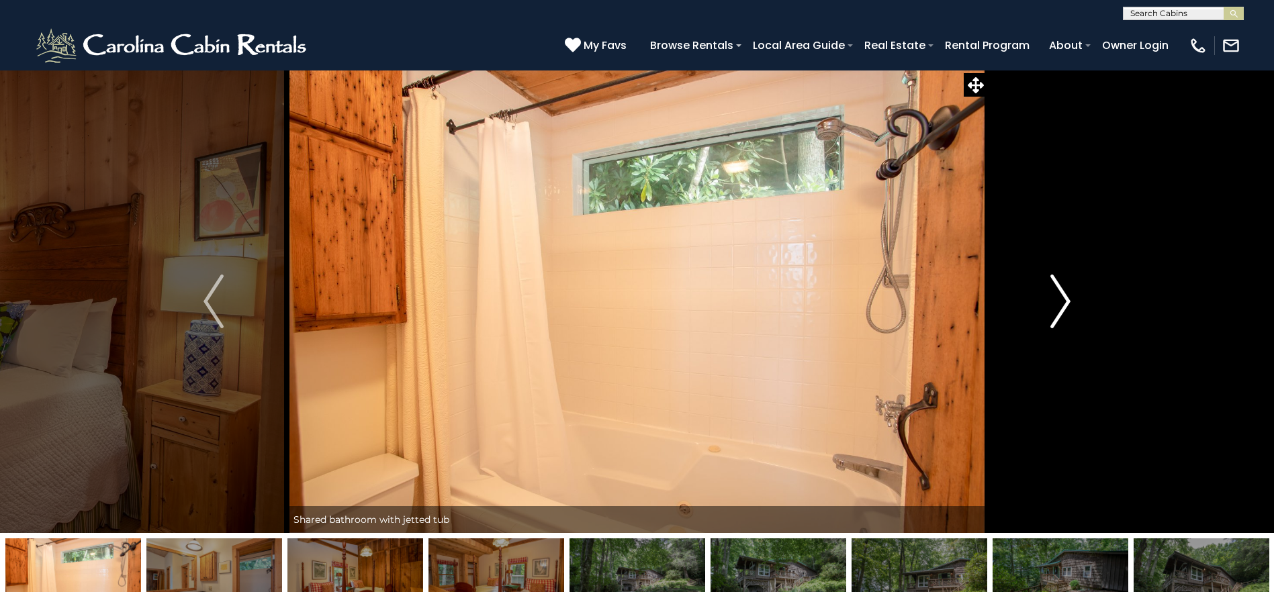
click at [1071, 311] on button "Next" at bounding box center [1060, 301] width 146 height 463
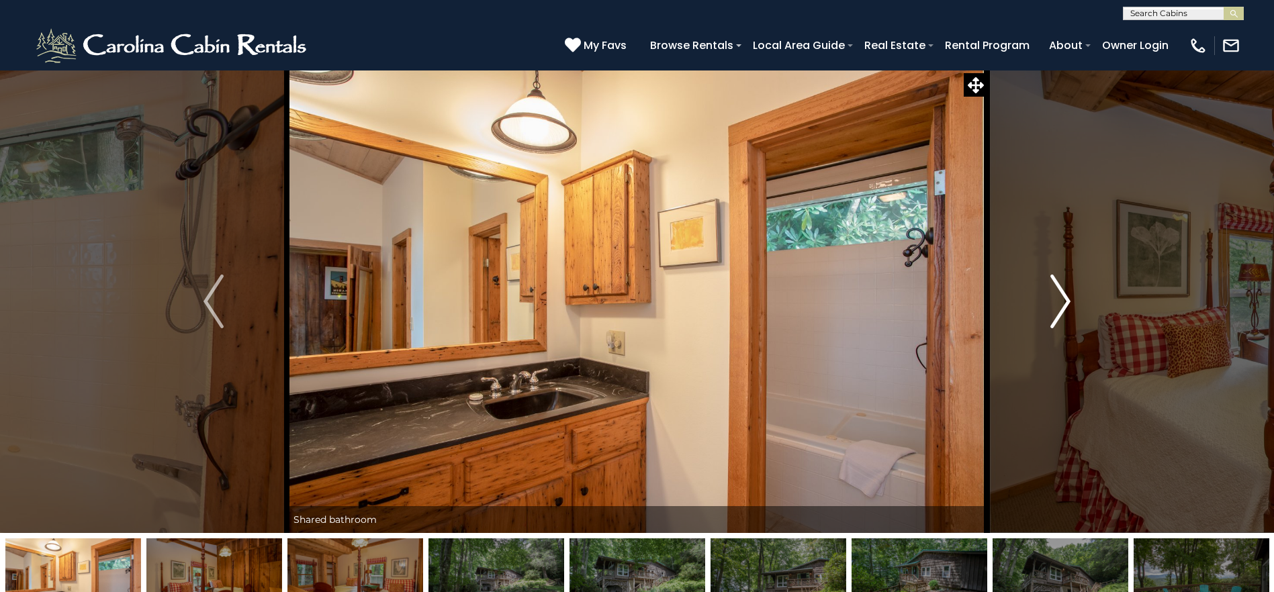
click at [1071, 311] on button "Next" at bounding box center [1060, 301] width 146 height 463
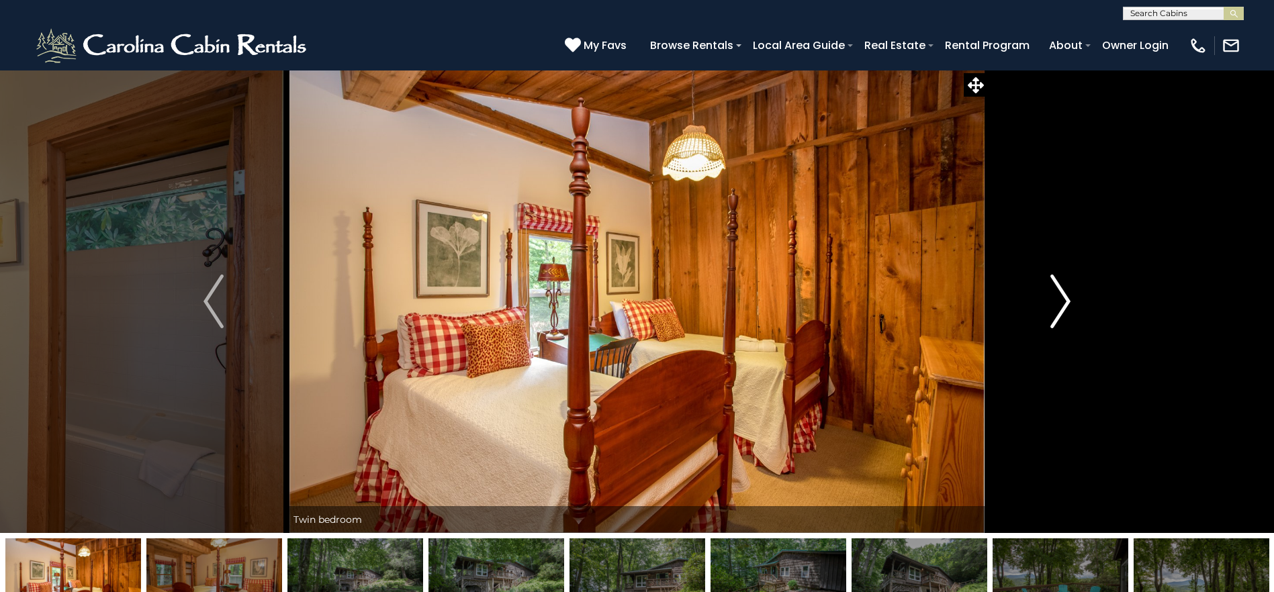
click at [1071, 311] on button "Next" at bounding box center [1060, 301] width 146 height 463
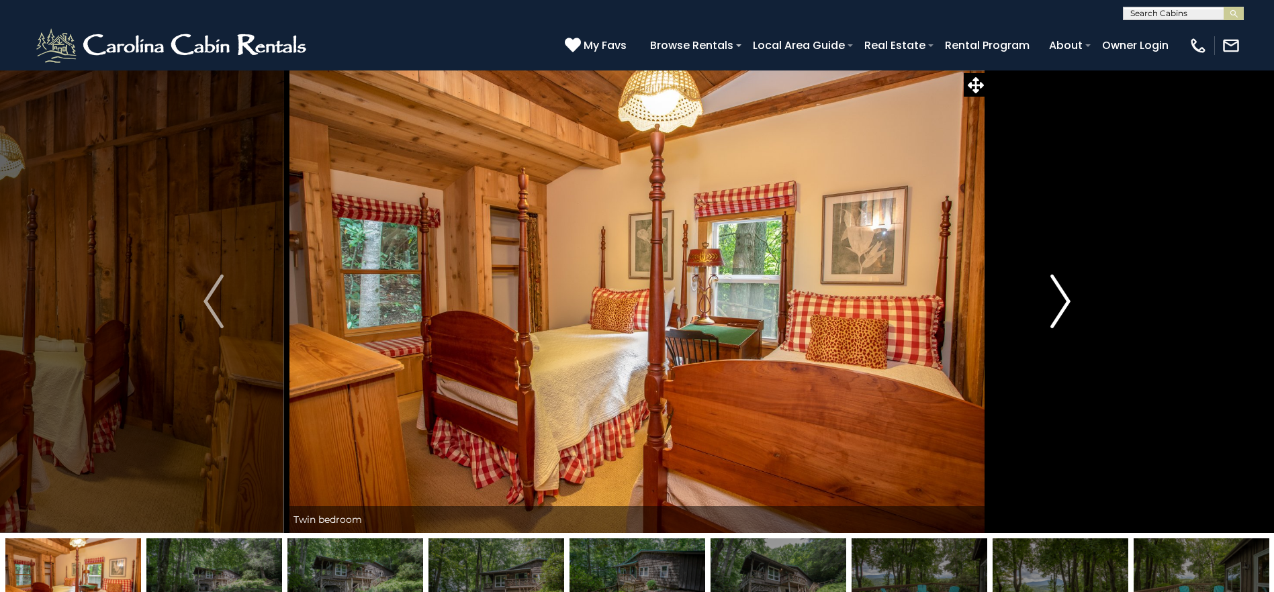
click at [1071, 311] on button "Next" at bounding box center [1060, 301] width 146 height 463
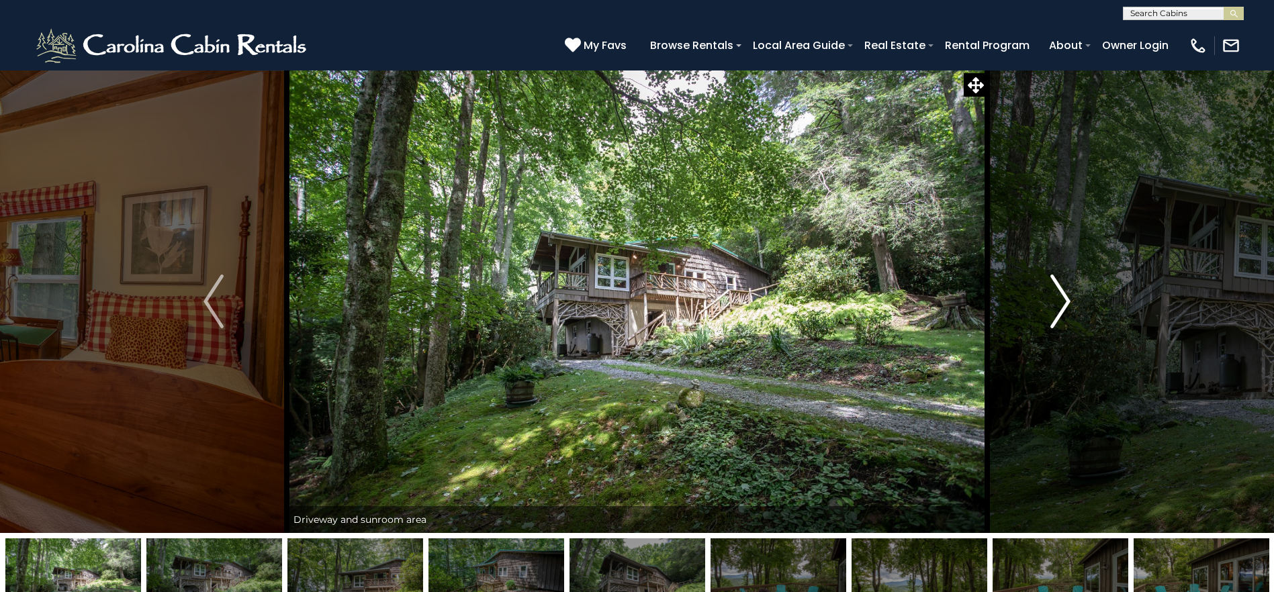
click at [1076, 301] on button "Next" at bounding box center [1060, 301] width 146 height 463
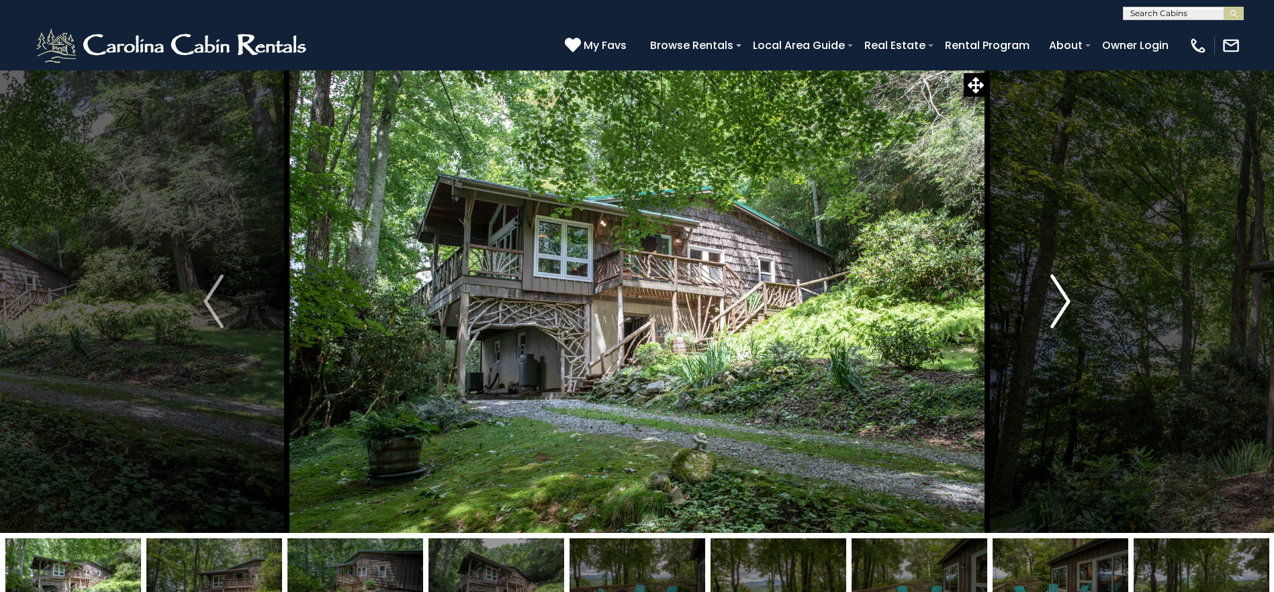
click at [1061, 305] on img "Next" at bounding box center [1060, 302] width 20 height 54
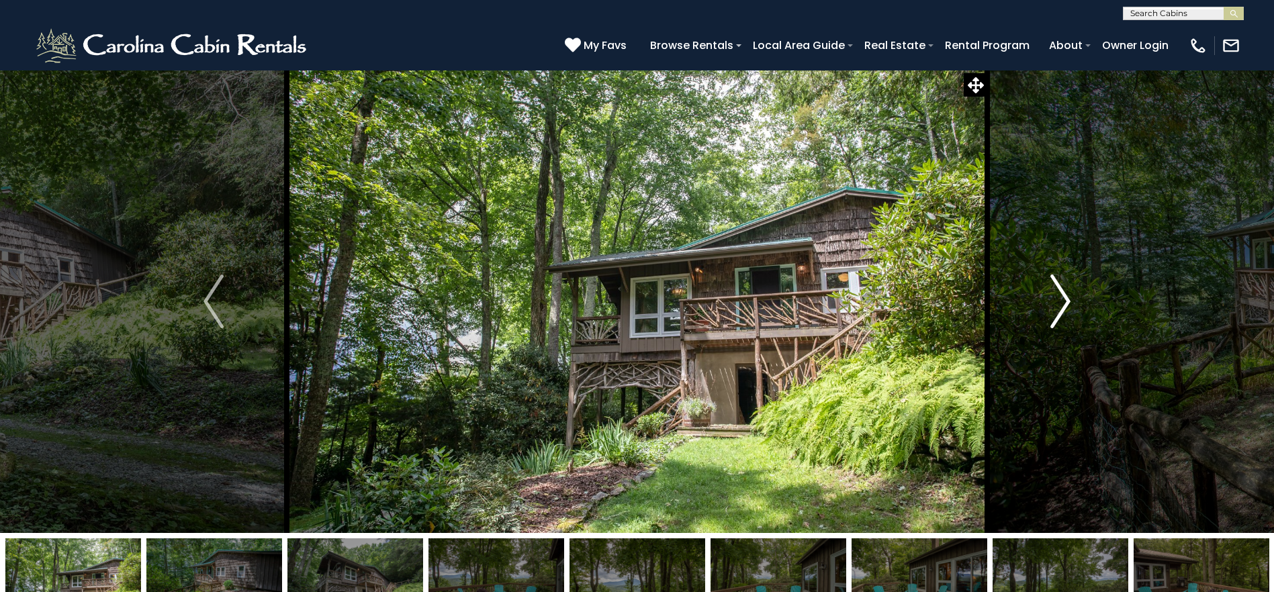
click at [1064, 305] on img "Next" at bounding box center [1060, 302] width 20 height 54
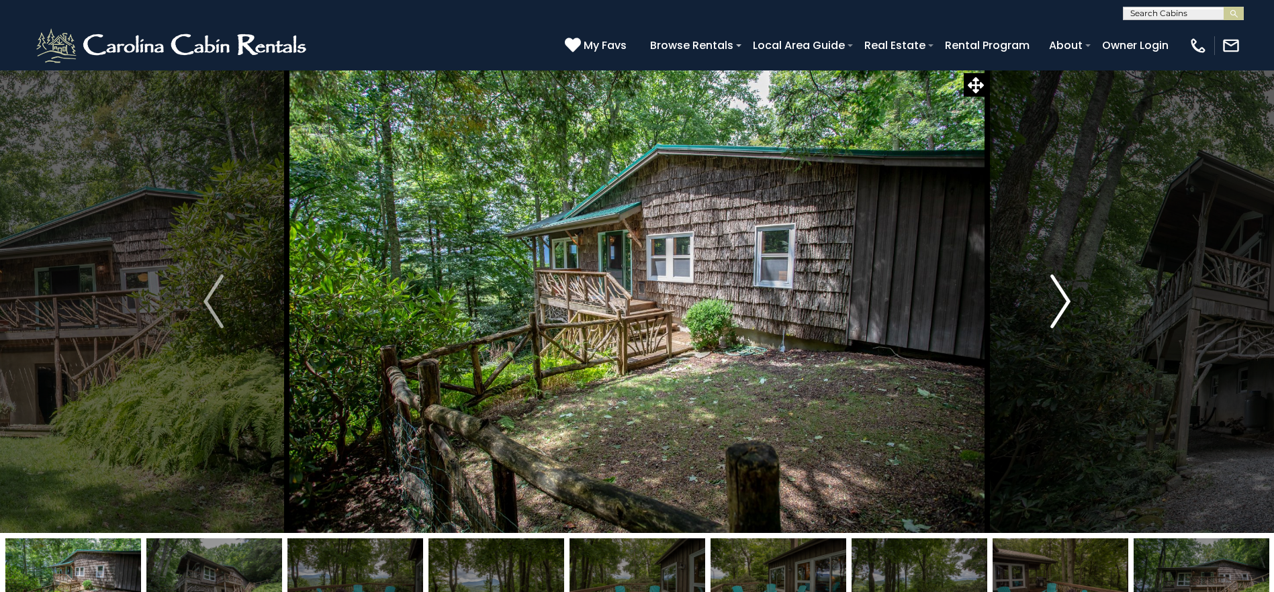
click at [1064, 305] on img "Next" at bounding box center [1060, 302] width 20 height 54
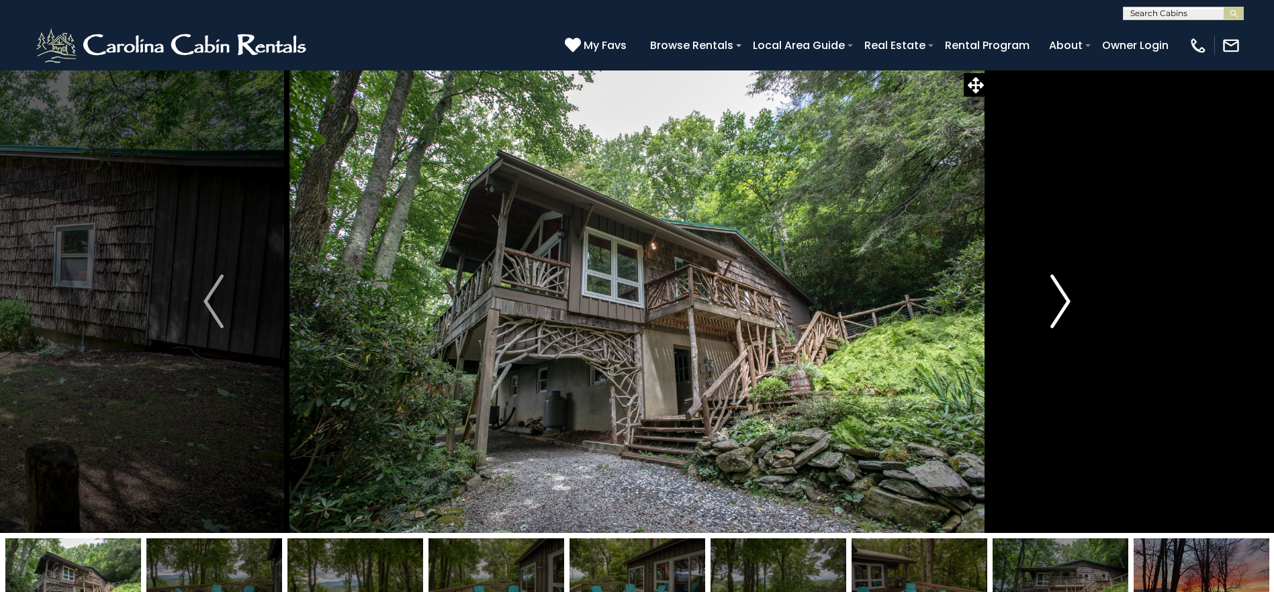
click at [1064, 305] on img "Next" at bounding box center [1060, 302] width 20 height 54
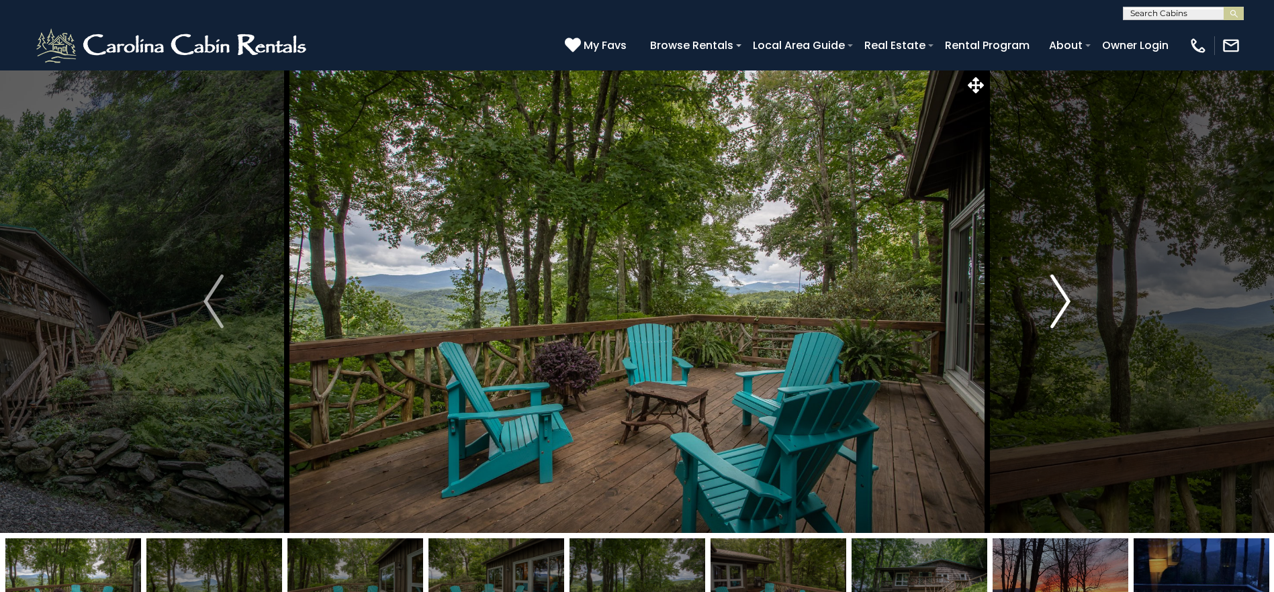
click at [1064, 305] on img "Next" at bounding box center [1060, 302] width 20 height 54
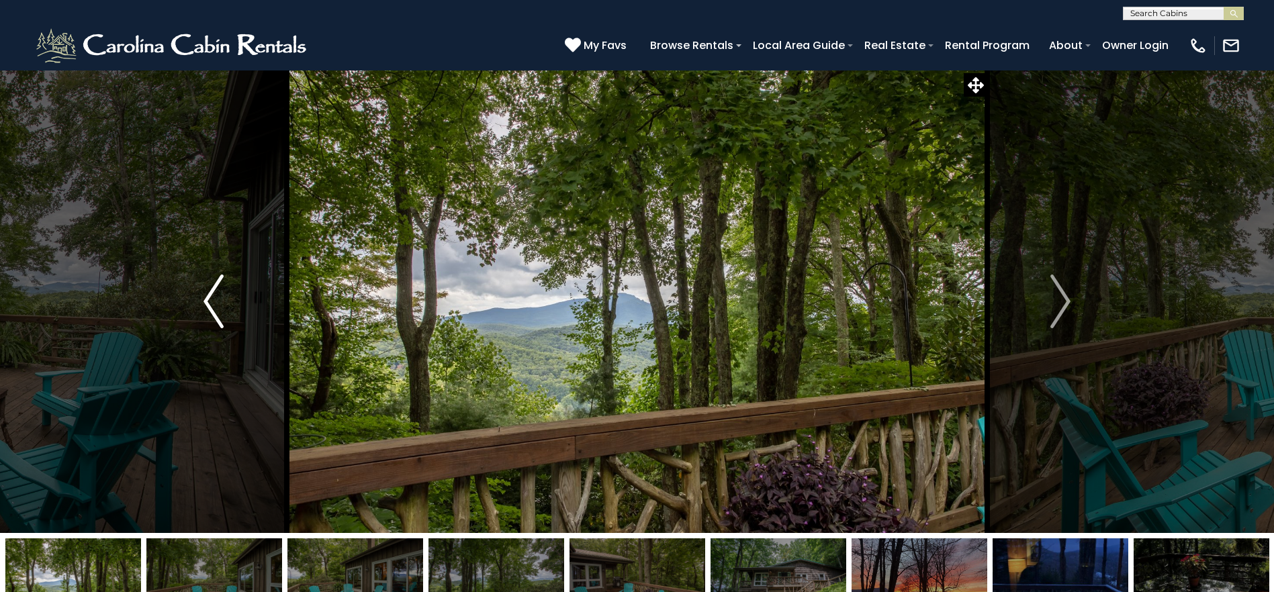
click at [209, 290] on img "Previous" at bounding box center [213, 302] width 20 height 54
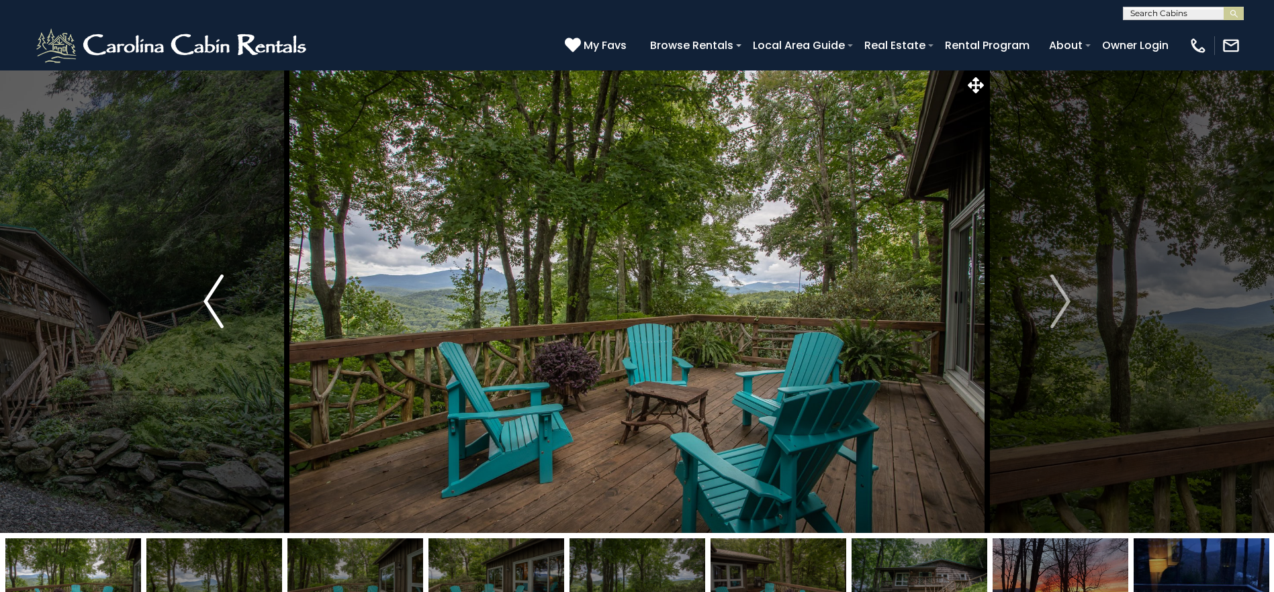
click at [209, 291] on img "Previous" at bounding box center [213, 302] width 20 height 54
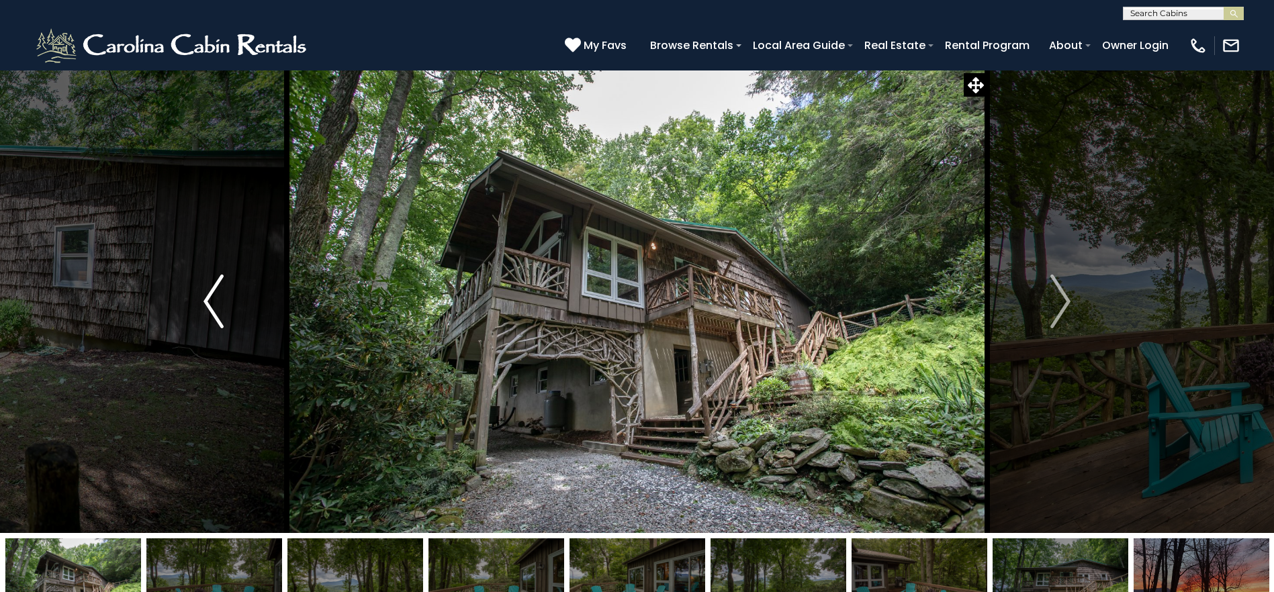
click at [209, 291] on img "Previous" at bounding box center [213, 302] width 20 height 54
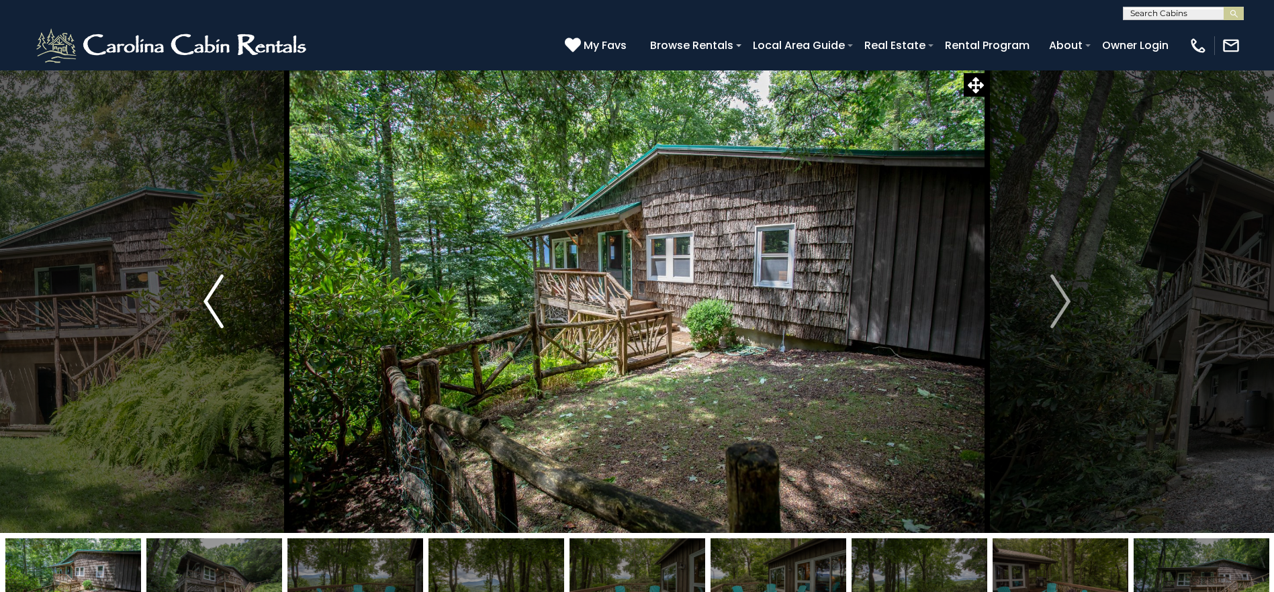
click at [209, 291] on img "Previous" at bounding box center [213, 302] width 20 height 54
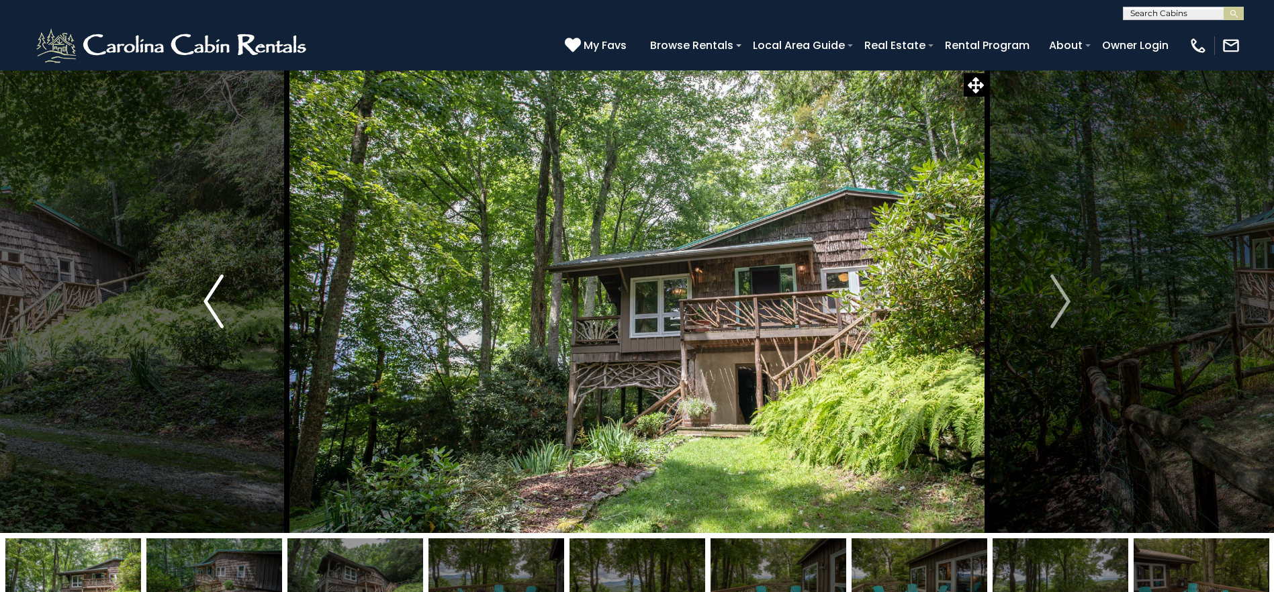
click at [209, 291] on img "Previous" at bounding box center [213, 302] width 20 height 54
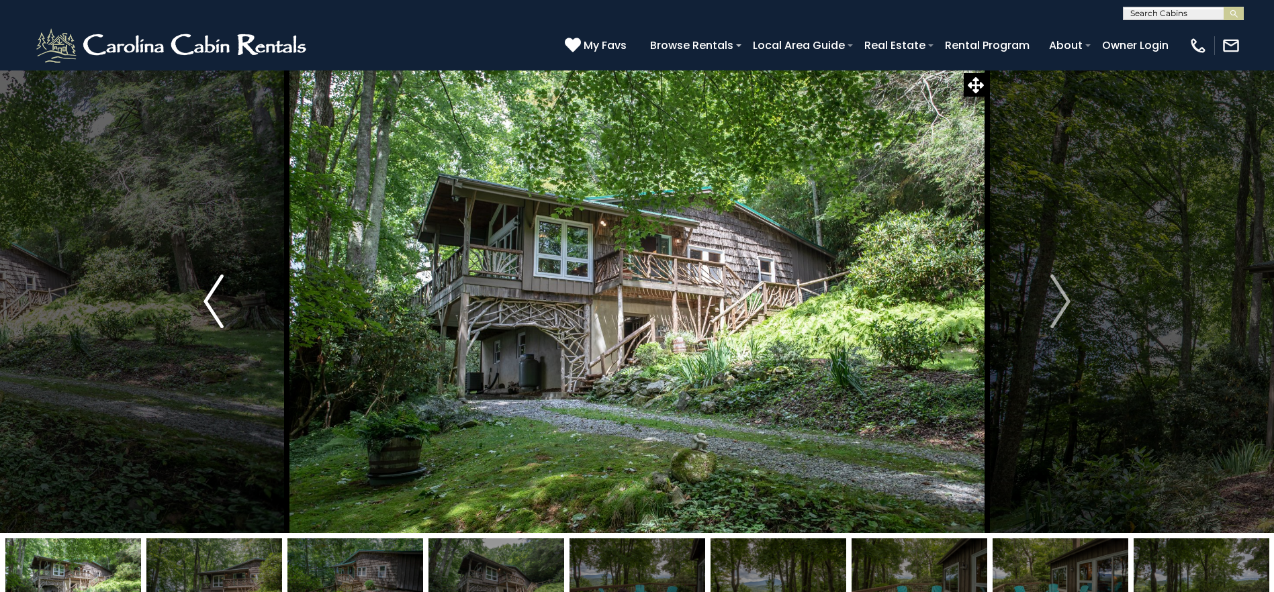
click at [209, 291] on img "Previous" at bounding box center [213, 302] width 20 height 54
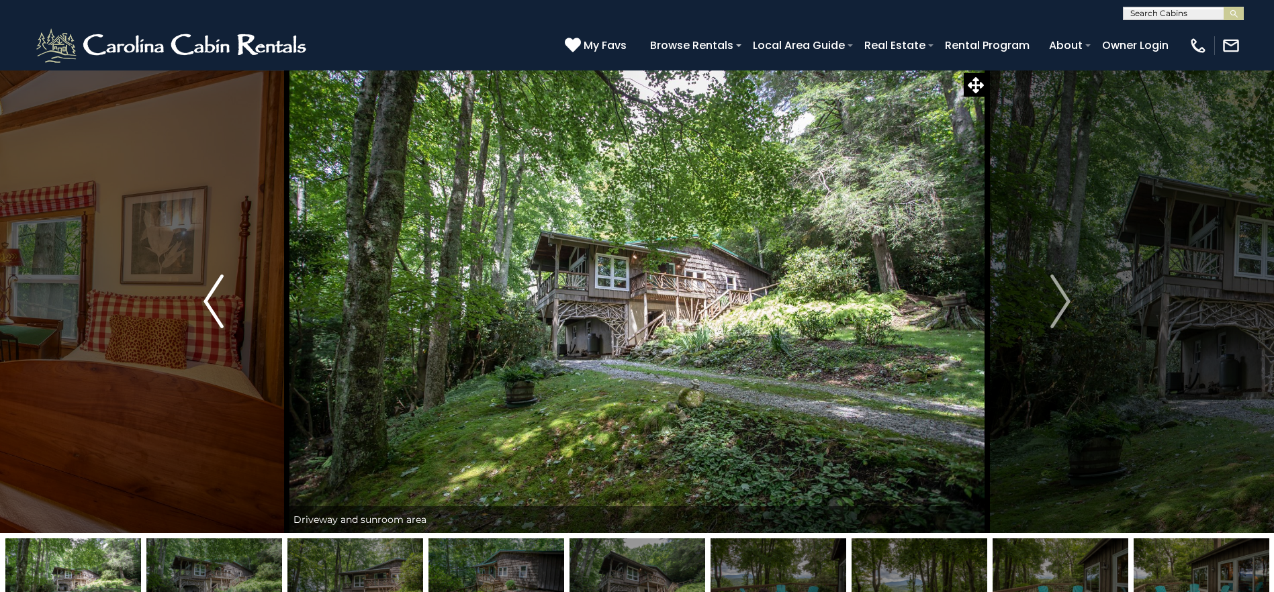
click at [209, 291] on img "Previous" at bounding box center [213, 302] width 20 height 54
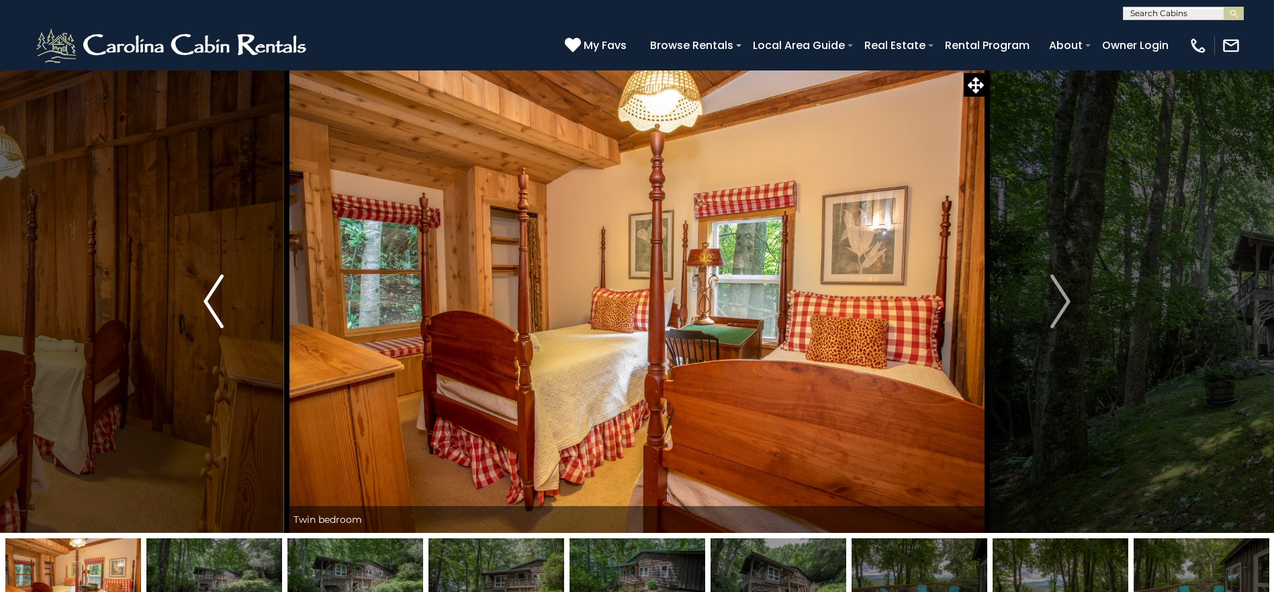
click at [209, 291] on img "Previous" at bounding box center [213, 302] width 20 height 54
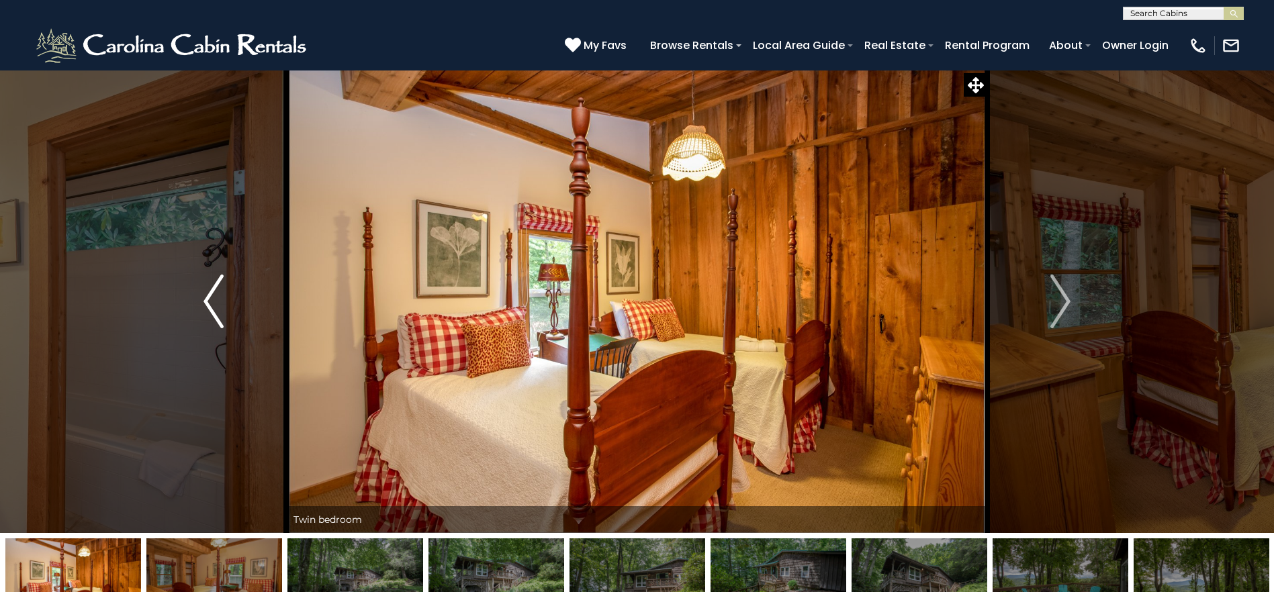
click at [209, 291] on img "Previous" at bounding box center [213, 302] width 20 height 54
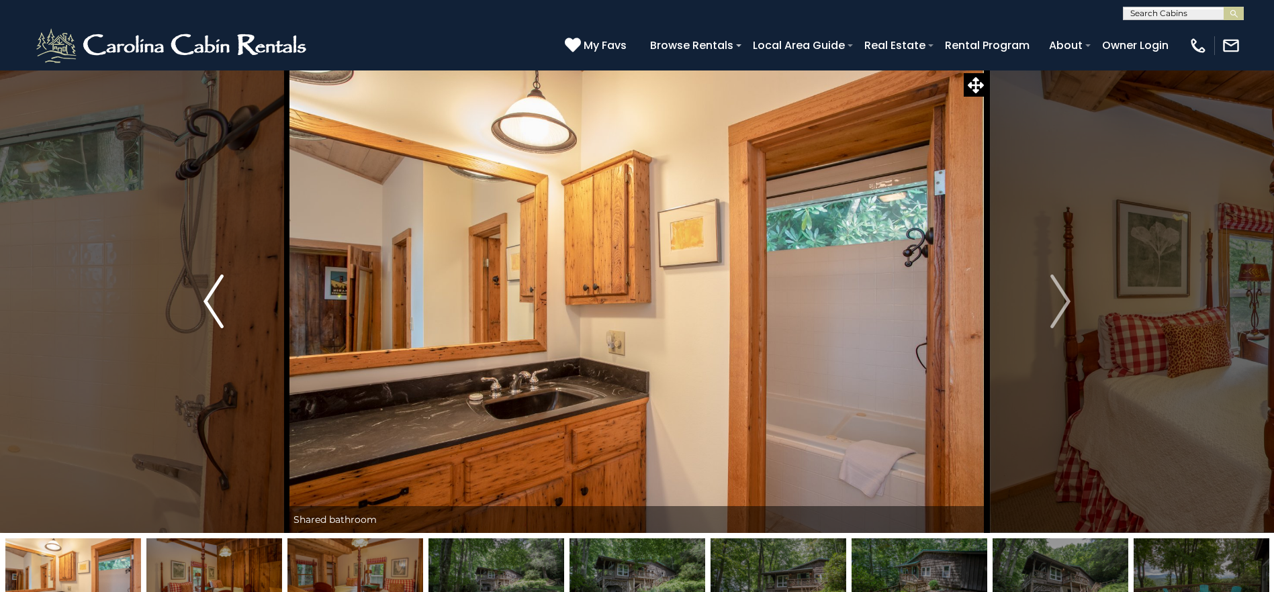
click at [209, 291] on img "Previous" at bounding box center [213, 302] width 20 height 54
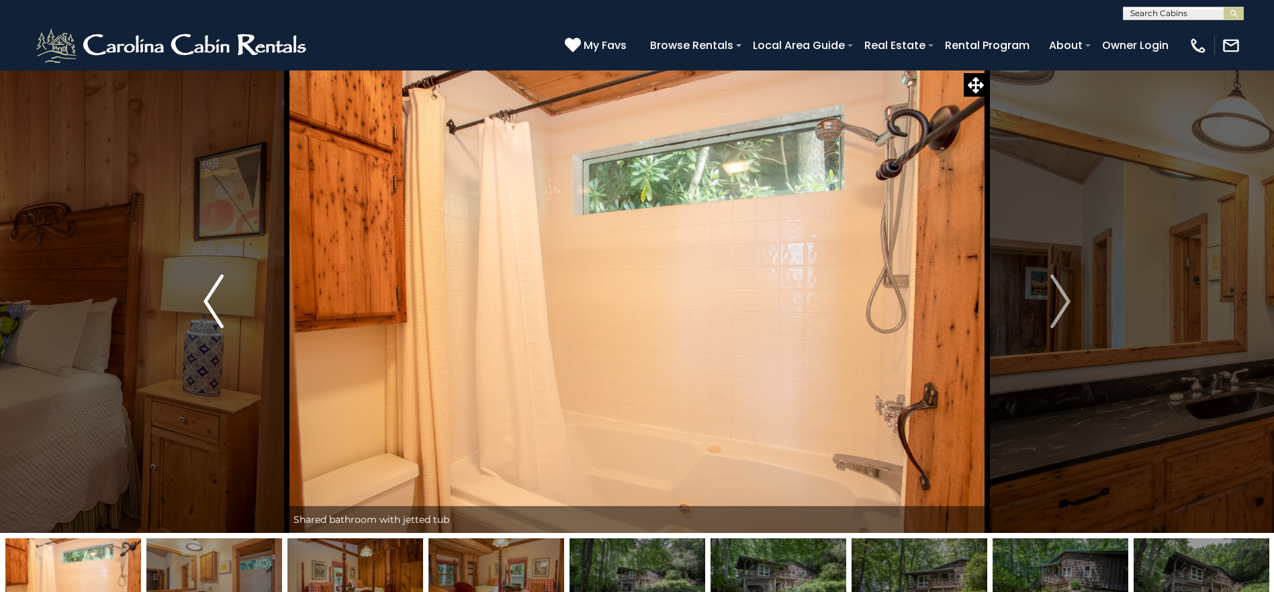
click at [209, 291] on img "Previous" at bounding box center [213, 302] width 20 height 54
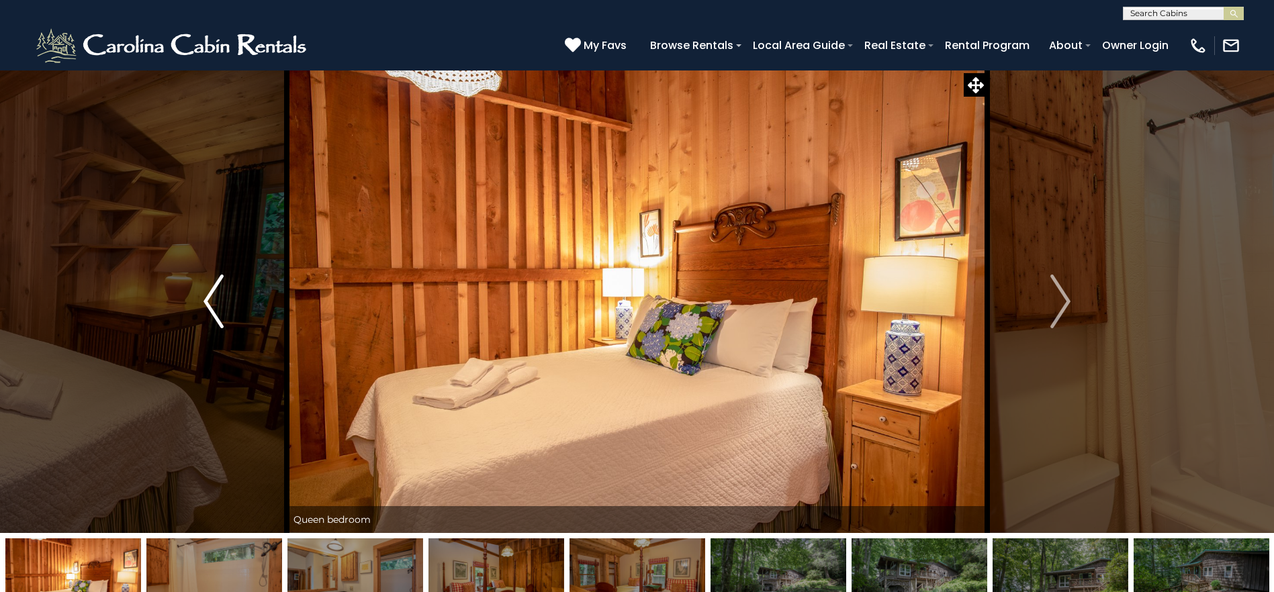
click at [209, 291] on img "Previous" at bounding box center [213, 302] width 20 height 54
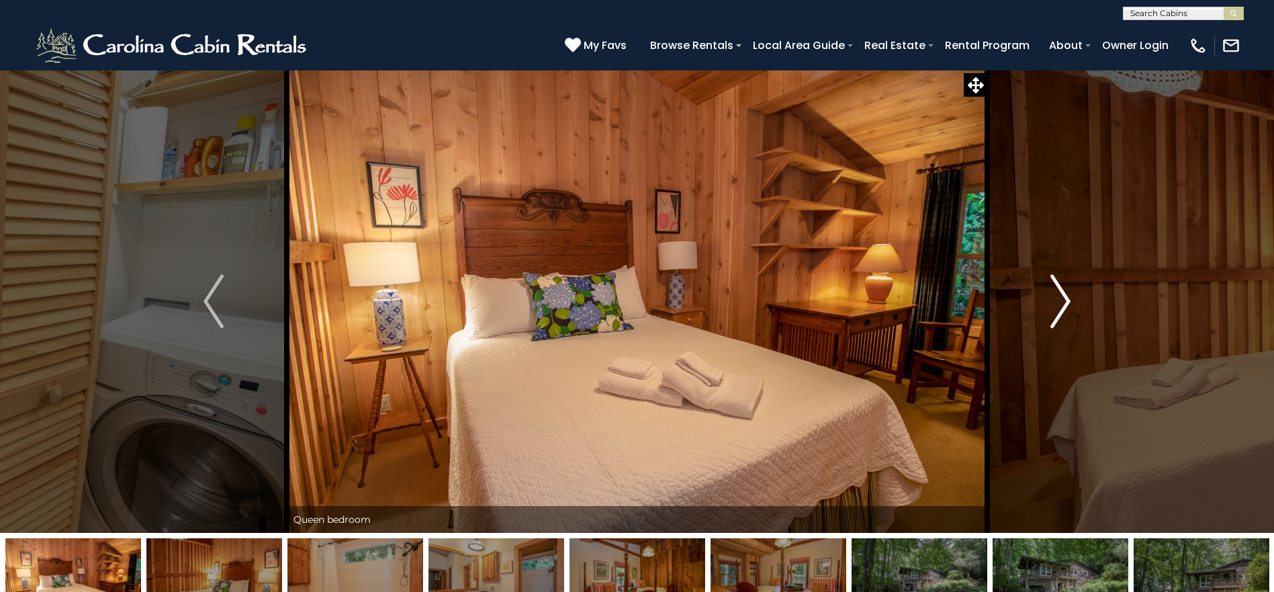
click at [1067, 298] on img "Next" at bounding box center [1060, 302] width 20 height 54
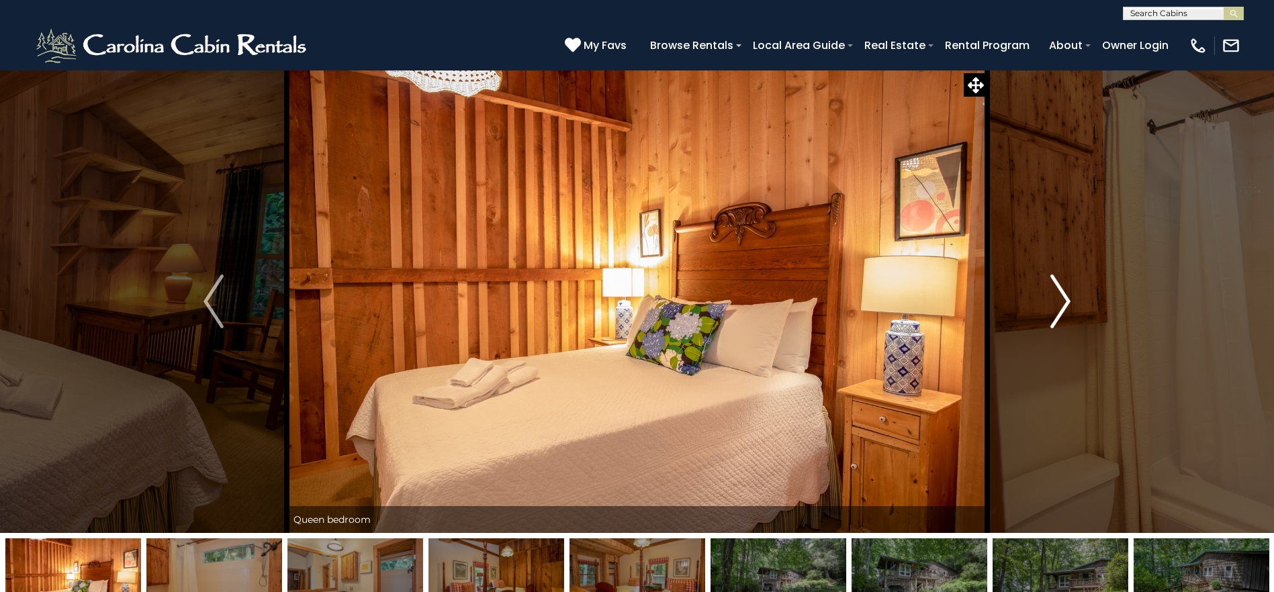
click at [1067, 298] on img "Next" at bounding box center [1060, 302] width 20 height 54
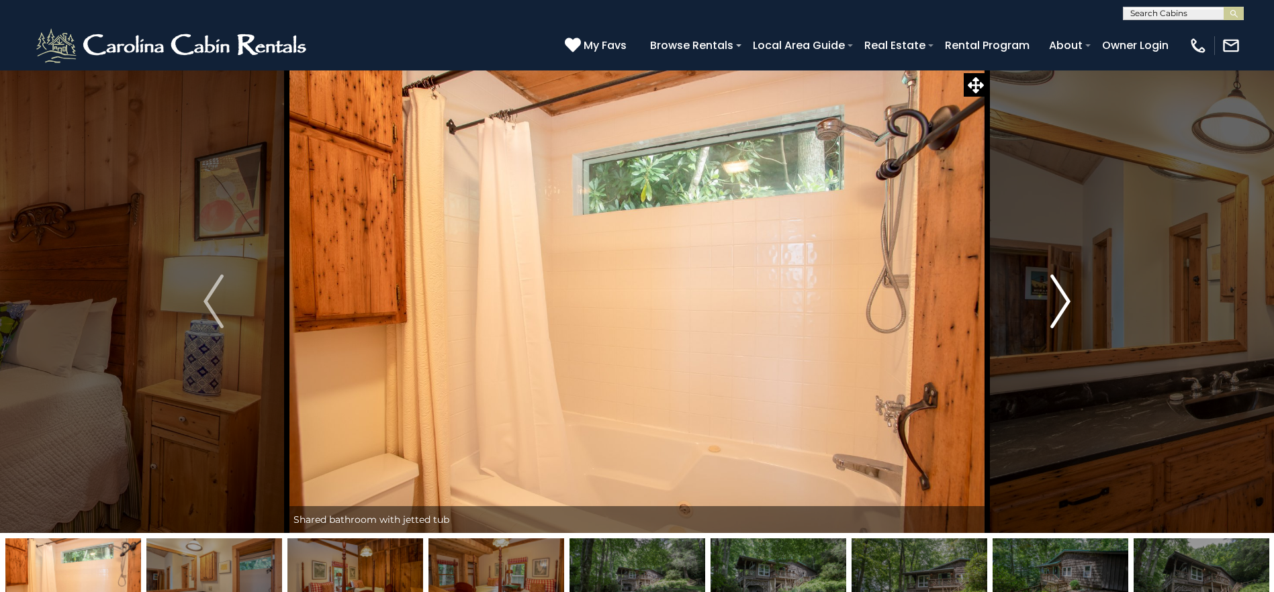
click at [1067, 298] on img "Next" at bounding box center [1060, 302] width 20 height 54
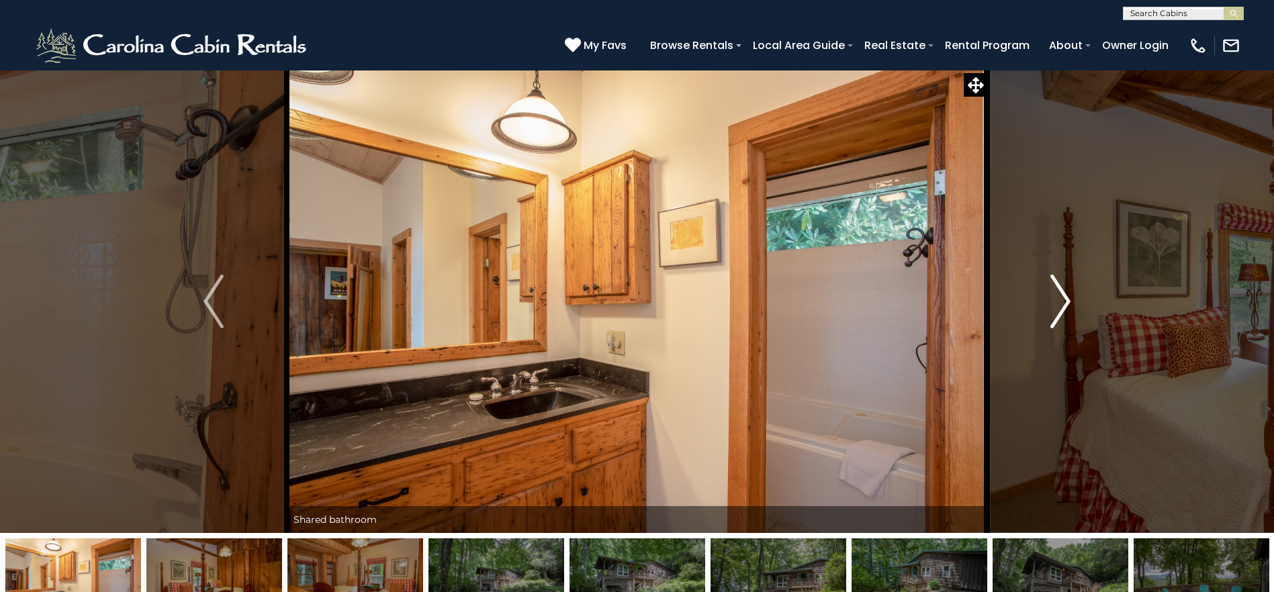
click at [1067, 298] on img "Next" at bounding box center [1060, 302] width 20 height 54
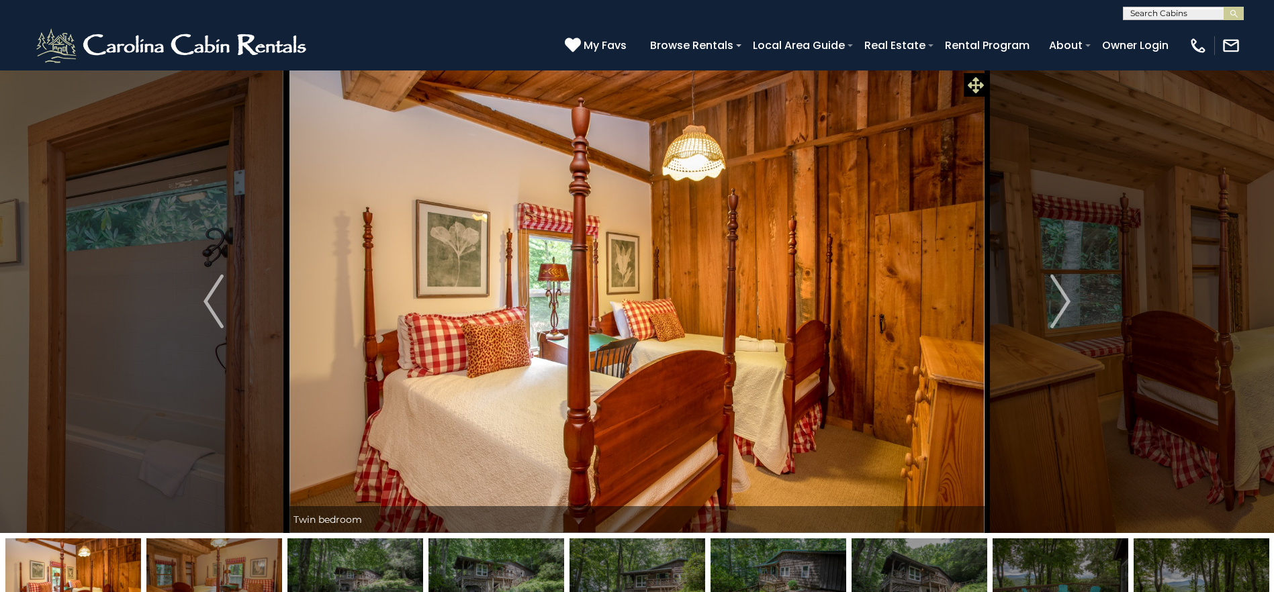
click at [977, 81] on icon at bounding box center [975, 85] width 16 height 16
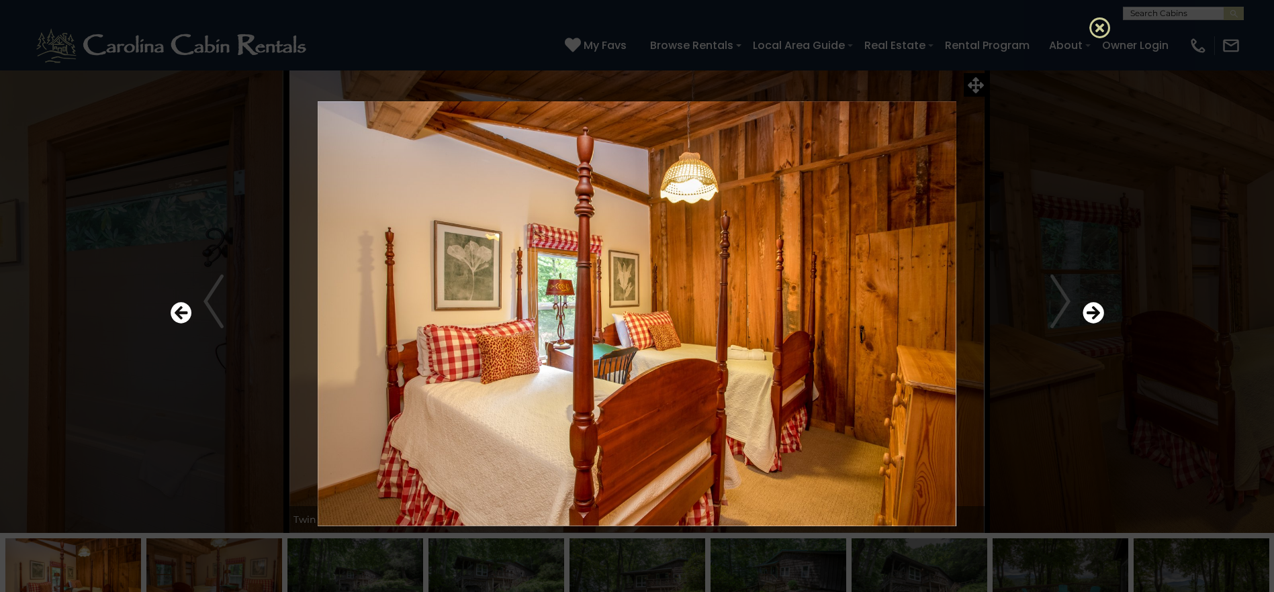
click at [1105, 28] on icon at bounding box center [1099, 27] width 21 height 21
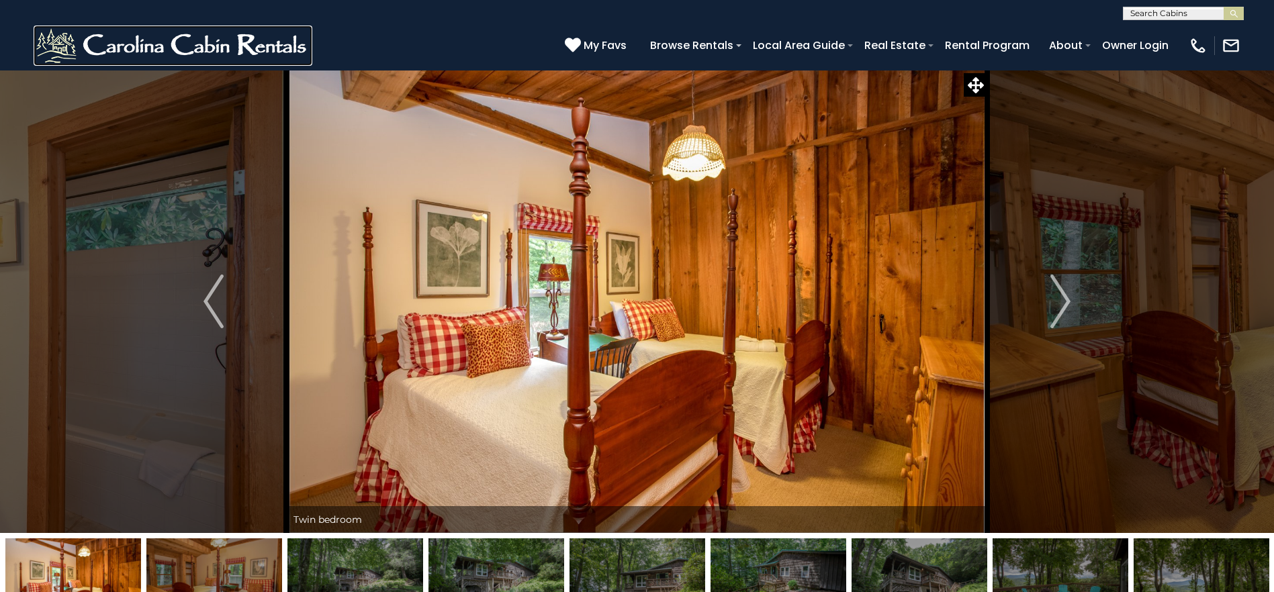
click at [185, 48] on img at bounding box center [173, 46] width 279 height 40
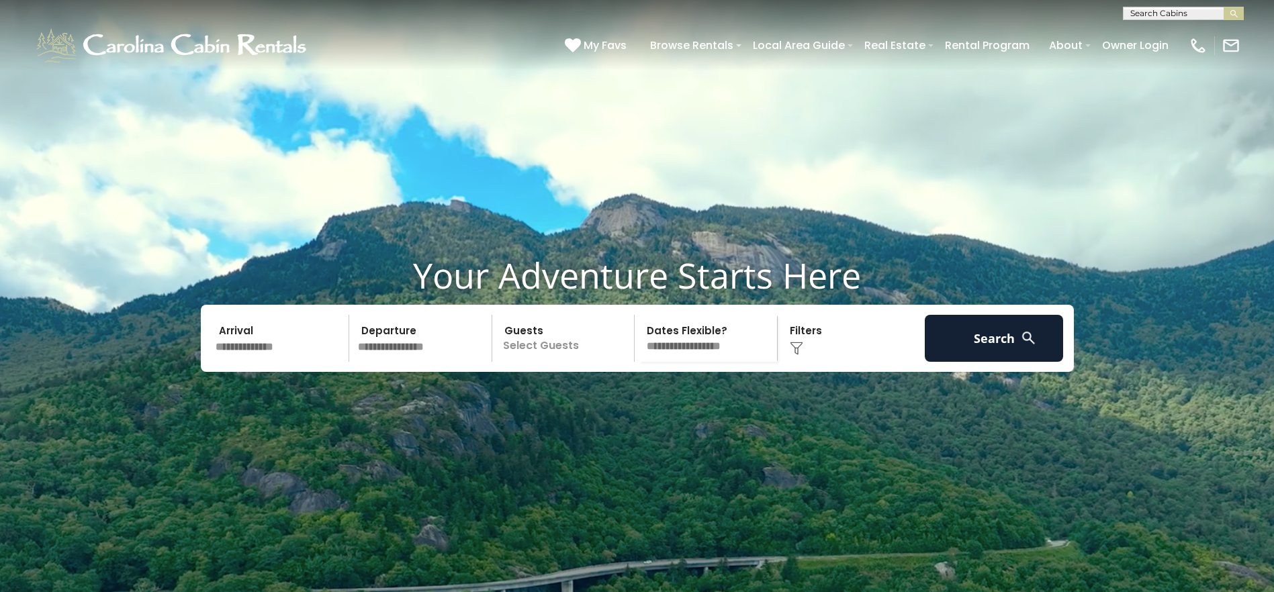
click at [800, 355] on img at bounding box center [796, 348] width 13 height 13
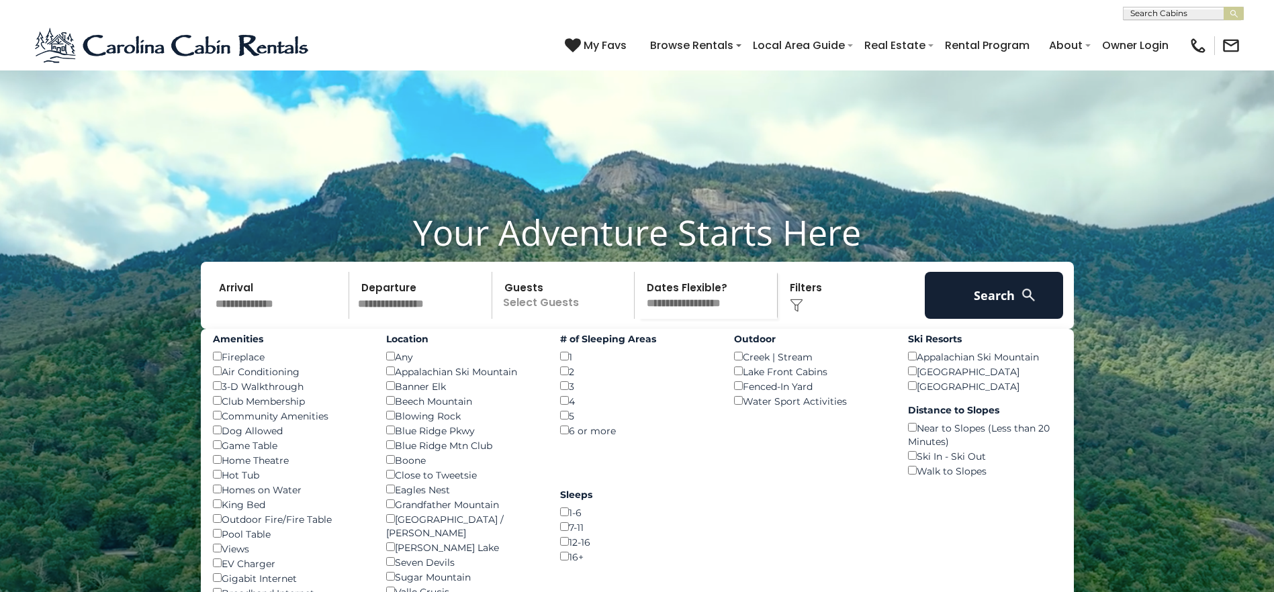
scroll to position [67, 0]
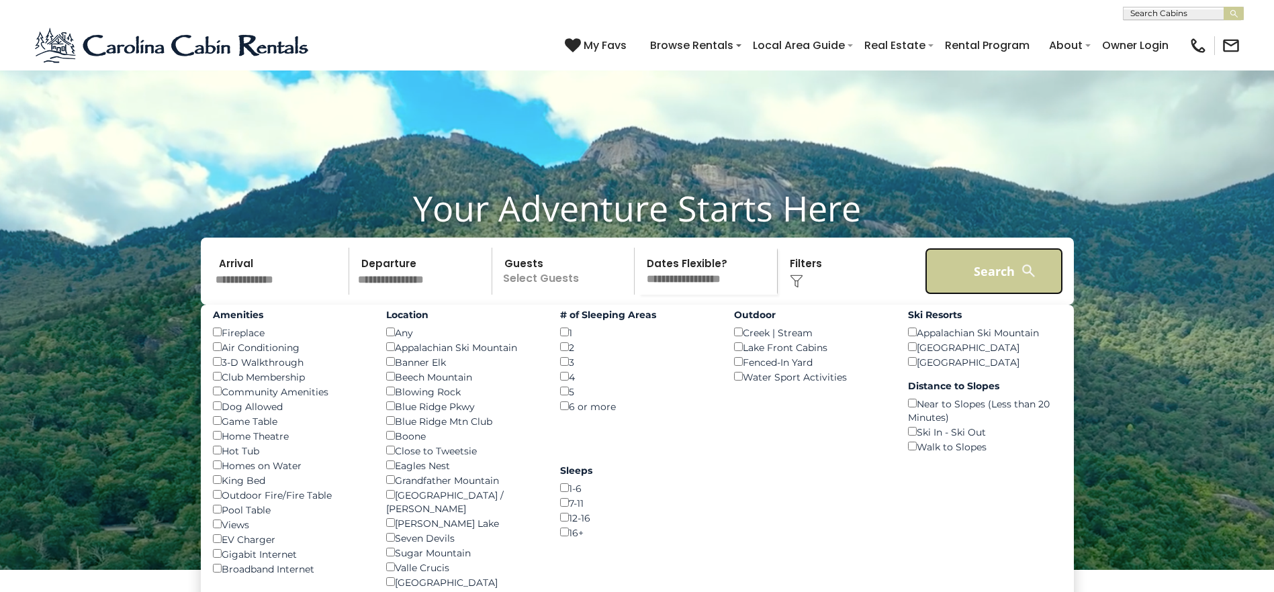
click at [988, 295] on button "Search" at bounding box center [993, 271] width 139 height 47
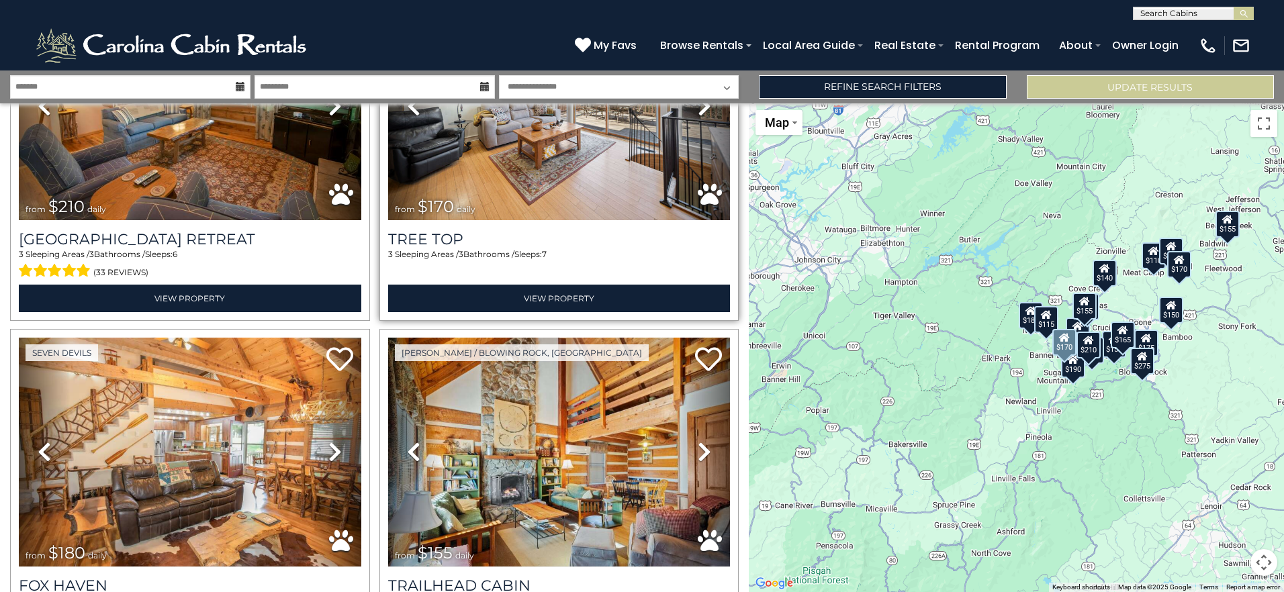
scroll to position [1611, 0]
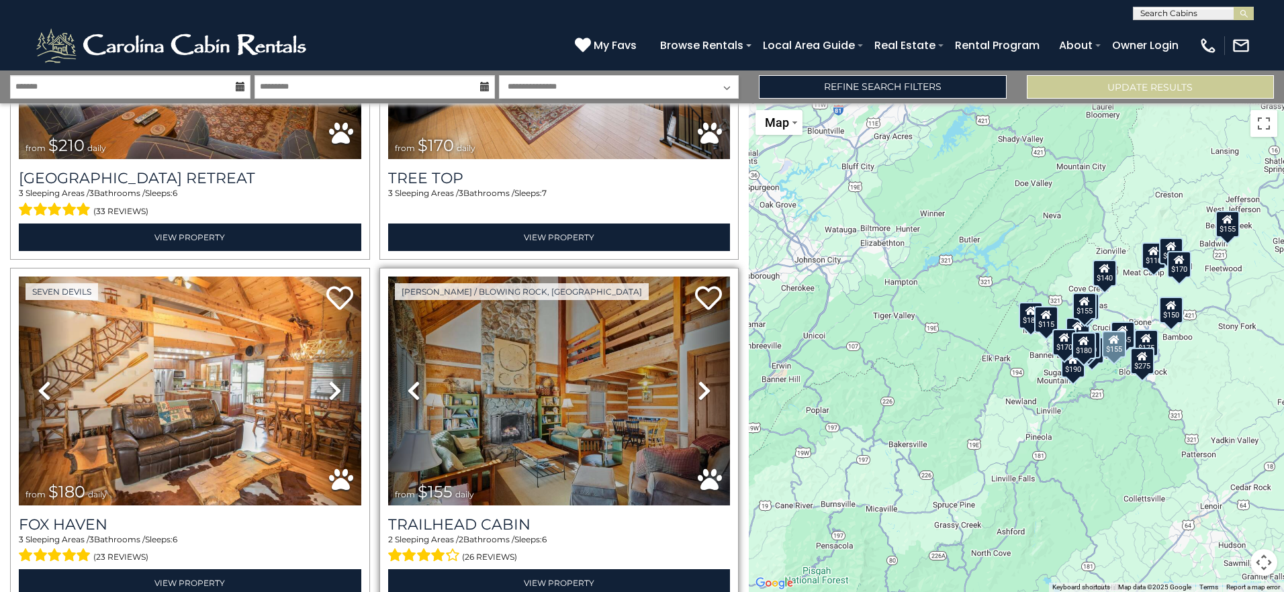
click at [698, 382] on icon at bounding box center [704, 390] width 13 height 21
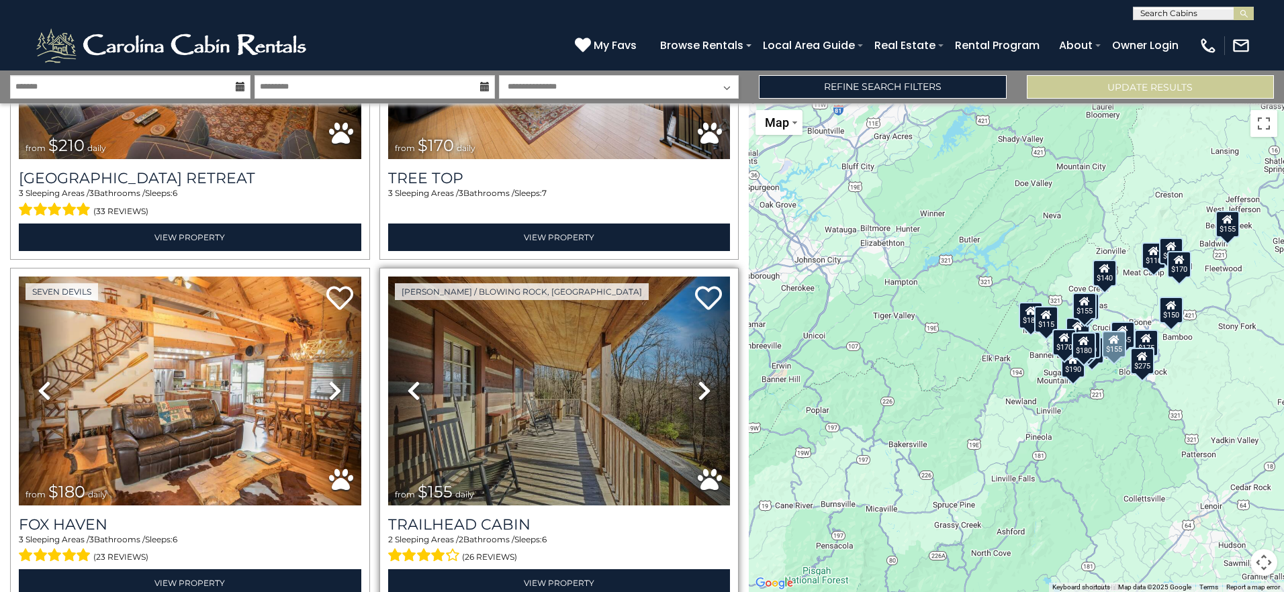
click at [698, 382] on icon at bounding box center [704, 390] width 13 height 21
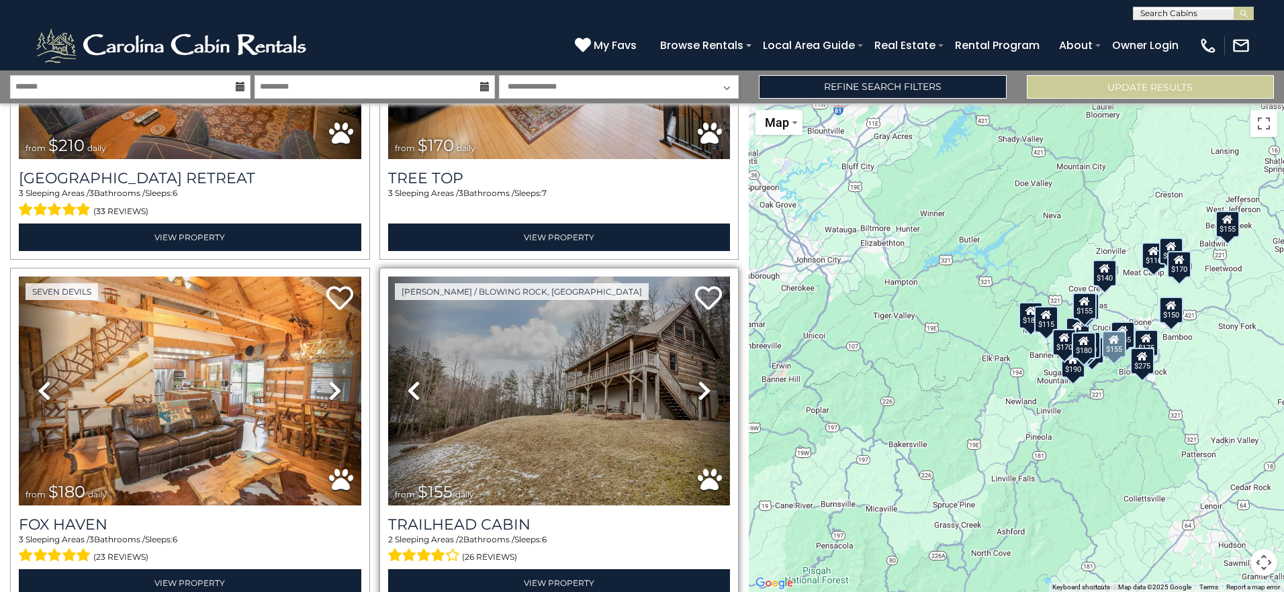
click at [698, 382] on icon at bounding box center [704, 390] width 13 height 21
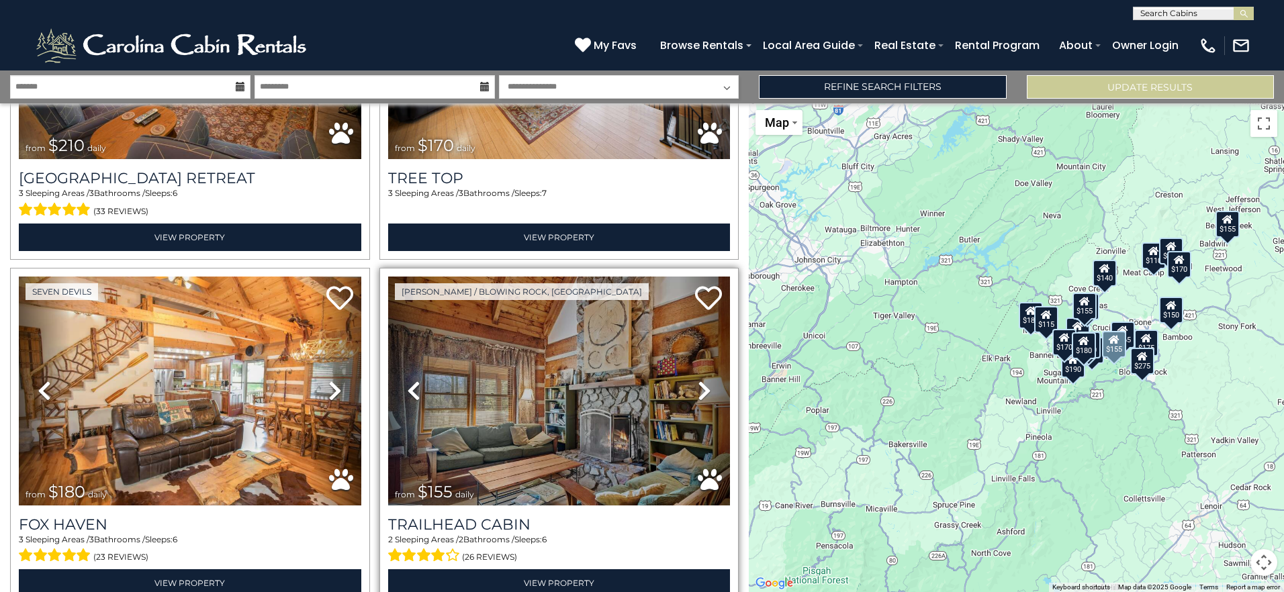
click at [698, 382] on icon at bounding box center [704, 390] width 13 height 21
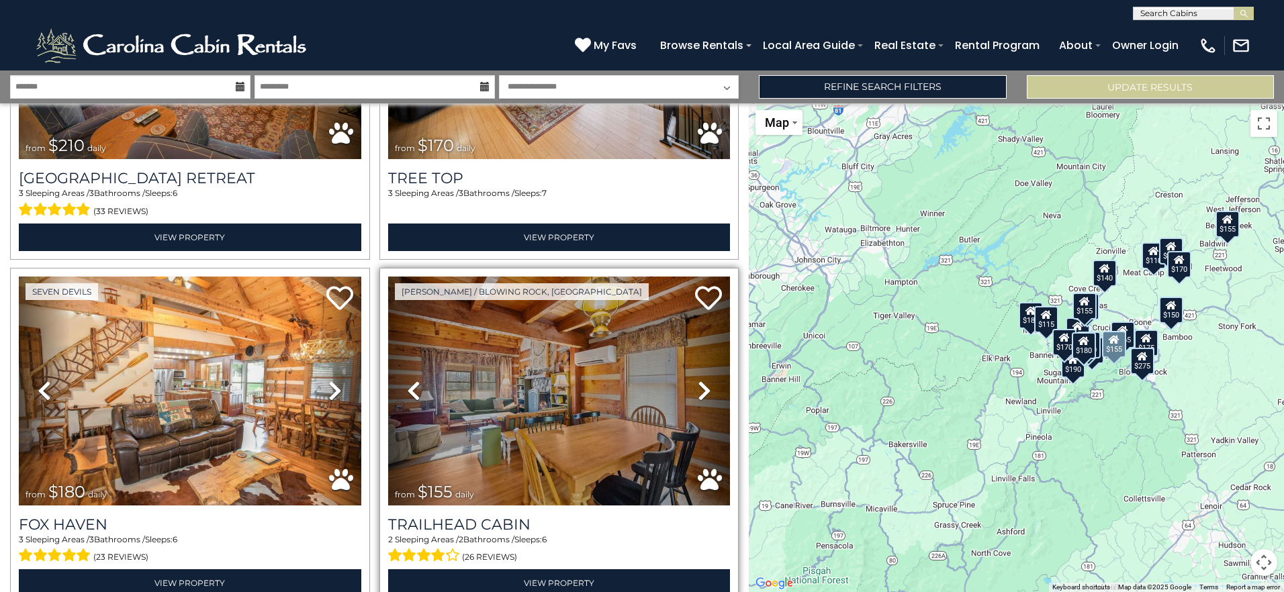
click at [698, 382] on icon at bounding box center [704, 390] width 13 height 21
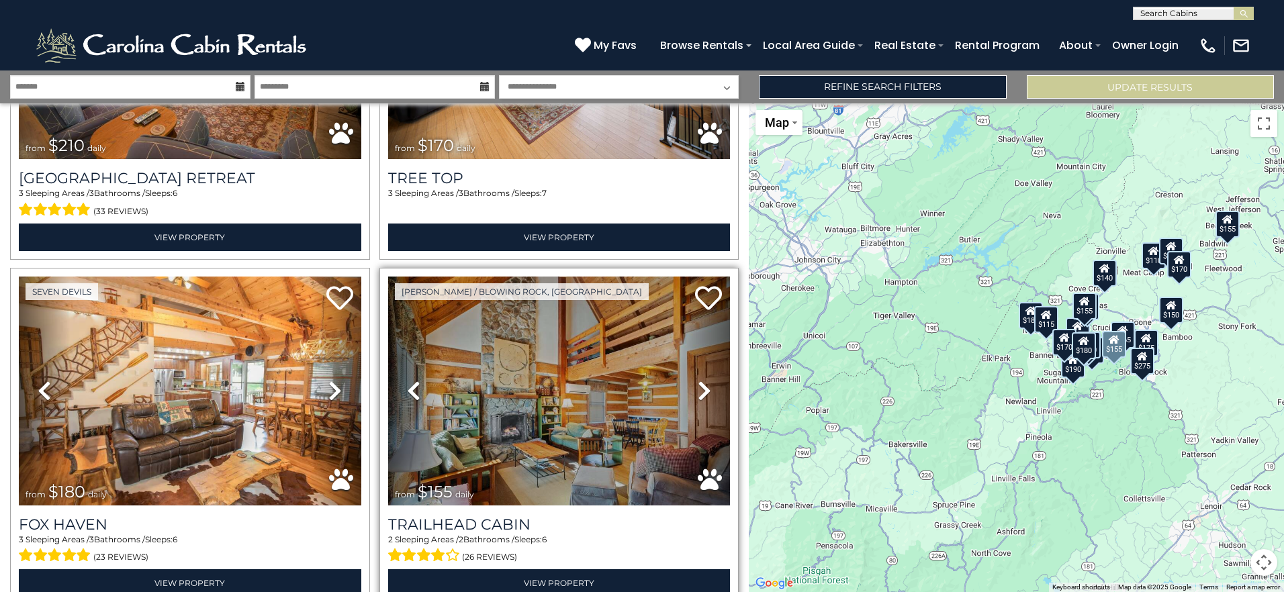
click at [698, 382] on icon at bounding box center [704, 390] width 13 height 21
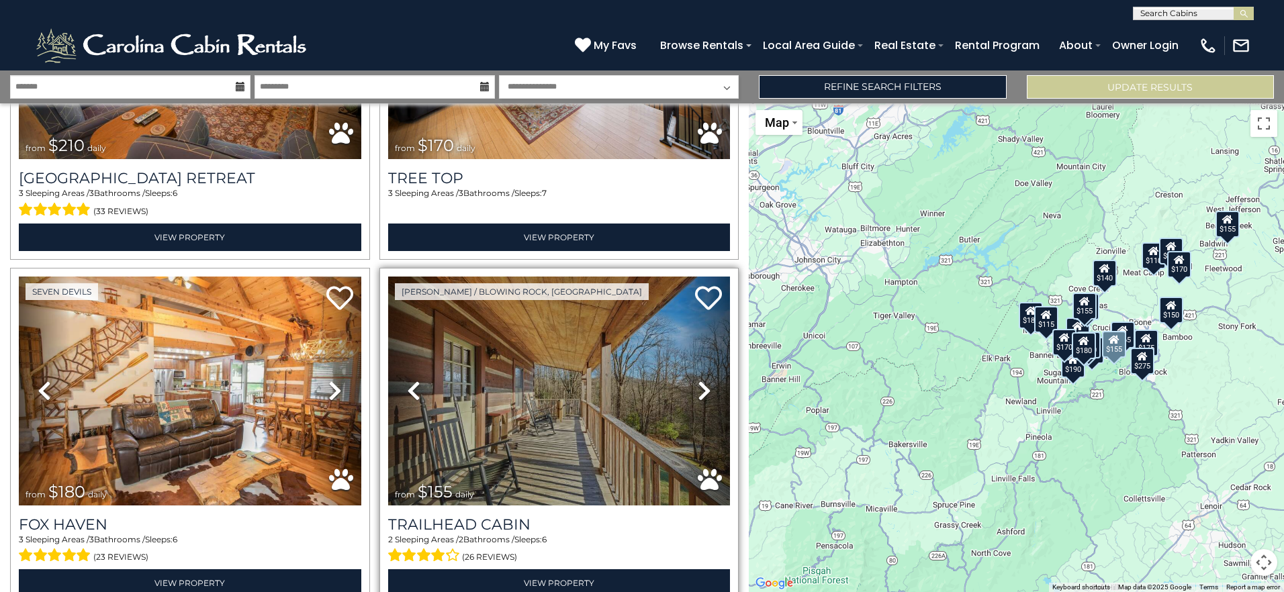
click at [698, 382] on icon at bounding box center [704, 390] width 13 height 21
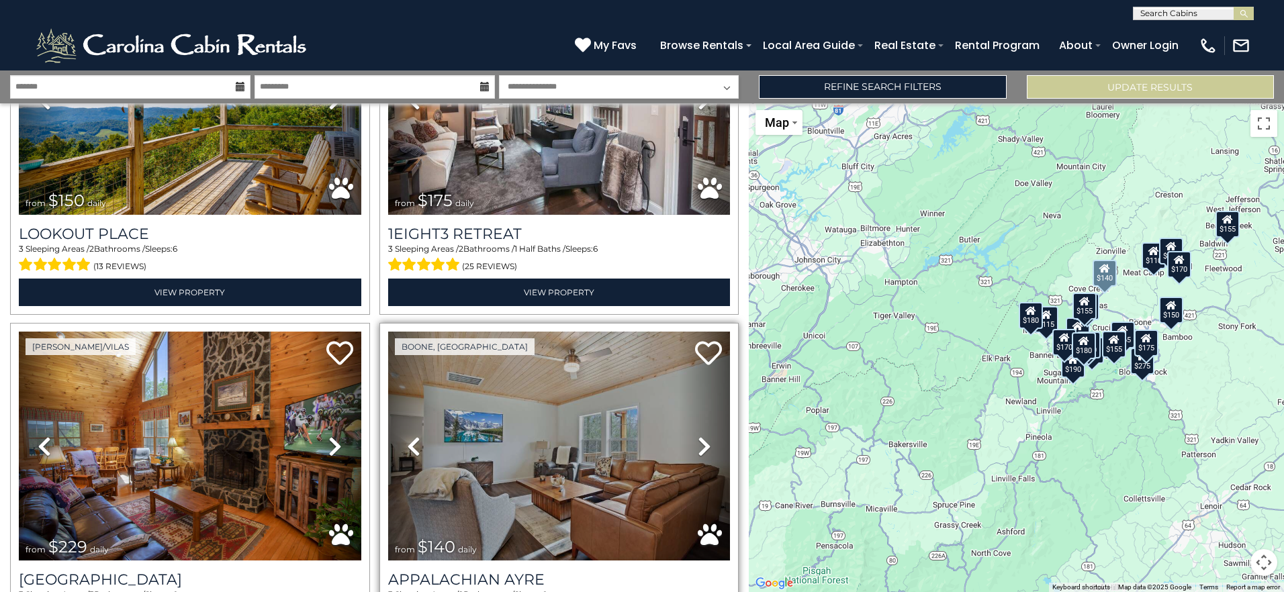
scroll to position [2618, 0]
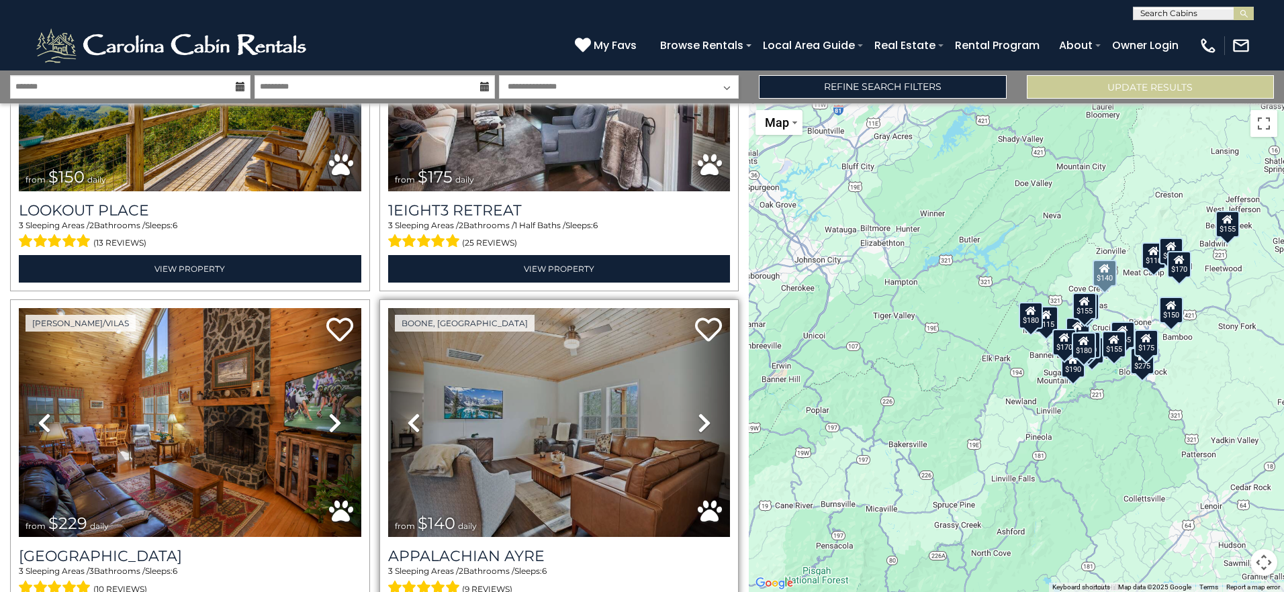
click at [698, 412] on icon at bounding box center [704, 422] width 13 height 21
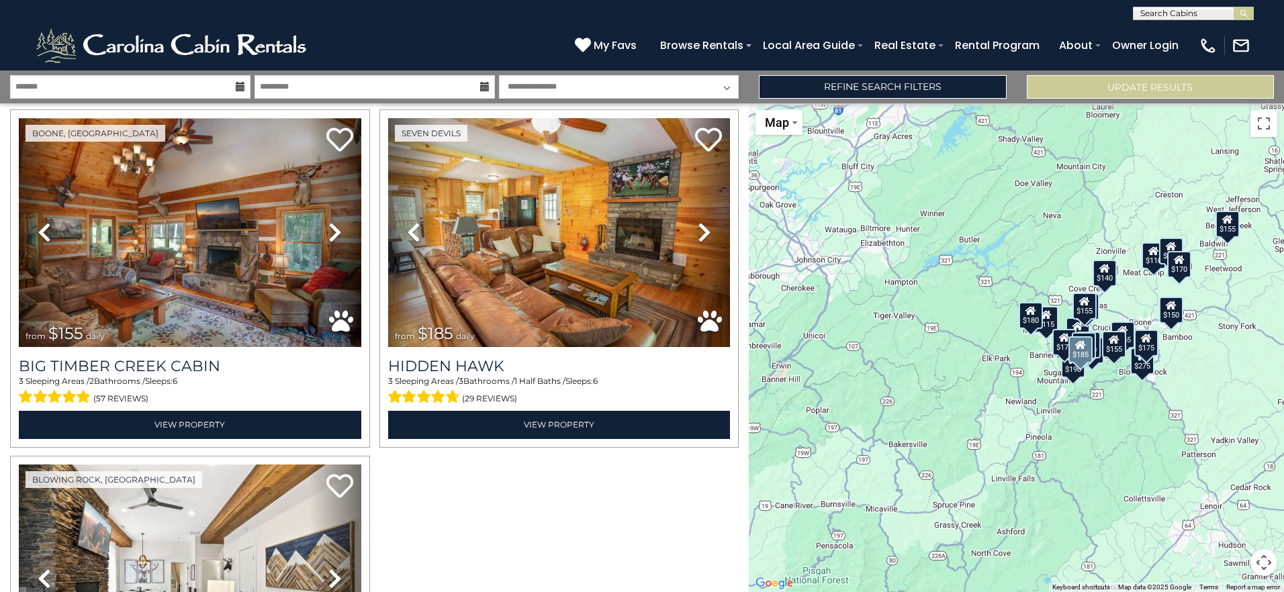
scroll to position [3155, 0]
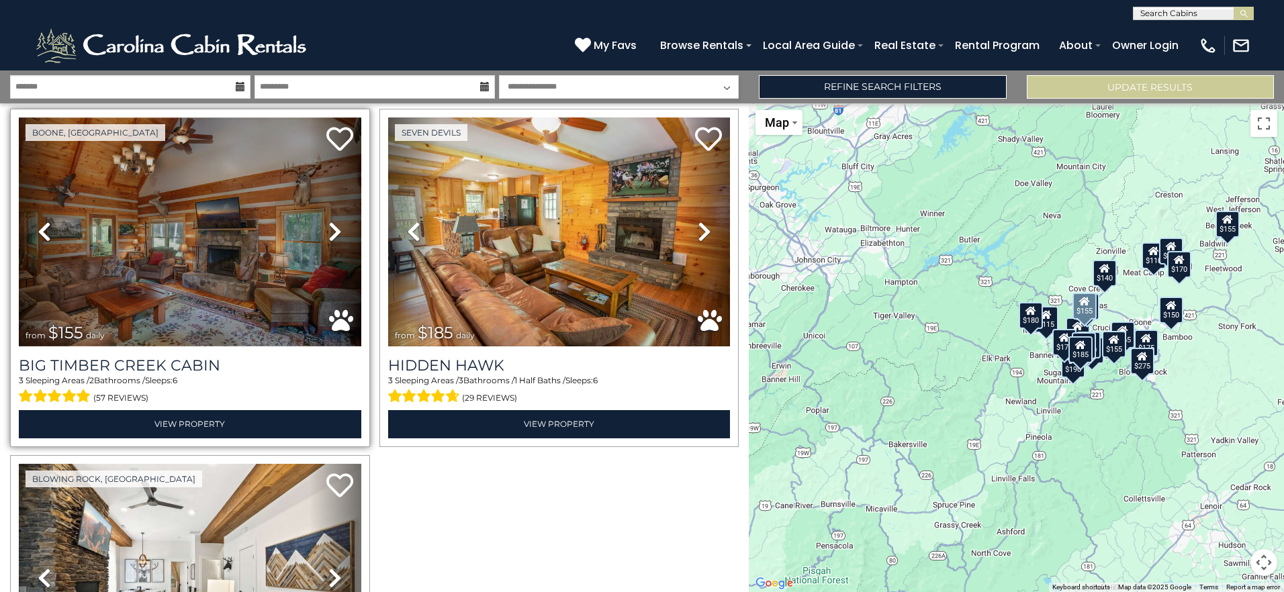
click at [335, 221] on icon at bounding box center [334, 231] width 13 height 21
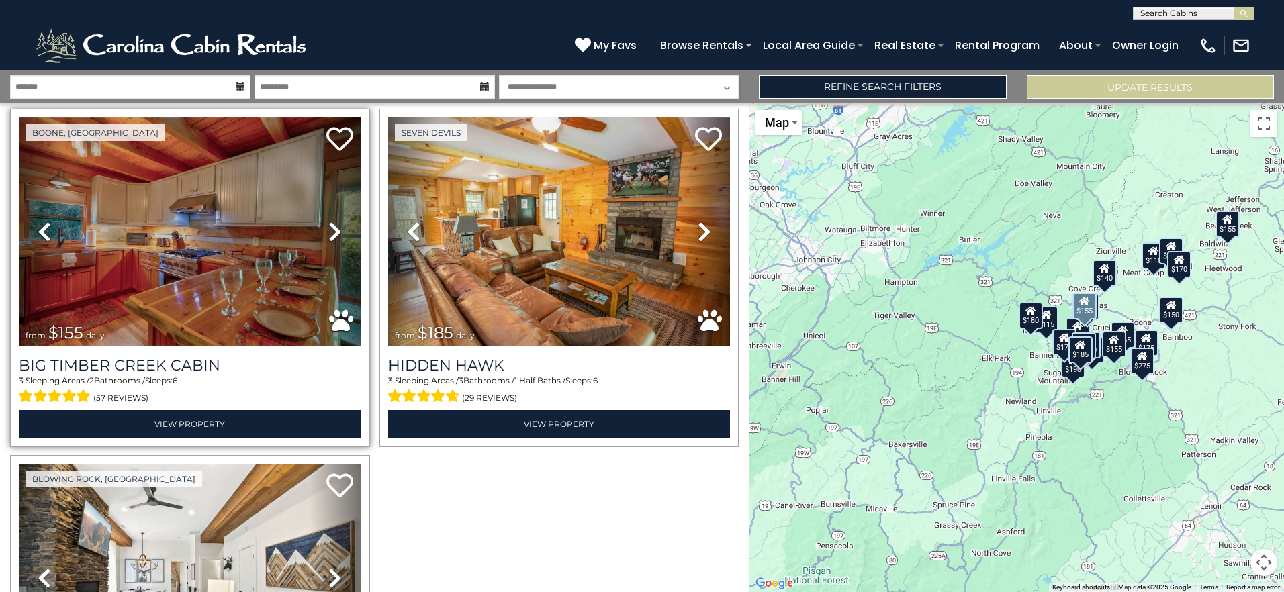
click at [335, 221] on icon at bounding box center [334, 231] width 13 height 21
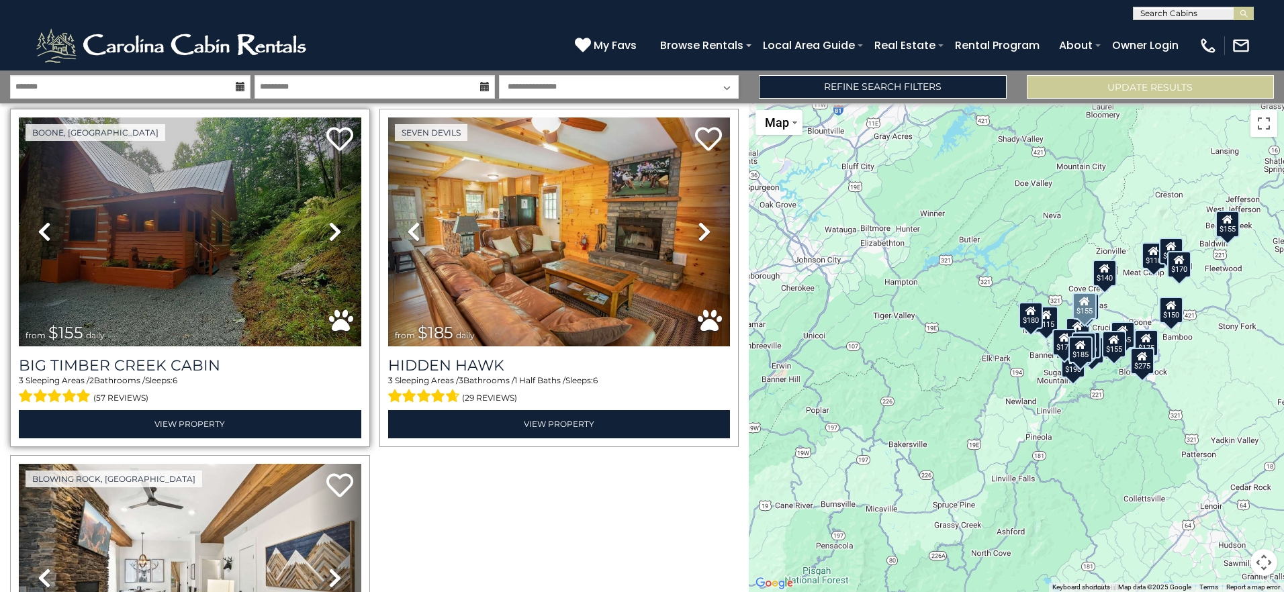
click at [335, 221] on icon at bounding box center [334, 231] width 13 height 21
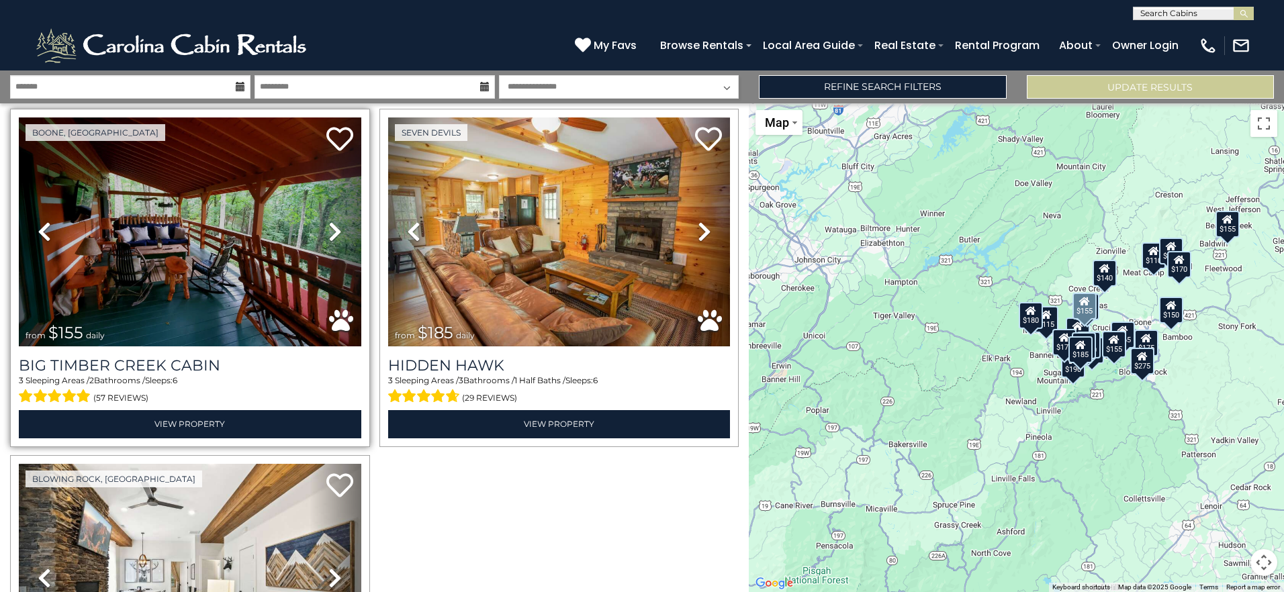
click at [335, 221] on icon at bounding box center [334, 231] width 13 height 21
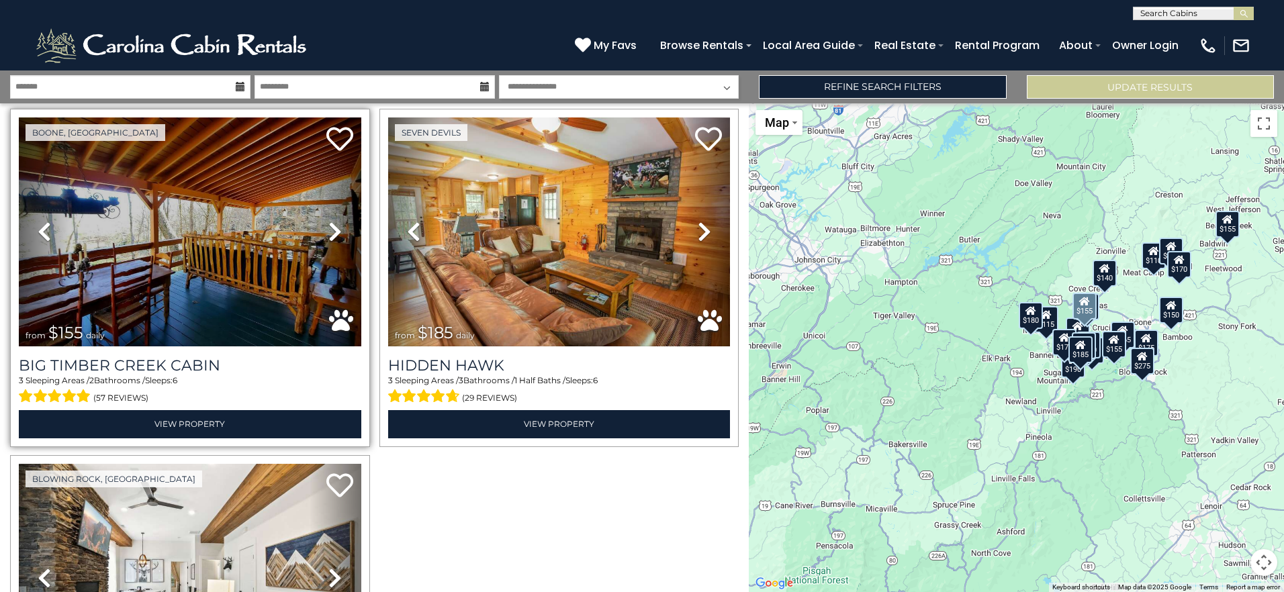
click at [335, 221] on icon at bounding box center [334, 231] width 13 height 21
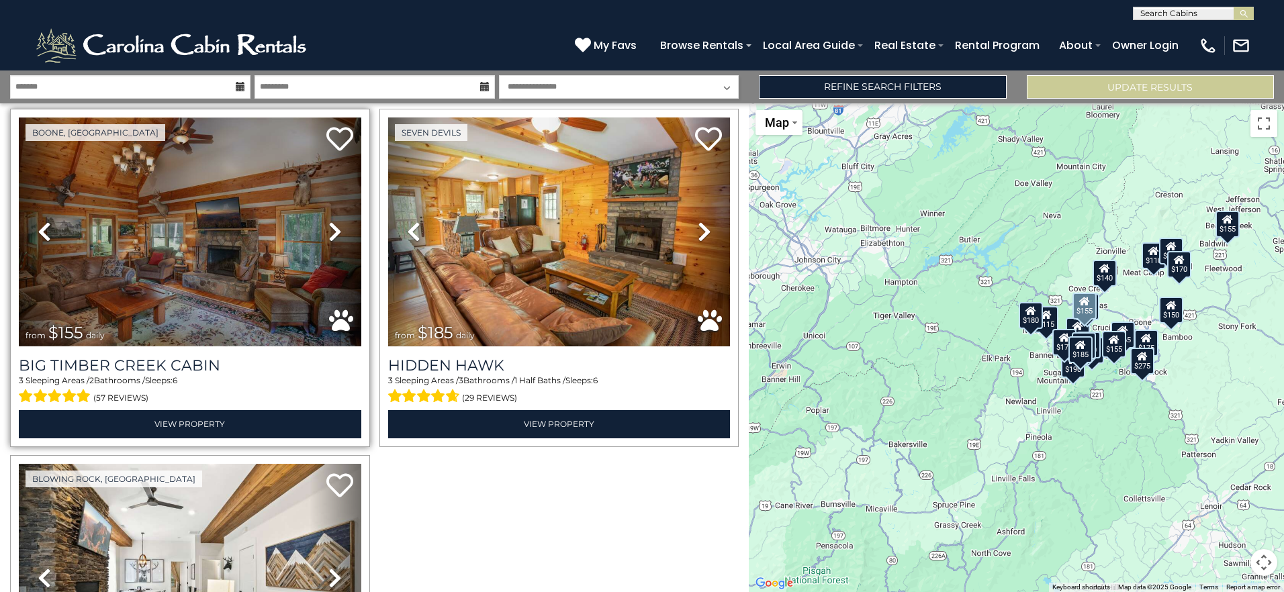
click at [335, 221] on icon at bounding box center [334, 231] width 13 height 21
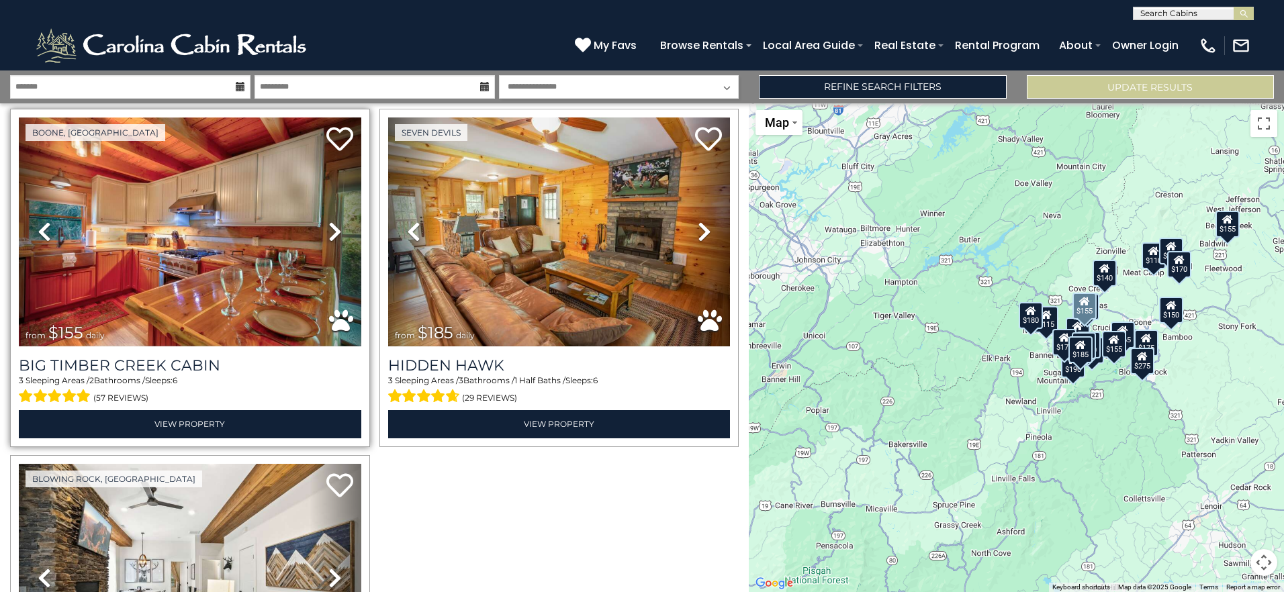
click at [174, 375] on div "3 Sleeping Areas / 2 Bathrooms / Sleeps: 6 (57 reviews)" at bounding box center [190, 391] width 342 height 32
click at [185, 357] on h3 "Big Timber Creek Cabin" at bounding box center [190, 366] width 342 height 18
click at [111, 357] on h3 "Big Timber Creek Cabin" at bounding box center [190, 366] width 342 height 18
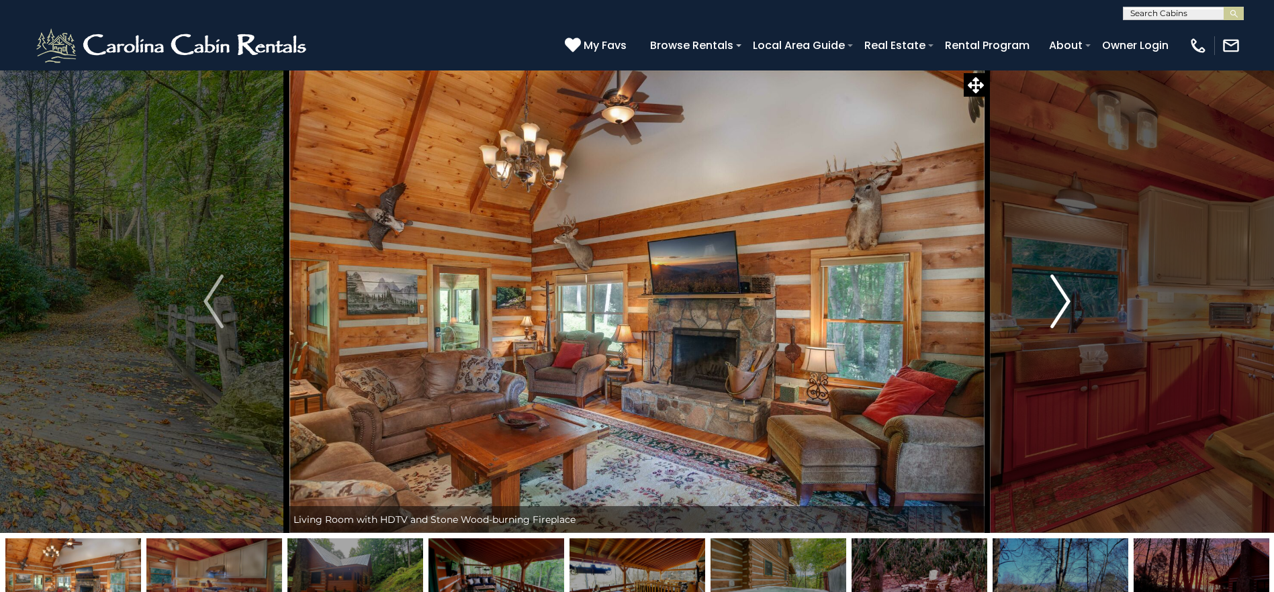
click at [1061, 299] on img "Next" at bounding box center [1060, 302] width 20 height 54
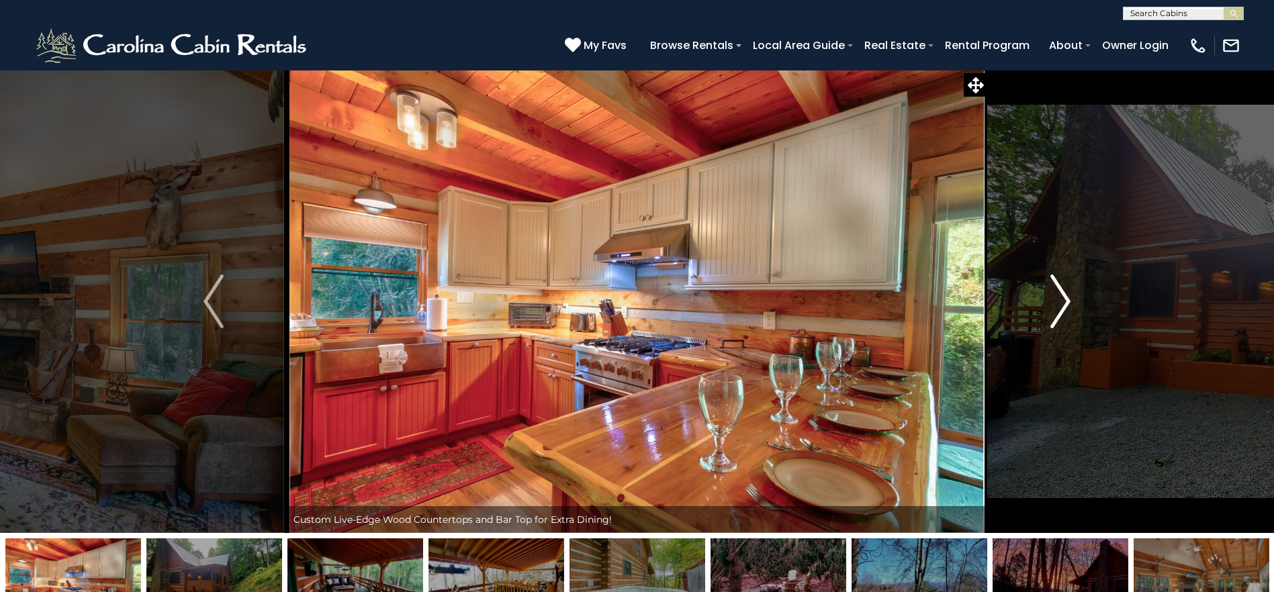
click at [1061, 299] on img "Next" at bounding box center [1060, 302] width 20 height 54
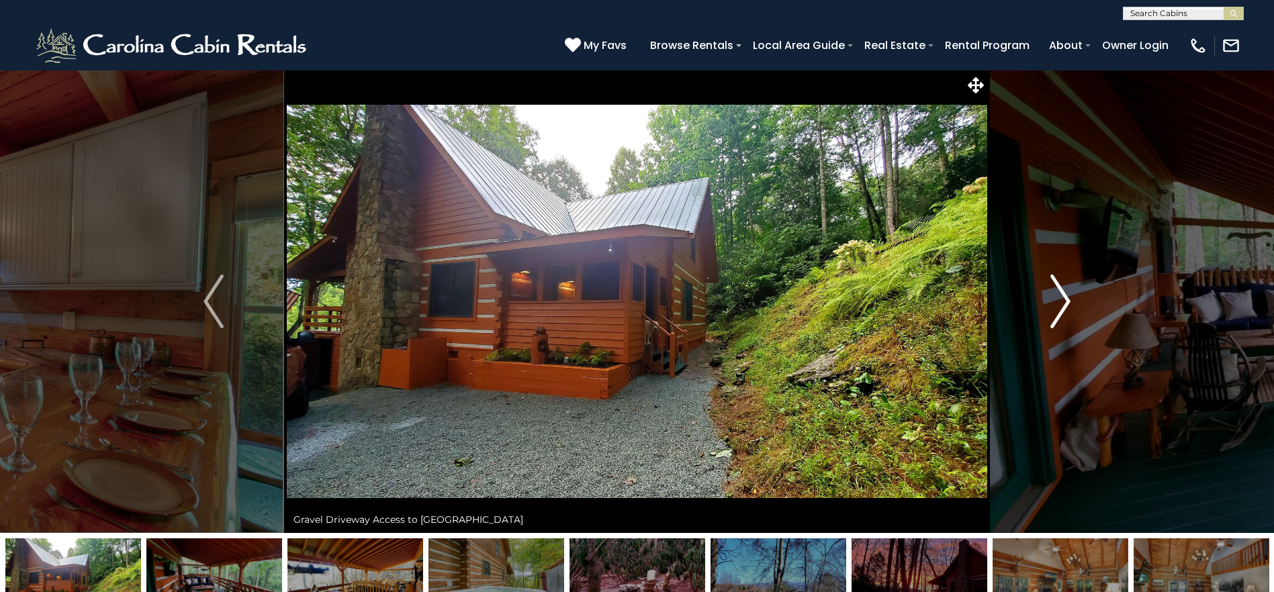
click at [1061, 299] on img "Next" at bounding box center [1060, 302] width 20 height 54
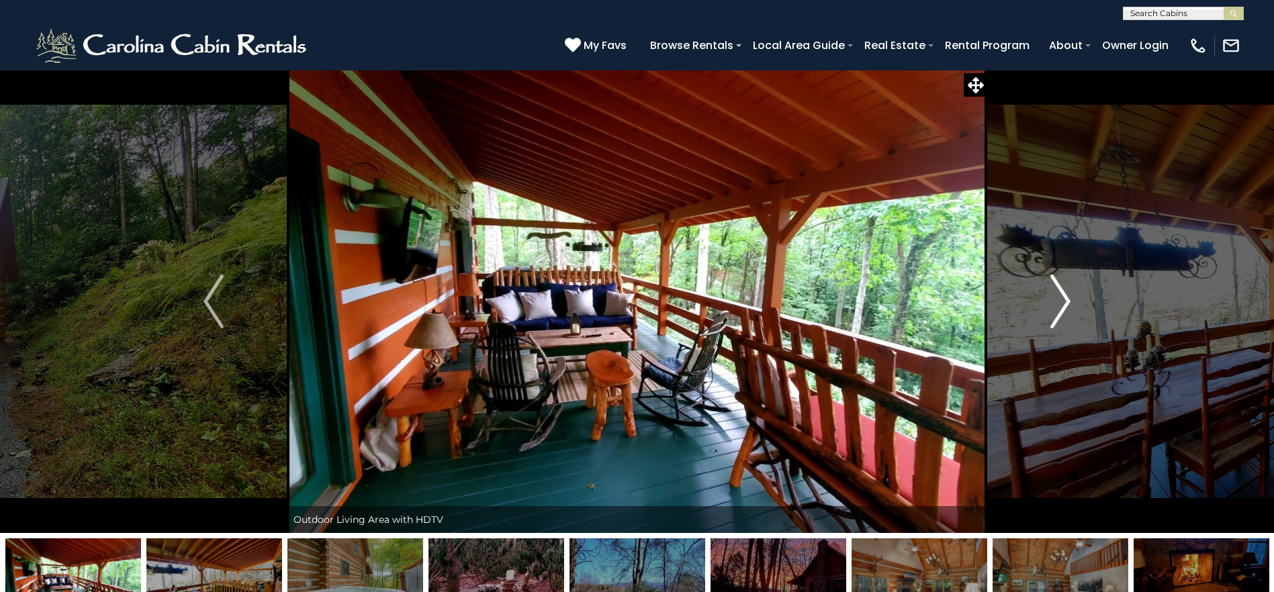
click at [1061, 299] on img "Next" at bounding box center [1060, 302] width 20 height 54
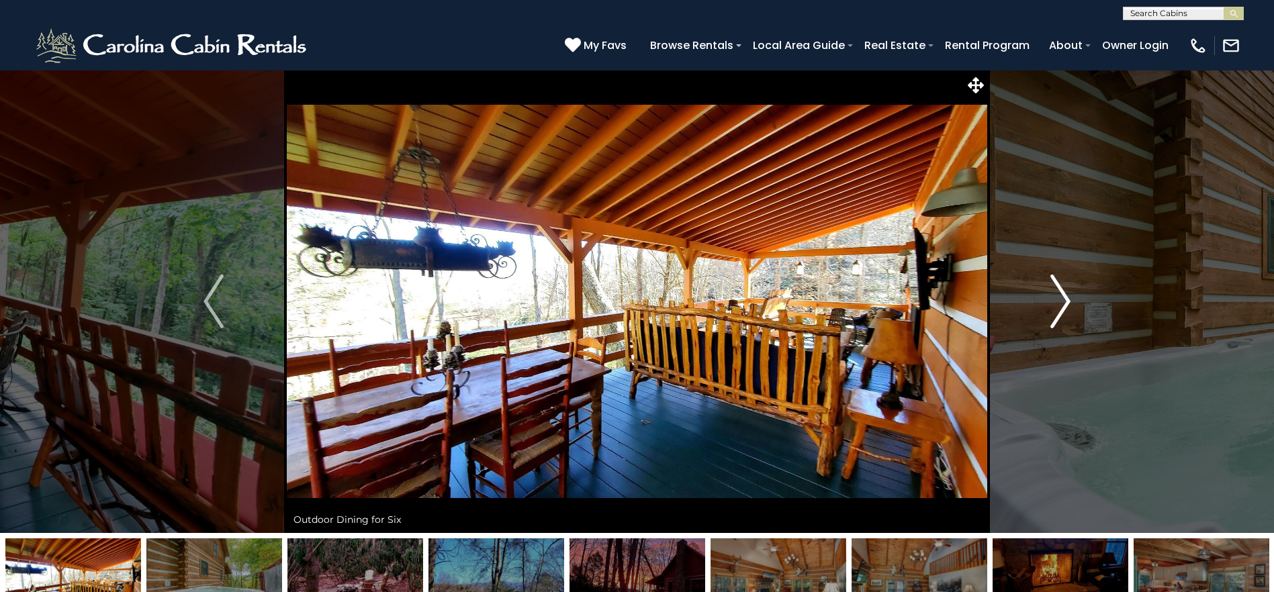
click at [1061, 299] on img "Next" at bounding box center [1060, 302] width 20 height 54
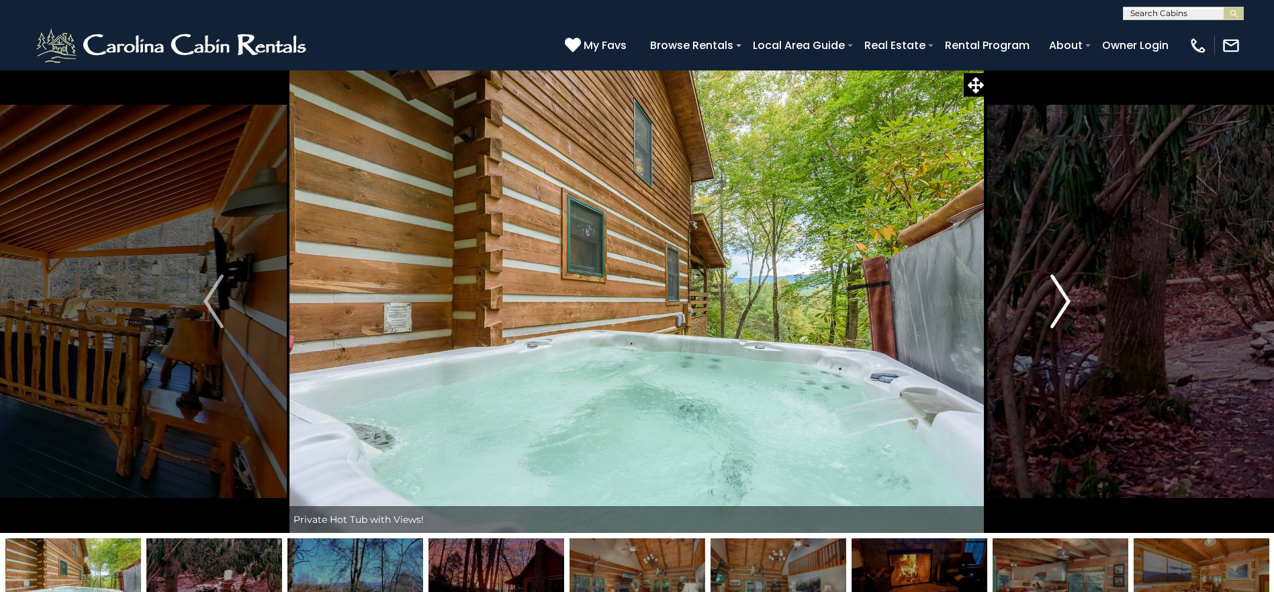
click at [1061, 299] on img "Next" at bounding box center [1060, 302] width 20 height 54
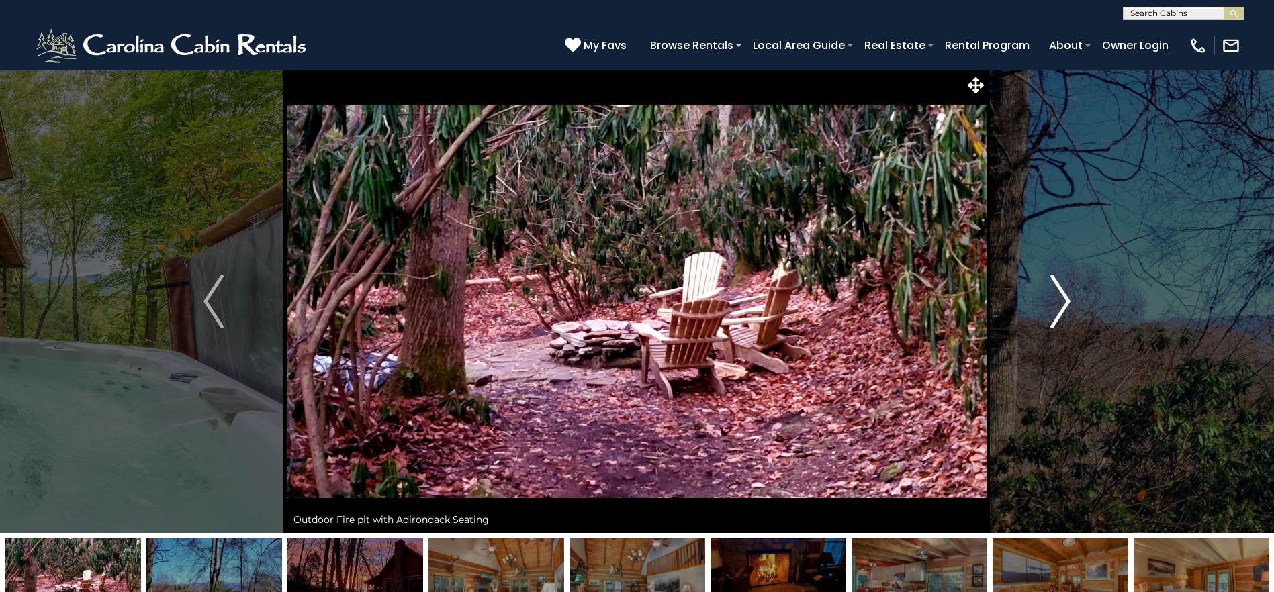
click at [1061, 299] on img "Next" at bounding box center [1060, 302] width 20 height 54
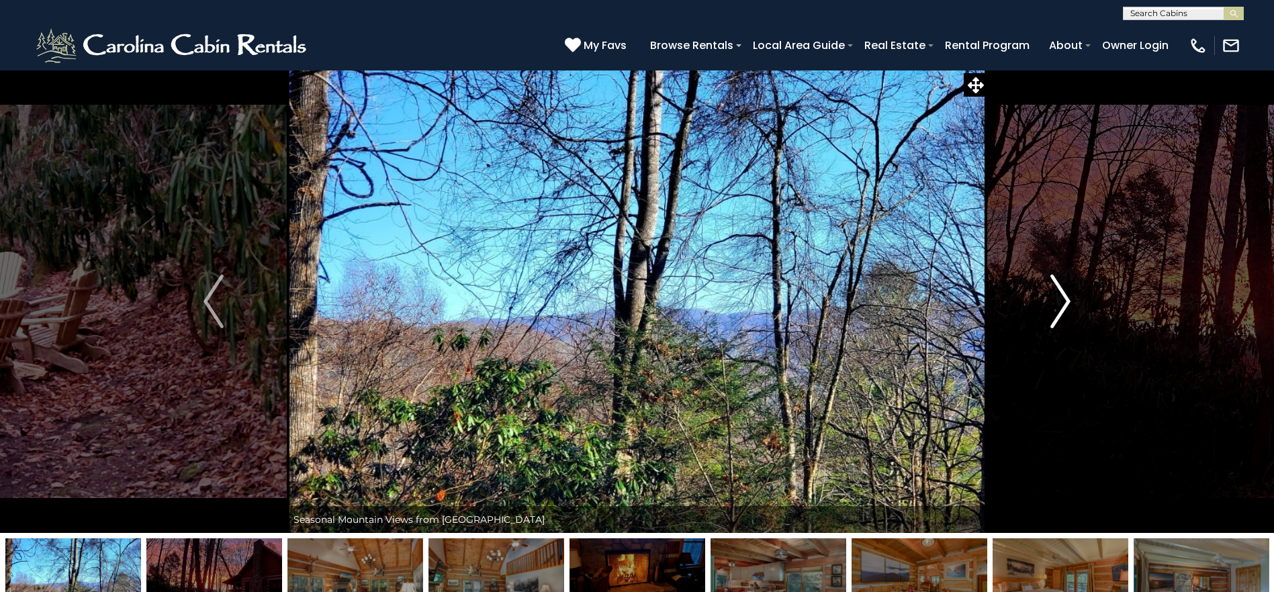
click at [1061, 299] on img "Next" at bounding box center [1060, 302] width 20 height 54
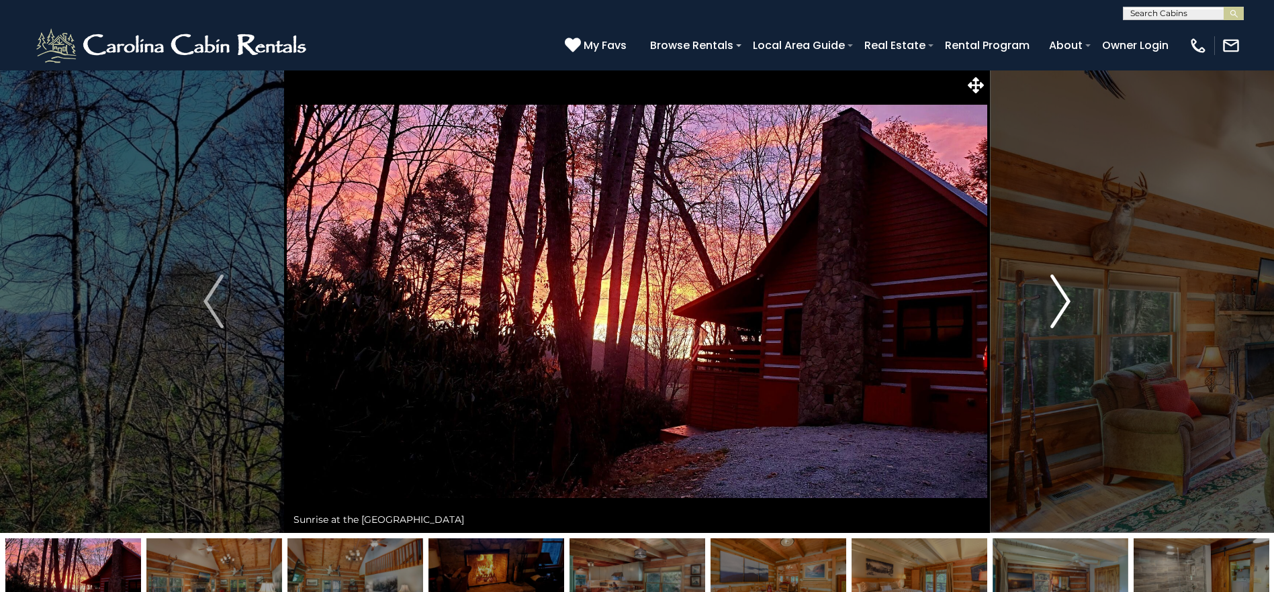
click at [1061, 299] on img "Next" at bounding box center [1060, 302] width 20 height 54
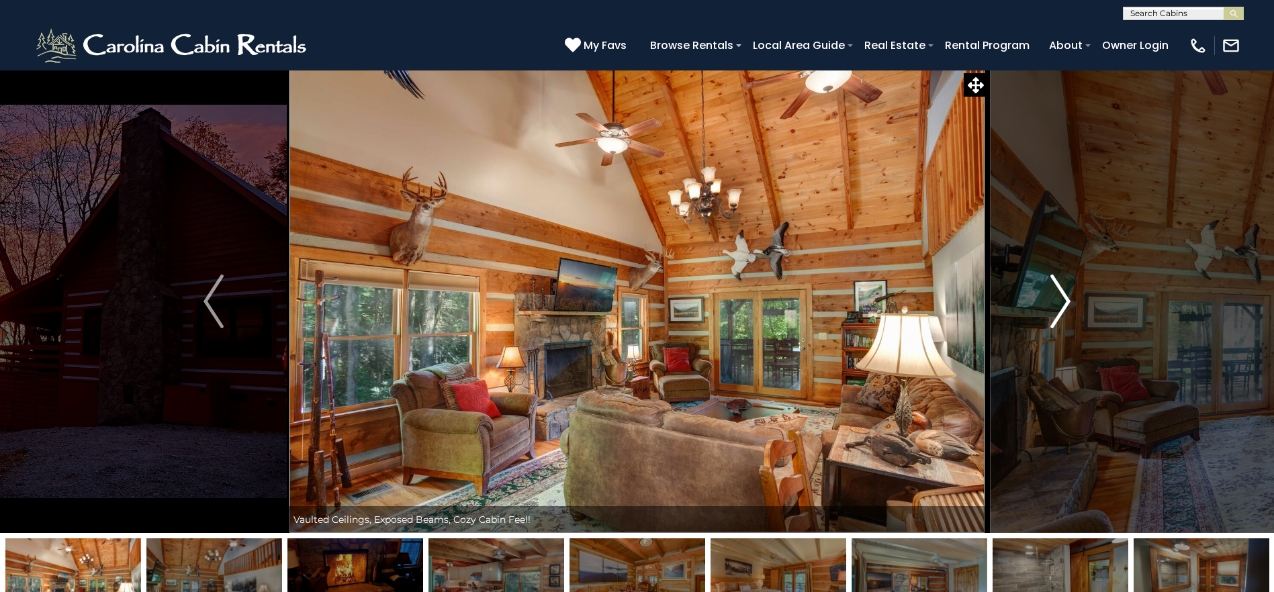
click at [1061, 299] on img "Next" at bounding box center [1060, 302] width 20 height 54
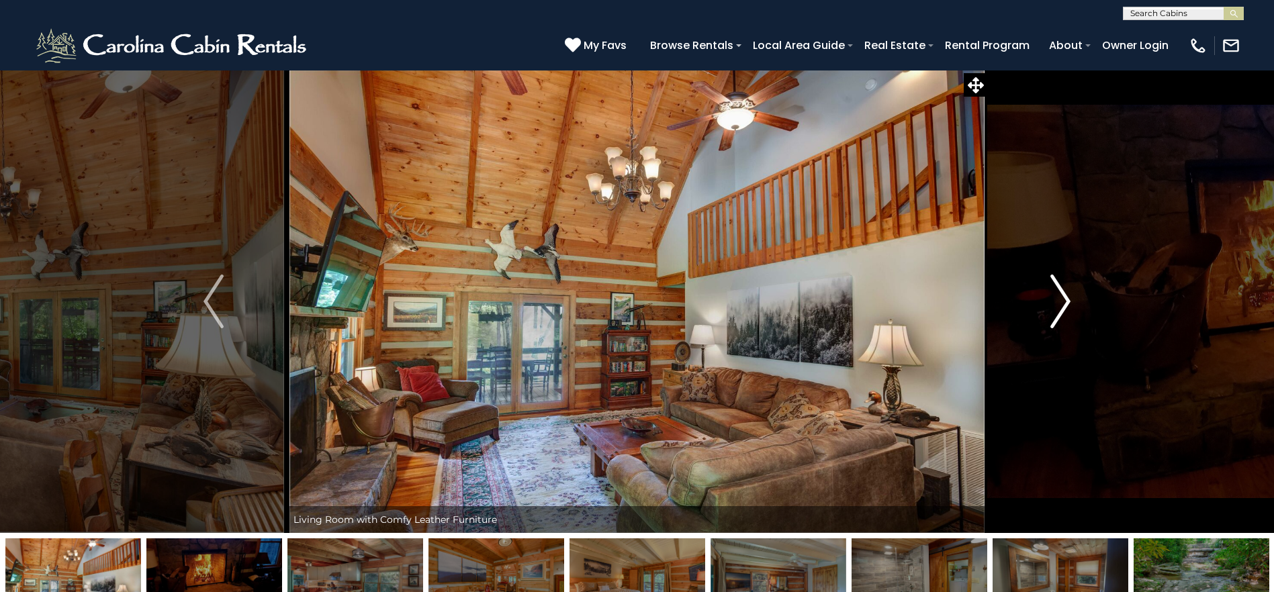
click at [1061, 299] on img "Next" at bounding box center [1060, 302] width 20 height 54
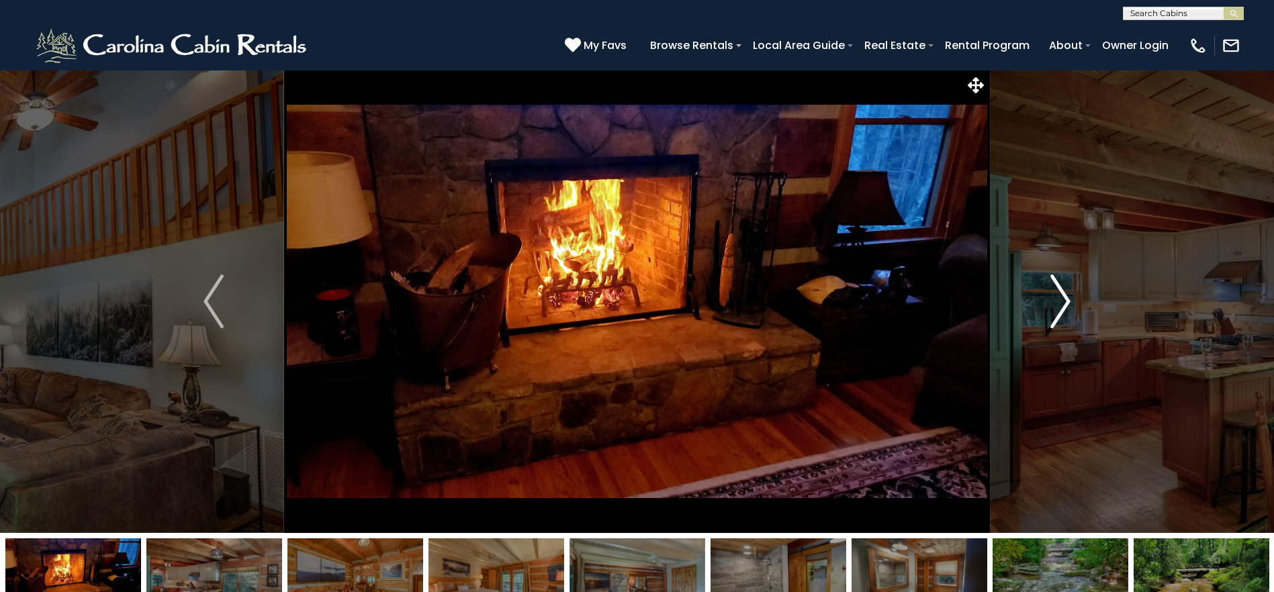
click at [1061, 299] on img "Next" at bounding box center [1060, 302] width 20 height 54
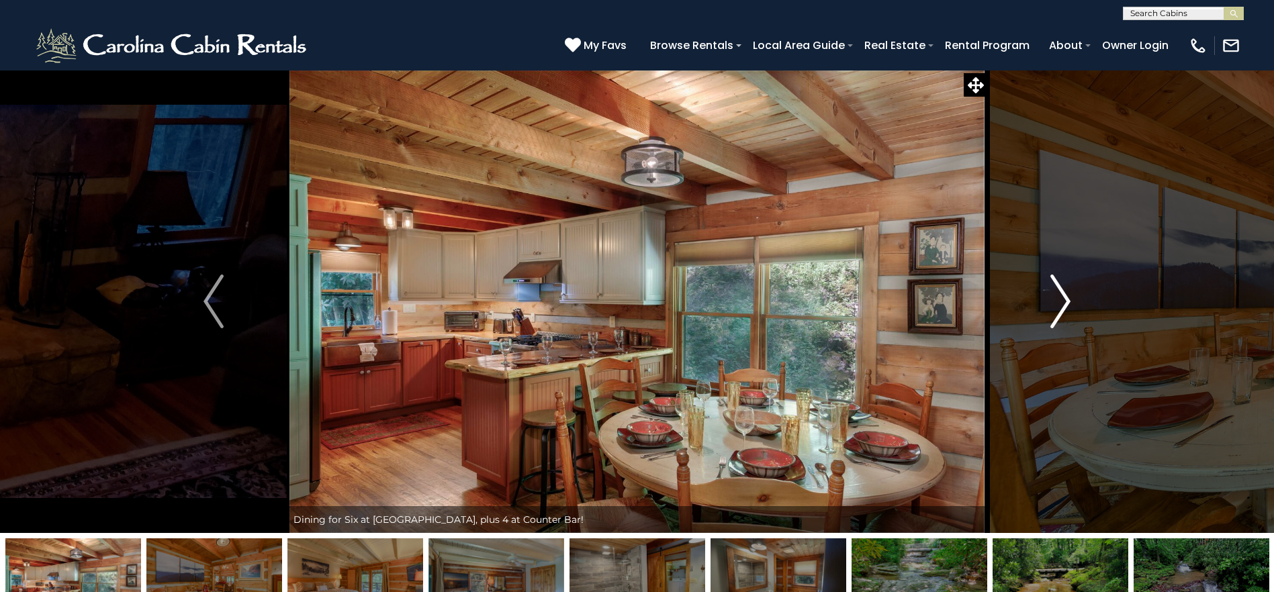
click at [1061, 299] on img "Next" at bounding box center [1060, 302] width 20 height 54
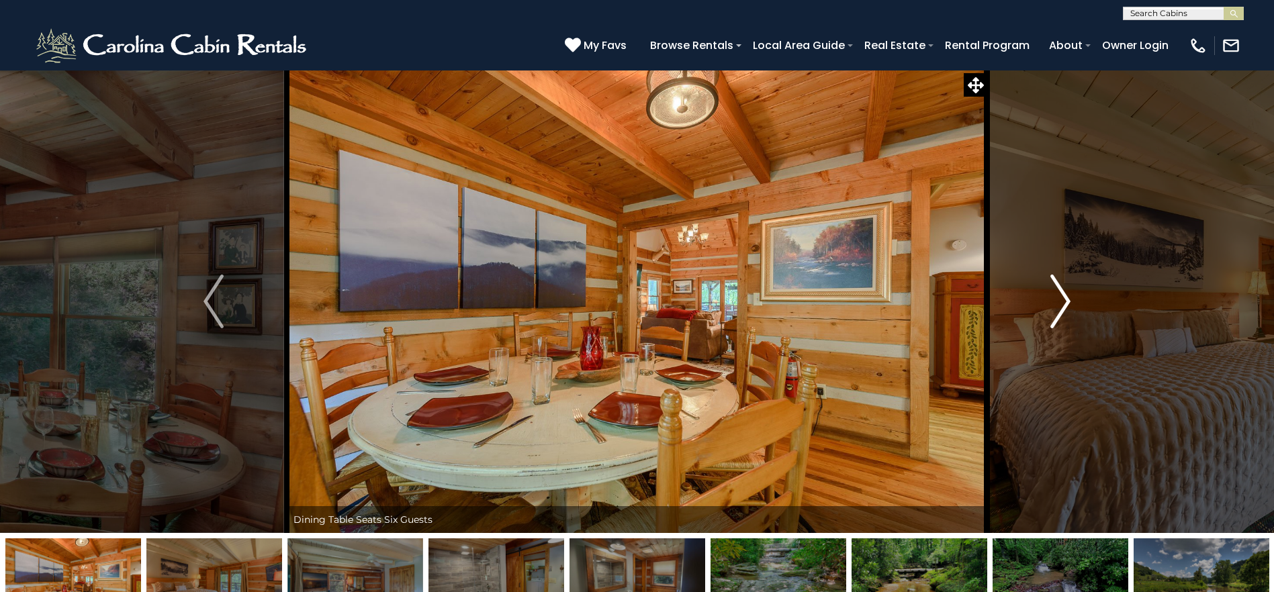
click at [1061, 299] on img "Next" at bounding box center [1060, 302] width 20 height 54
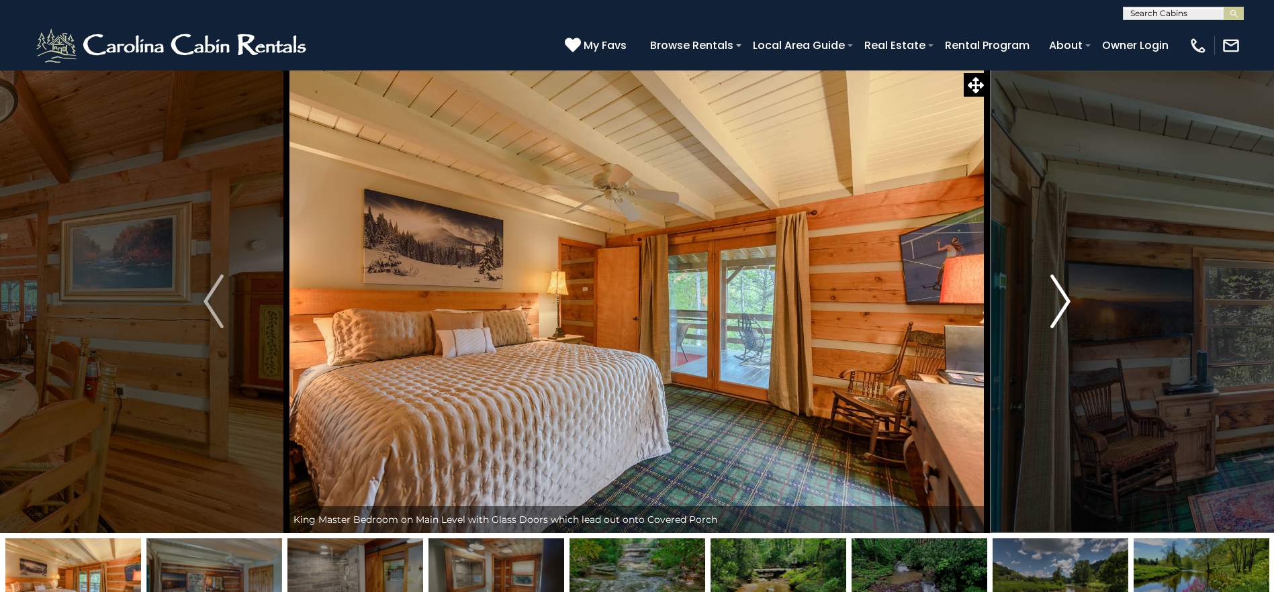
click at [1061, 299] on img "Next" at bounding box center [1060, 302] width 20 height 54
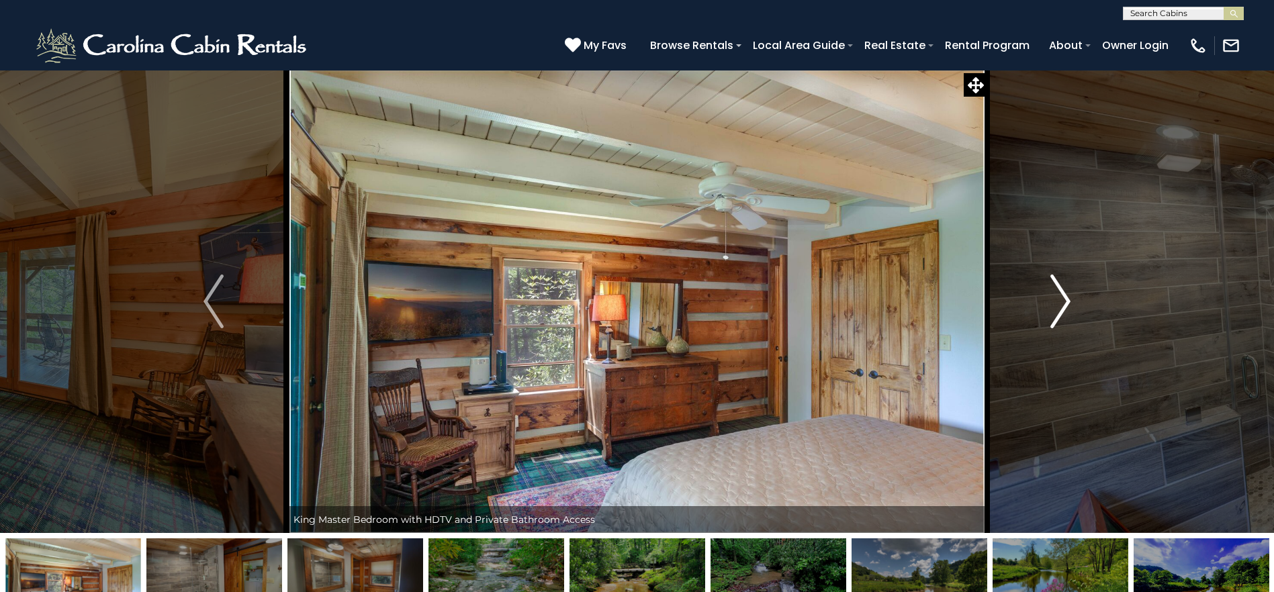
click at [1061, 299] on img "Next" at bounding box center [1060, 302] width 20 height 54
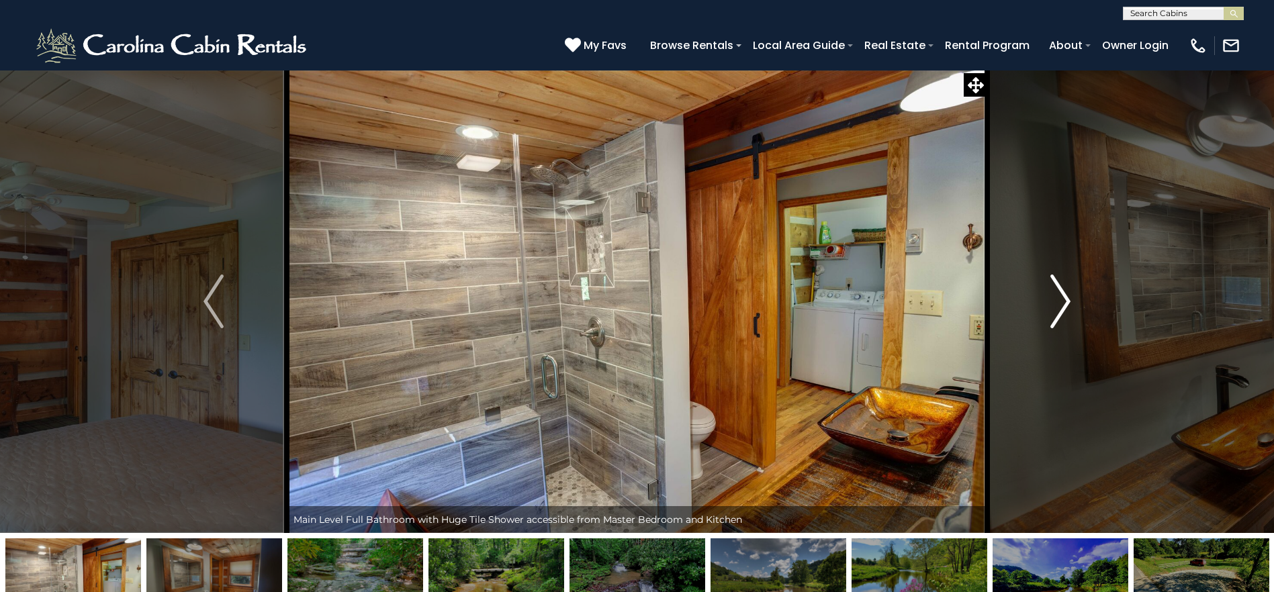
click at [1061, 299] on img "Next" at bounding box center [1060, 302] width 20 height 54
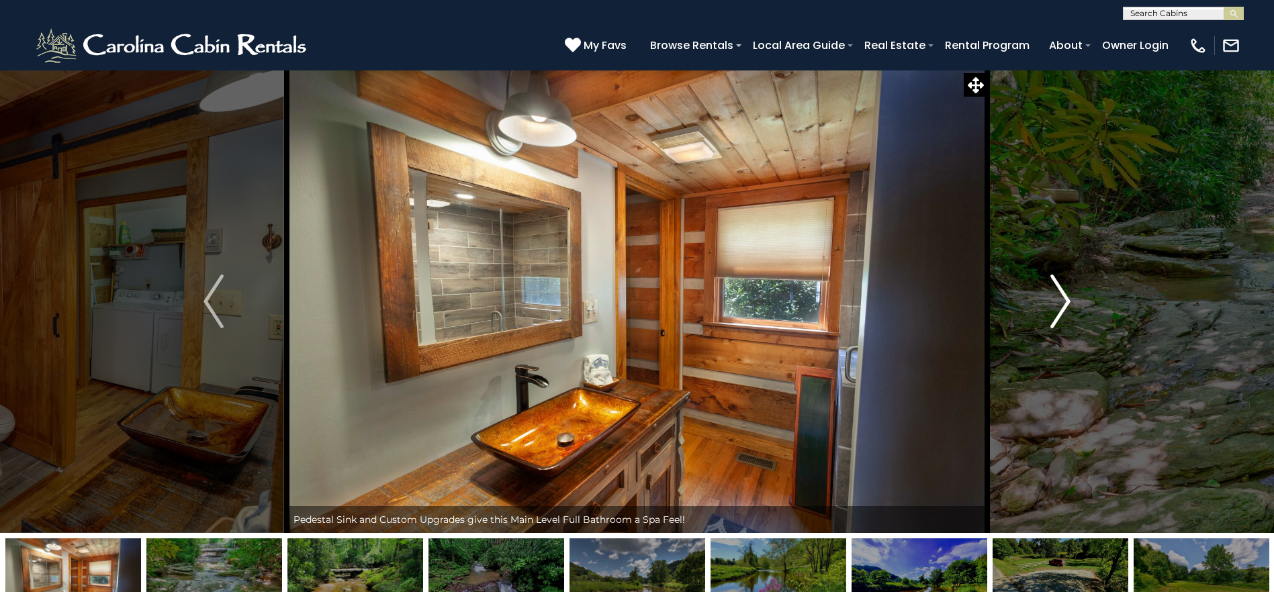
drag, startPoint x: 1061, startPoint y: 299, endPoint x: 1070, endPoint y: 371, distance: 72.4
click at [1070, 371] on button "Next" at bounding box center [1060, 301] width 146 height 463
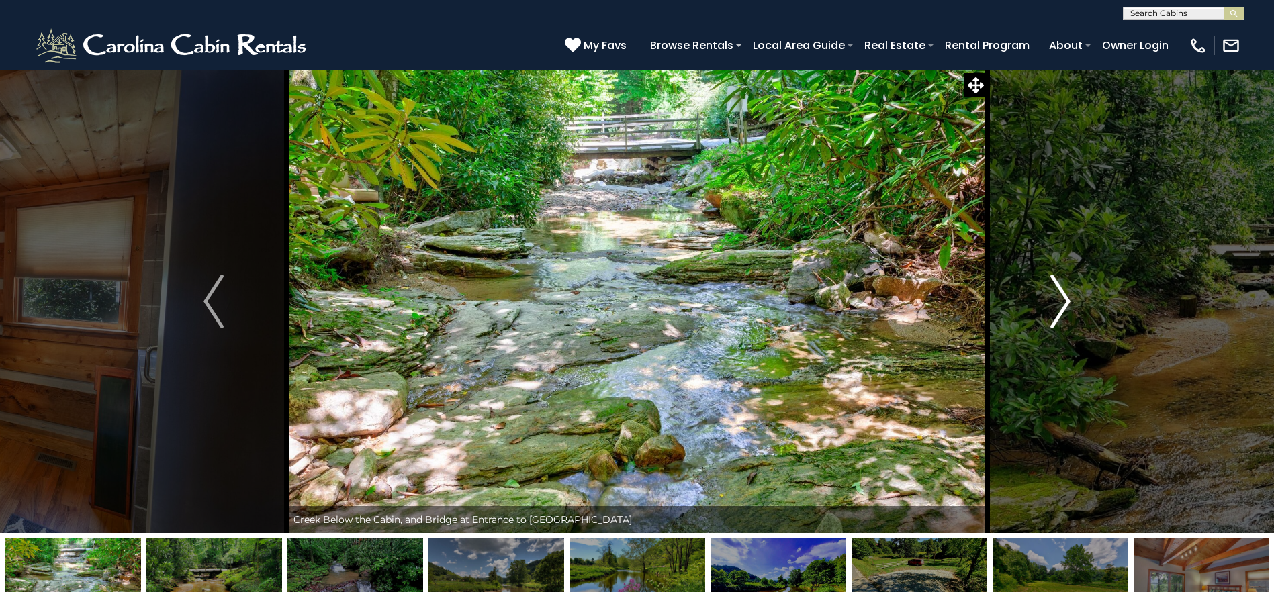
click at [1068, 310] on img "Next" at bounding box center [1060, 302] width 20 height 54
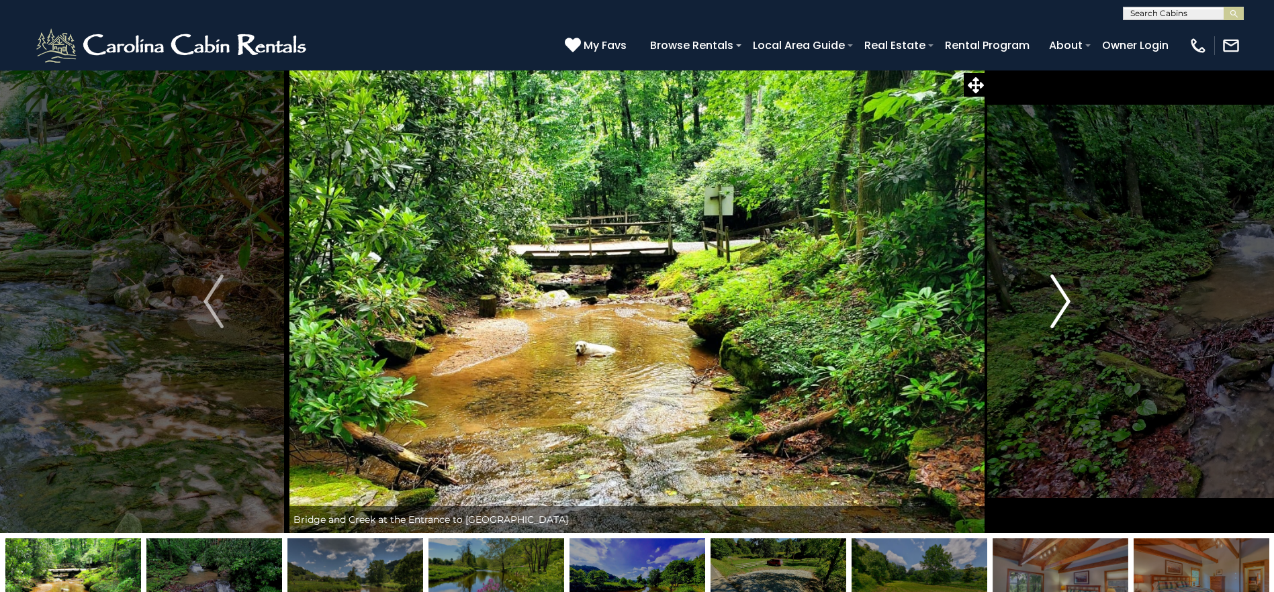
click at [1069, 309] on img "Next" at bounding box center [1060, 302] width 20 height 54
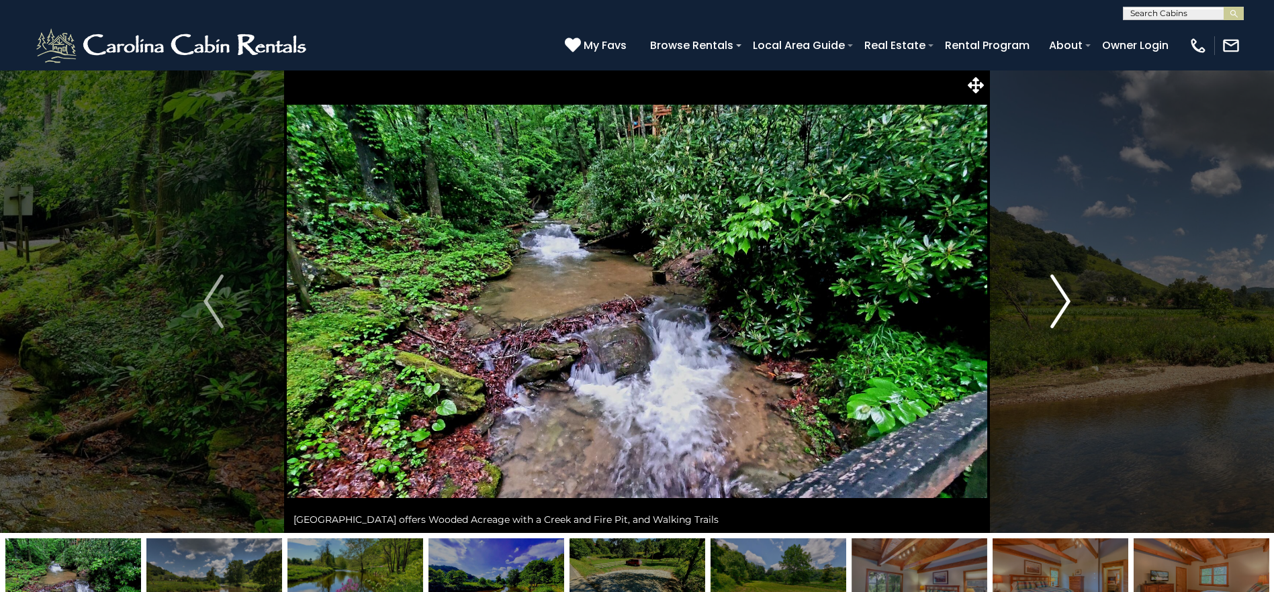
click at [1069, 309] on img "Next" at bounding box center [1060, 302] width 20 height 54
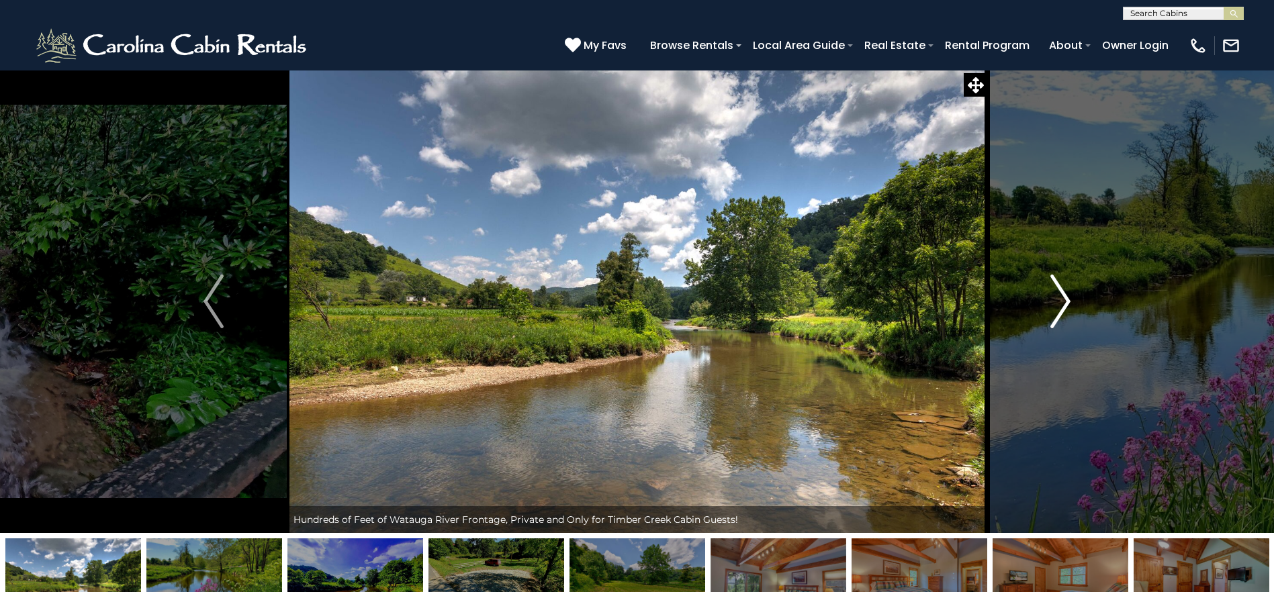
click at [1069, 309] on img "Next" at bounding box center [1060, 302] width 20 height 54
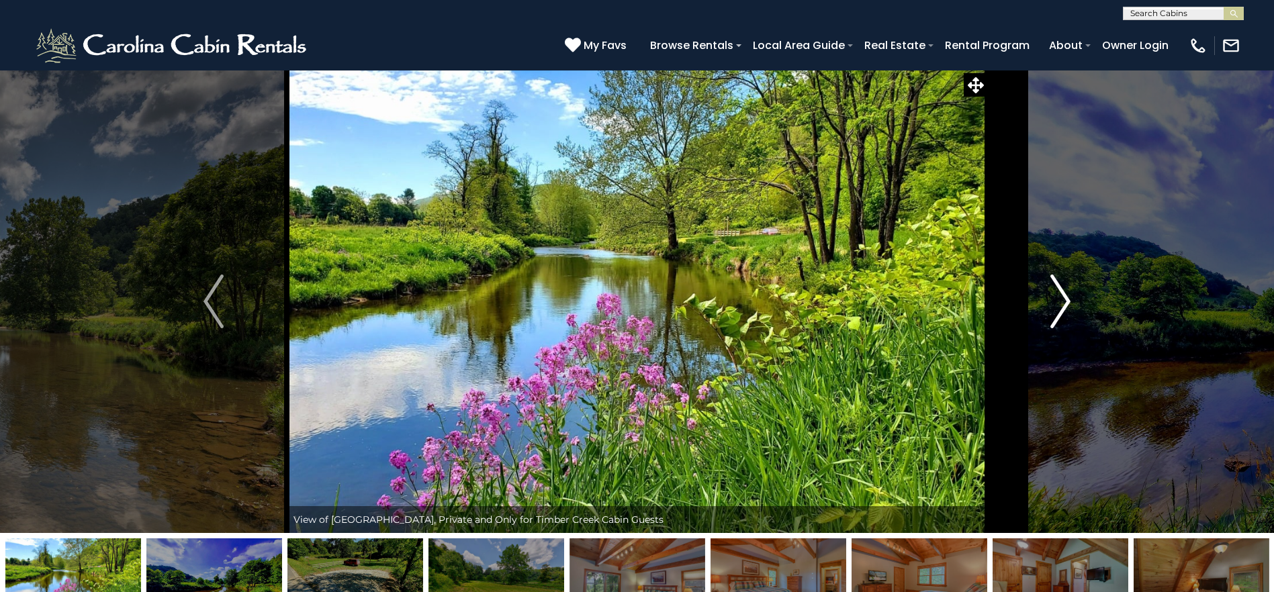
click at [1069, 309] on img "Next" at bounding box center [1060, 302] width 20 height 54
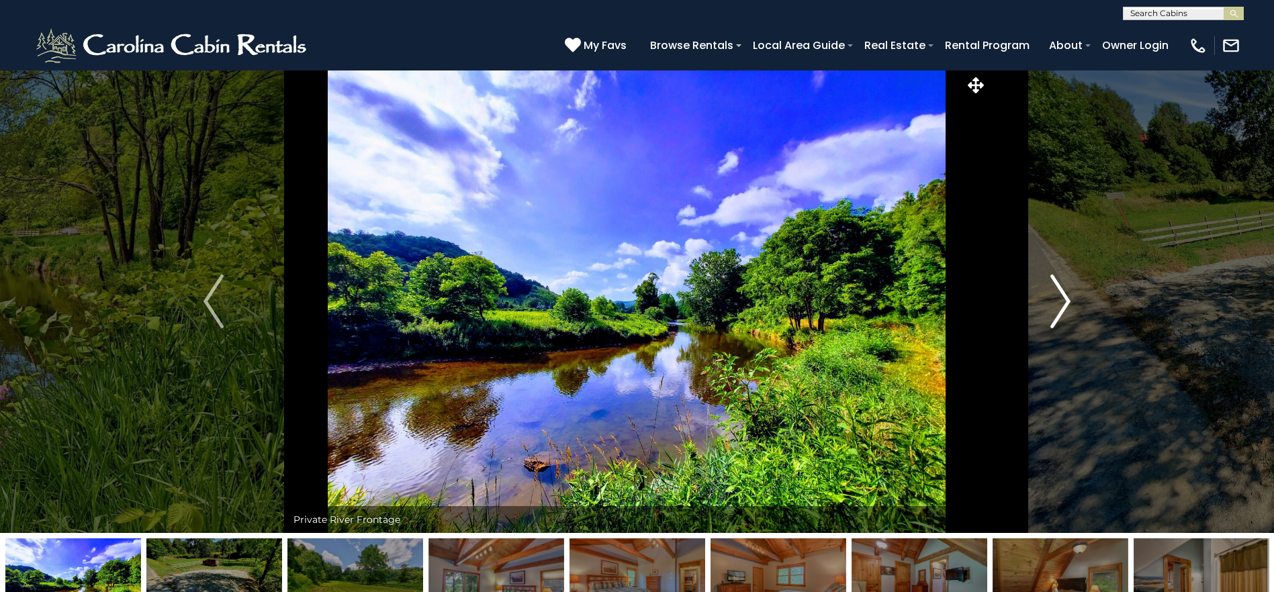
click at [1069, 309] on img "Next" at bounding box center [1060, 302] width 20 height 54
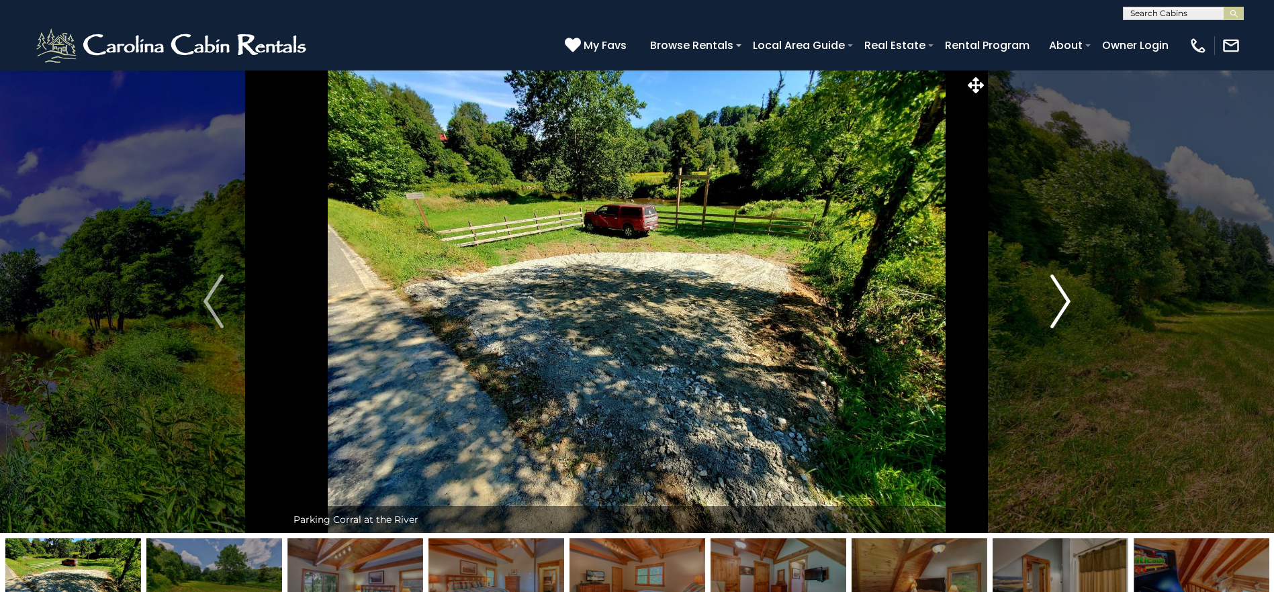
click at [1069, 309] on img "Next" at bounding box center [1060, 302] width 20 height 54
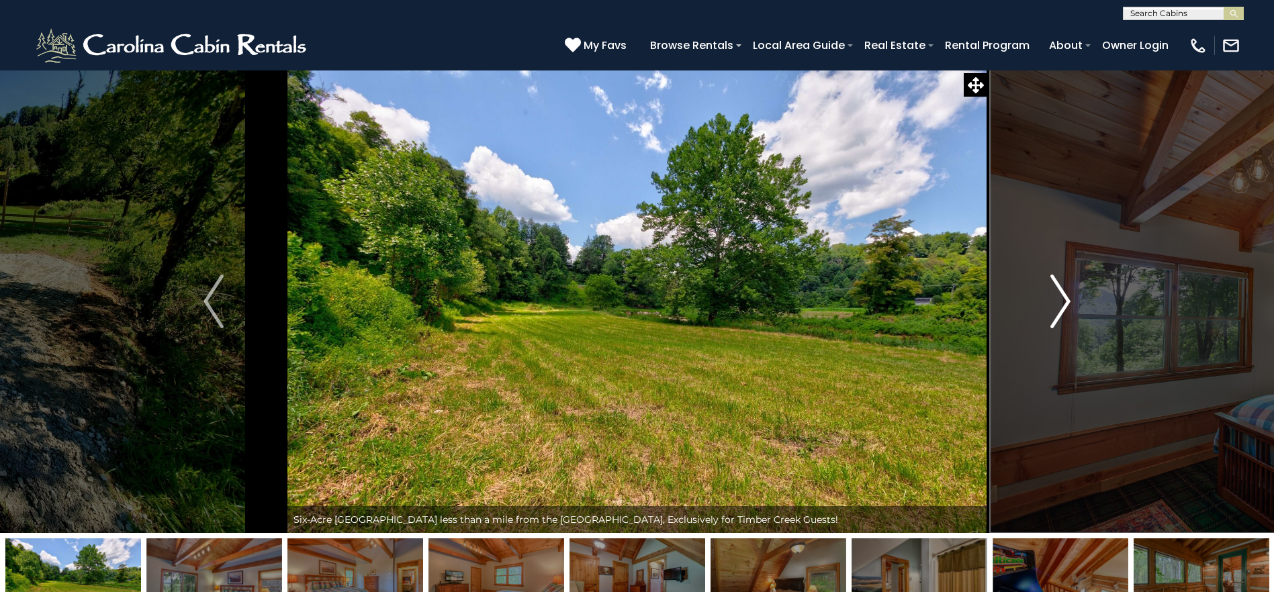
click at [1069, 309] on img "Next" at bounding box center [1060, 302] width 20 height 54
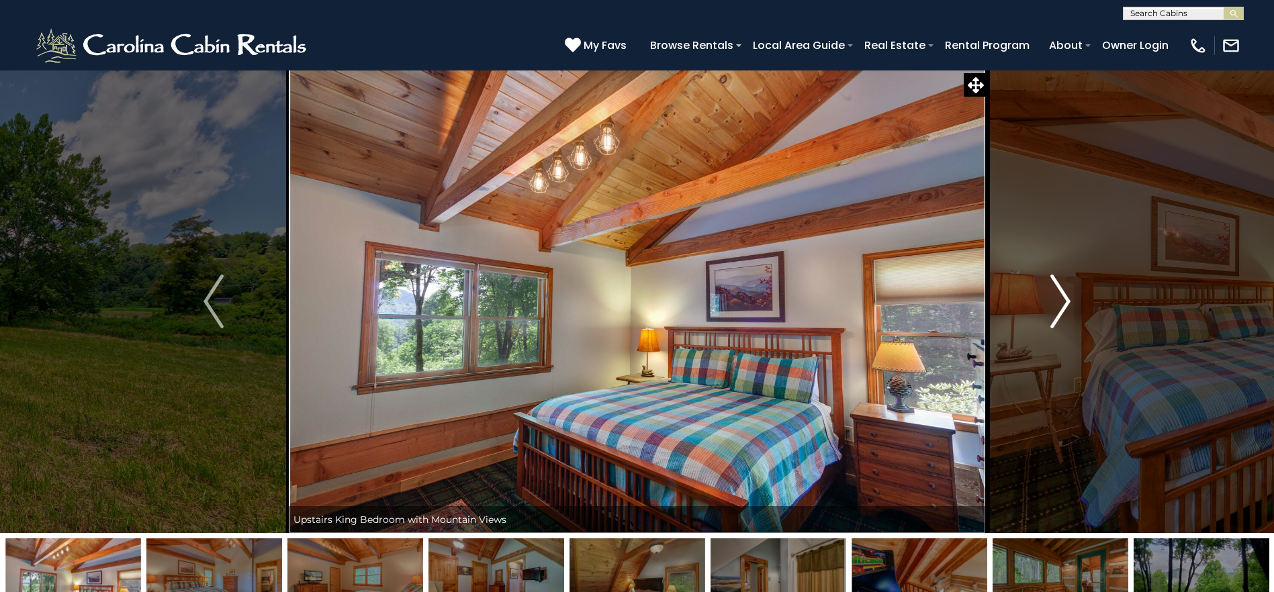
click at [1069, 309] on img "Next" at bounding box center [1060, 302] width 20 height 54
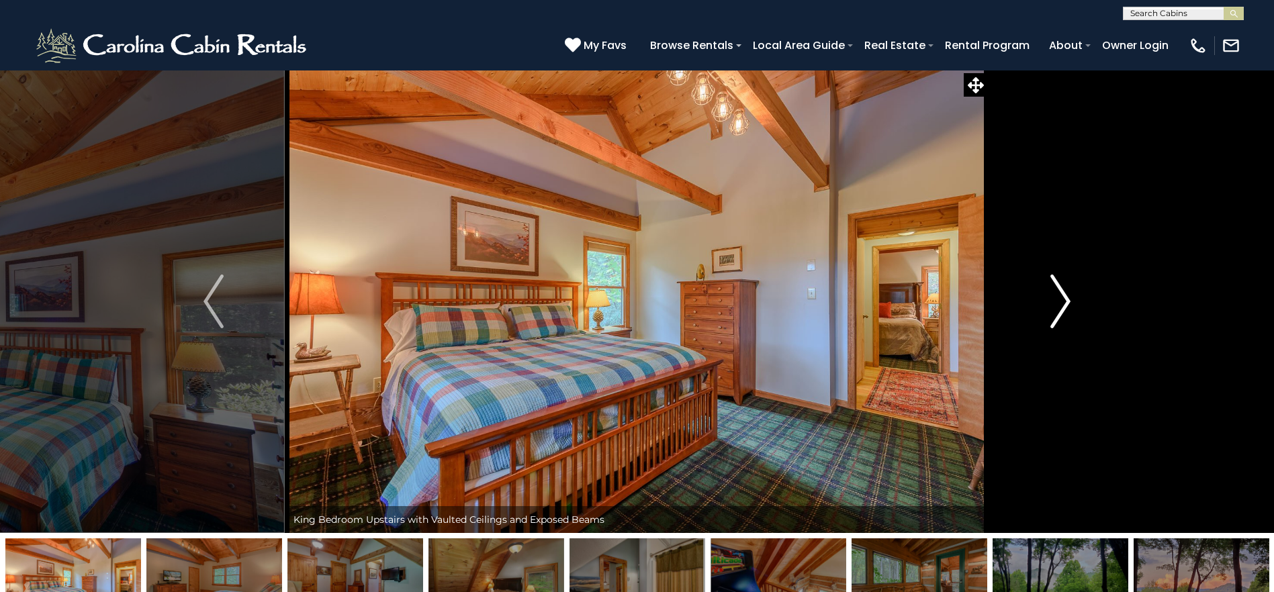
click at [1069, 309] on img "Next" at bounding box center [1060, 302] width 20 height 54
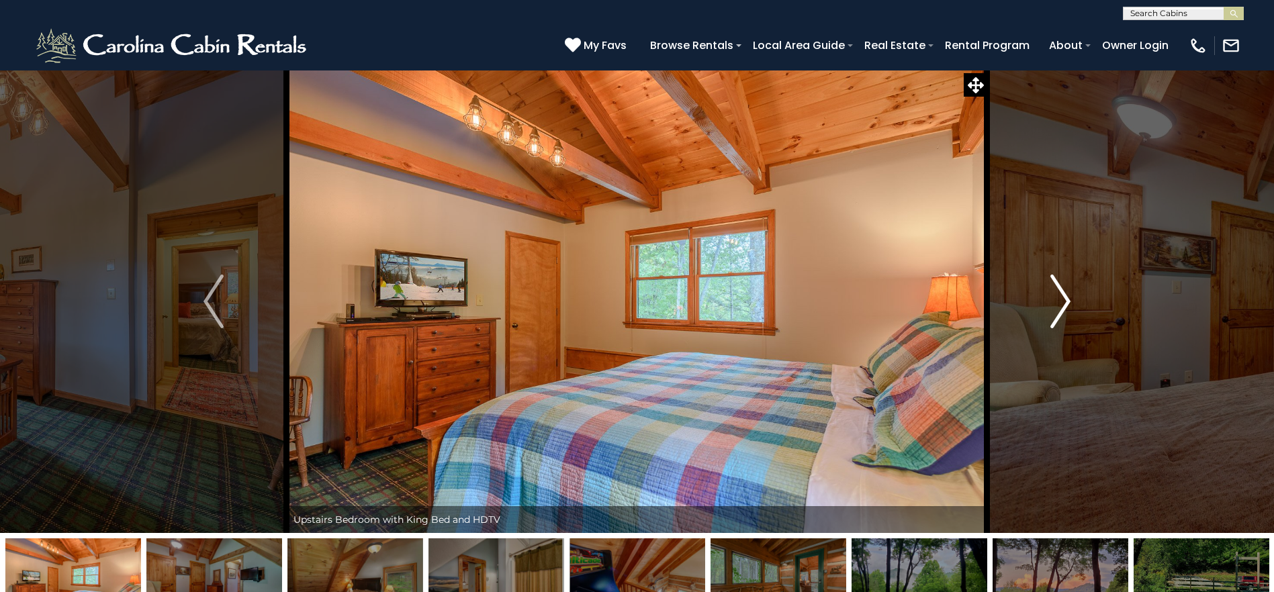
click at [1069, 309] on img "Next" at bounding box center [1060, 302] width 20 height 54
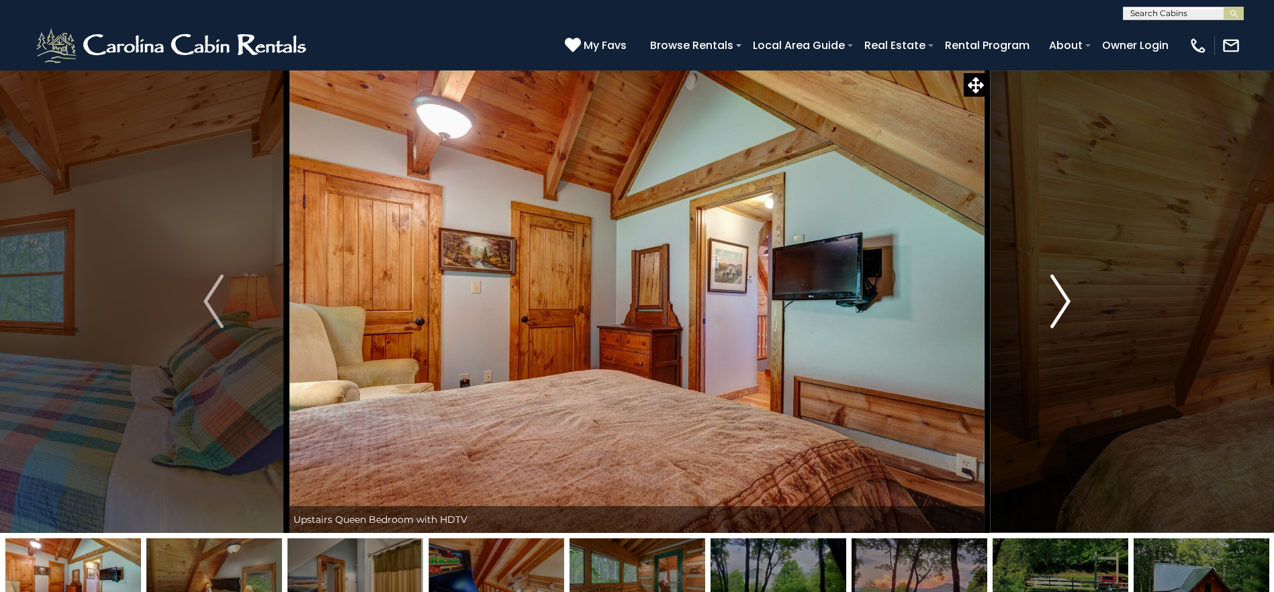
click at [1069, 309] on img "Next" at bounding box center [1060, 302] width 20 height 54
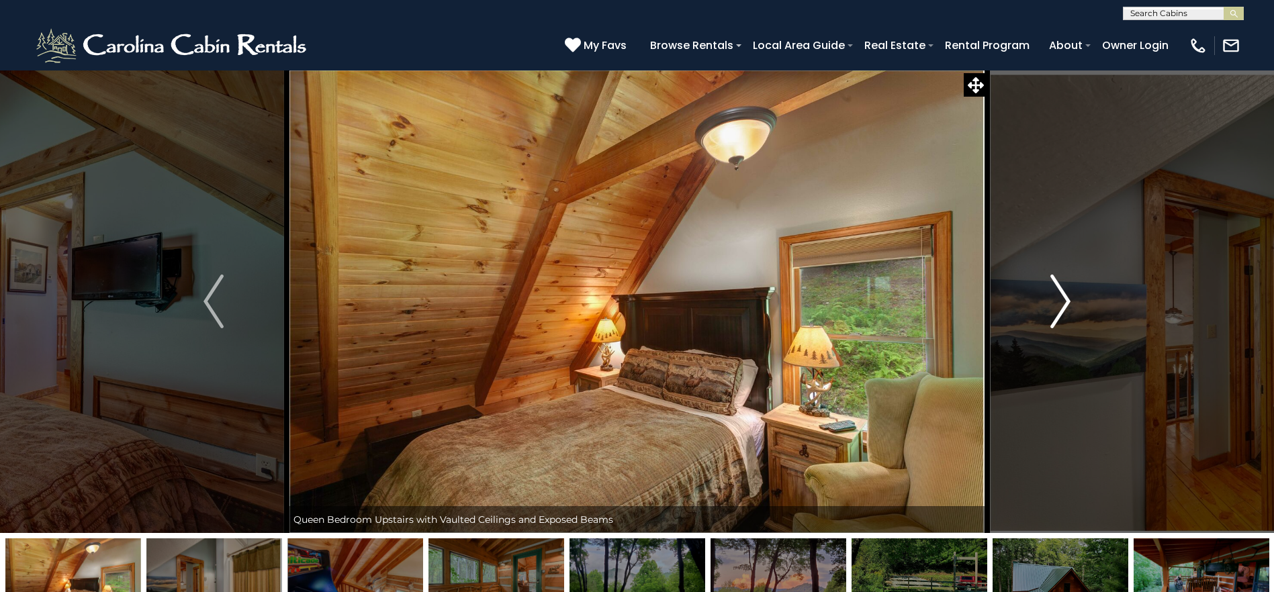
drag, startPoint x: 1070, startPoint y: 309, endPoint x: 1051, endPoint y: 328, distance: 27.1
click at [1051, 328] on button "Next" at bounding box center [1060, 301] width 146 height 463
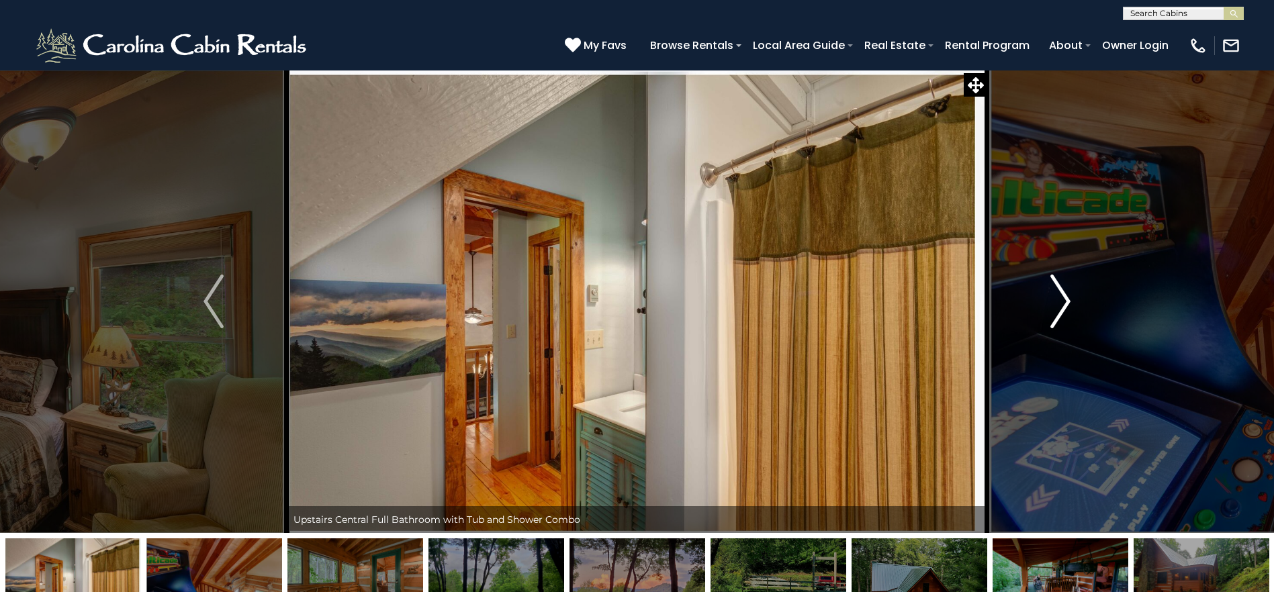
click at [1051, 327] on img "Next" at bounding box center [1060, 302] width 20 height 54
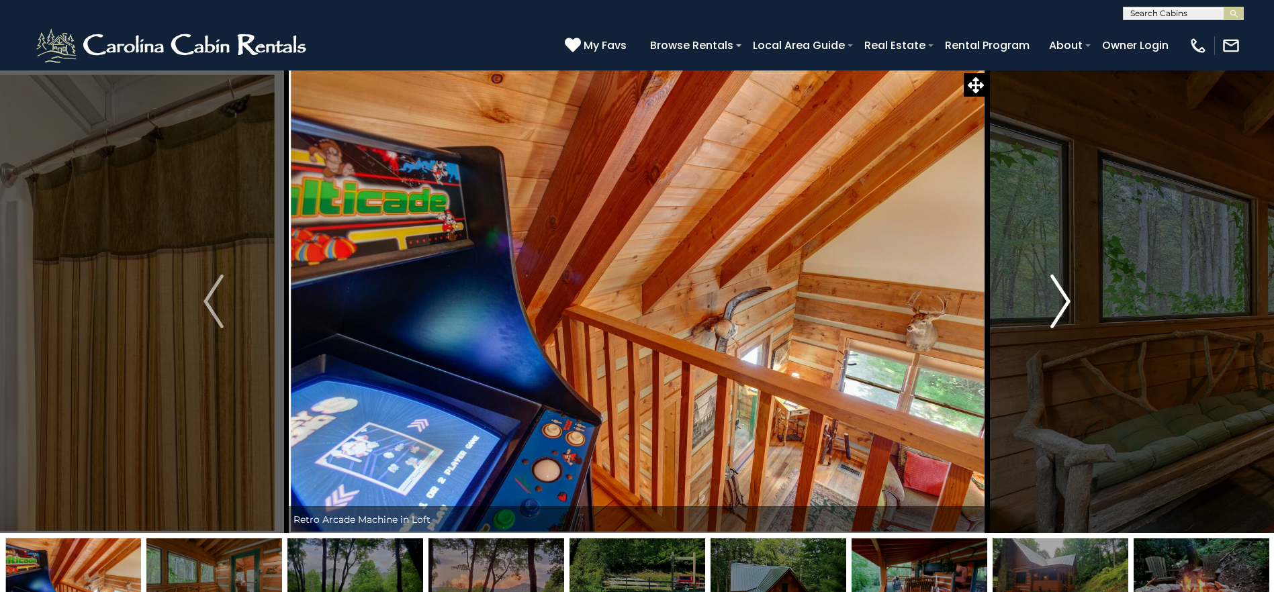
click at [1051, 327] on img "Next" at bounding box center [1060, 302] width 20 height 54
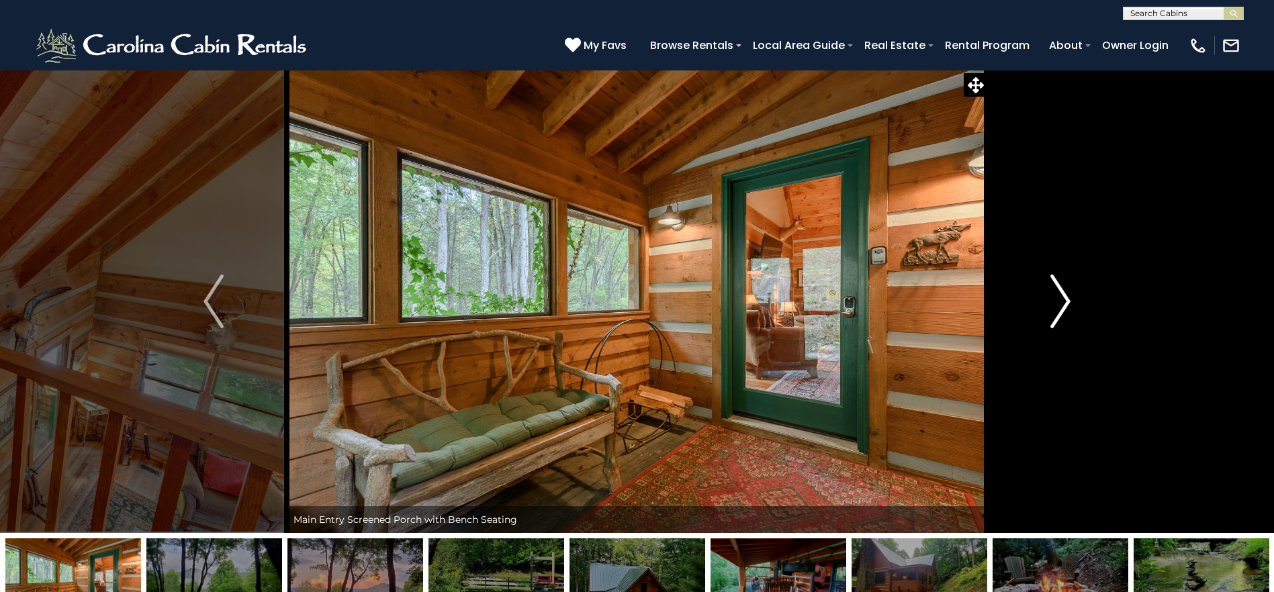
click at [1051, 327] on img "Next" at bounding box center [1060, 302] width 20 height 54
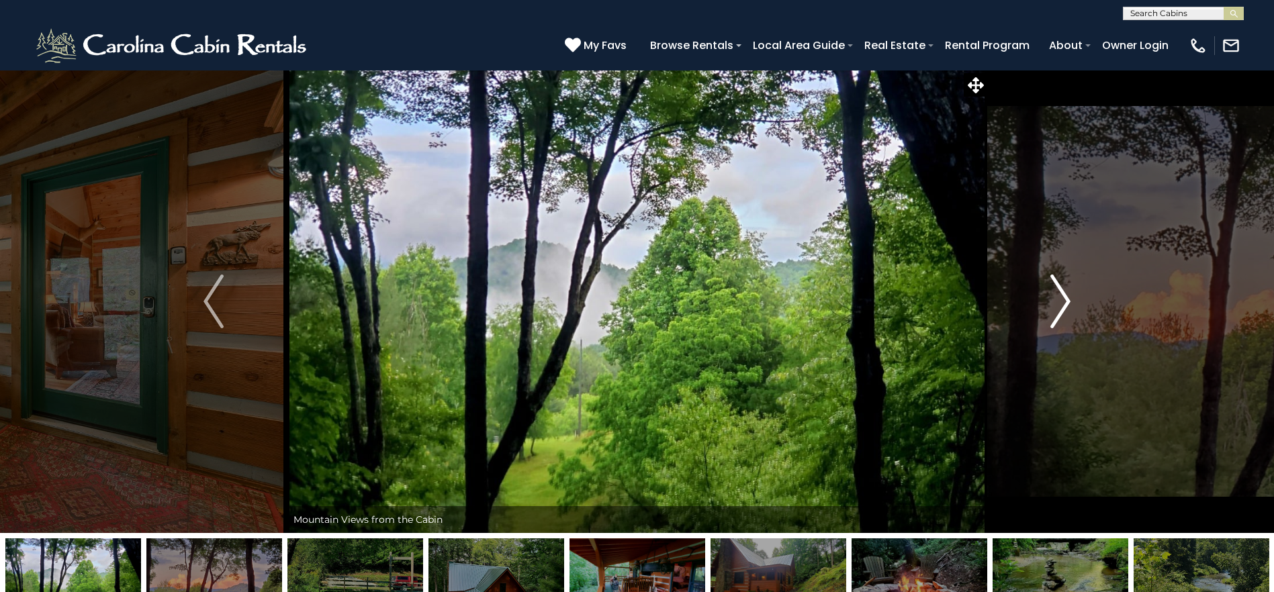
click at [1051, 327] on img "Next" at bounding box center [1060, 302] width 20 height 54
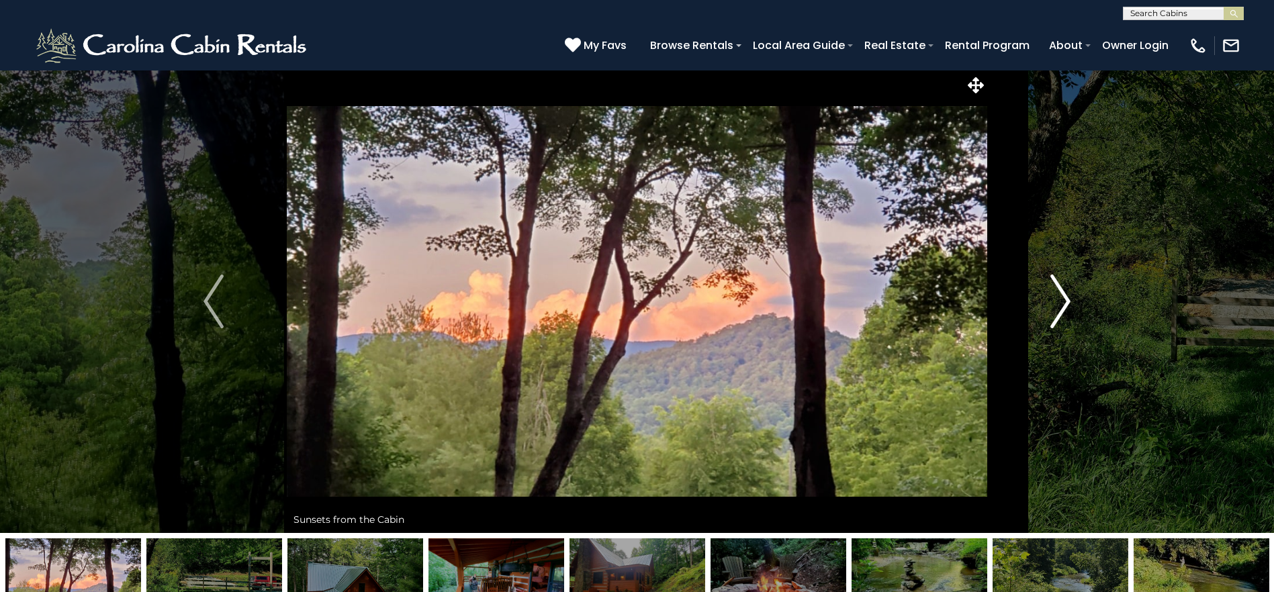
click at [1051, 327] on img "Next" at bounding box center [1060, 302] width 20 height 54
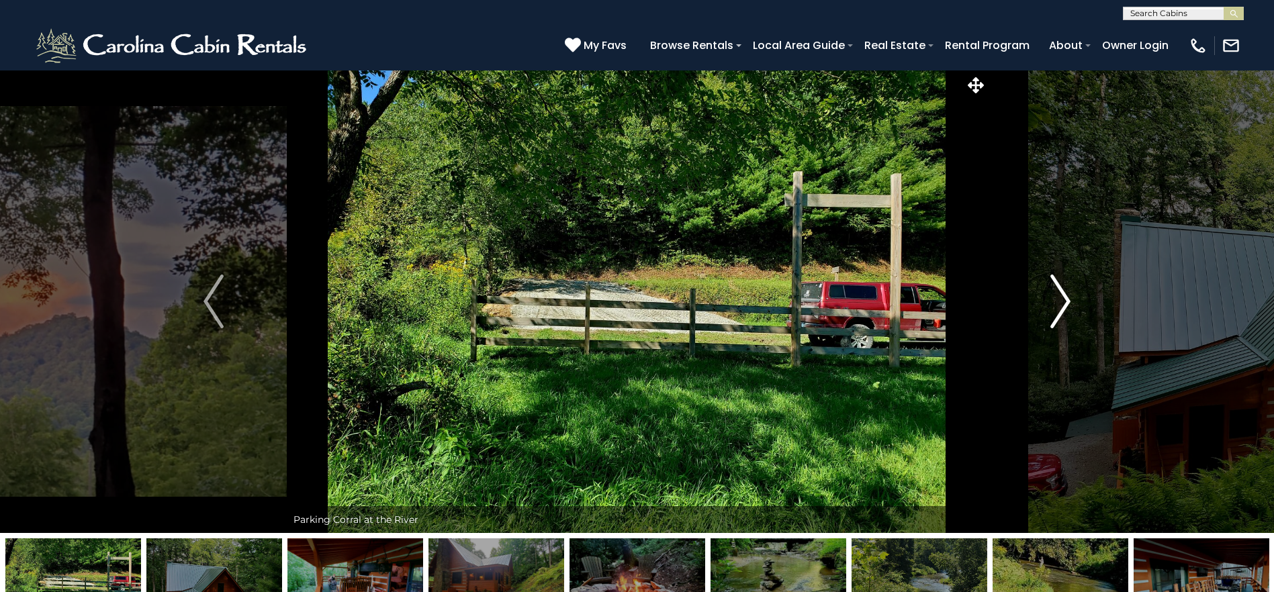
click at [1051, 327] on img "Next" at bounding box center [1060, 302] width 20 height 54
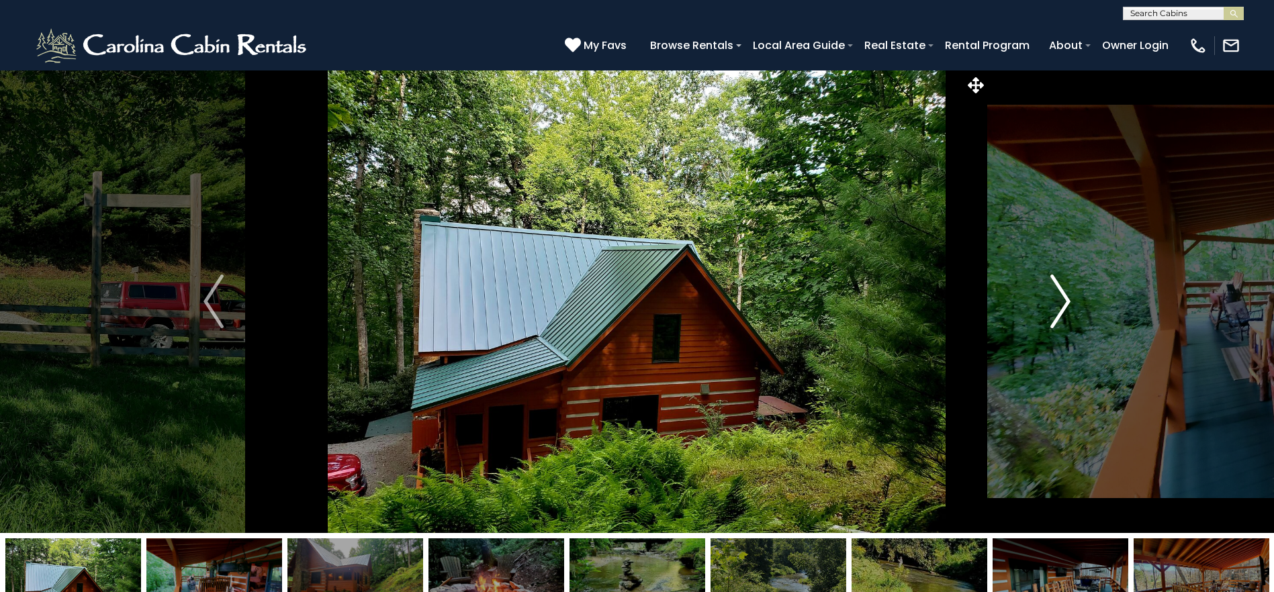
click at [1051, 327] on img "Next" at bounding box center [1060, 302] width 20 height 54
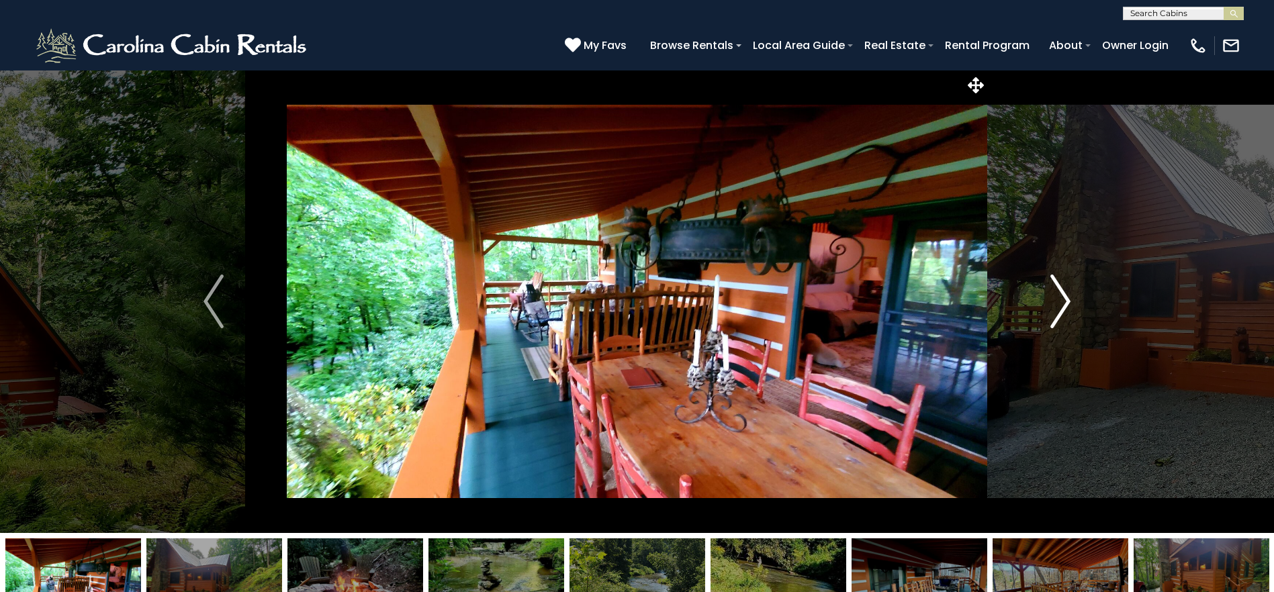
click at [1051, 327] on img "Next" at bounding box center [1060, 302] width 20 height 54
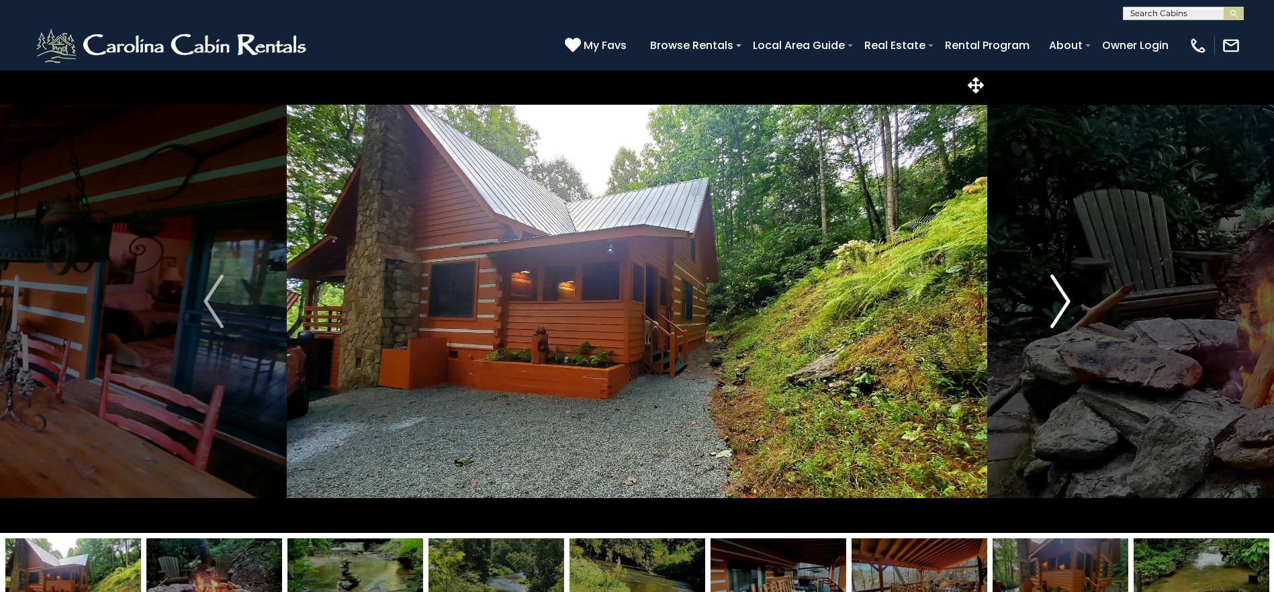
click at [1051, 327] on img "Next" at bounding box center [1060, 302] width 20 height 54
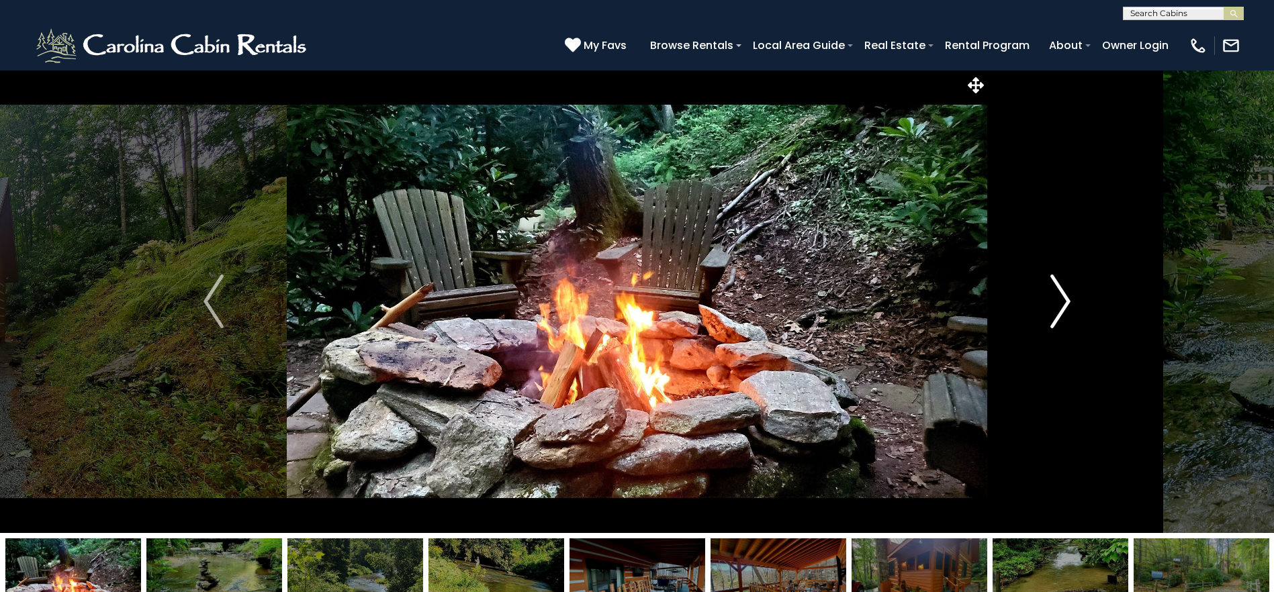
click at [1051, 327] on img "Next" at bounding box center [1060, 302] width 20 height 54
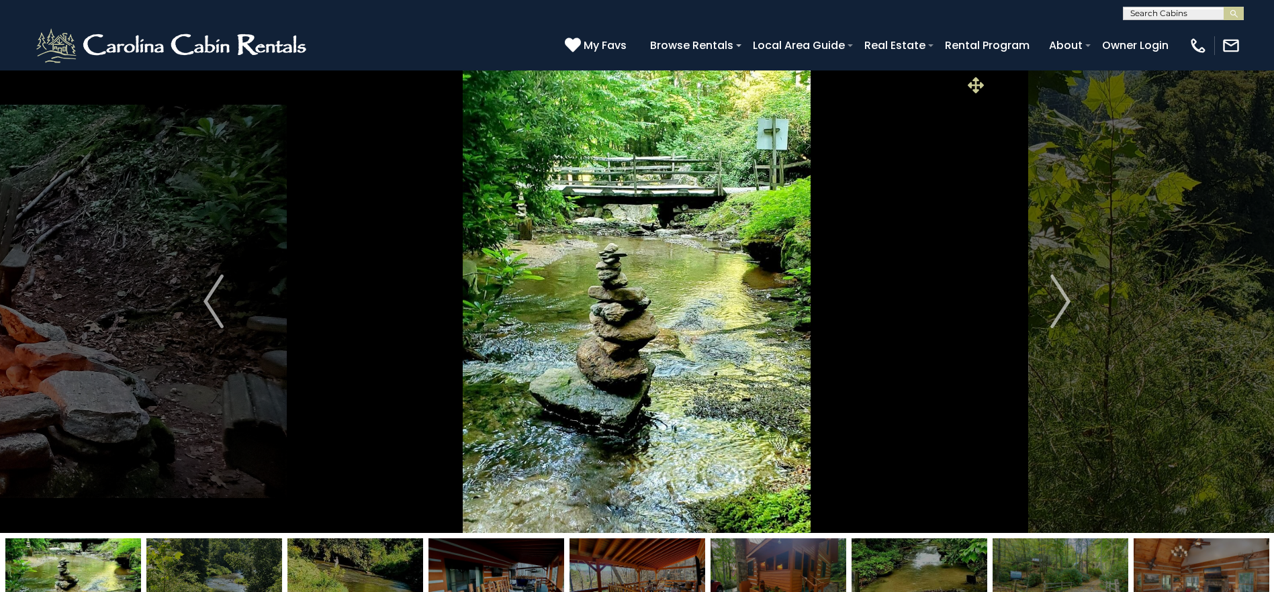
drag, startPoint x: 1051, startPoint y: 328, endPoint x: 985, endPoint y: 84, distance: 252.4
click at [985, 84] on span at bounding box center [974, 84] width 23 height 23
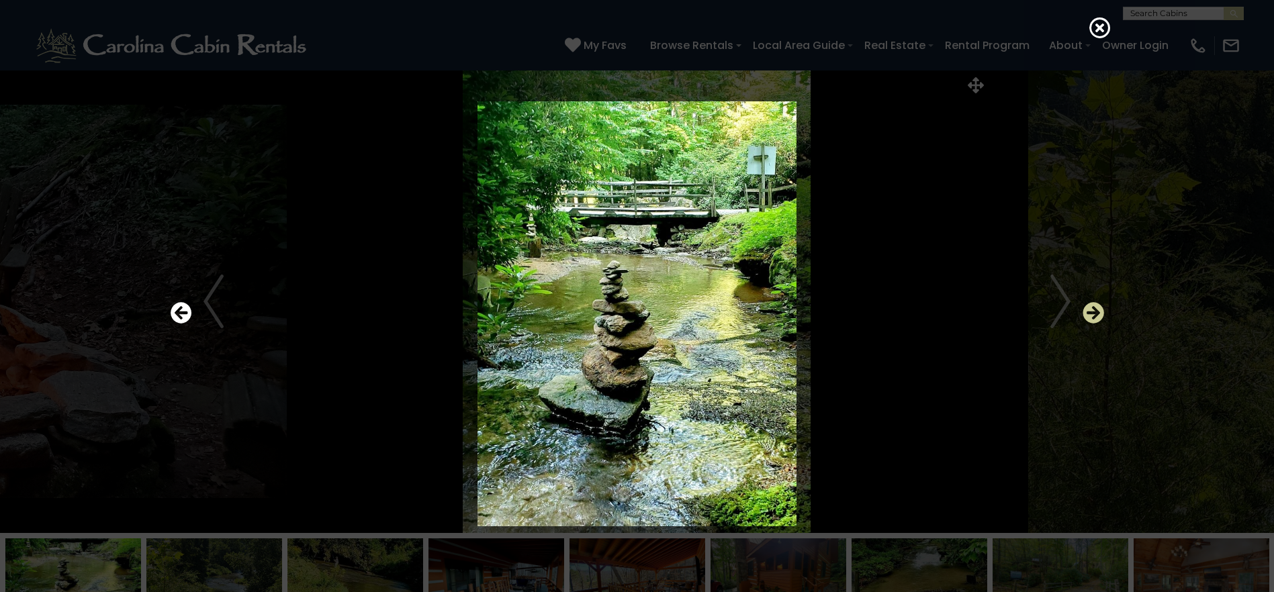
click at [1088, 312] on icon "Next" at bounding box center [1092, 313] width 21 height 21
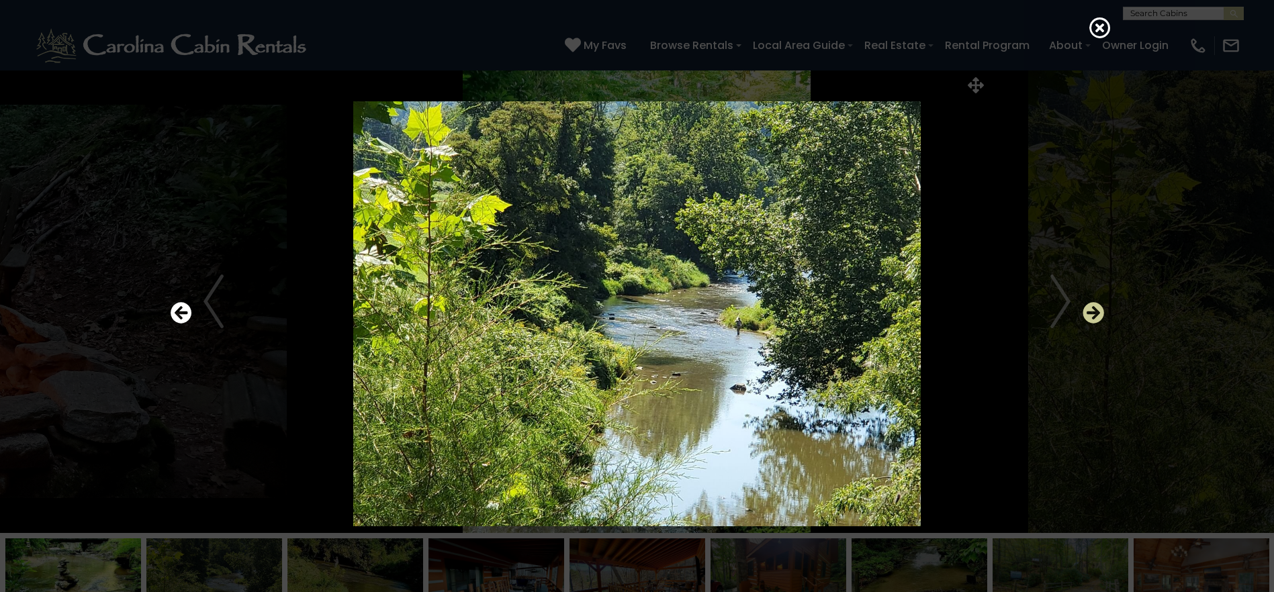
click at [1091, 310] on icon "Next" at bounding box center [1092, 313] width 21 height 21
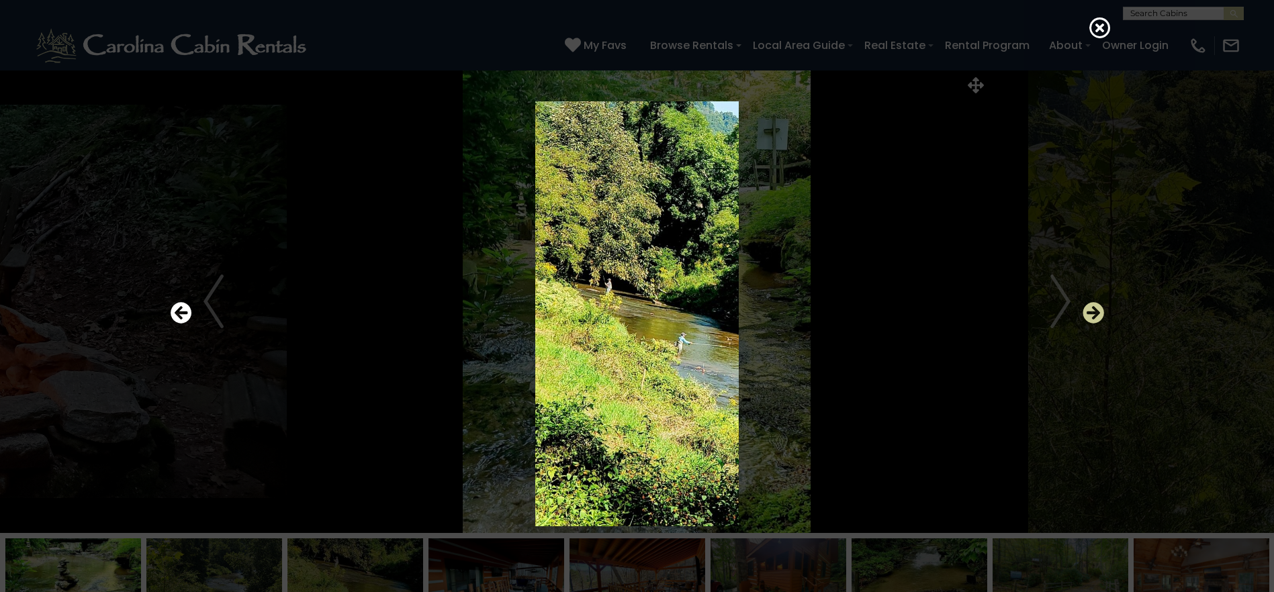
click at [1091, 310] on icon "Next" at bounding box center [1092, 313] width 21 height 21
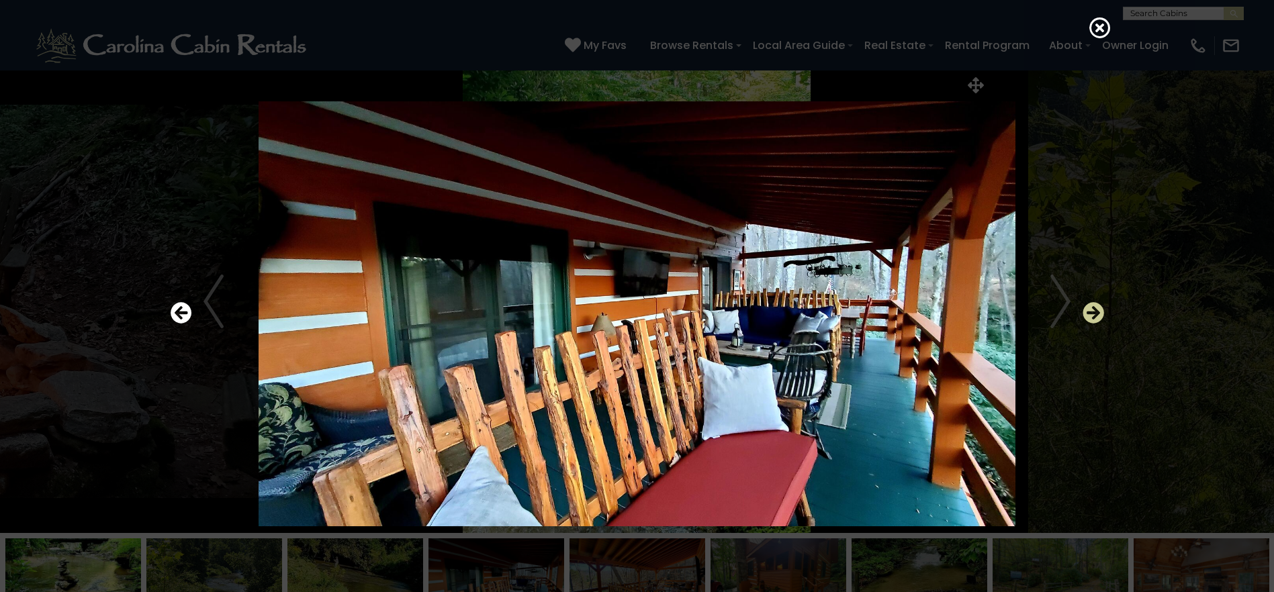
click at [1091, 310] on icon "Next" at bounding box center [1092, 313] width 21 height 21
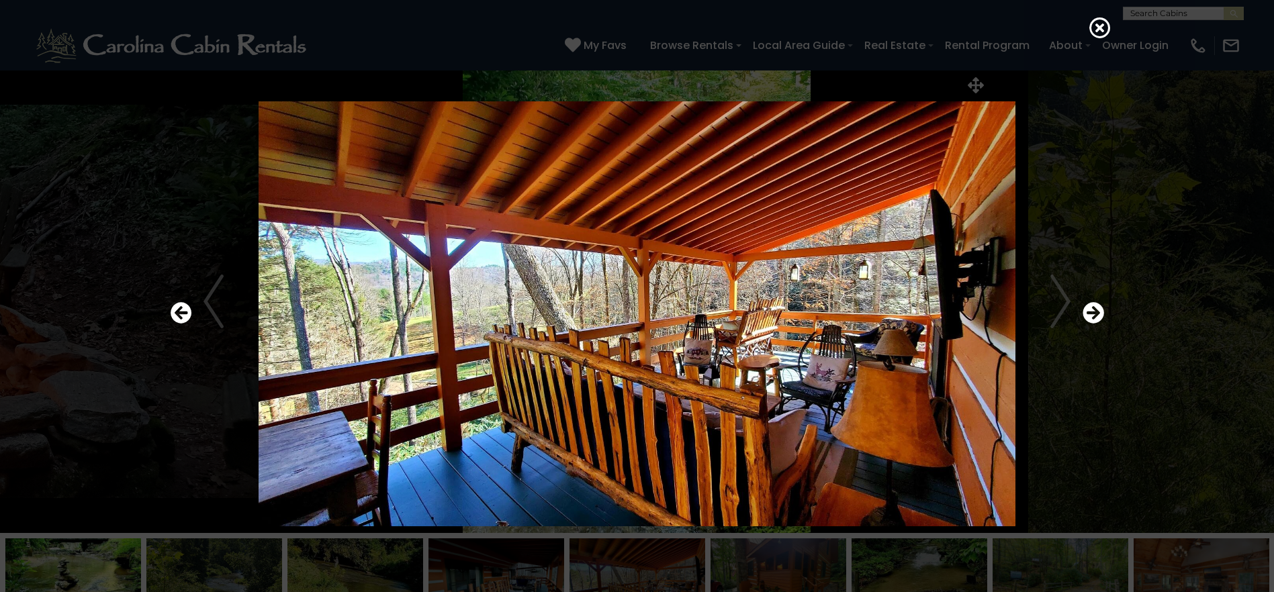
drag, startPoint x: 1092, startPoint y: 310, endPoint x: 1107, endPoint y: 434, distance: 125.2
click at [1107, 434] on div at bounding box center [637, 314] width 947 height 533
click at [1061, 328] on div at bounding box center [637, 314] width 947 height 533
click at [1096, 308] on icon "Next" at bounding box center [1092, 313] width 21 height 21
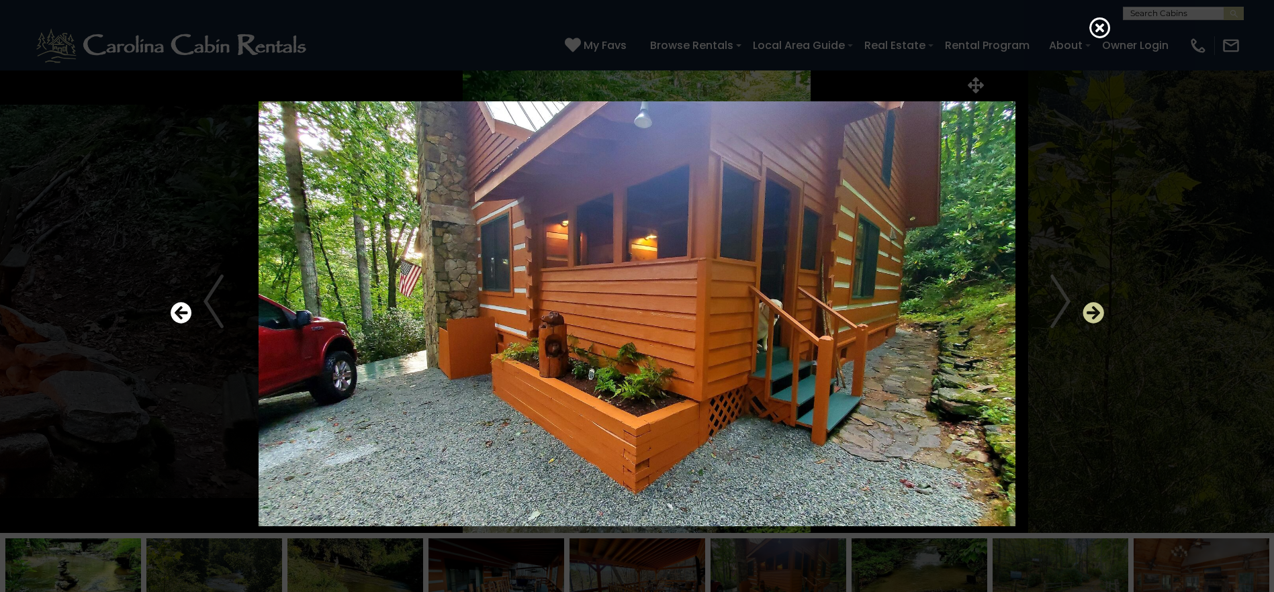
click at [1096, 310] on icon "Next" at bounding box center [1092, 313] width 21 height 21
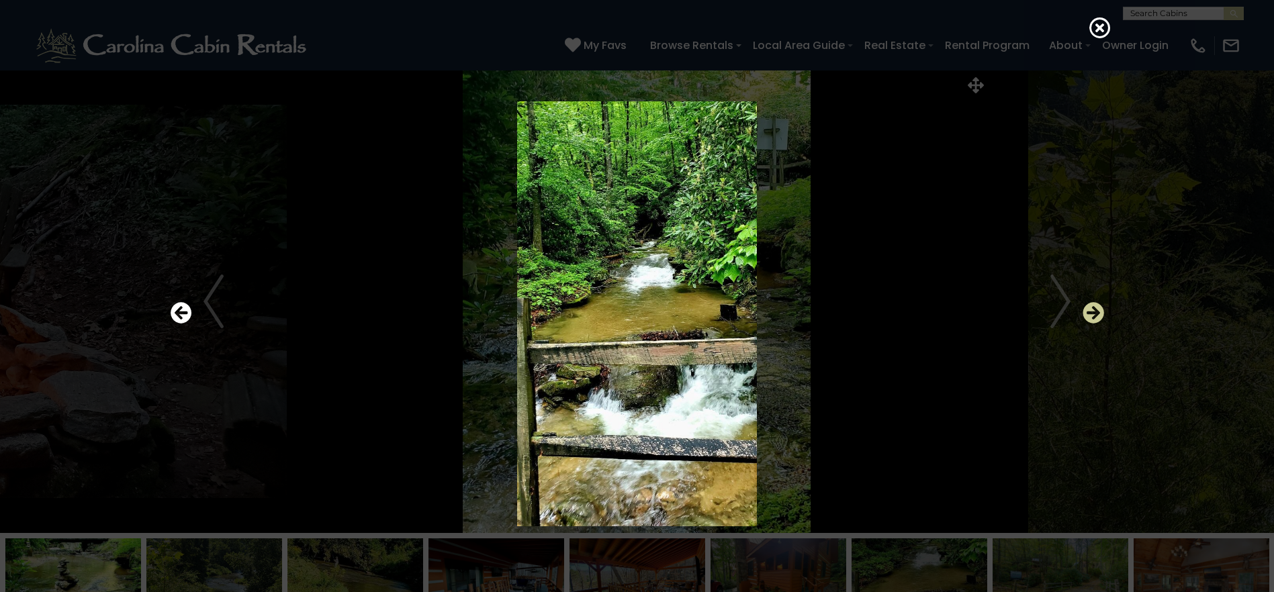
click at [1096, 310] on icon "Next" at bounding box center [1092, 313] width 21 height 21
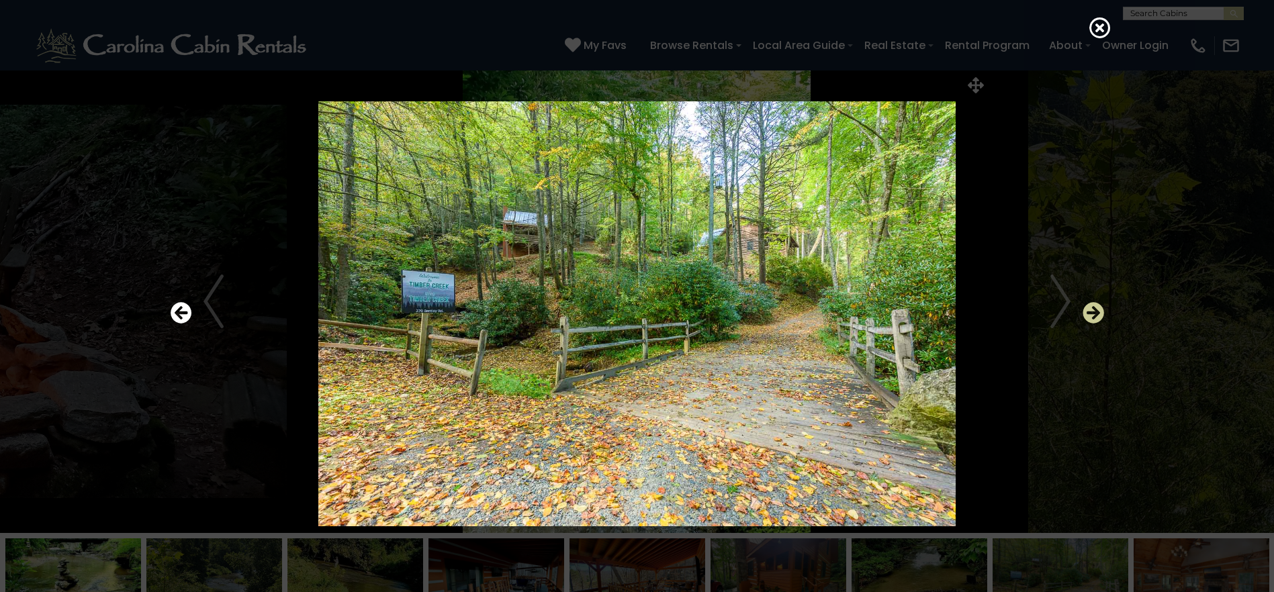
click at [1096, 310] on icon "Next" at bounding box center [1092, 313] width 21 height 21
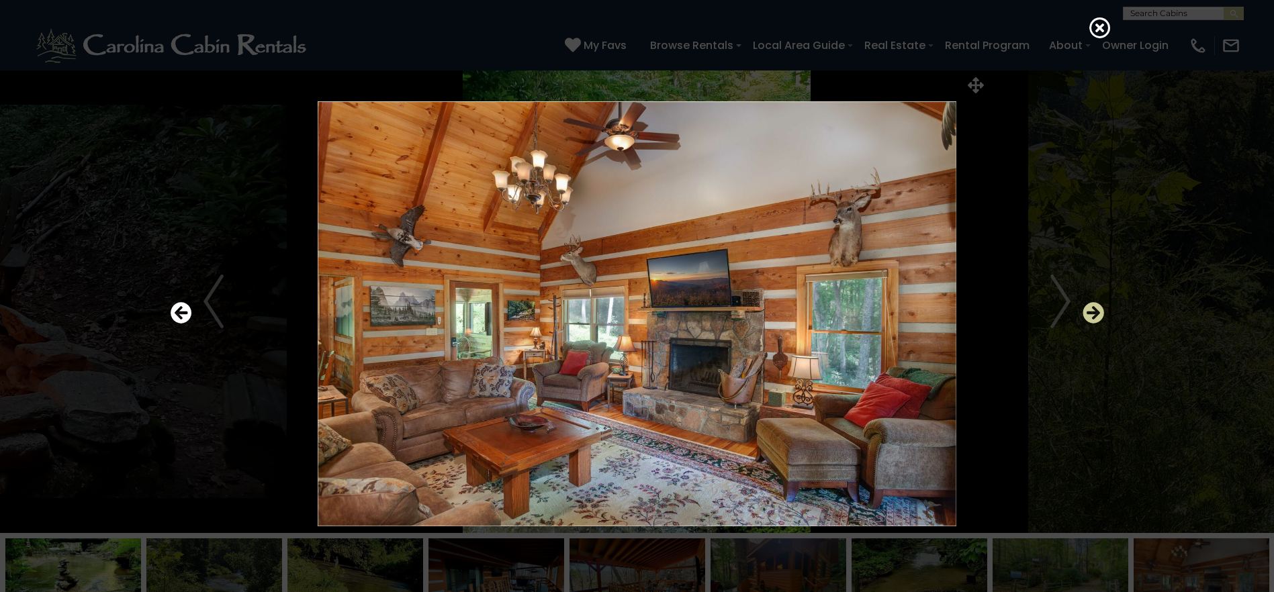
click at [1096, 310] on icon "Next" at bounding box center [1092, 313] width 21 height 21
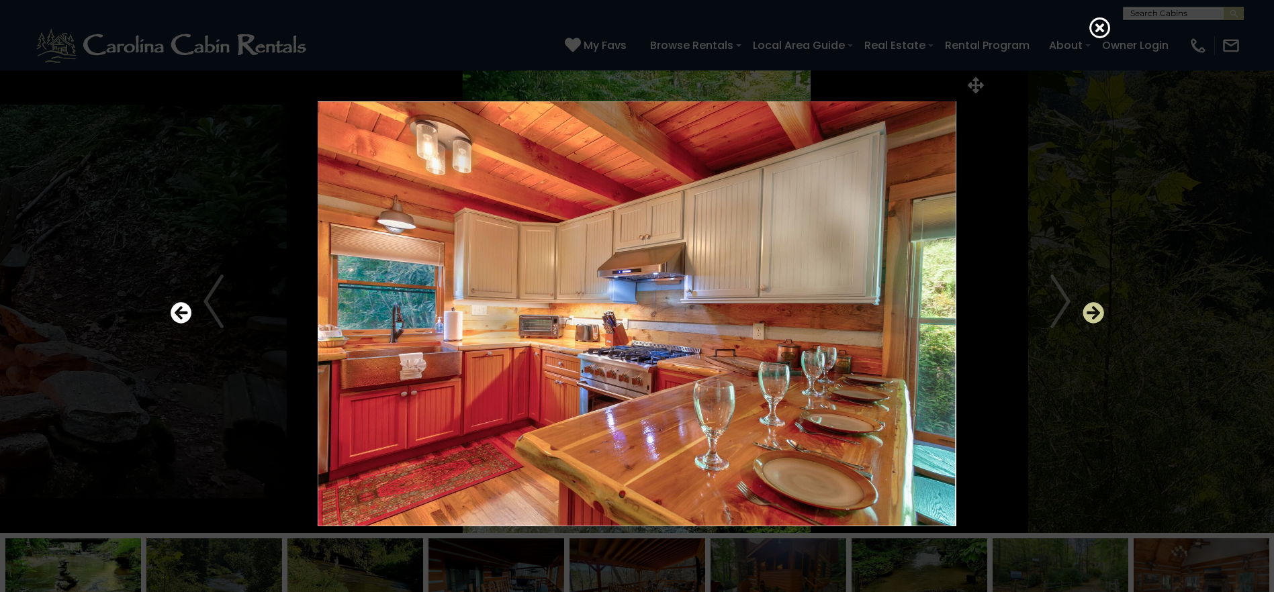
click at [1096, 310] on icon "Next" at bounding box center [1092, 313] width 21 height 21
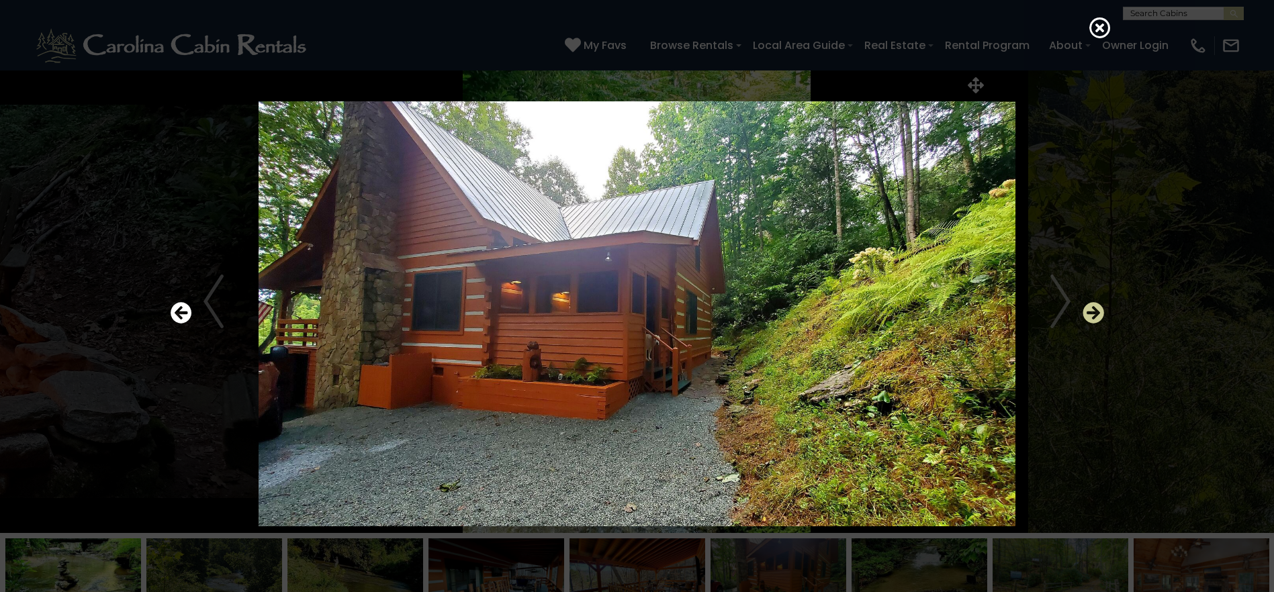
click at [1096, 310] on icon "Next" at bounding box center [1092, 313] width 21 height 21
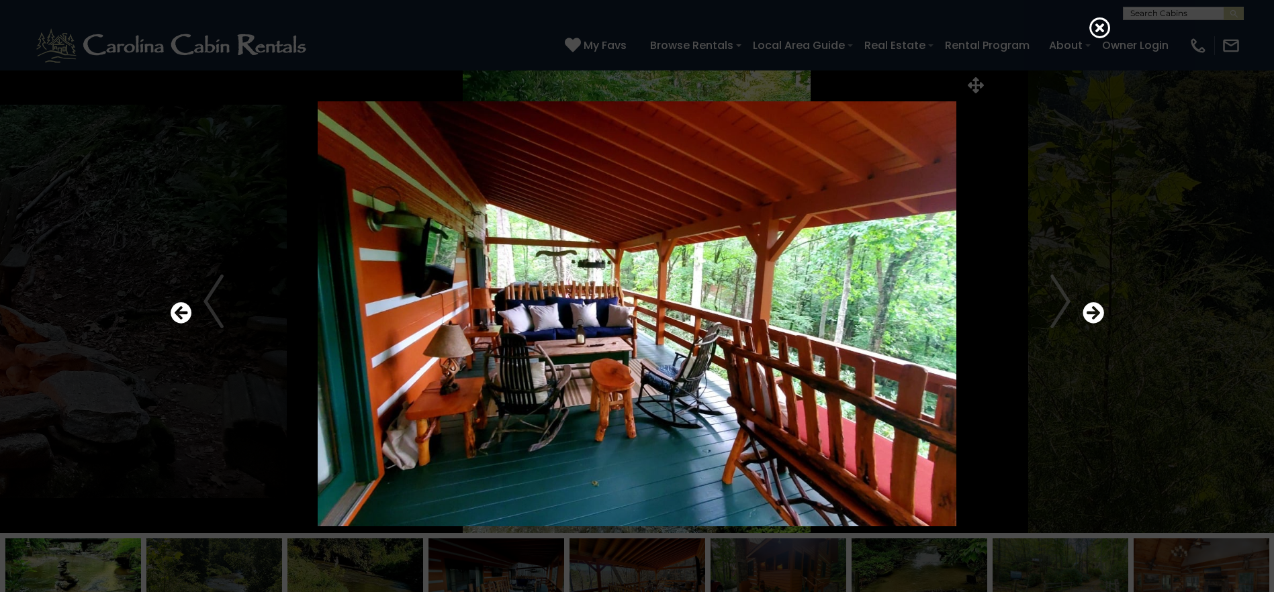
drag, startPoint x: 1096, startPoint y: 318, endPoint x: 1074, endPoint y: 397, distance: 82.9
drag, startPoint x: 1074, startPoint y: 397, endPoint x: 1070, endPoint y: 477, distance: 80.0
click at [1070, 477] on div at bounding box center [637, 314] width 947 height 533
click at [1094, 307] on icon "Next" at bounding box center [1092, 313] width 21 height 21
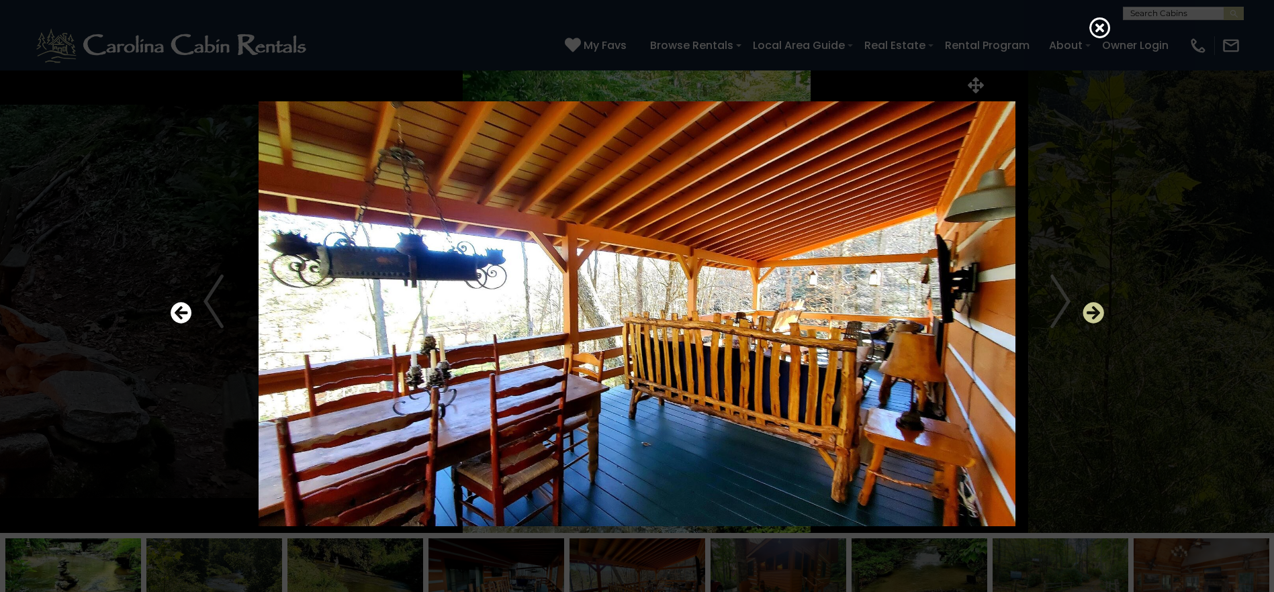
click at [1094, 307] on icon "Next" at bounding box center [1092, 313] width 21 height 21
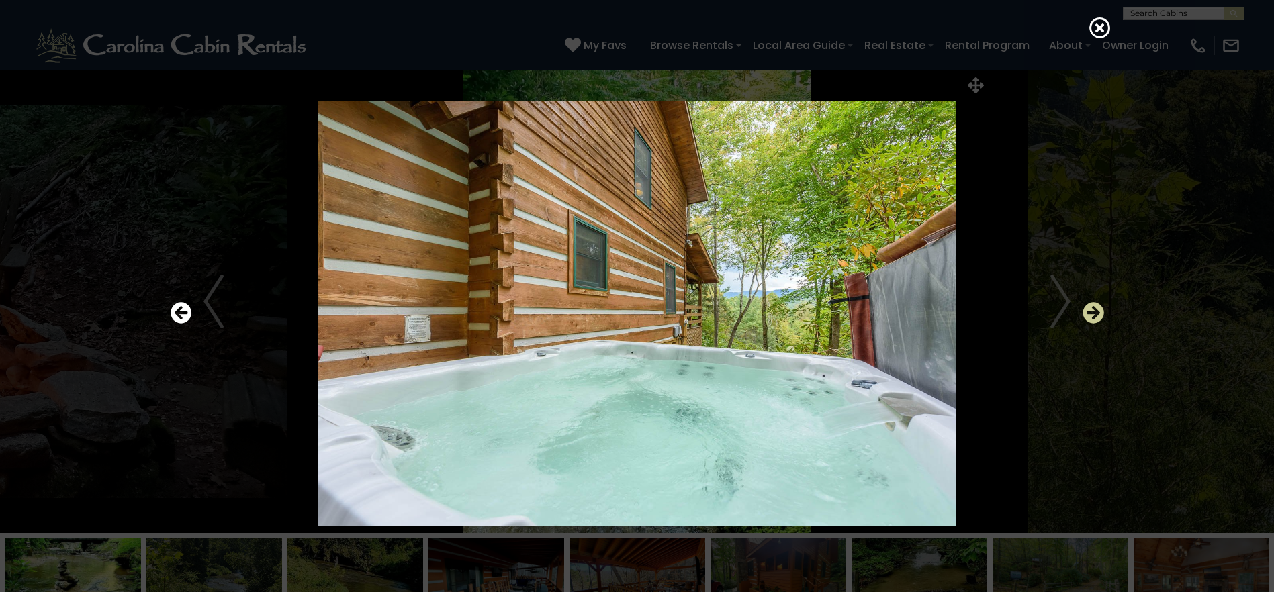
click at [1094, 307] on icon "Next" at bounding box center [1092, 313] width 21 height 21
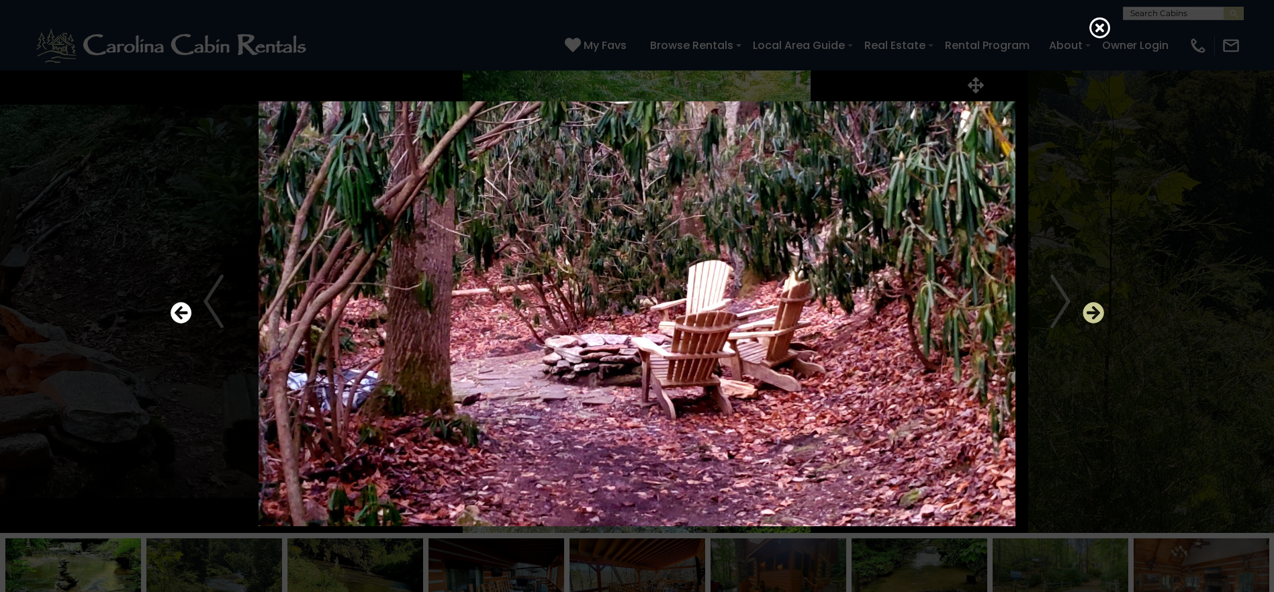
click at [1094, 307] on icon "Next" at bounding box center [1092, 313] width 21 height 21
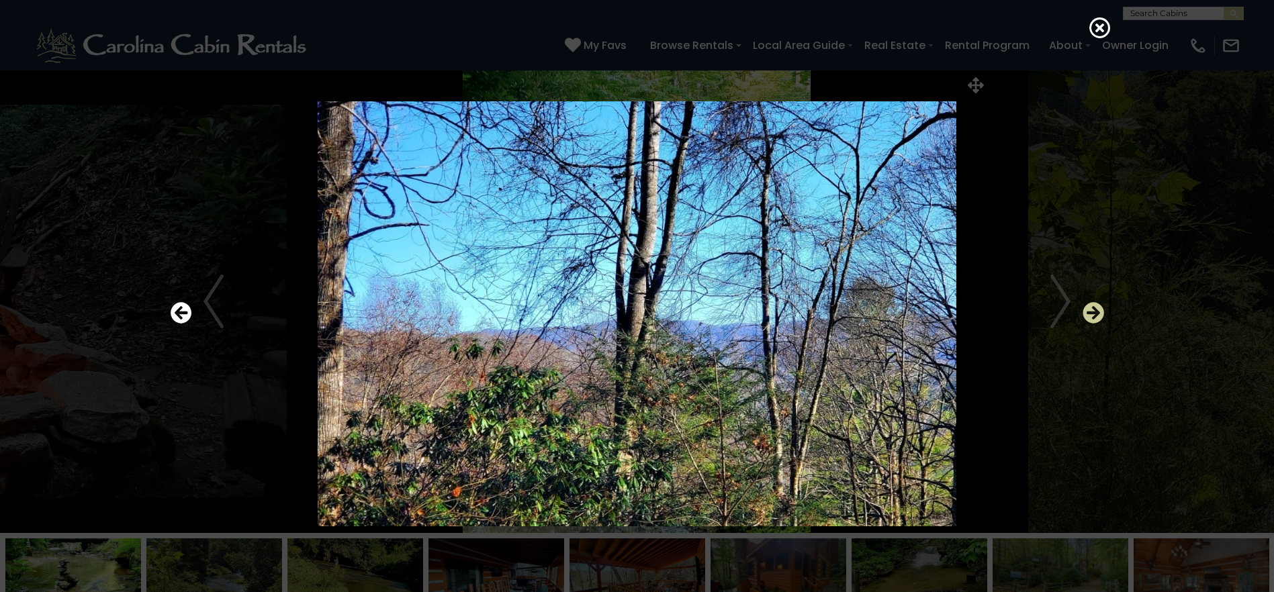
drag, startPoint x: 1090, startPoint y: 308, endPoint x: 1087, endPoint y: 318, distance: 10.0
click at [1087, 318] on icon "Next" at bounding box center [1092, 313] width 21 height 21
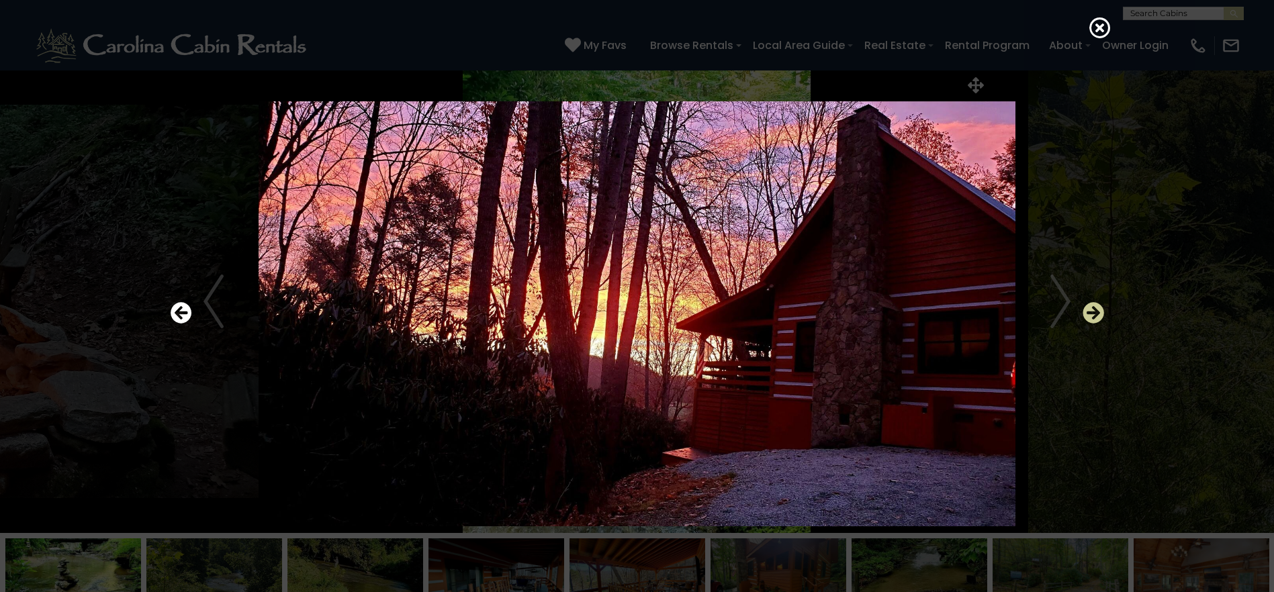
click at [1087, 318] on icon "Next" at bounding box center [1092, 313] width 21 height 21
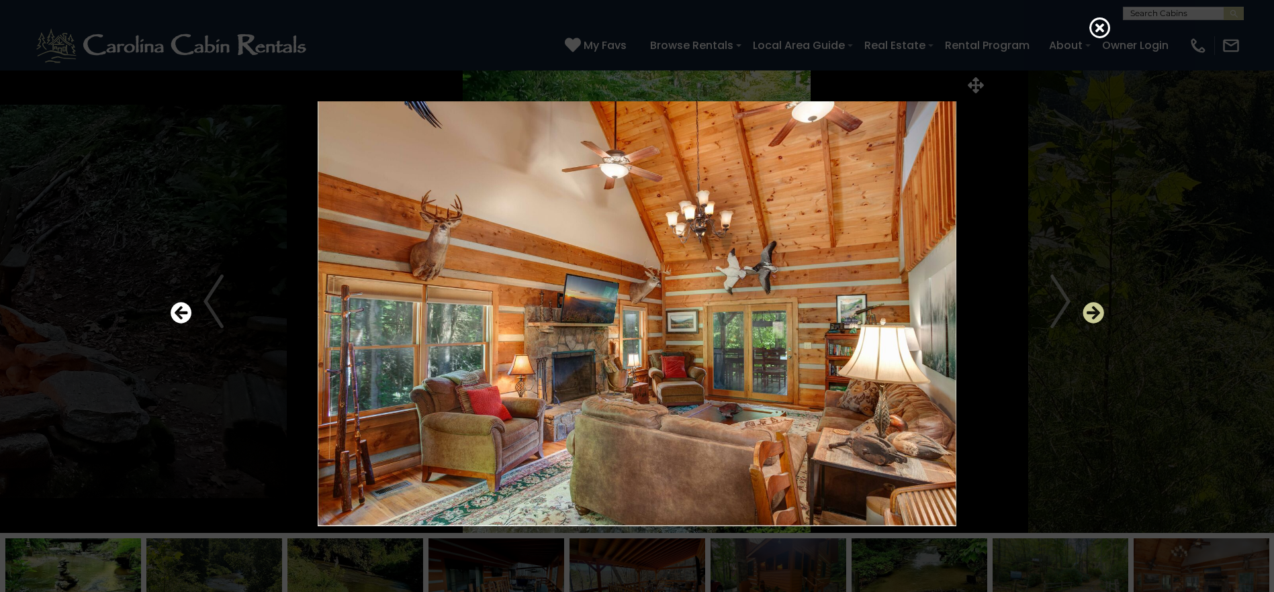
click at [1087, 318] on icon "Next" at bounding box center [1092, 313] width 21 height 21
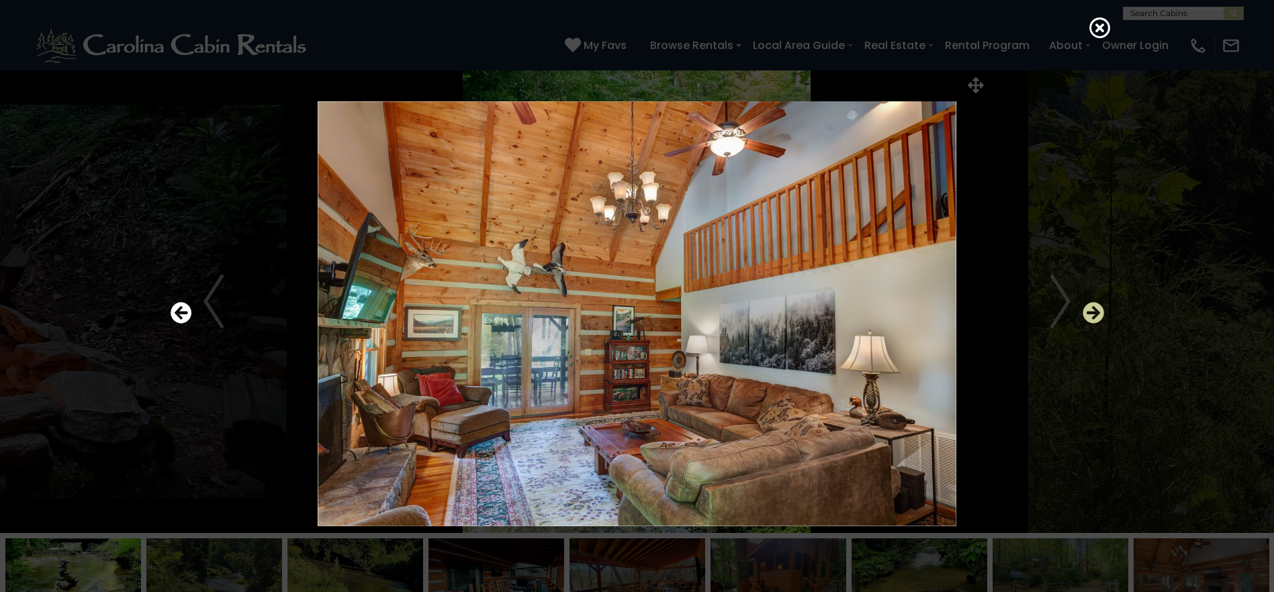
click at [1087, 318] on icon "Next" at bounding box center [1092, 313] width 21 height 21
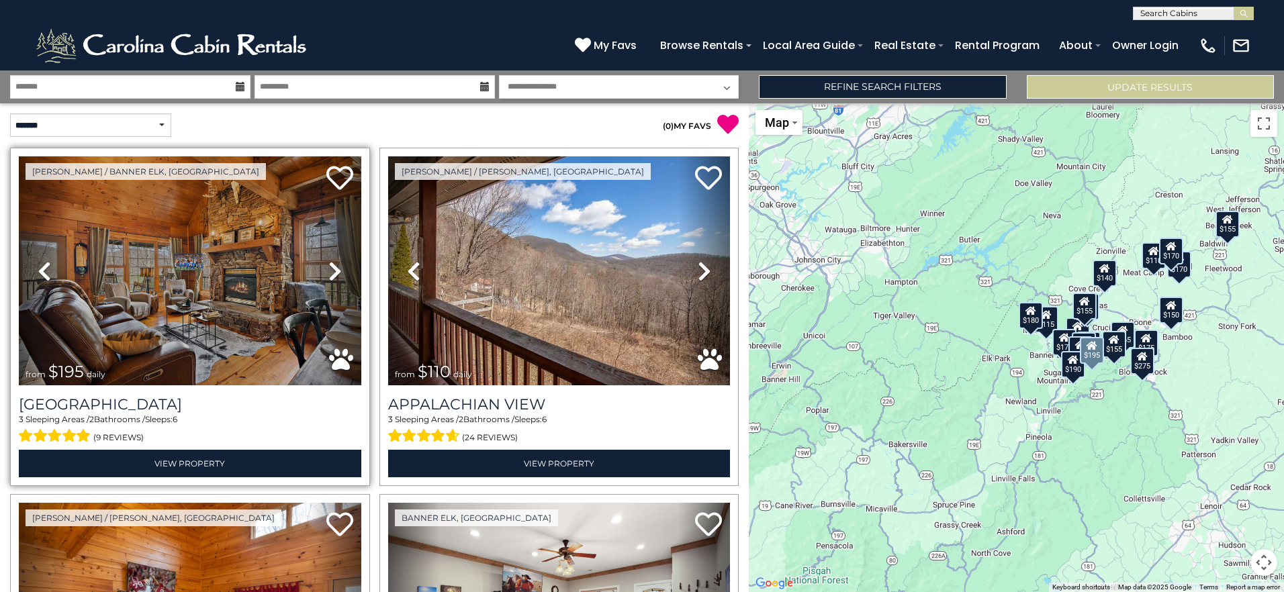
click at [330, 265] on icon at bounding box center [334, 270] width 13 height 21
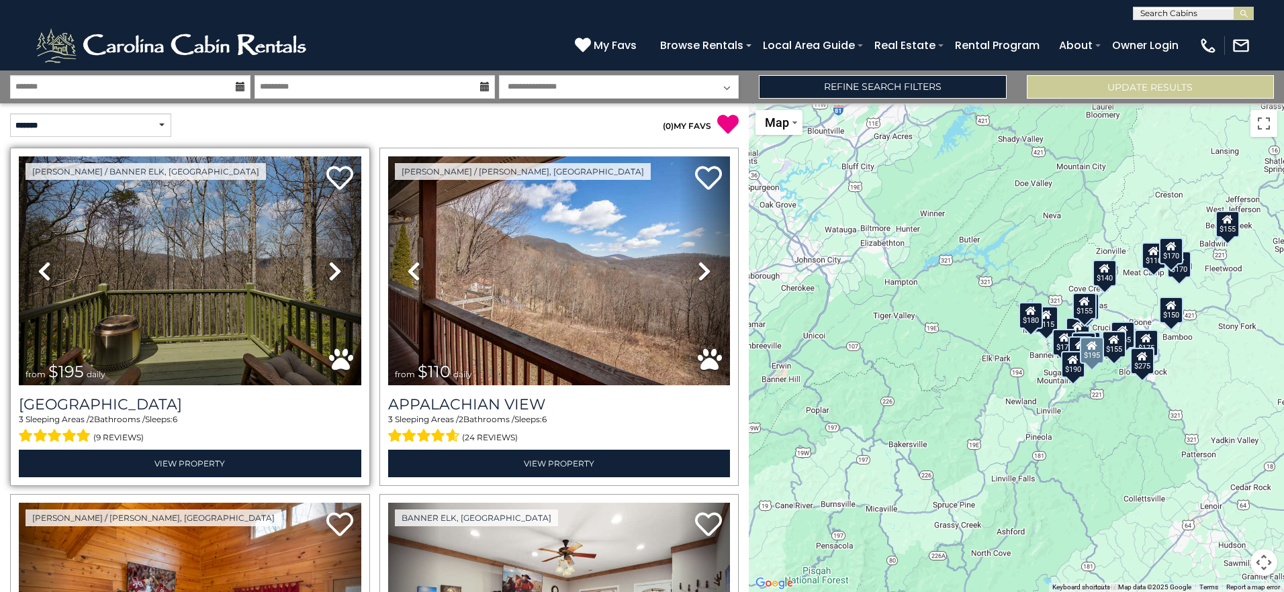
click at [330, 267] on icon at bounding box center [334, 270] width 13 height 21
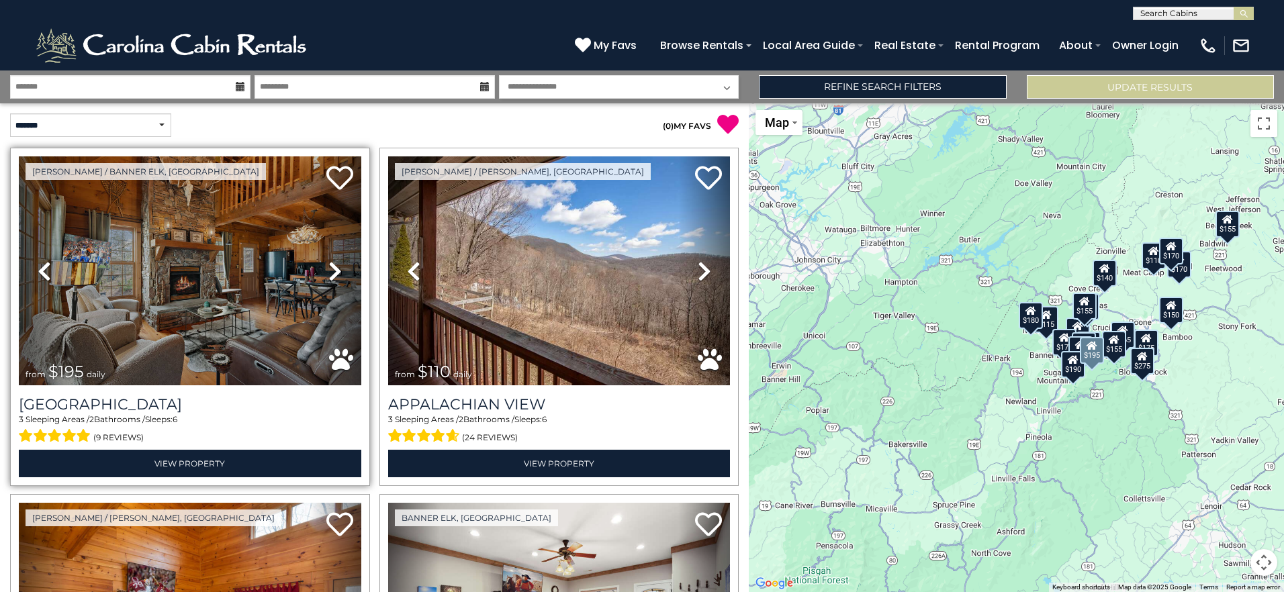
click at [50, 263] on icon at bounding box center [44, 270] width 13 height 21
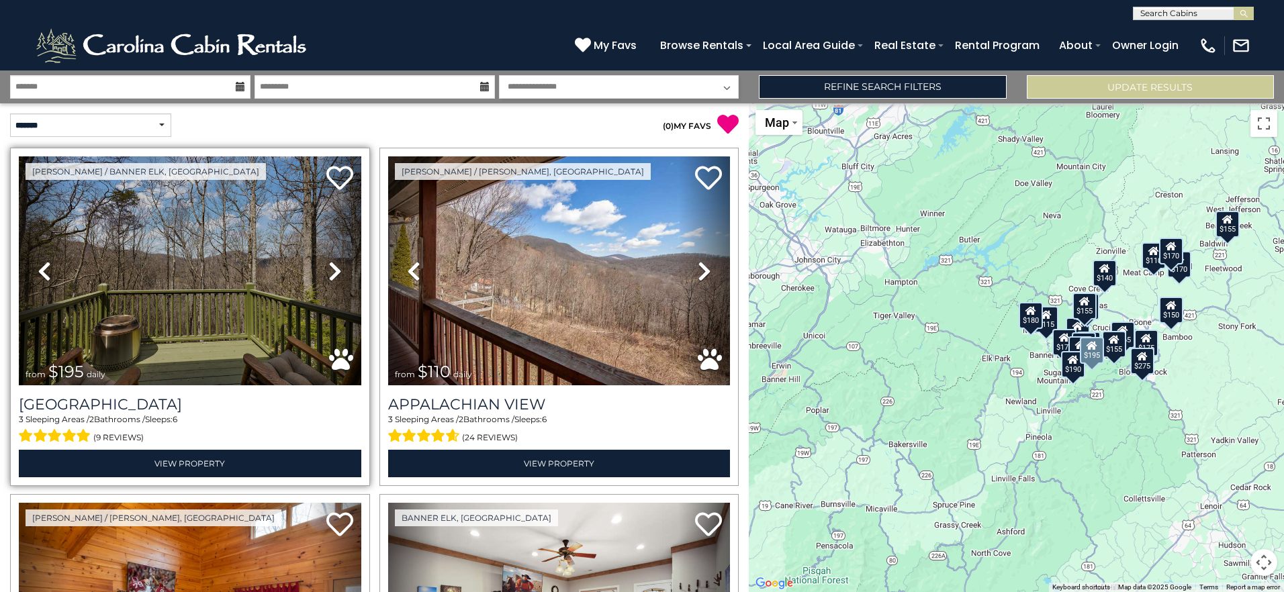
click at [330, 270] on icon at bounding box center [334, 270] width 13 height 21
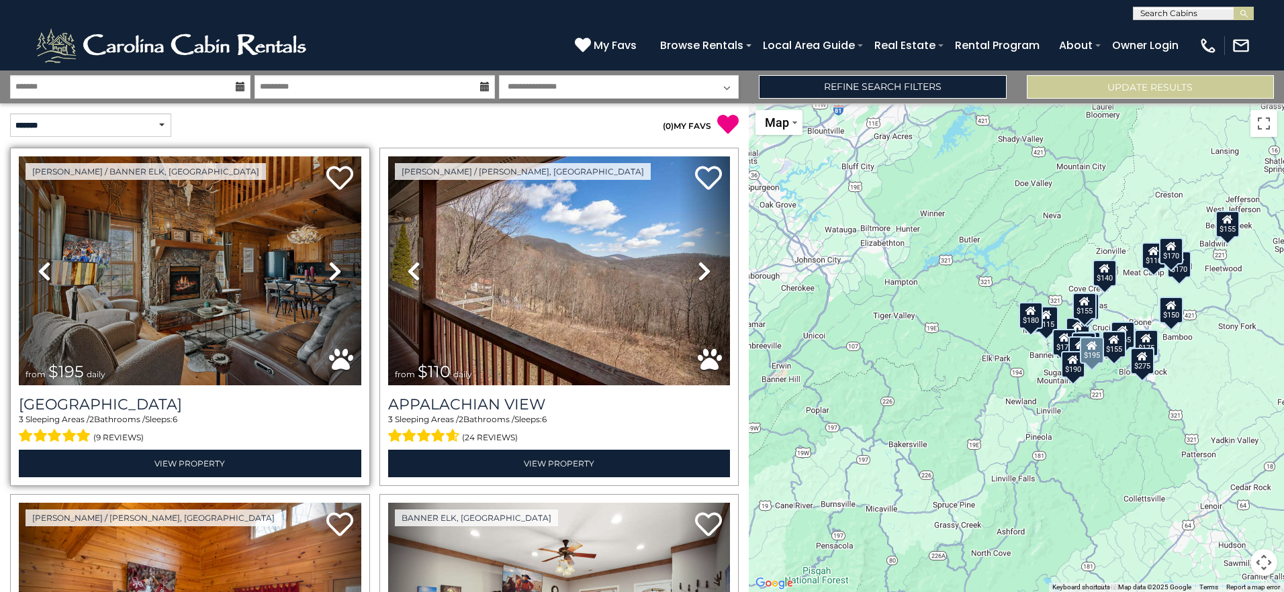
click at [330, 270] on icon at bounding box center [334, 270] width 13 height 21
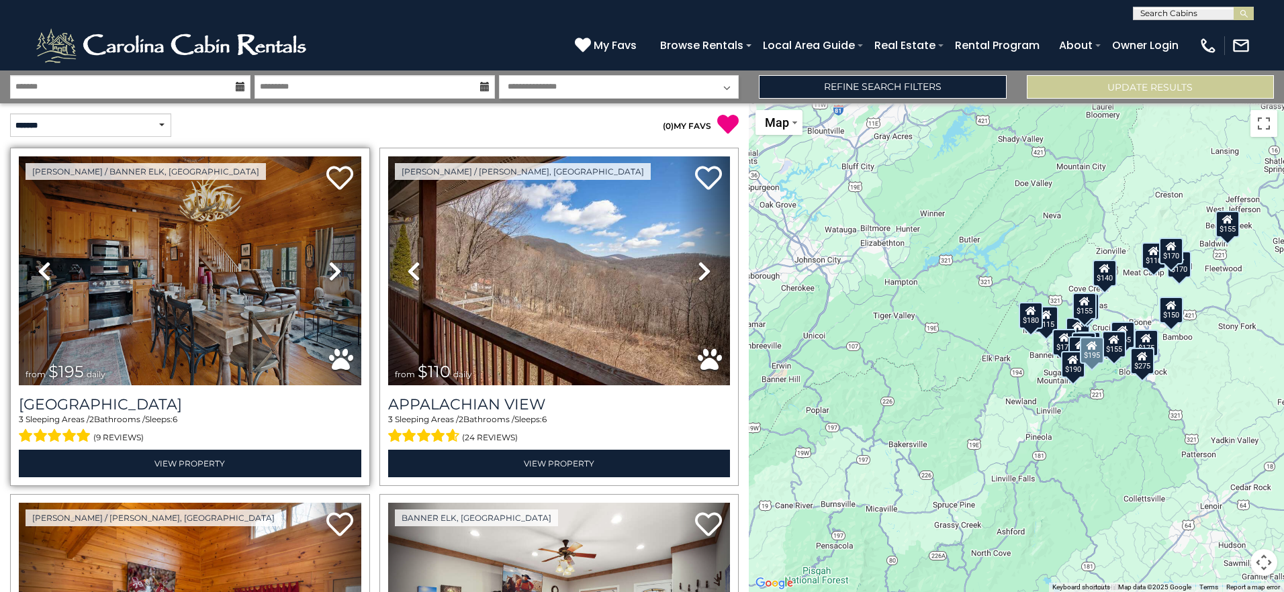
click at [330, 270] on icon at bounding box center [334, 270] width 13 height 21
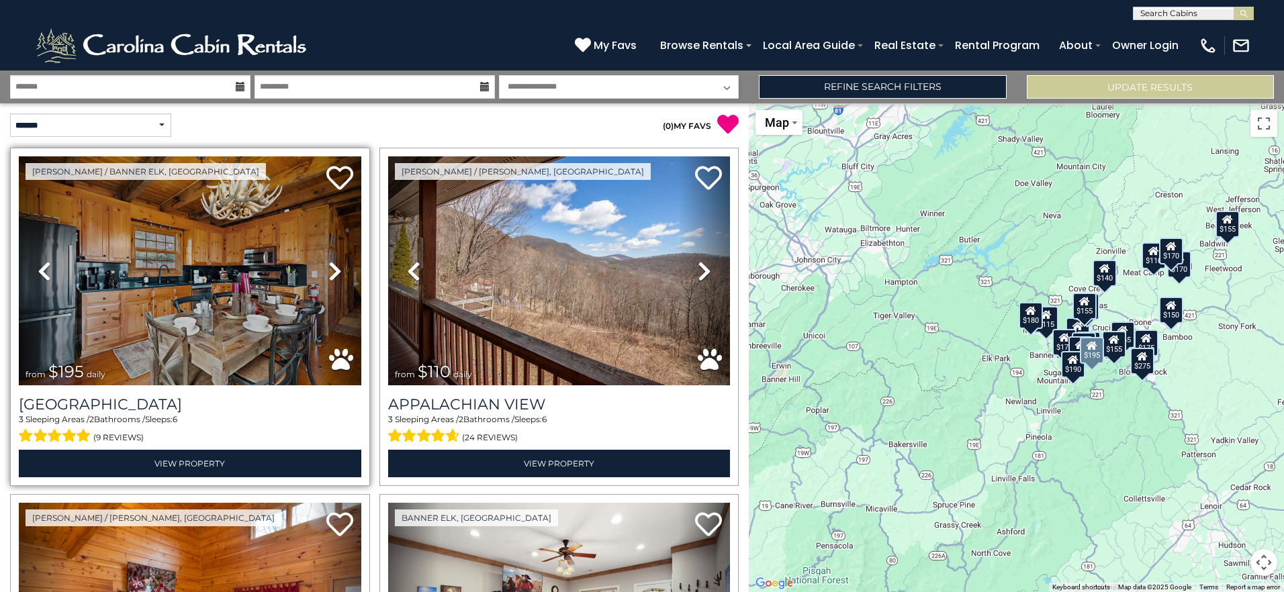
click at [330, 270] on icon at bounding box center [334, 270] width 13 height 21
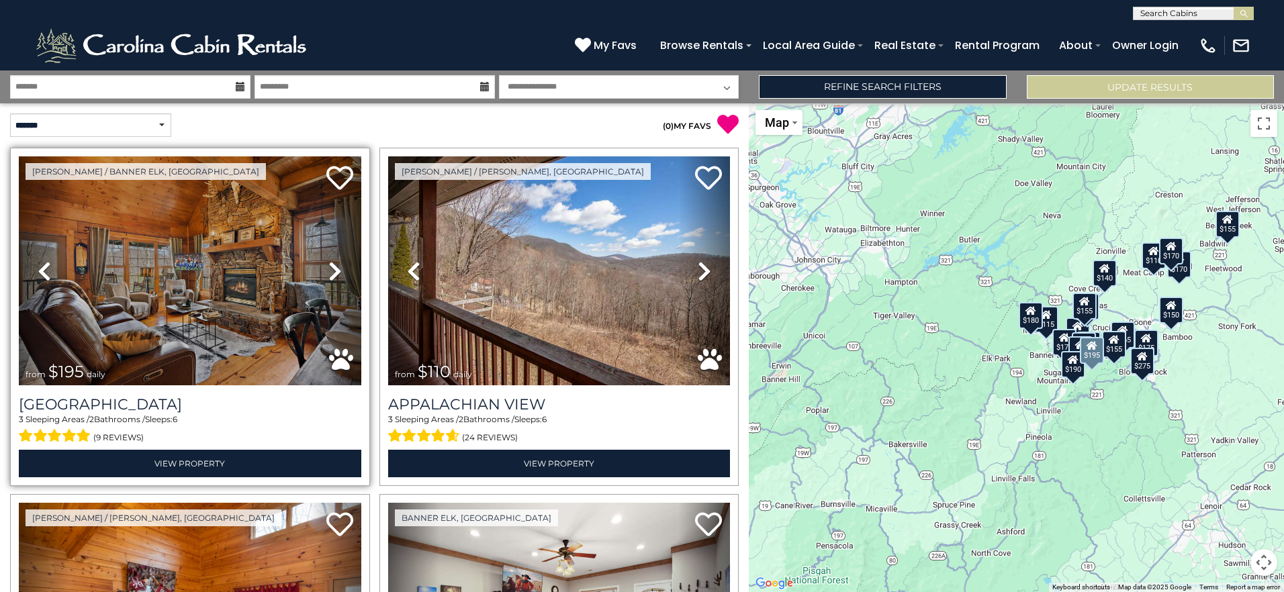
click at [330, 270] on icon at bounding box center [334, 270] width 13 height 21
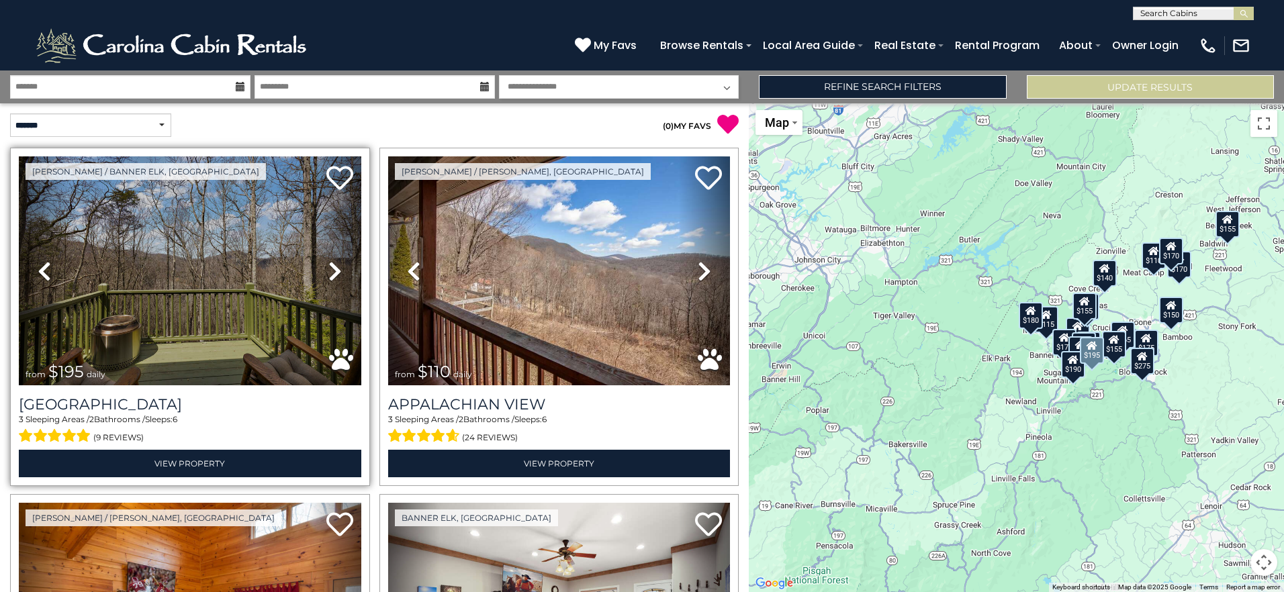
click at [330, 270] on icon at bounding box center [334, 270] width 13 height 21
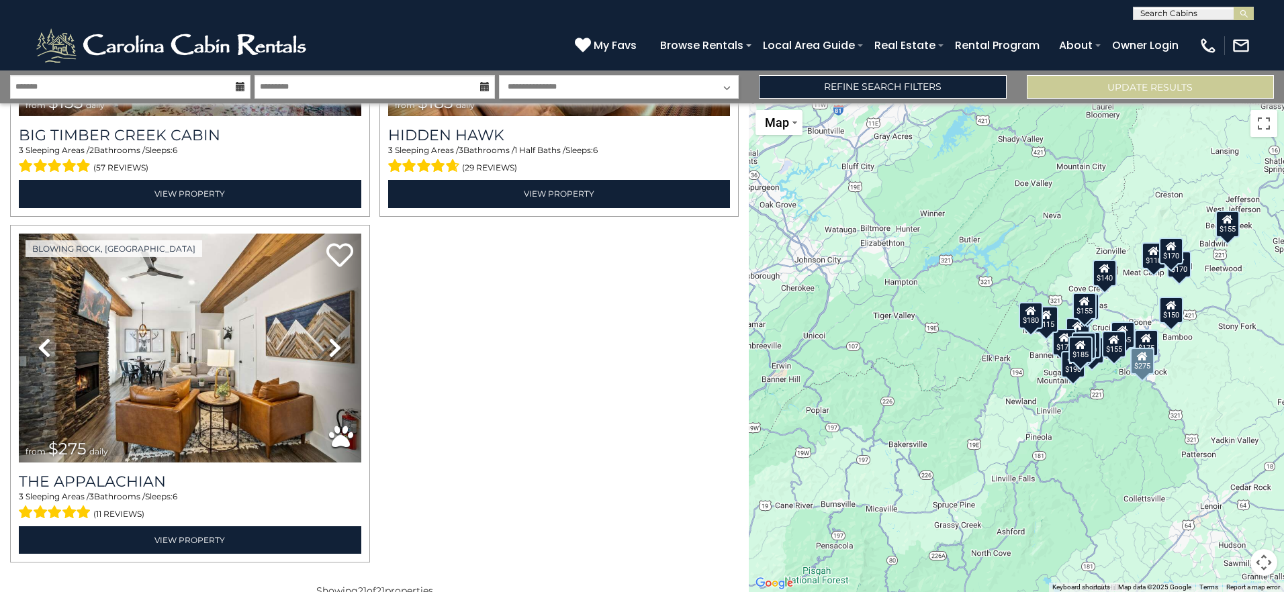
scroll to position [3386, 0]
